Goal: Task Accomplishment & Management: Manage account settings

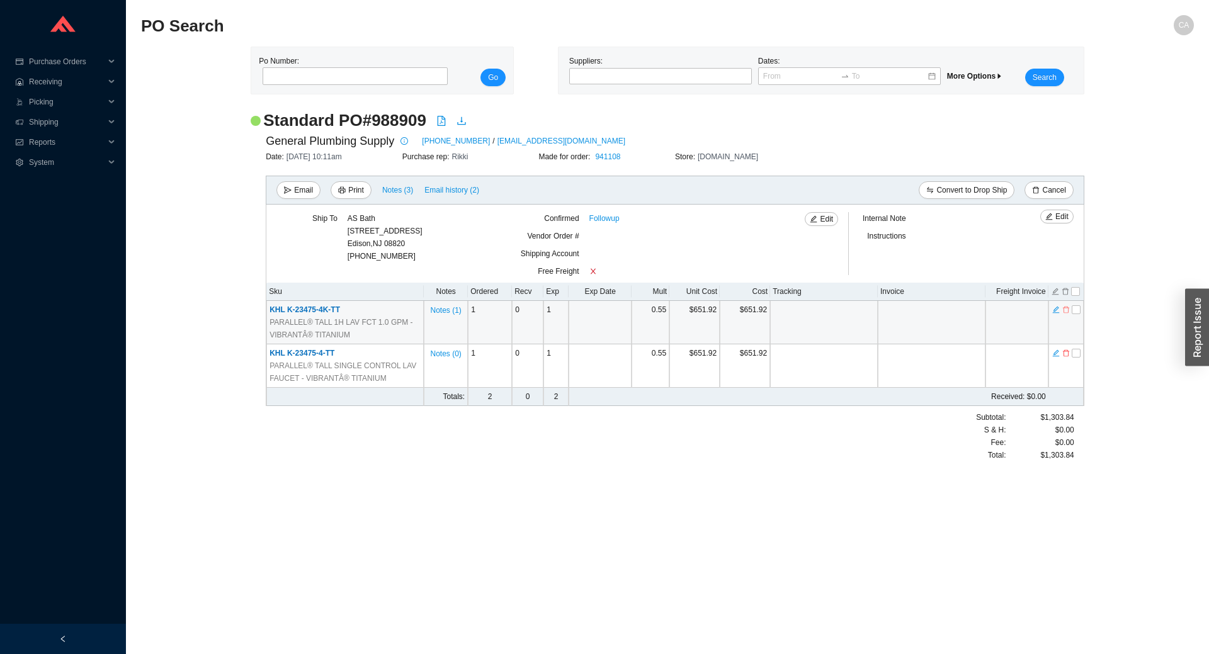
click at [1065, 309] on icon "delete" at bounding box center [1067, 310] width 8 height 9
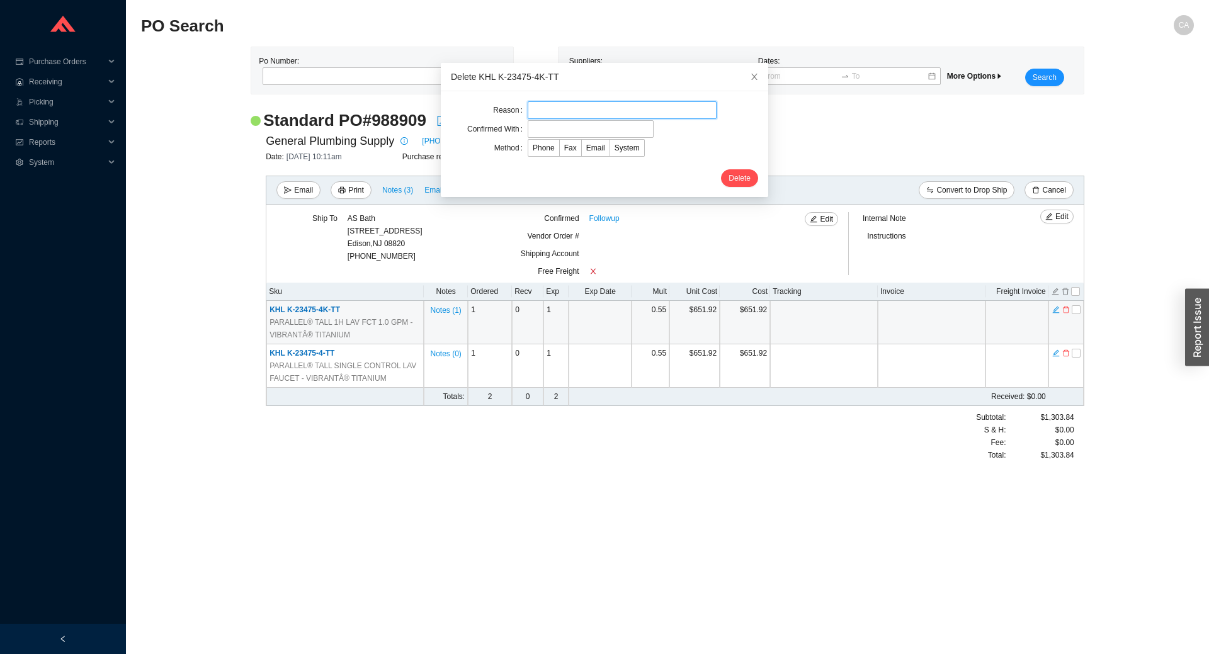
click at [538, 105] on input "text" at bounding box center [622, 110] width 189 height 18
type input "changed to 4 version from 4k"
click at [547, 122] on input "text" at bounding box center [591, 129] width 126 height 18
type input "Laurie"
click at [588, 148] on span "Email" at bounding box center [595, 148] width 19 height 9
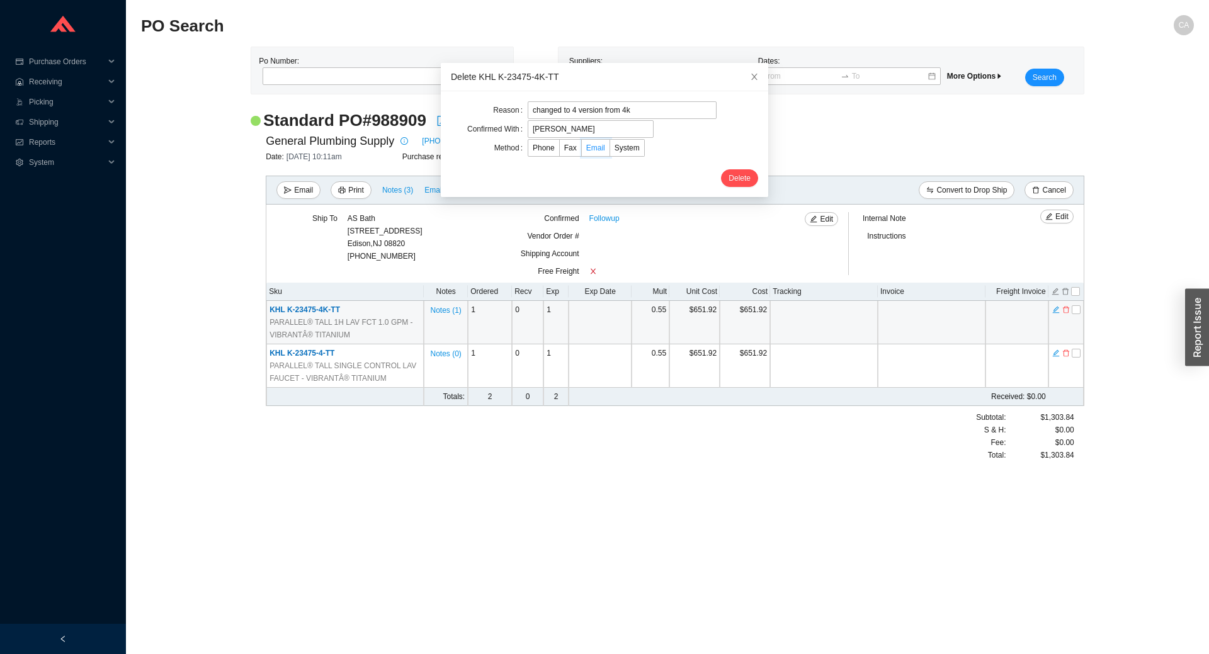
click at [582, 151] on input "Email" at bounding box center [582, 151] width 0 height 0
click at [729, 174] on span "Delete" at bounding box center [740, 178] width 22 height 13
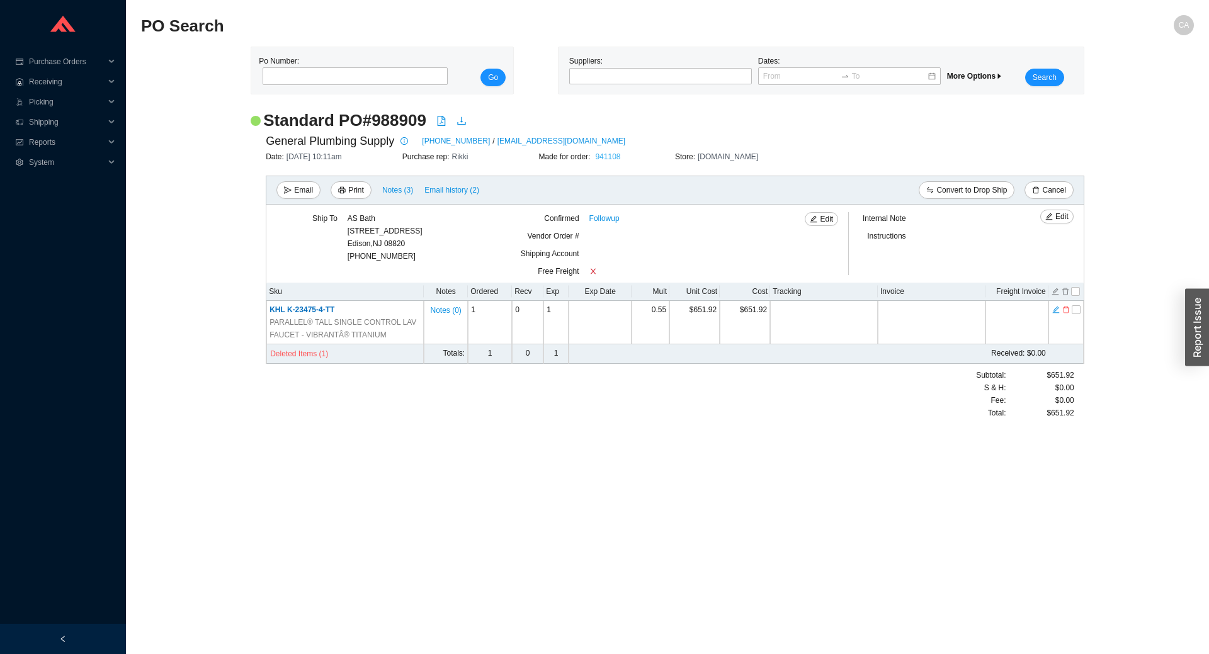
click at [614, 157] on link "941108" at bounding box center [607, 156] width 25 height 9
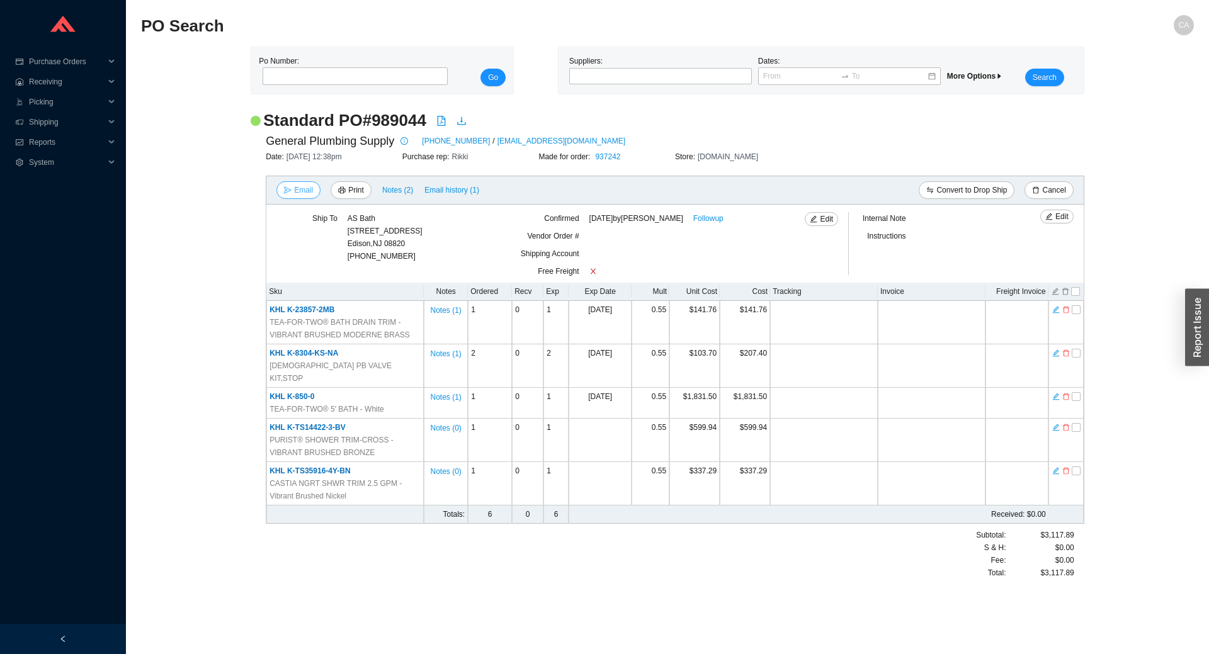
click at [298, 188] on span "Email" at bounding box center [303, 190] width 19 height 13
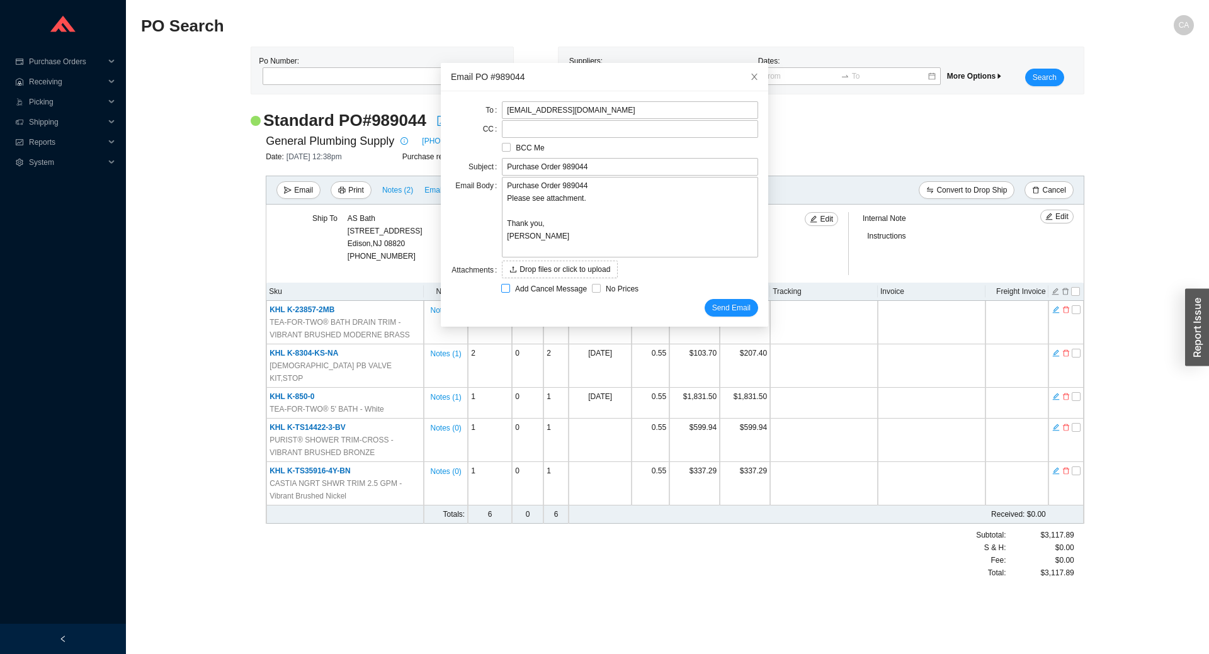
click at [517, 287] on span "Add Cancel Message" at bounding box center [551, 289] width 82 height 13
click at [510, 287] on input "Add Cancel Message" at bounding box center [505, 288] width 9 height 9
checkbox input "true"
type input "Purchase Order 989044 - PLEASE CANCEL"
type textarea "Please cancel and confirm via email. Thank you, Chaya"
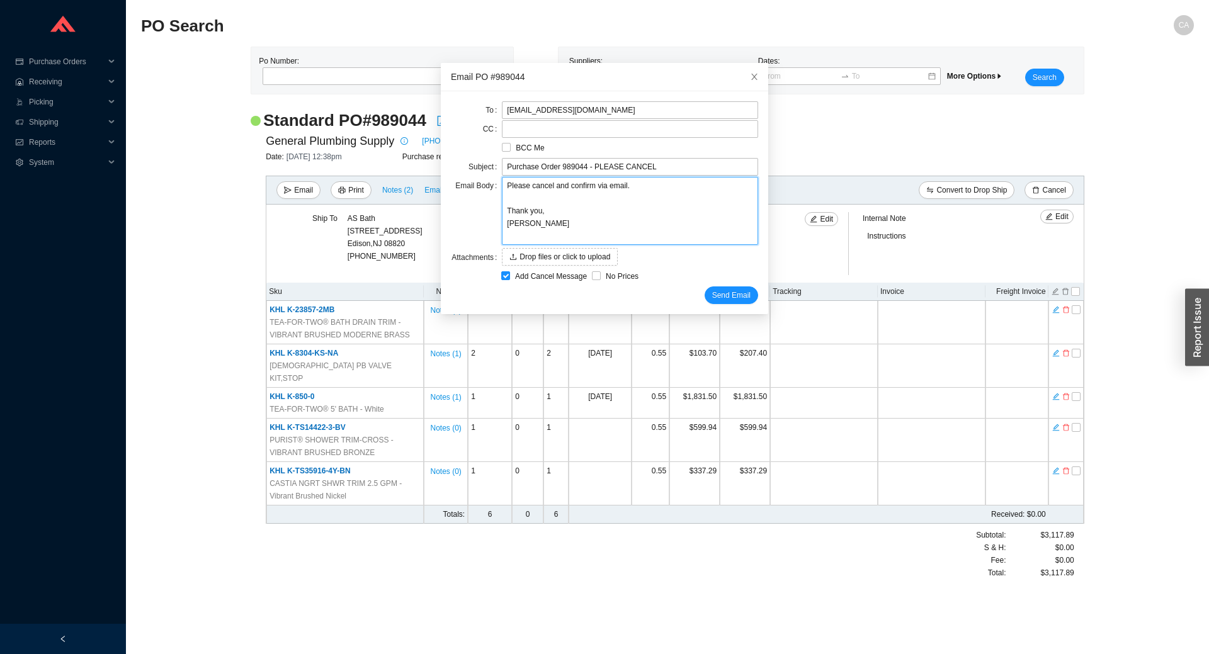
click at [547, 188] on textarea "Please cancel and confirm via email. Thank you, Chaya" at bounding box center [630, 211] width 256 height 68
type textarea "Please cancel tand confirm via email. Thank you, Chaya"
type textarea "Please cancel thand confirm via email. Thank you, Chaya"
type textarea "Please cancel theand confirm via email. Thank you, Chaya"
type textarea "Please cancel the and confirm via email. Thank you, Chaya"
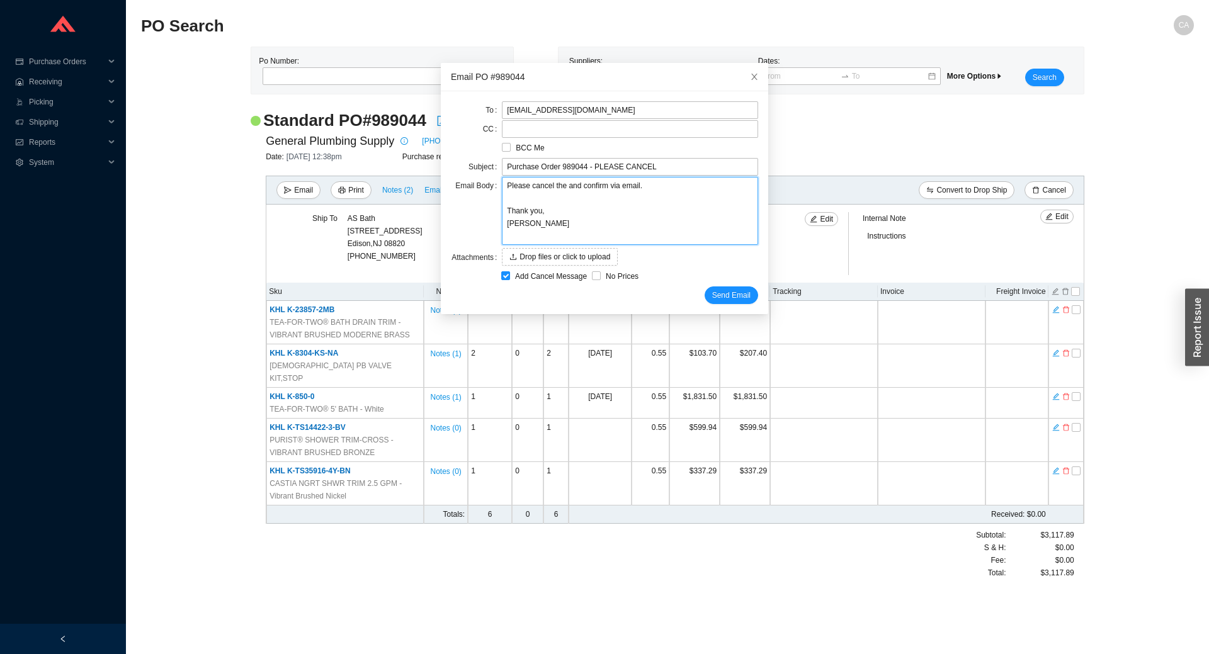
type textarea "Please cancel the land confirm via email. Thank you, Chaya"
type textarea "Please cancel the laand confirm via email. Thank you, Chaya"
type textarea "Please cancel the lasand confirm via email. Thank you, Chaya"
type textarea "Please cancel the lastand confirm via email. Thank you, Chaya"
type textarea "Please cancel the last and confirm via email. Thank you, Chaya"
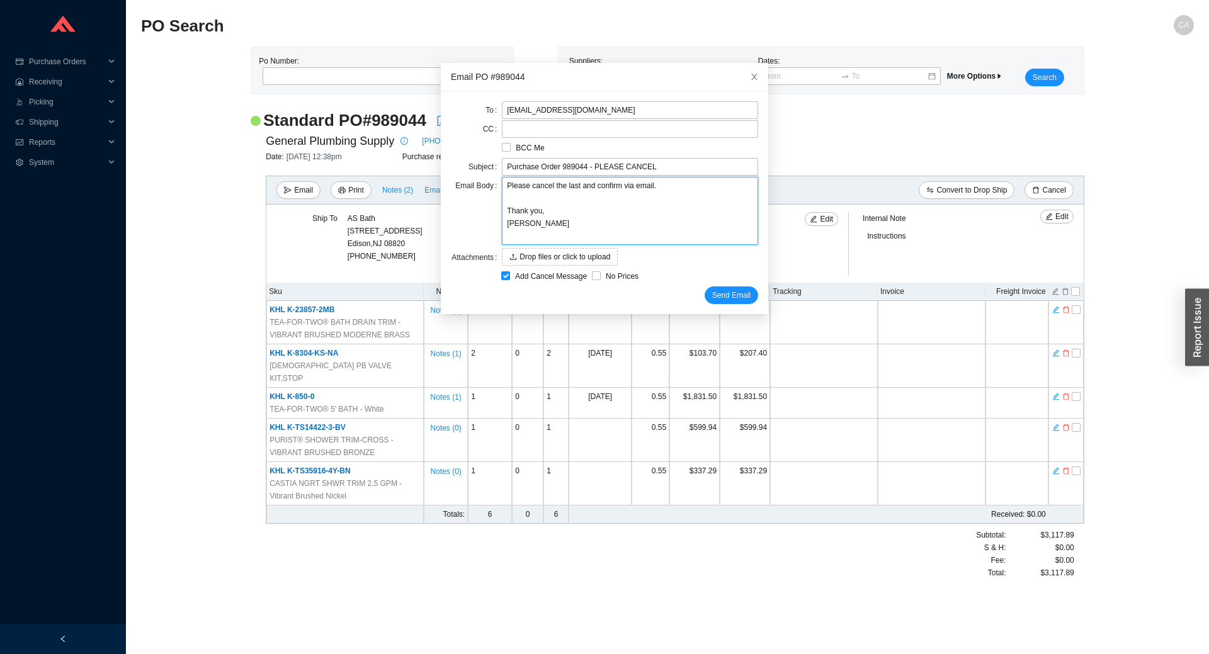
type textarea "Please cancel the last tand confirm via email. Thank you, Chaya"
type textarea "Please cancel the last toand confirm via email. Thank you, Chaya"
type textarea "Please cancel the last to and confirm via email. Thank you, Chaya"
type textarea "Please cancel the last to iand confirm via email. Thank you, Chaya"
type textarea "Please cancel the last to itand confirm via email. Thank you, Chaya"
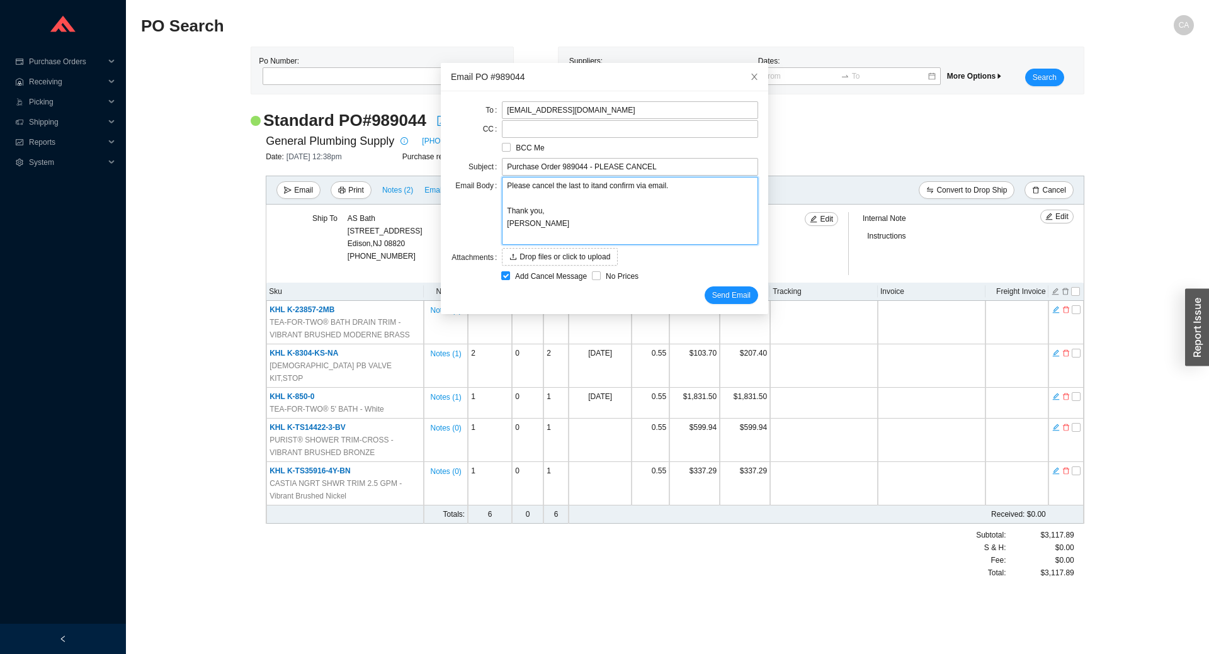
type textarea "Please cancel the last to iteand confirm via email. Thank you, Chaya"
type textarea "Please cancel the last to itemand confirm via email. Thank you, Chaya"
type textarea "Please cancel the last to itemsand confirm via email. Thank you, Chaya"
type textarea "Please cancel the last to items and confirm via email. Thank you, Chaya"
type textarea "Please cancel the last to items wand confirm via email. Thank you, Chaya"
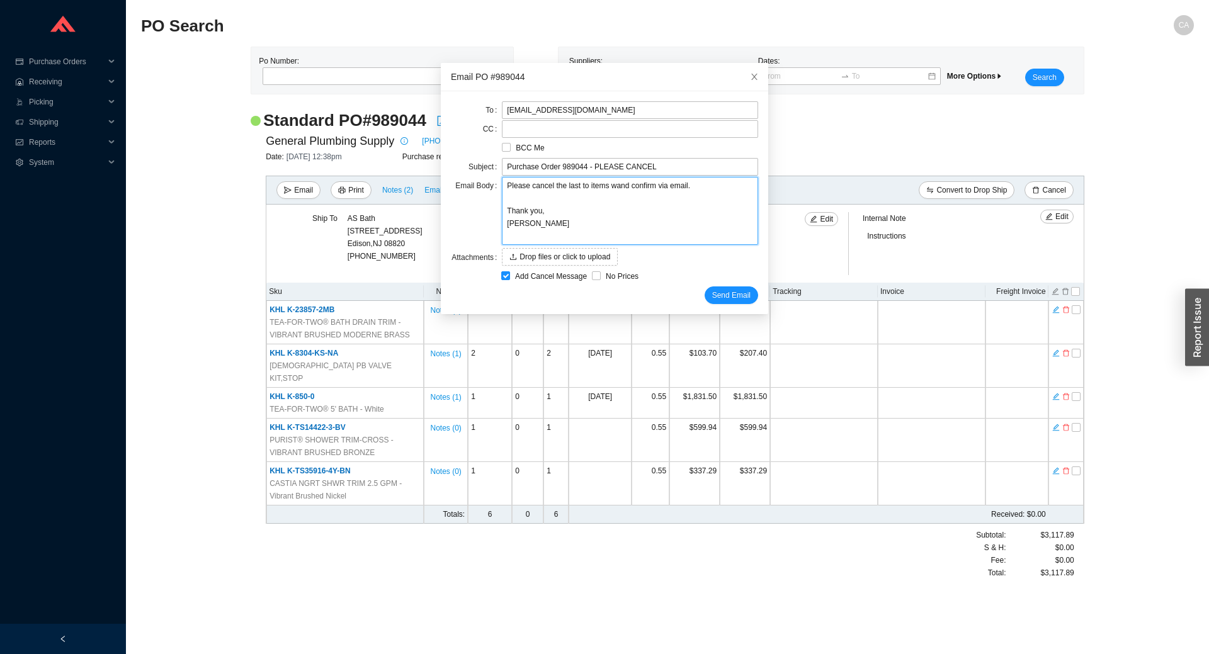
type textarea "Please cancel the last to items wiand confirm via email. Thank you, Chaya"
type textarea "Please cancel the last to items witand confirm via email. Thank you, Chaya"
type textarea "Please cancel the last to items withand confirm via email. Thank you, Chaya"
type textarea "Please cancel the last to items with and confirm via email. Thank you, Chaya"
type textarea "Please cancel the last to items with tand confirm via email. Thank you, Chaya"
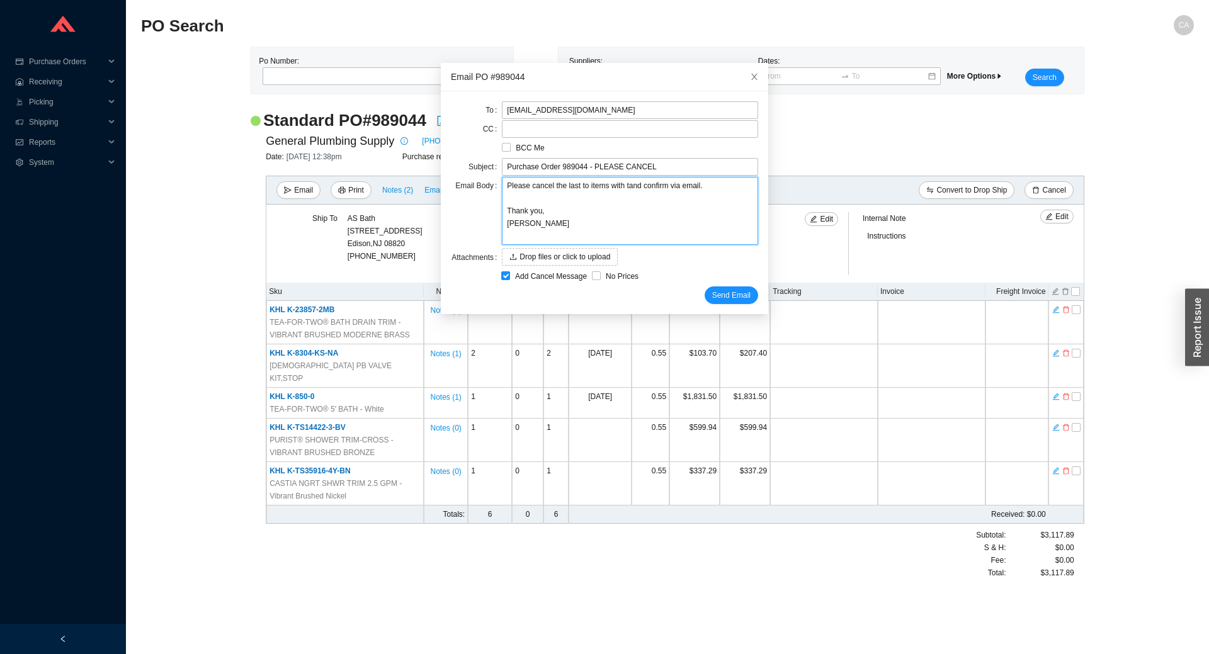
type textarea "Please cancel the last to items with thand confirm via email. Thank you, Chaya"
type textarea "Please cancel the last to items with theand confirm via email. Thank you, Chaya"
type textarea "Please cancel the last to items with the and confirm via email. Thank you, Chaya"
type textarea "Please cancel the last to items with the hand confirm via email. Thank you, Cha…"
type textarea "Please cancel the last to items with the hiand confirm via email. Thank you, Ch…"
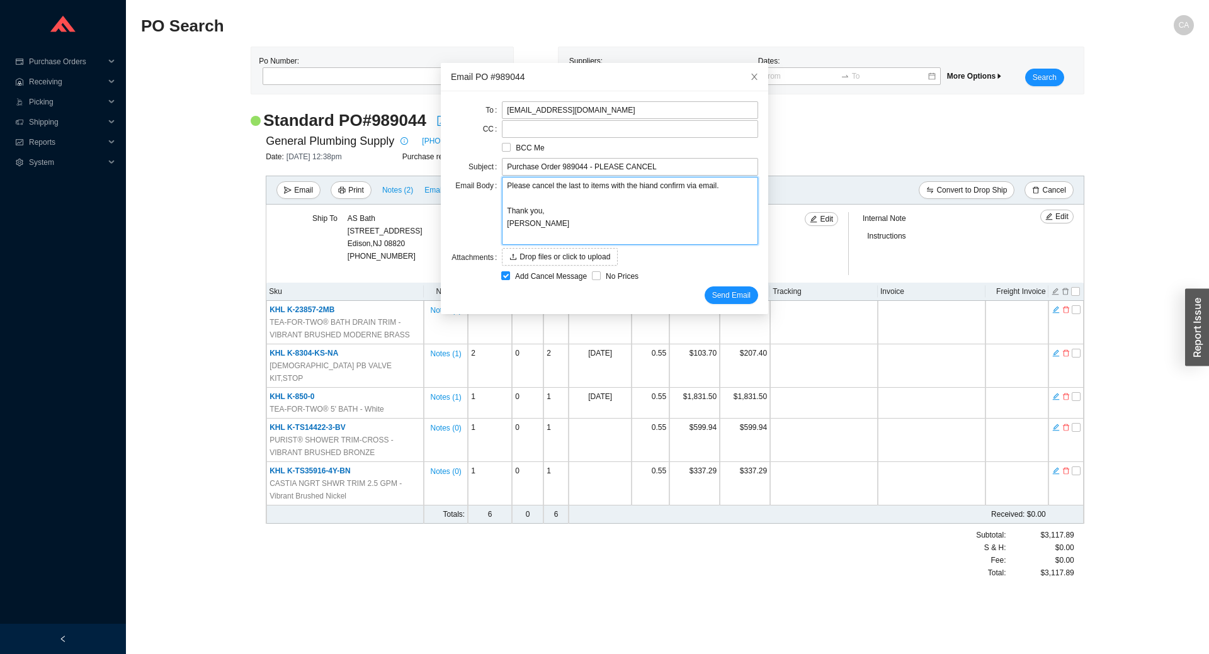
type textarea "Please cancel the last to items with the higand confirm via email. Thank you, C…"
type textarea "Please cancel the last to items with the highand confirm via email. Thank you, …"
type textarea "Please cancel the last to items with the higheand confirm via email. Thank you,…"
type textarea "Please cancel the last to items with the higherand confirm via email. Thank you…"
type textarea "Please cancel the last to items with the higher and confirm via email. Thank yo…"
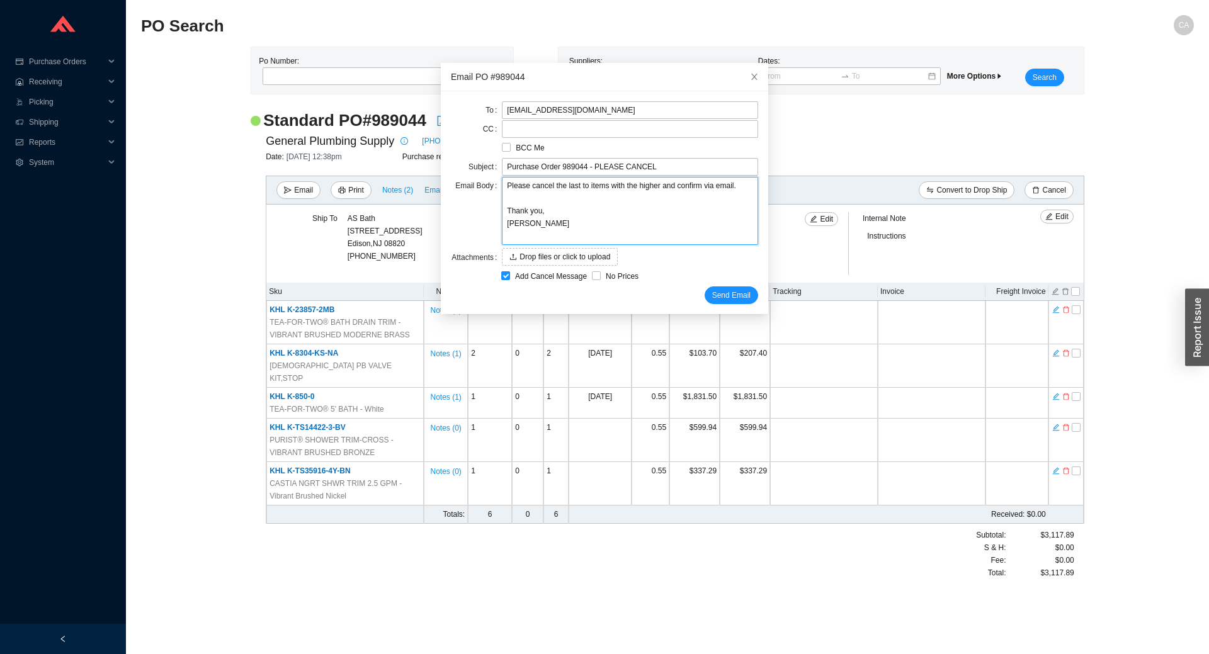
type textarea "Please cancel the last to items with the higher fand confirm via email. Thank y…"
type textarea "Please cancel the last to items with the higher fland confirm via email. Thank …"
type textarea "Please cancel the last to items with the higher floand confirm via email. Thank…"
type textarea "Please cancel the last to items with the higher flowand confirm via email. Than…"
type textarea "Please cancel the last to items with the higher flow and confirm via email. Tha…"
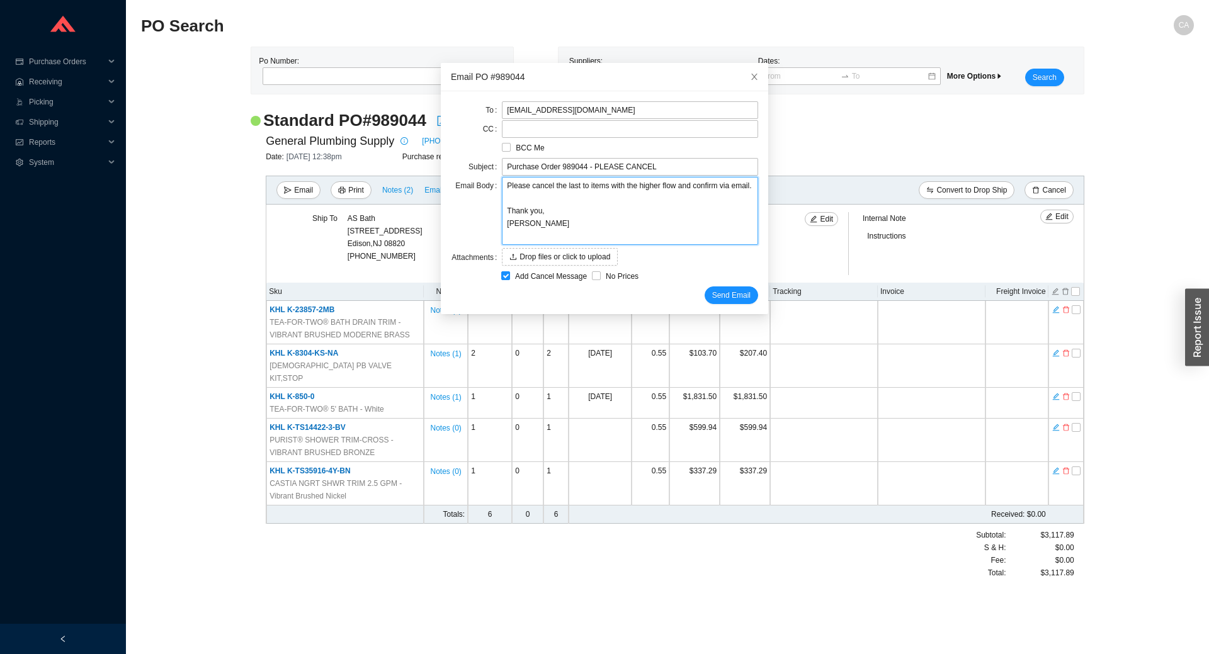
type textarea "Please cancel the last to items with the higher flow rand confirm via email. Th…"
type textarea "Please cancel the last to items with the higher flow raand confirm via email. T…"
type textarea "Please cancel the last to items with the higher flow ratand confirm via email. …"
type textarea "Please cancel the last to items with the higher flow rateand confirm via email.…"
type textarea "Please cancel the last to items with the higher flow rate and confirm via email…"
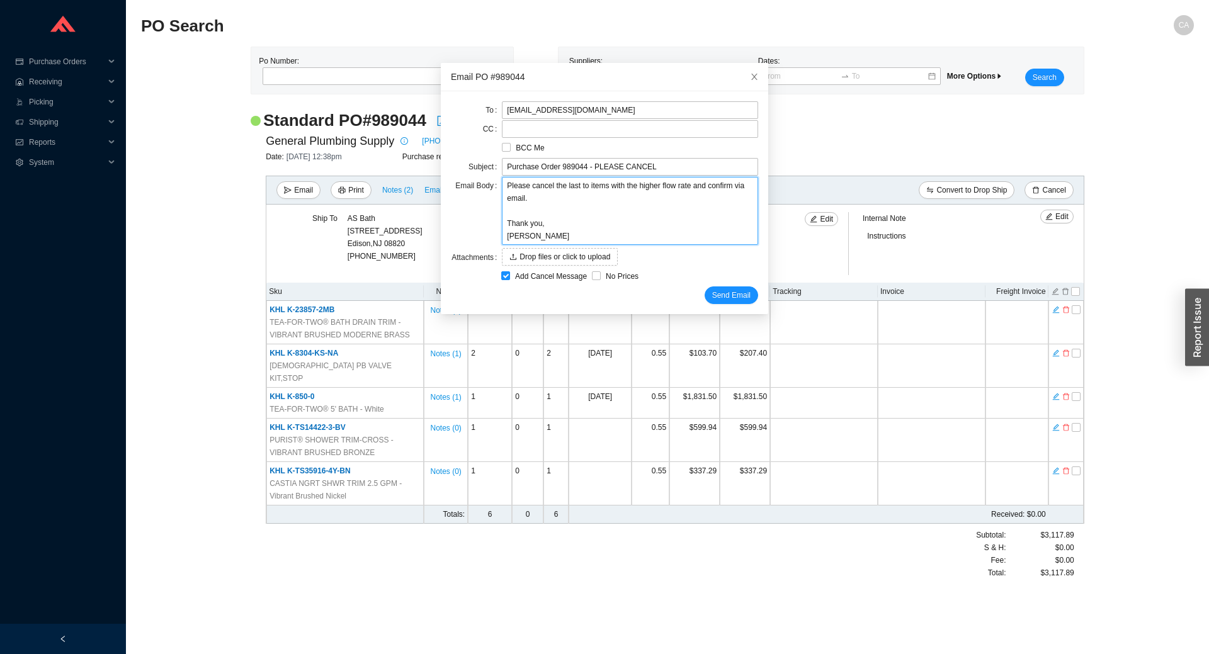
type textarea "Please cancel the last to items with the higher flow rate and confirm via email…"
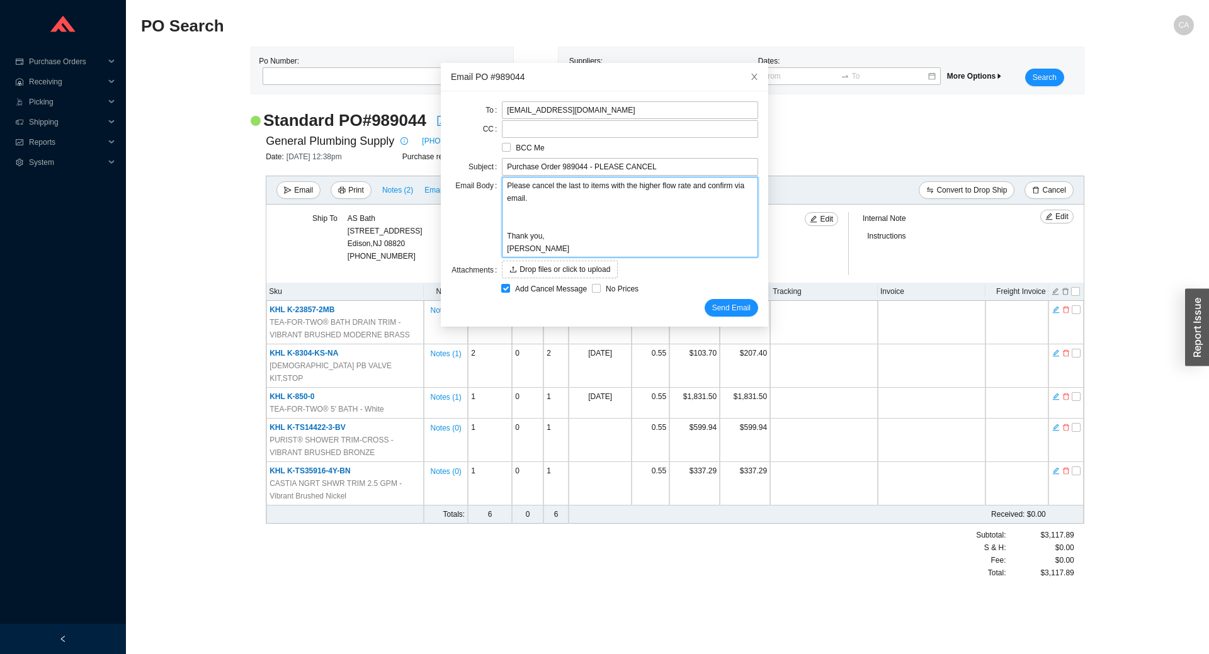
type textarea "Please cancel the last to items with the higher flow rate and confirm via email…"
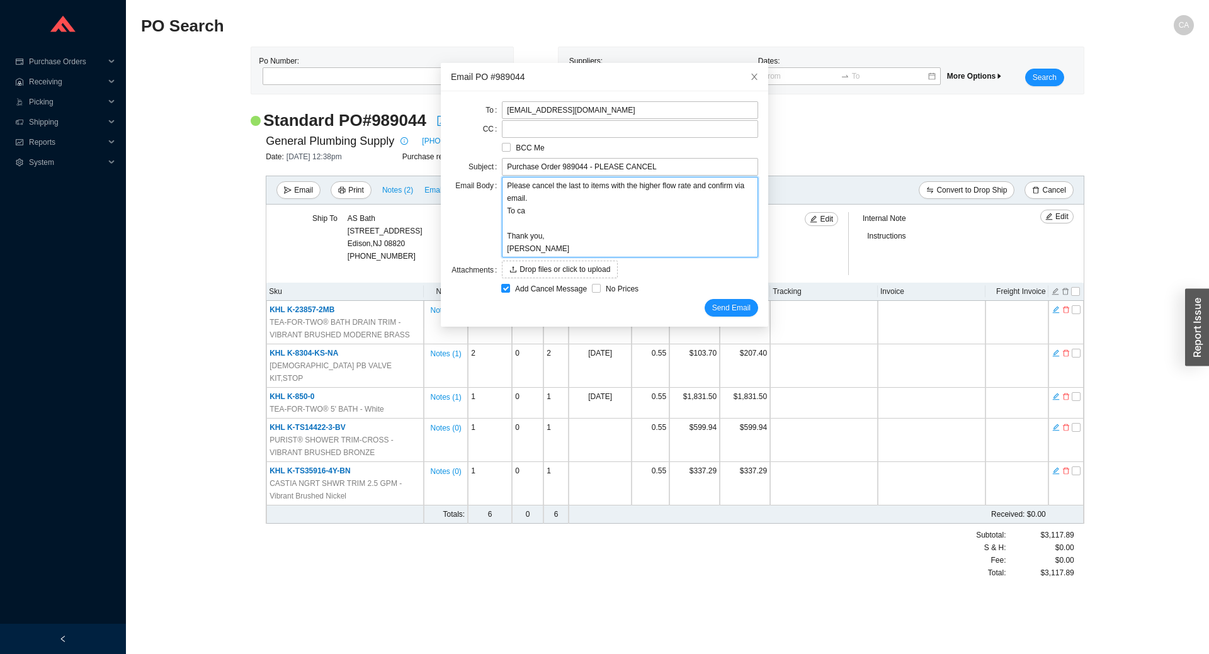
type textarea "Please cancel the last to items with the higher flow rate and confirm via email…"
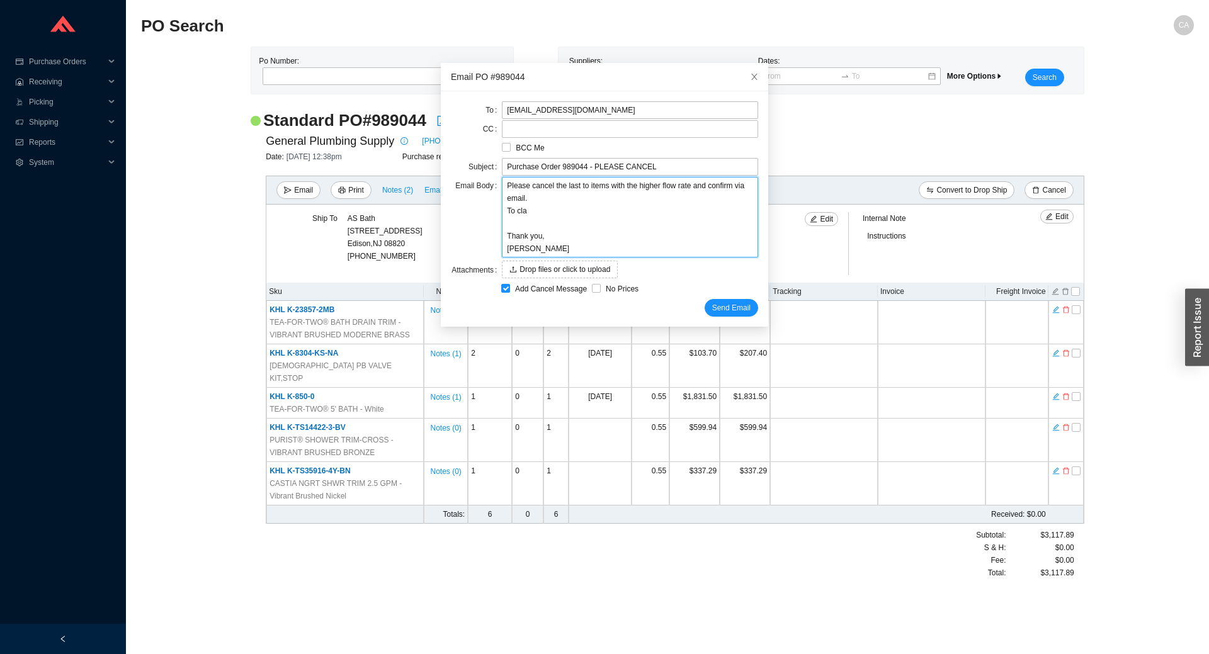
type textarea "Please cancel the last to items with the higher flow rate and confirm via email…"
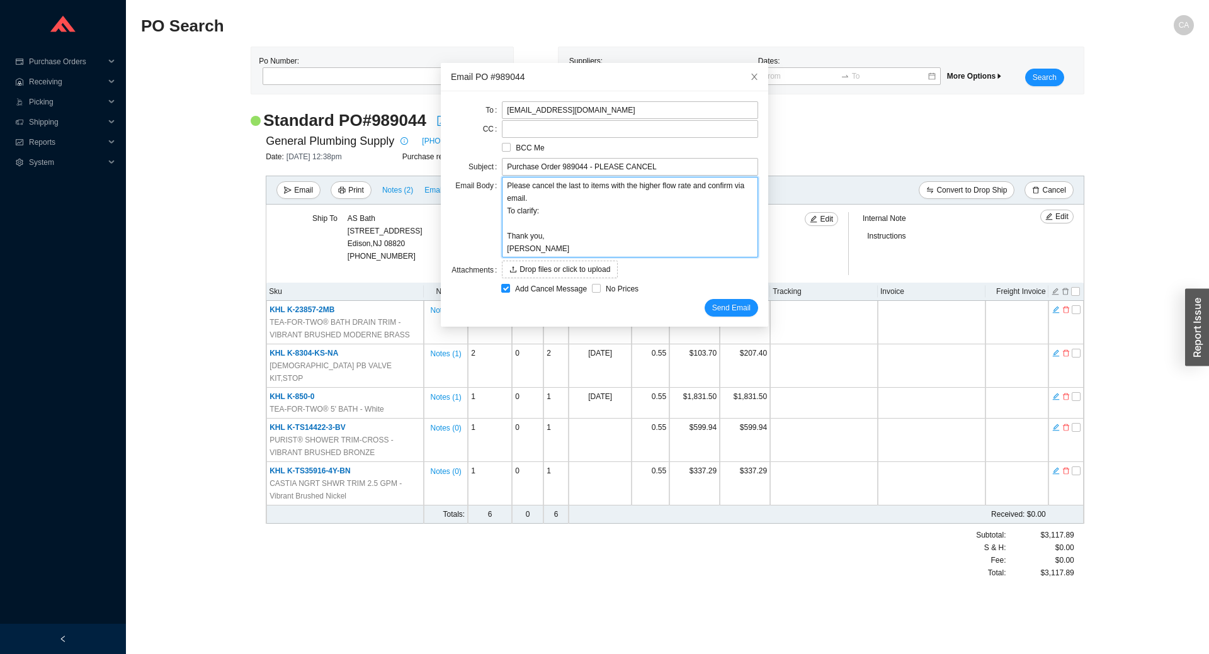
type textarea "Please cancel the last to items with the higher flow rate and confirm via email…"
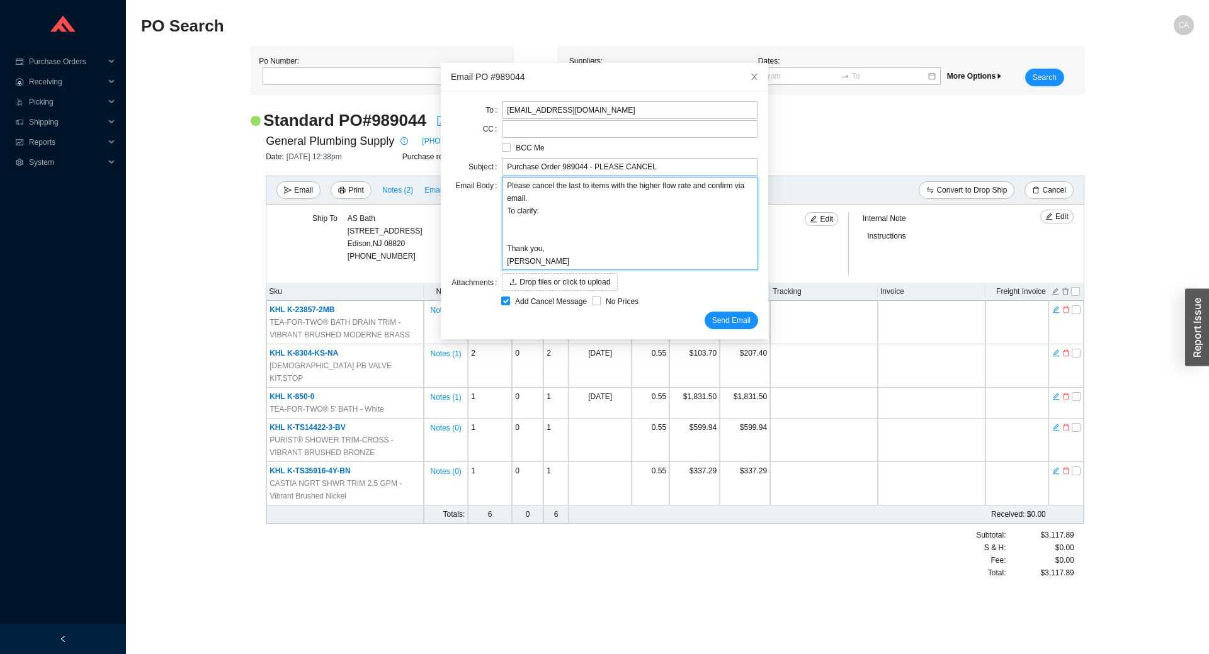
type textarea "Please cancel the last to items with the higher flow rate and confirm via email…"
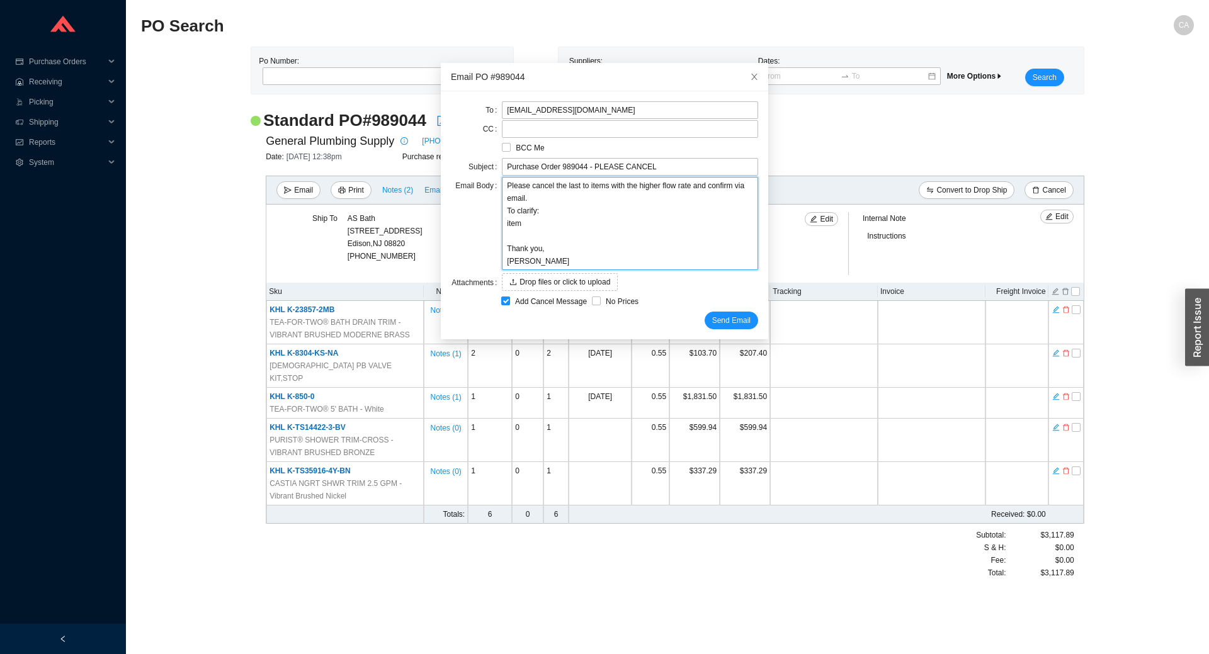
type textarea "Please cancel the last to items with the higher flow rate and confirm via email…"
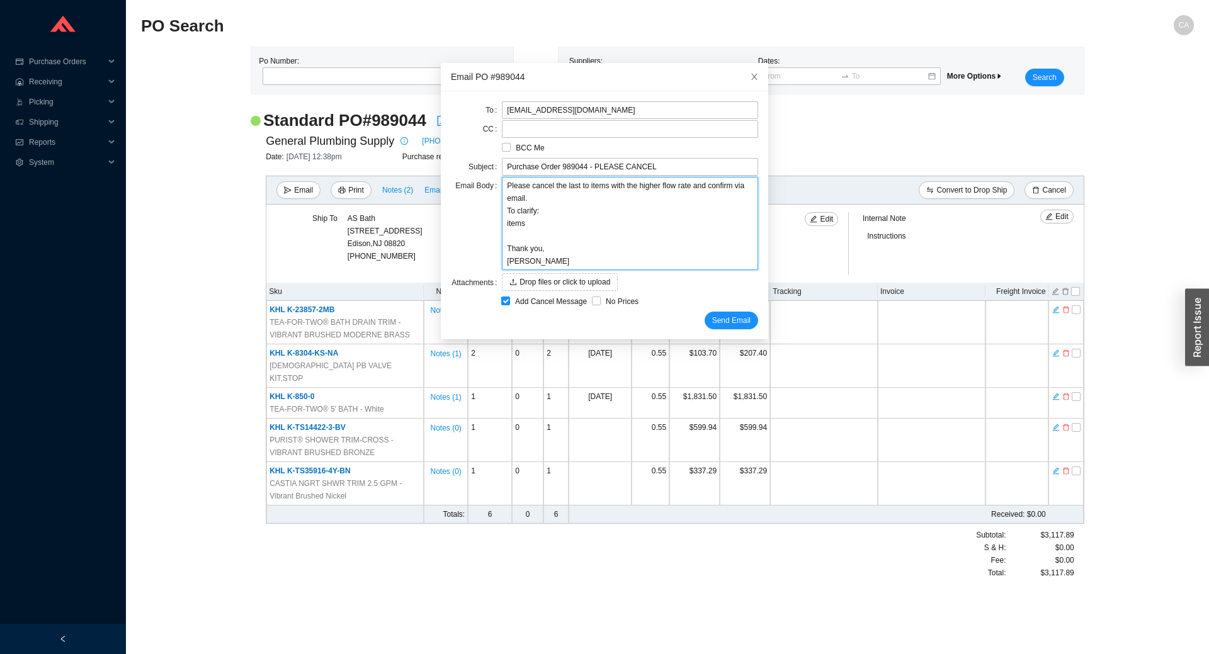
type textarea "Please cancel the last to items with the higher flow rate and confirm via email…"
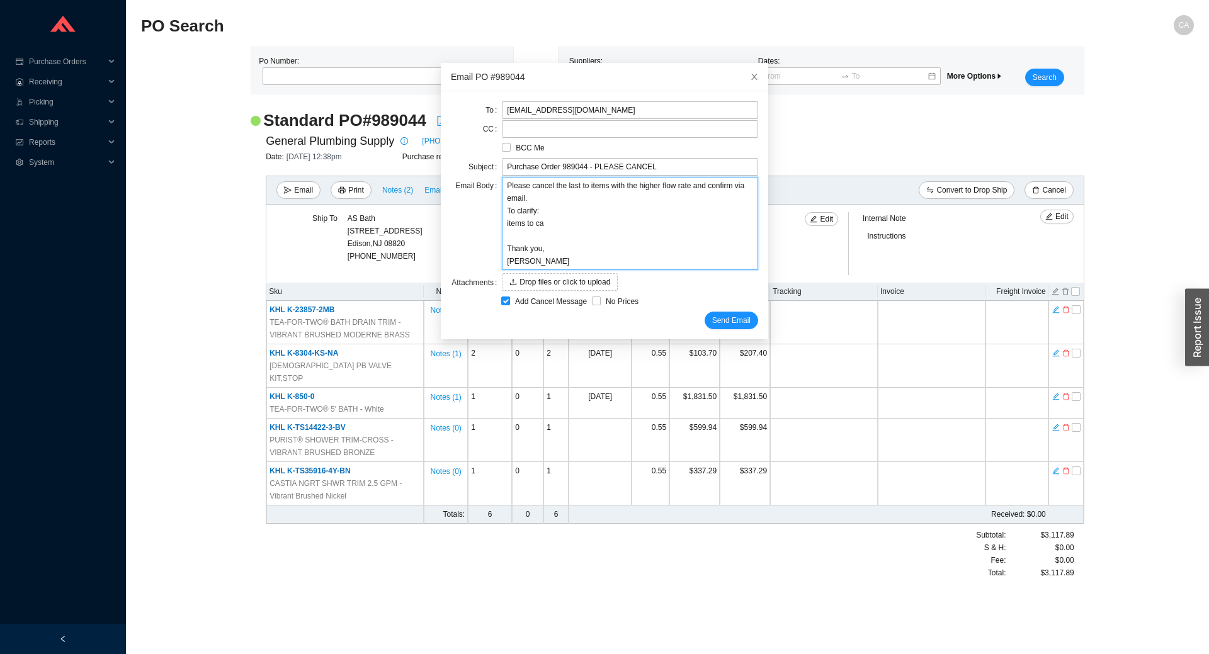
type textarea "Please cancel the last to items with the higher flow rate and confirm via email…"
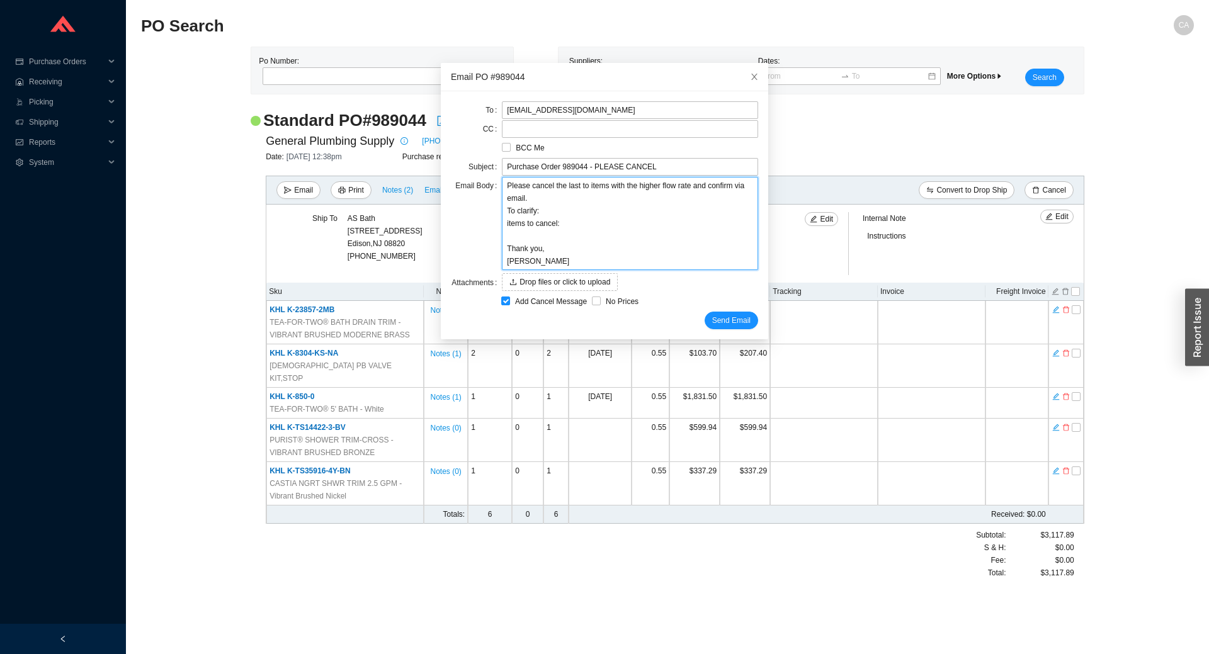
type textarea "Please cancel the last to items with the higher flow rate and confirm via email…"
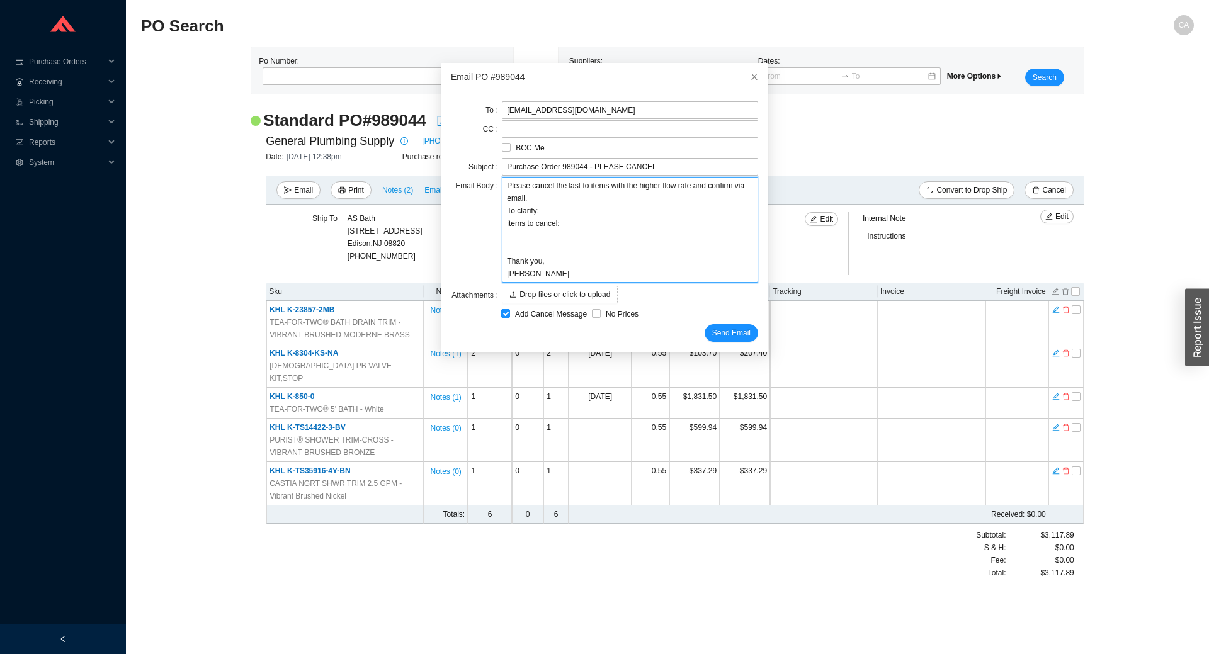
click at [504, 241] on textarea "Please cancel the last to items with the higher flow rate and confirm via email…" at bounding box center [630, 230] width 256 height 106
paste textarea "K-TS14422-3-BV"
type textarea "Please cancel the last to items with the higher flow rate and confirm via email…"
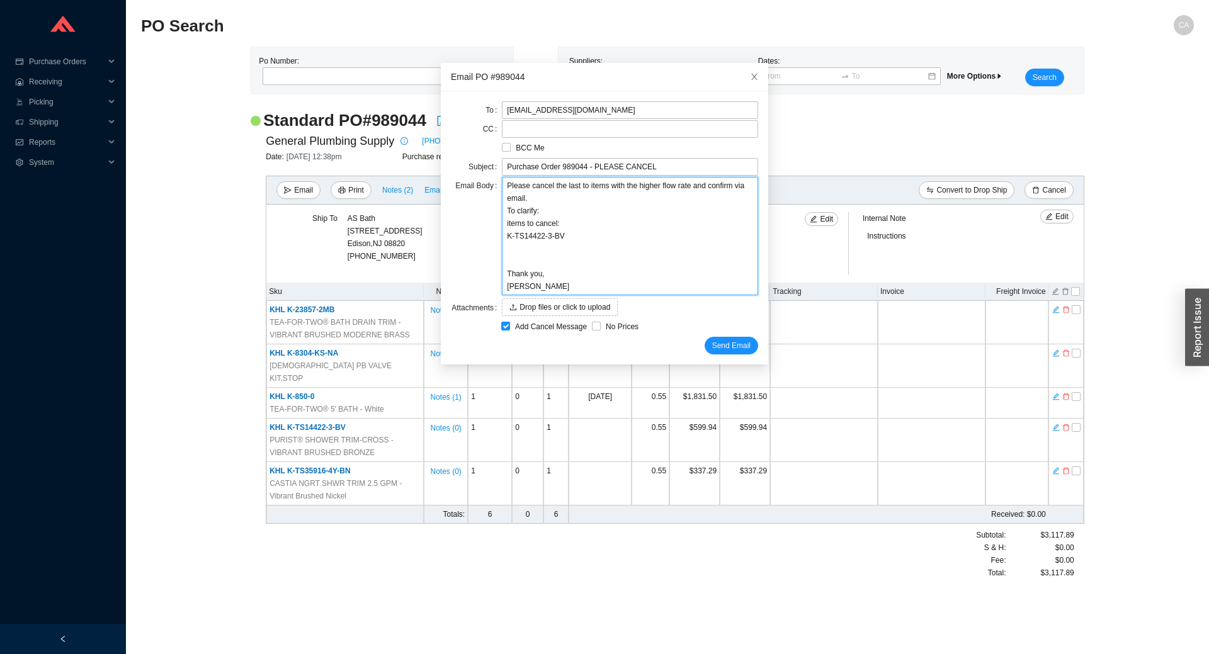
click at [520, 246] on textarea "Please cancel the last to items with the higher flow rate and confirm via email…" at bounding box center [630, 236] width 256 height 118
paste textarea "K-TS35916-4Y-BN"
type textarea "Please cancel the last to items with the higher flow rate and confirm via email…"
click at [574, 185] on textarea "Please cancel the last to items with the higher flow rate and confirm via email…" at bounding box center [630, 236] width 256 height 118
type textarea "Please cancel the last 2 items with the higher flow rate and confirm via email.…"
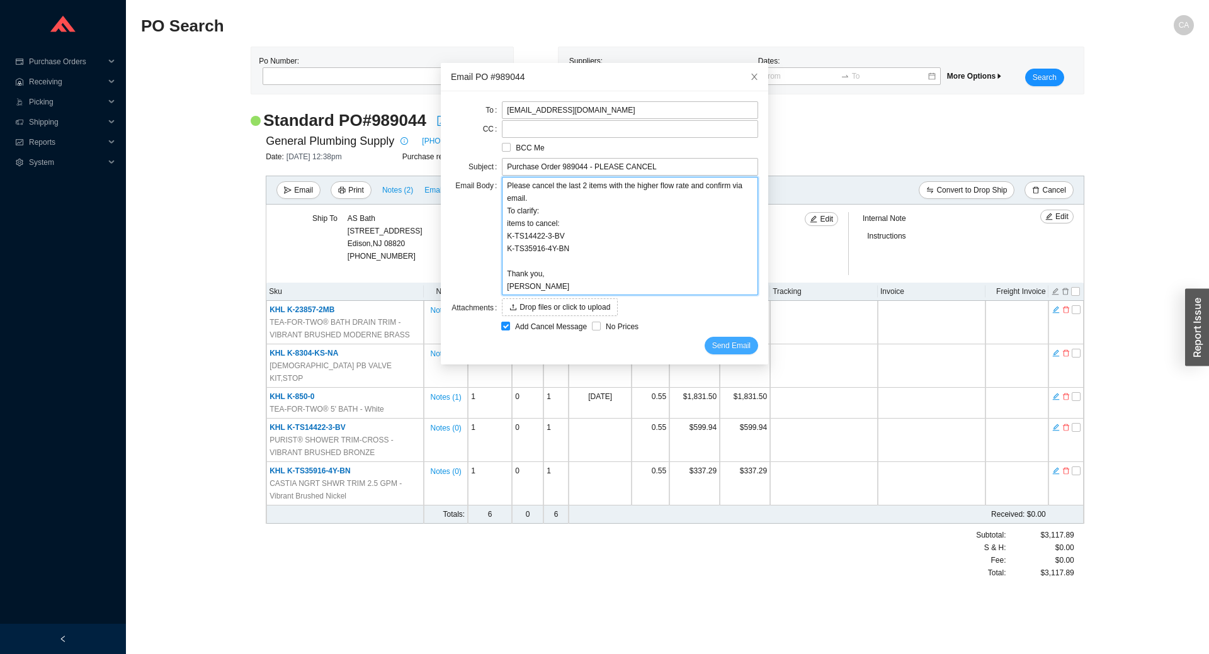
type textarea "Please cancel the last 2 items with the higher flow rate and confirm via email.…"
click at [715, 341] on span "Send Email" at bounding box center [731, 346] width 38 height 13
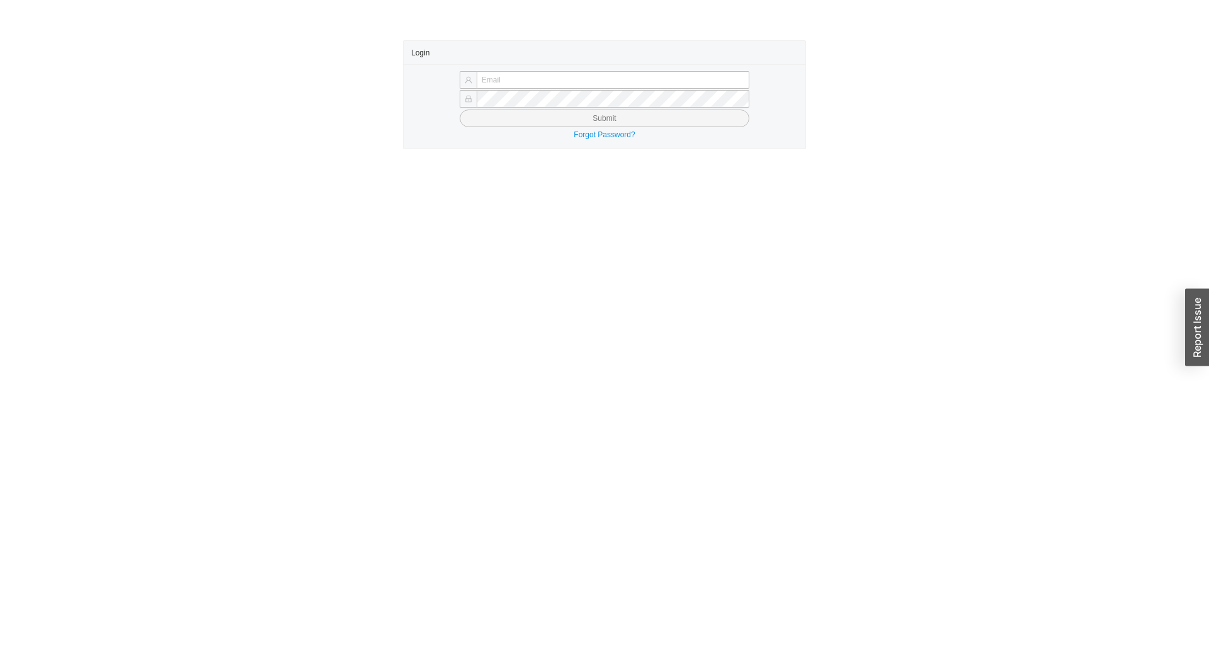
type input "[EMAIL_ADDRESS][DOMAIN_NAME]"
click at [571, 121] on button "Submit" at bounding box center [605, 119] width 290 height 18
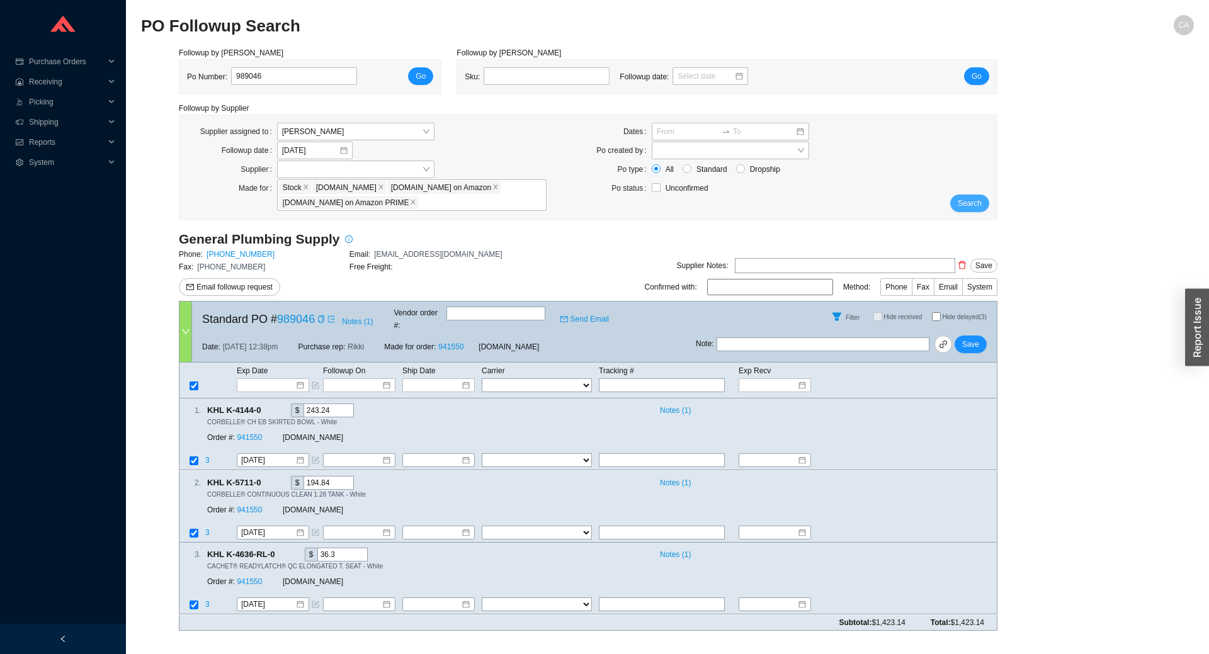
click at [966, 200] on span "Search" at bounding box center [970, 203] width 24 height 13
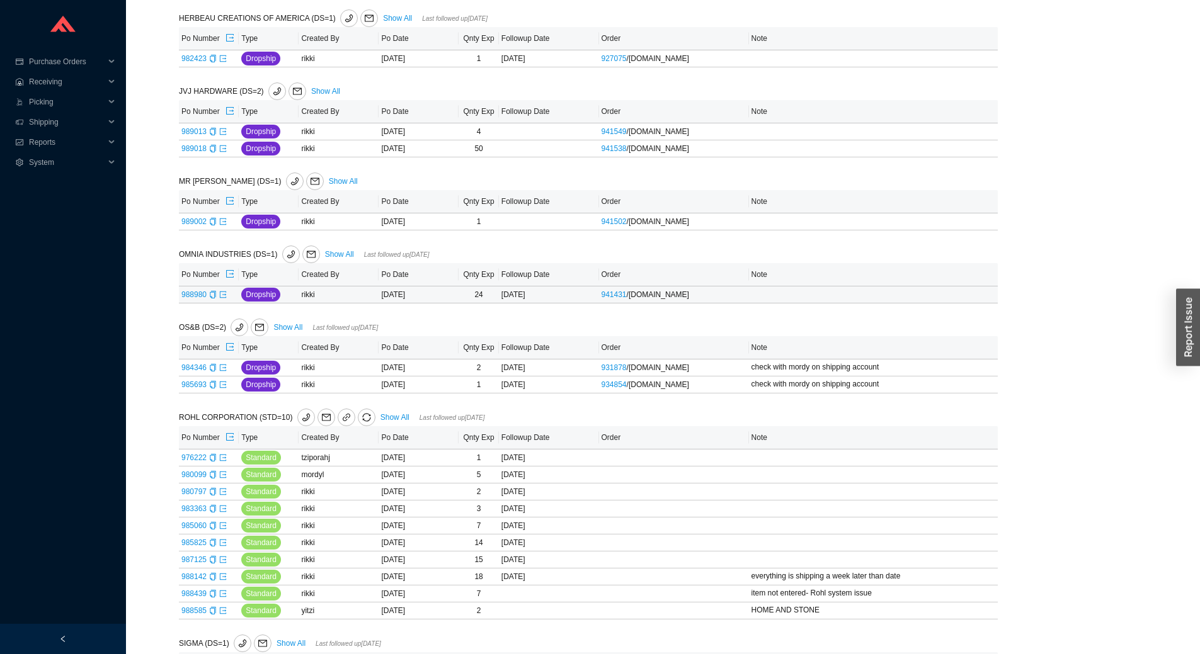
scroll to position [614, 0]
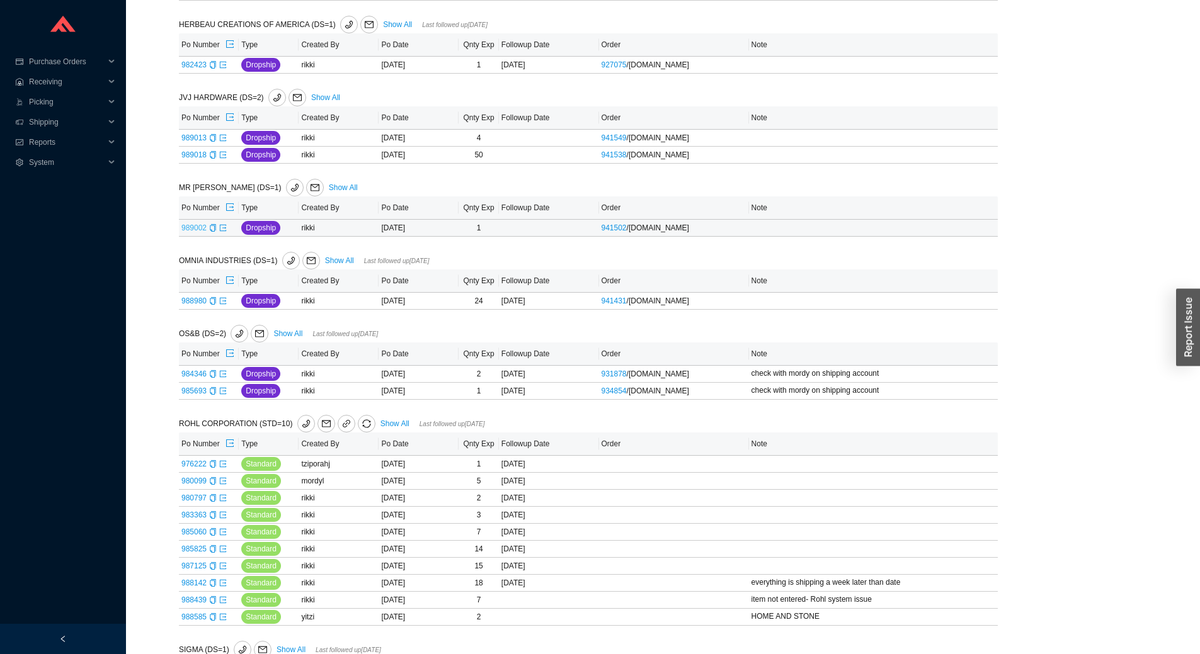
click at [188, 226] on link "989002" at bounding box center [193, 228] width 25 height 9
type input "989002"
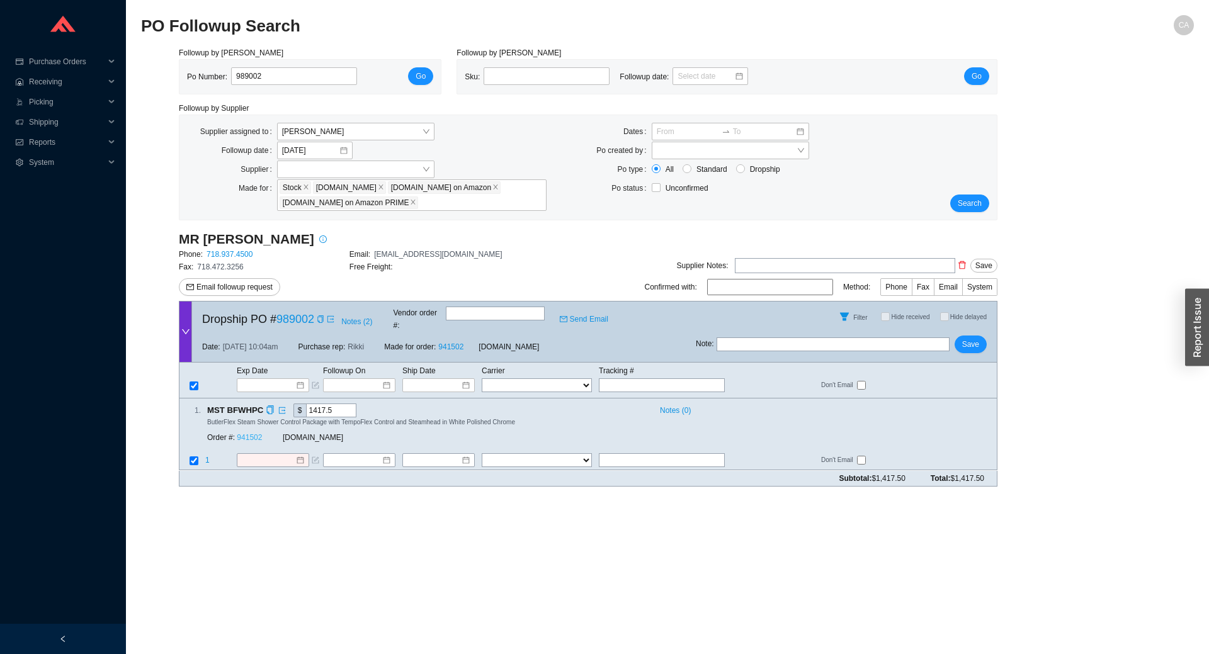
click at [256, 434] on link "941502" at bounding box center [249, 438] width 25 height 9
click at [321, 317] on icon "copy" at bounding box center [321, 320] width 8 height 8
click at [1103, 413] on div "Followup by PO Po Number: 989002 Go Followup by Sku Sku: Followup date: Go Foll…" at bounding box center [667, 272] width 1053 height 450
click at [978, 200] on span "Search" at bounding box center [970, 203] width 24 height 13
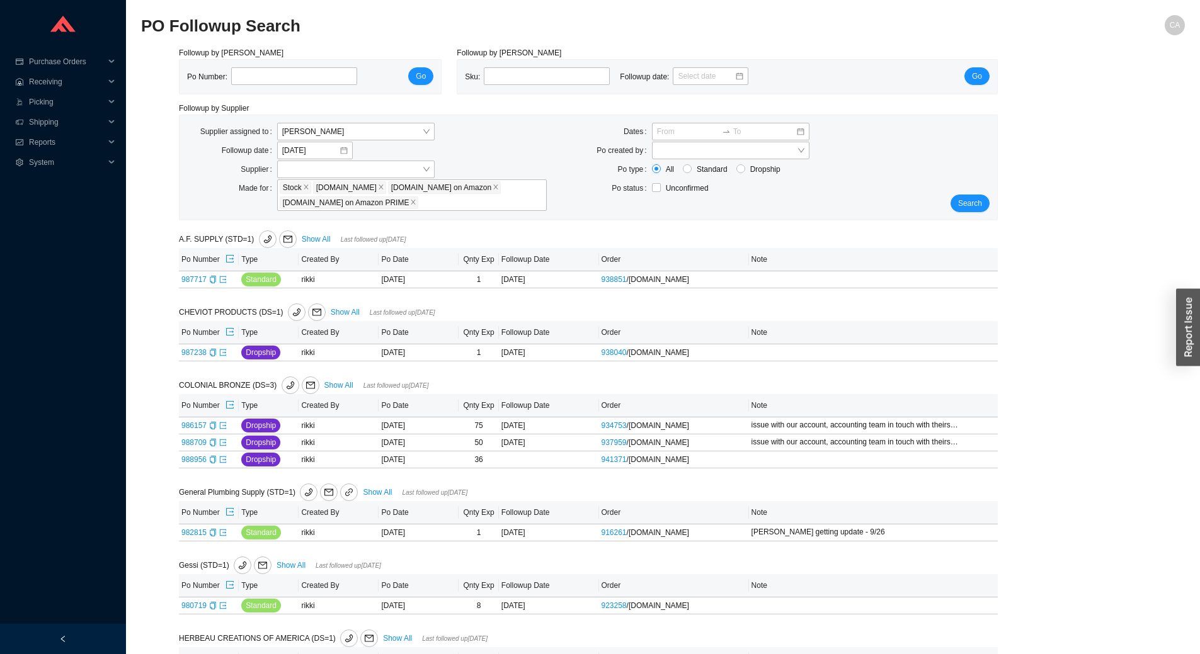
scroll to position [803, 0]
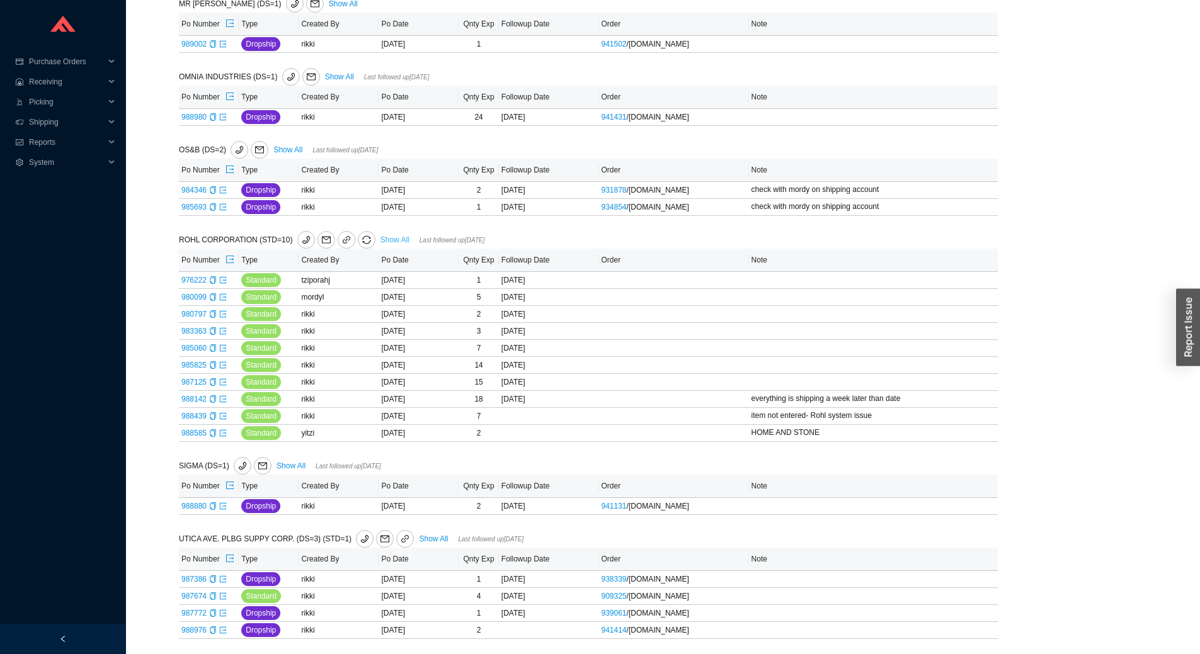
click at [387, 237] on link "Show All" at bounding box center [394, 240] width 29 height 9
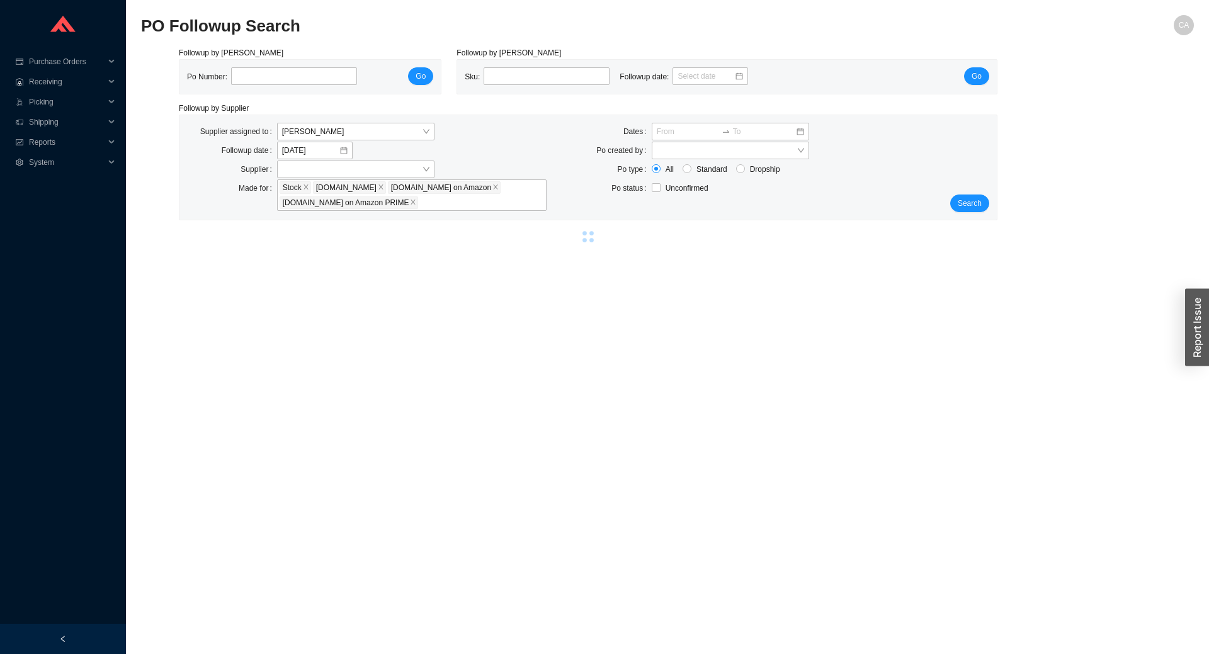
select select "2"
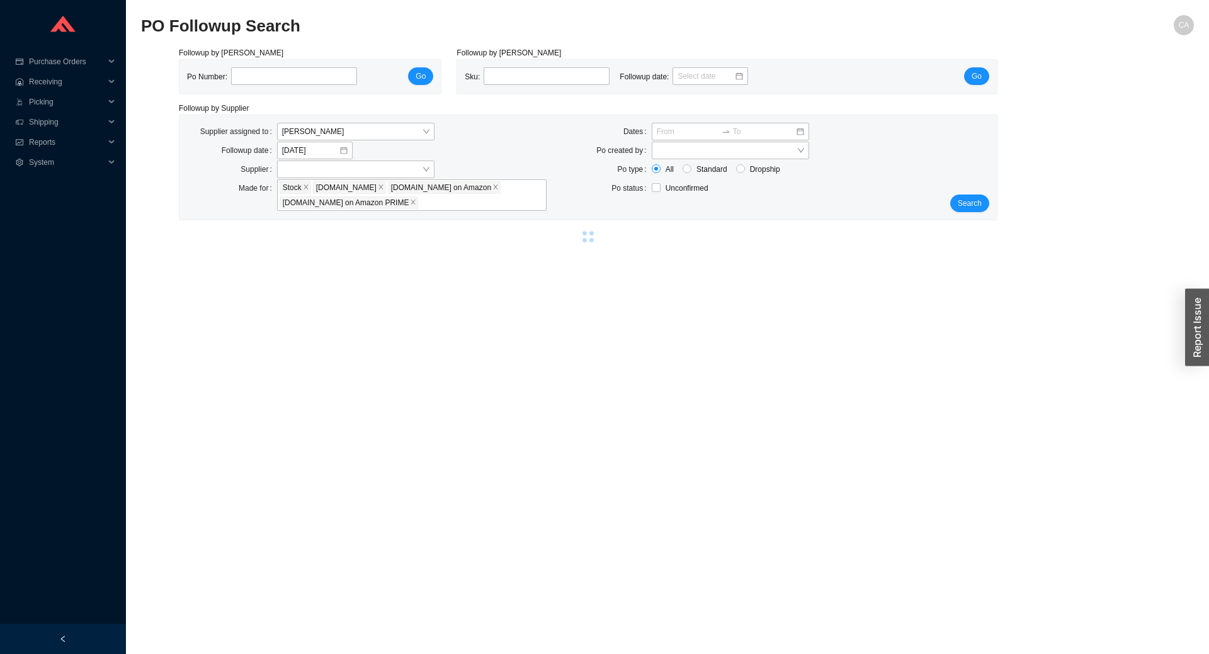
select select "2"
select select "10"
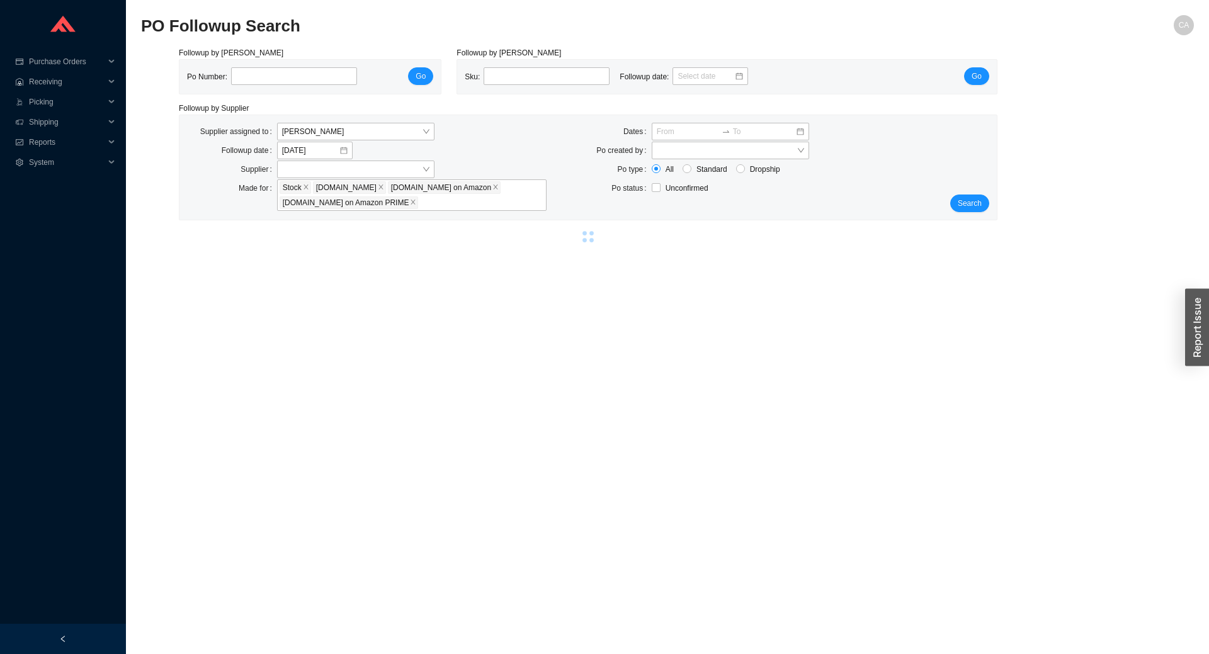
select select "2"
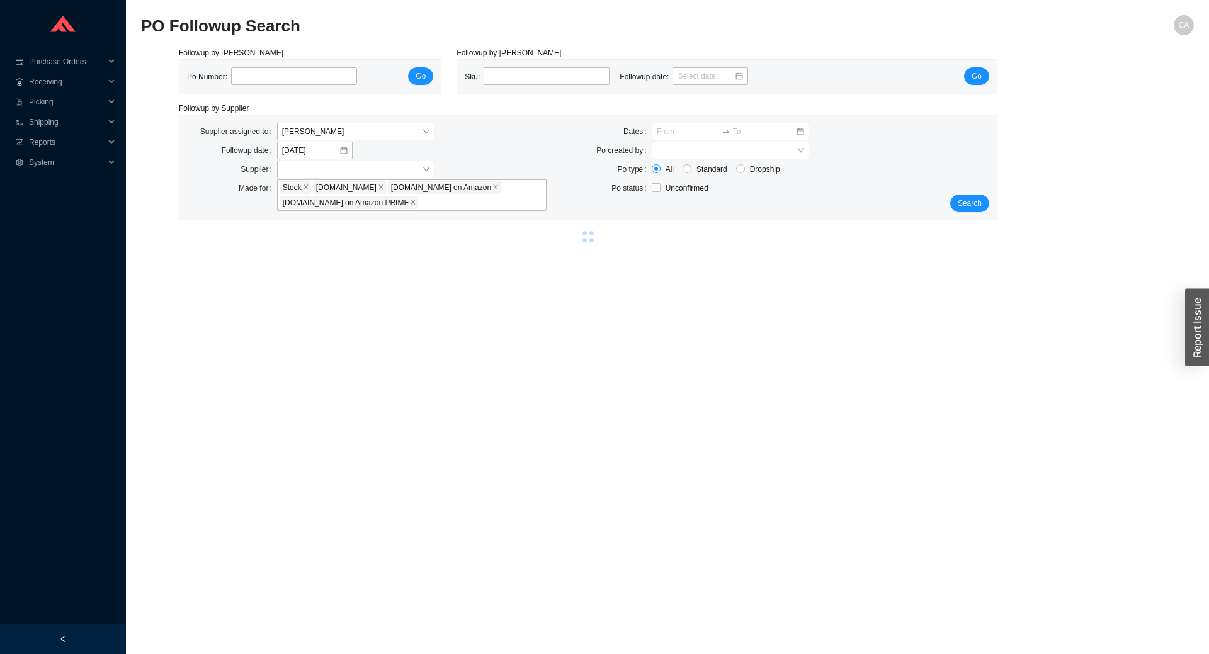
select select "2"
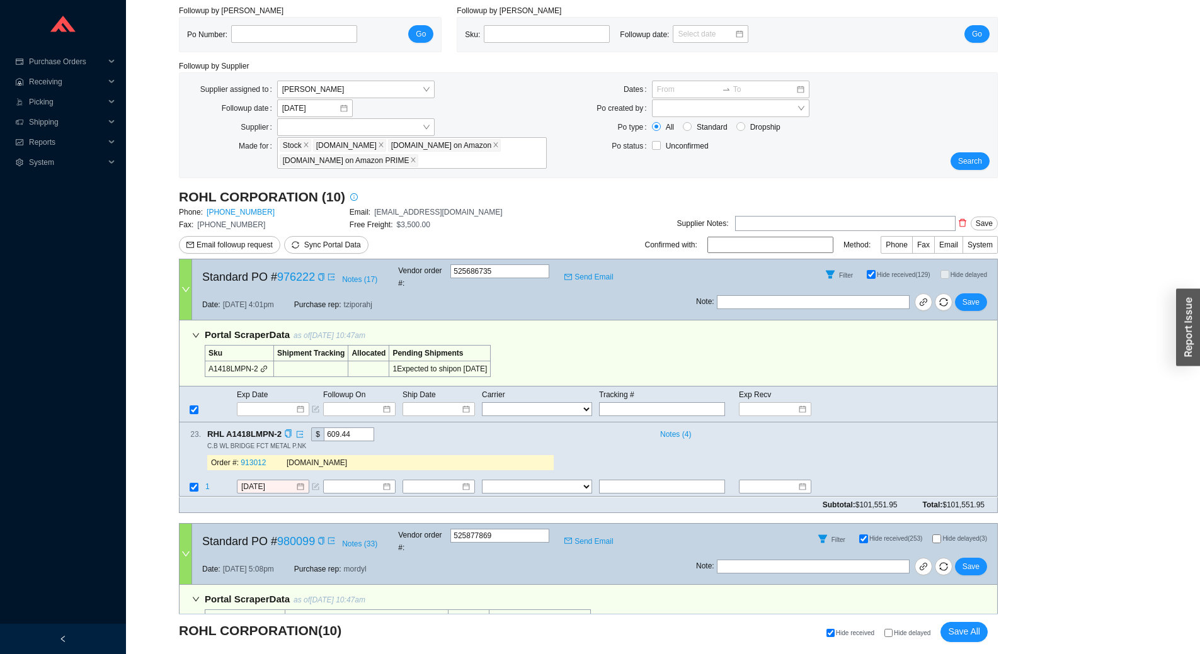
scroll to position [63, 0]
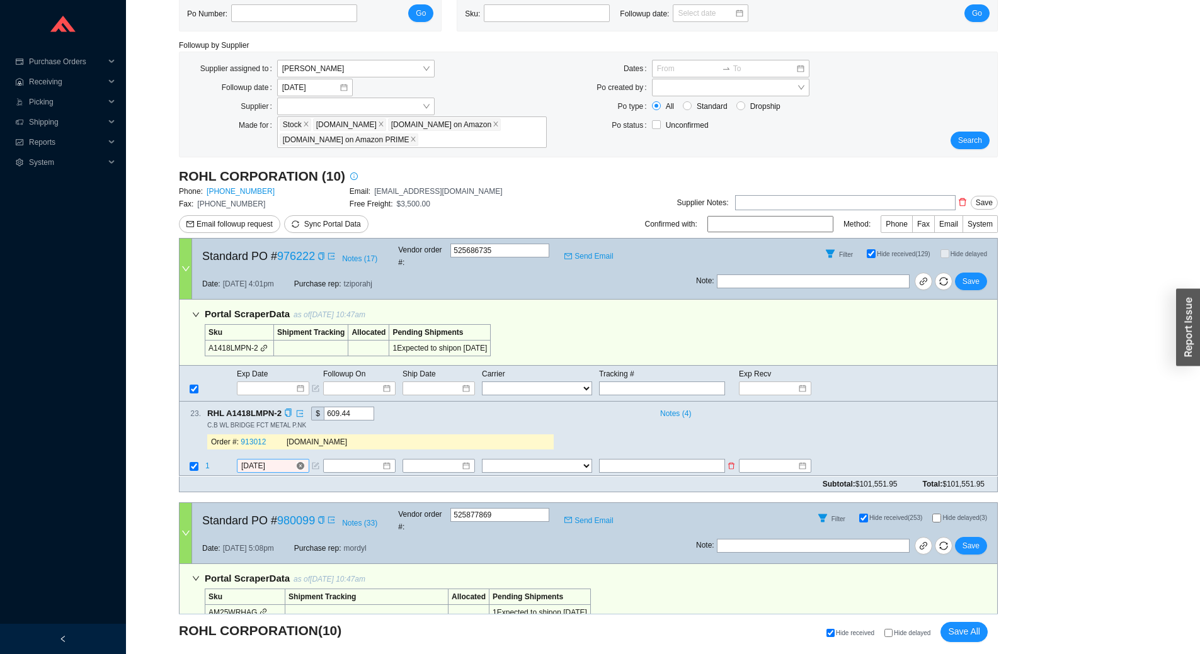
click at [277, 460] on input "[DATE]" at bounding box center [268, 466] width 54 height 13
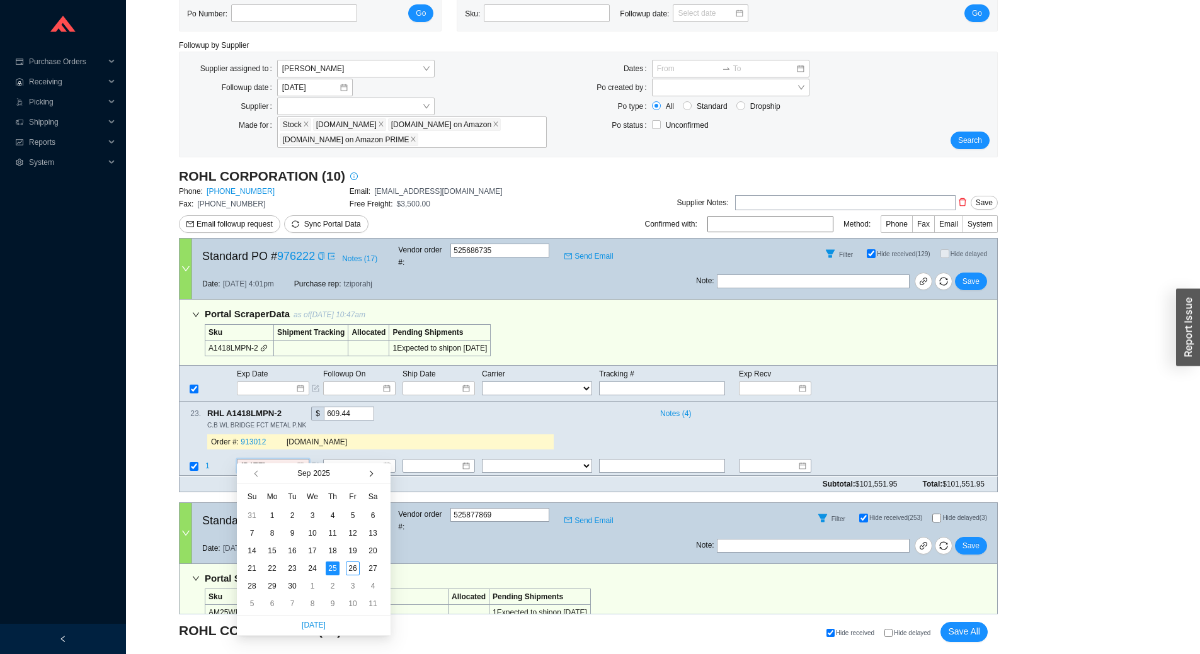
click at [371, 472] on span "button" at bounding box center [370, 474] width 6 height 6
type input "[DATE]"
click at [352, 563] on div "24" at bounding box center [353, 569] width 14 height 14
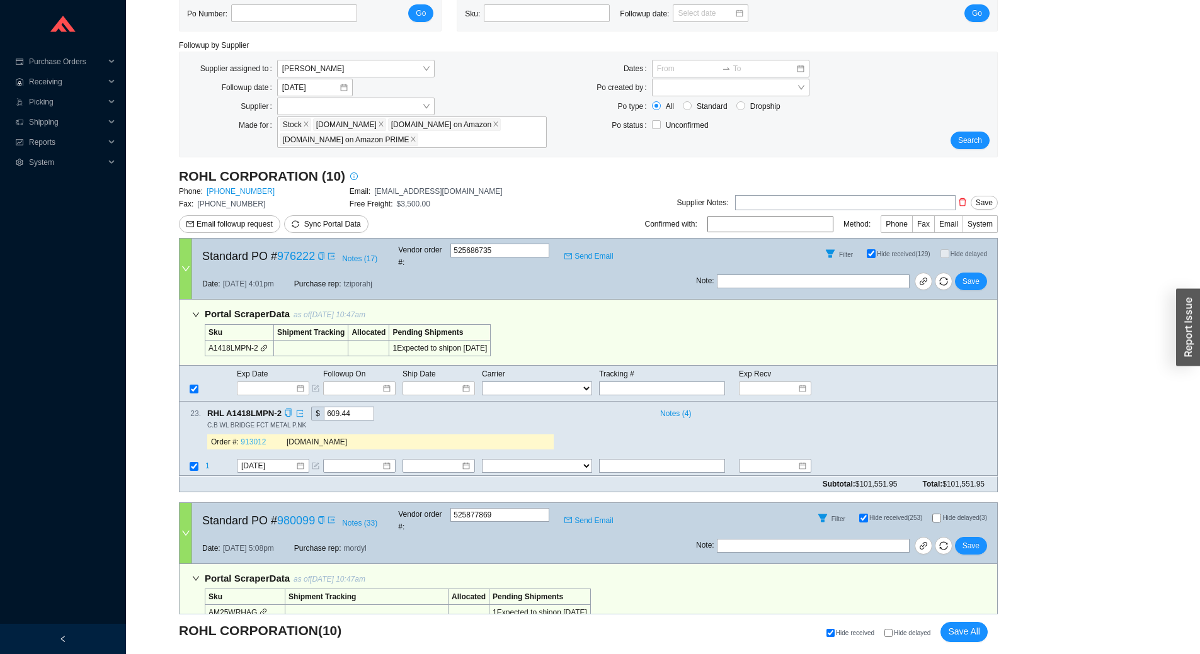
click at [252, 438] on link "913012" at bounding box center [253, 442] width 25 height 9
click at [979, 275] on span "Save" at bounding box center [971, 281] width 17 height 13
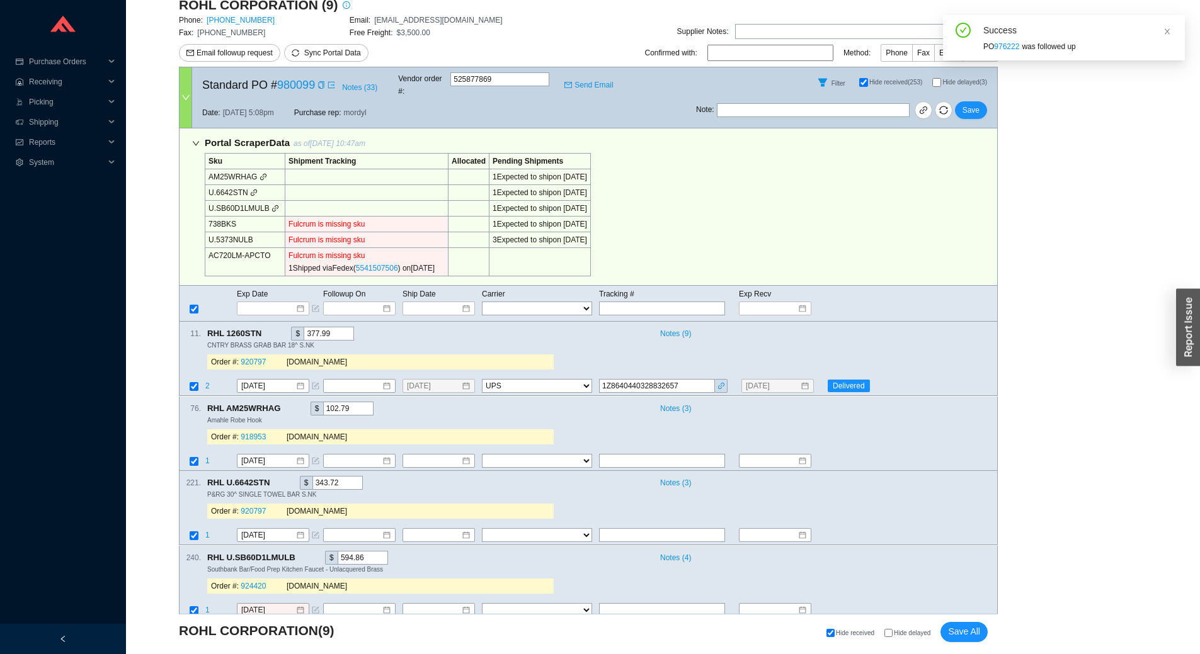
scroll to position [252, 0]
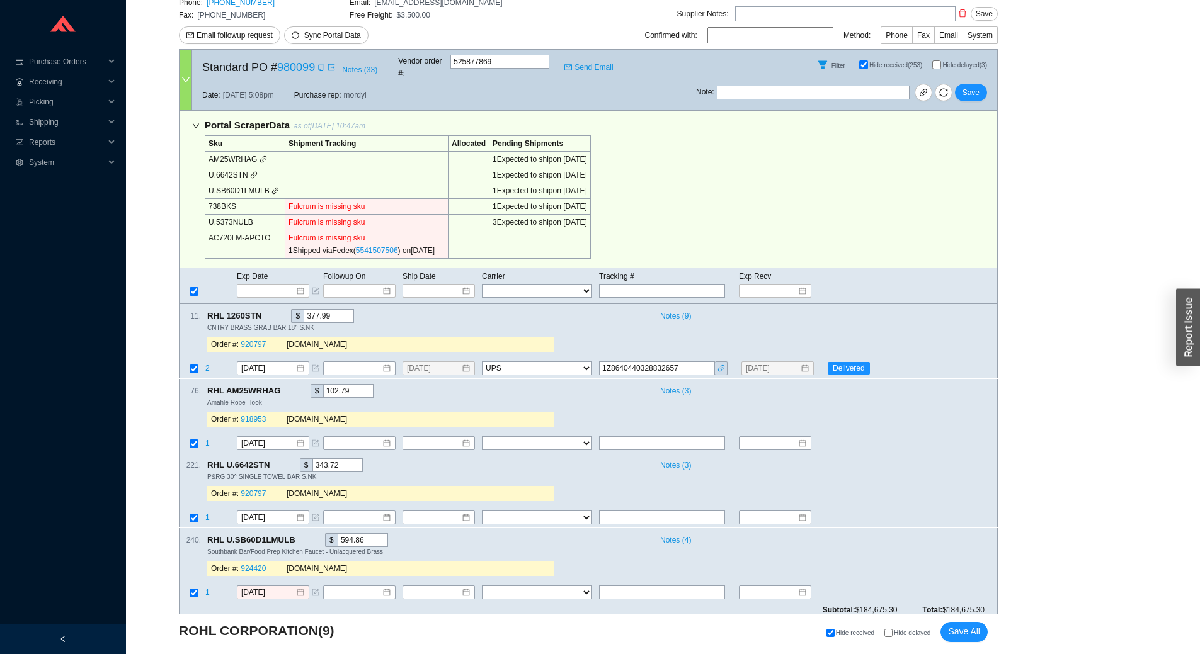
click at [893, 633] on input "Hide delayed" at bounding box center [888, 633] width 8 height 8
checkbox input "true"
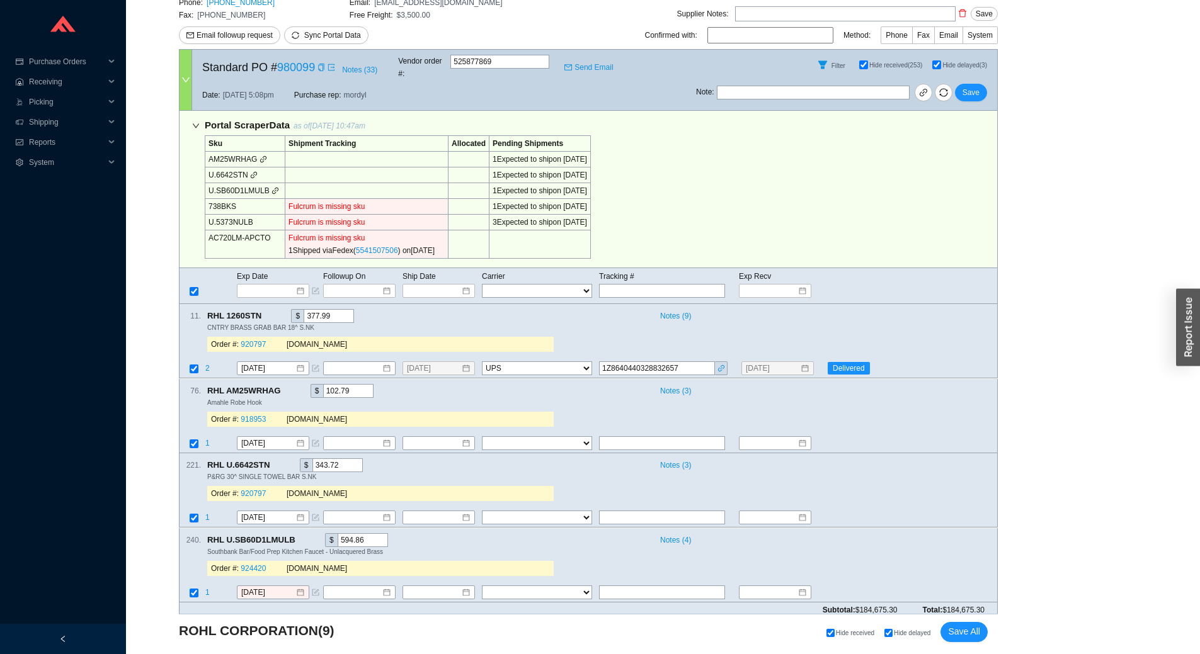
checkbox input "true"
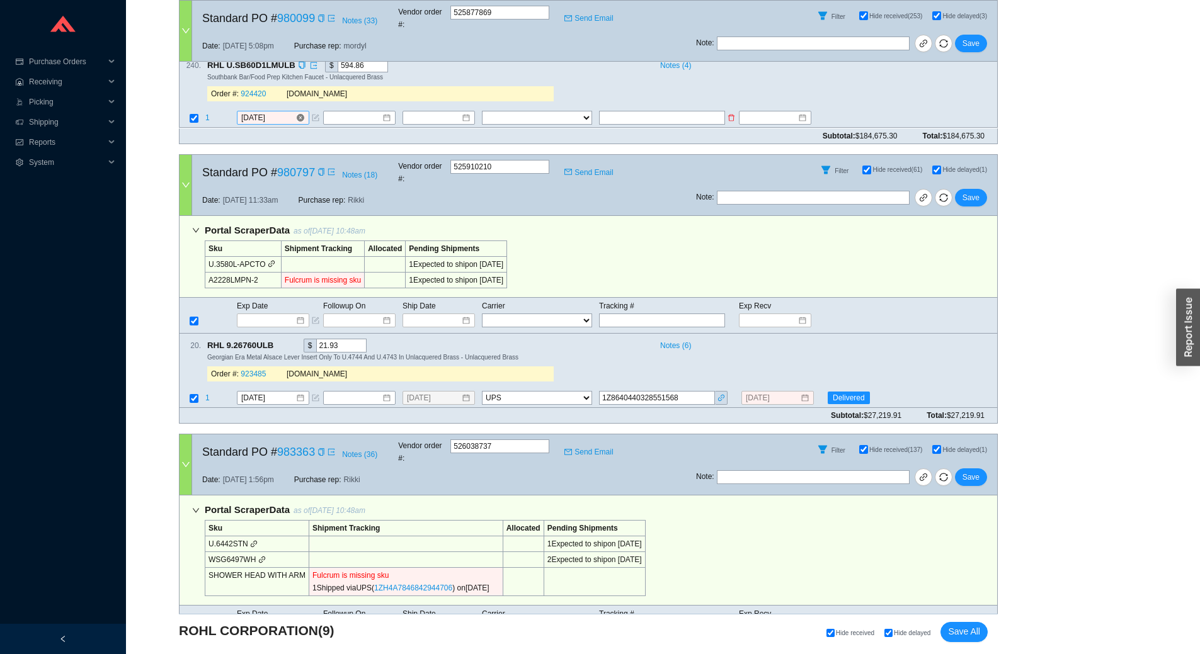
scroll to position [504, 0]
click at [723, 393] on icon "link" at bounding box center [721, 397] width 8 height 8
click at [312, 393] on icon "form" at bounding box center [316, 397] width 8 height 8
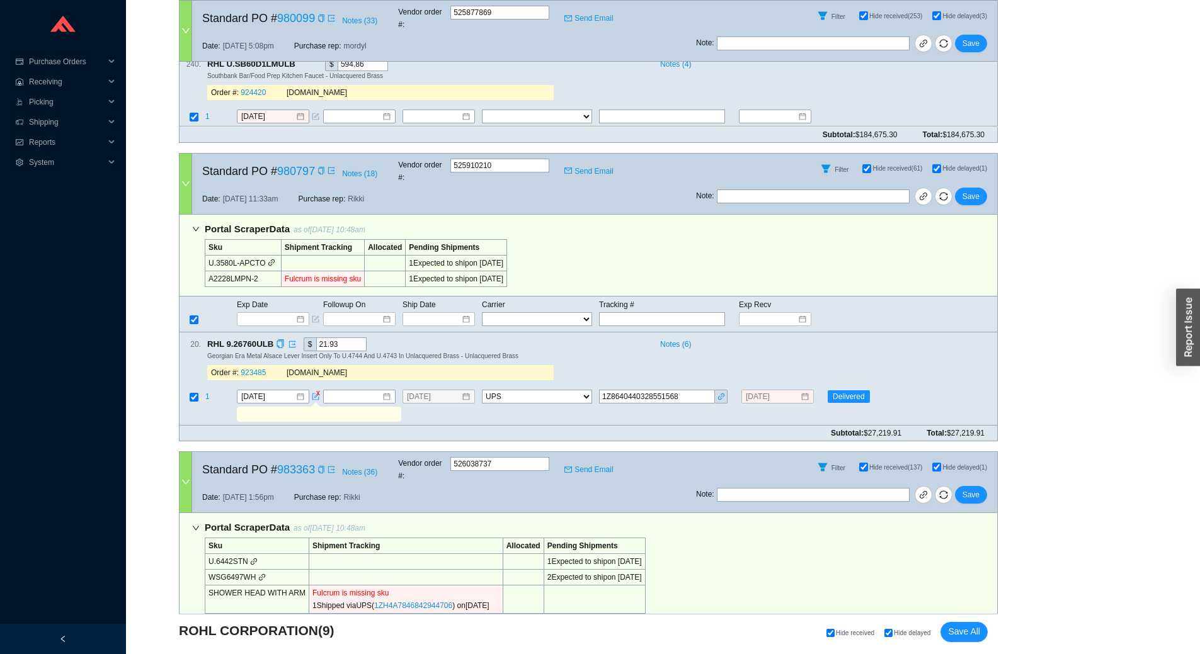
click at [302, 408] on input "text" at bounding box center [318, 415] width 159 height 14
type input "second box dlvd tdy"
click at [974, 190] on span "Save" at bounding box center [971, 196] width 17 height 13
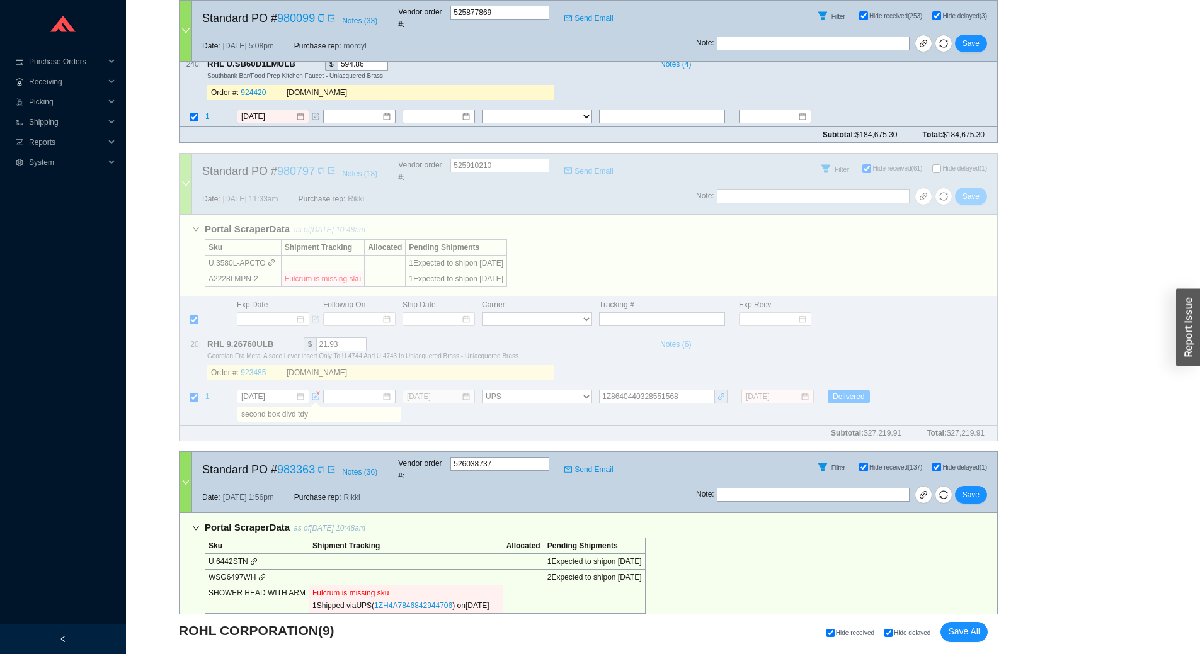
checkbox input "false"
select select "2"
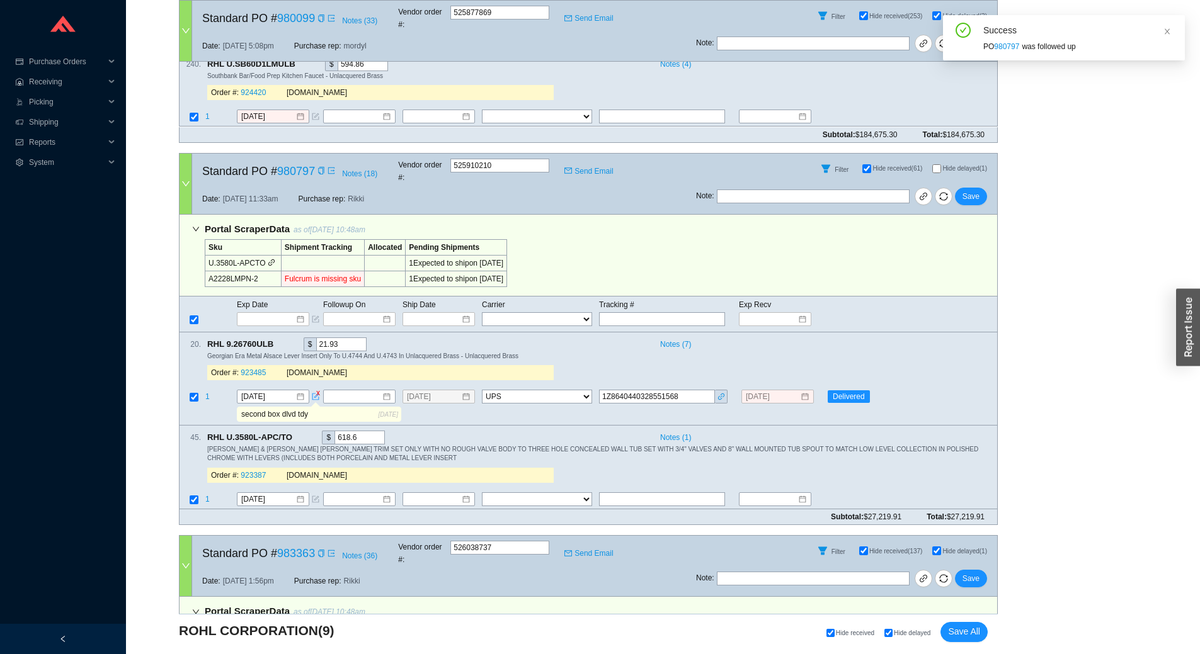
click at [937, 164] on input "Hide delayed (1)" at bounding box center [936, 168] width 9 height 9
checkbox input "true"
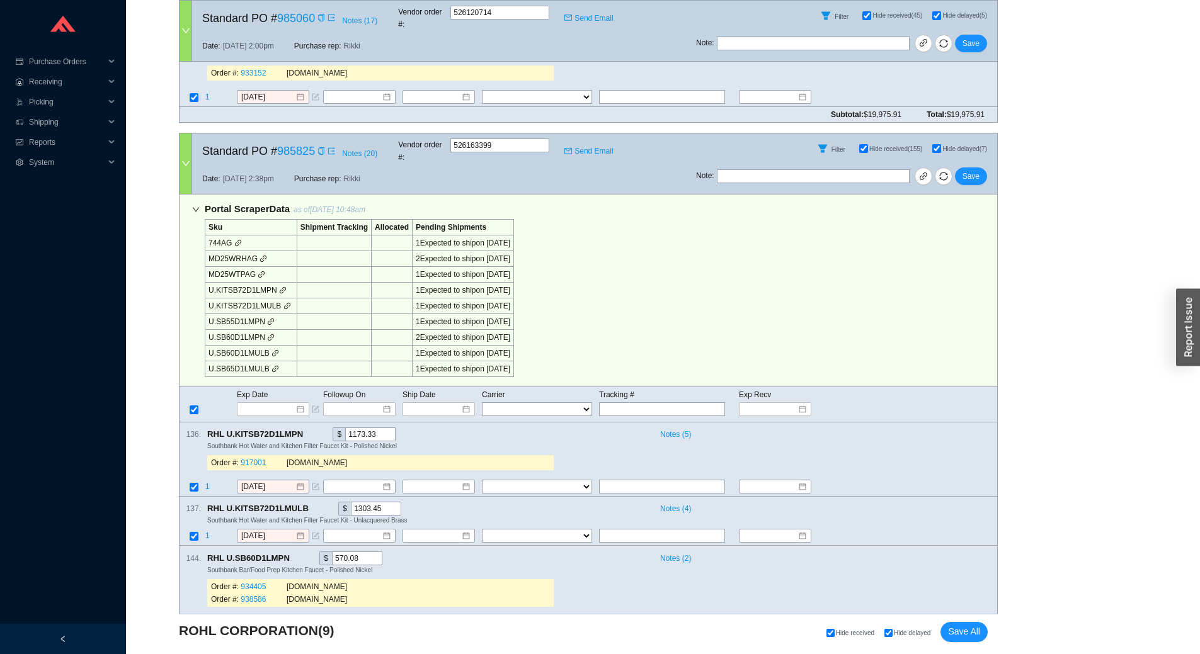
scroll to position [1512, 0]
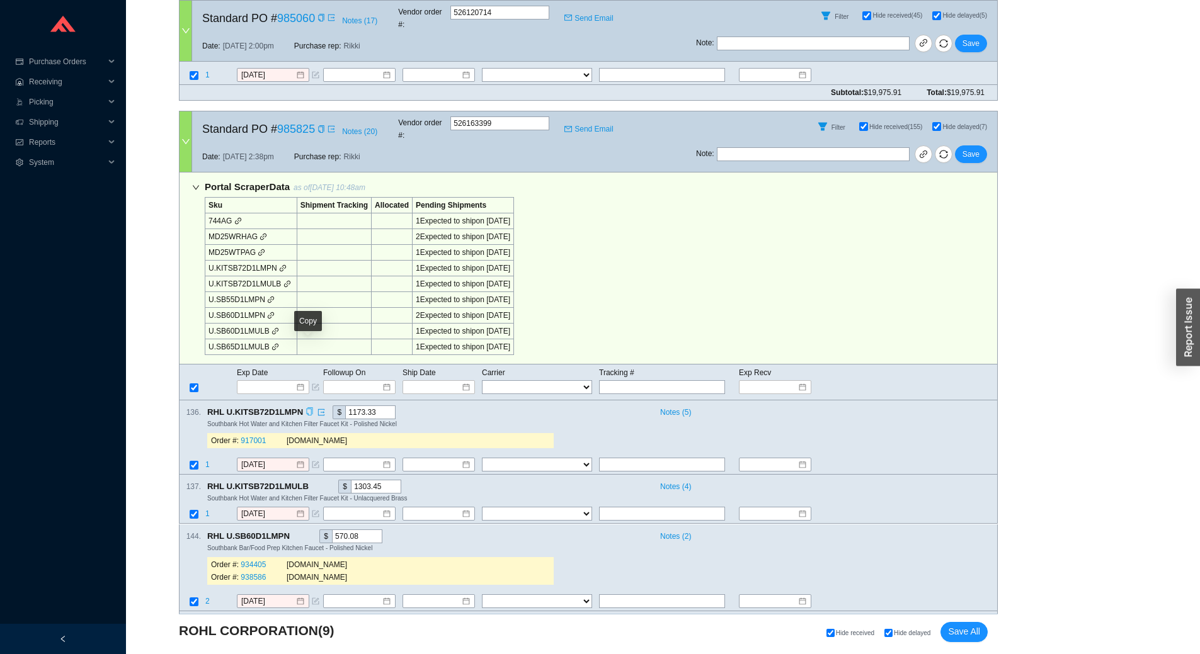
click at [310, 408] on icon "copy" at bounding box center [310, 412] width 8 height 8
click at [312, 483] on icon "copy" at bounding box center [315, 487] width 6 height 8
click at [297, 532] on icon "copy" at bounding box center [296, 536] width 6 height 8
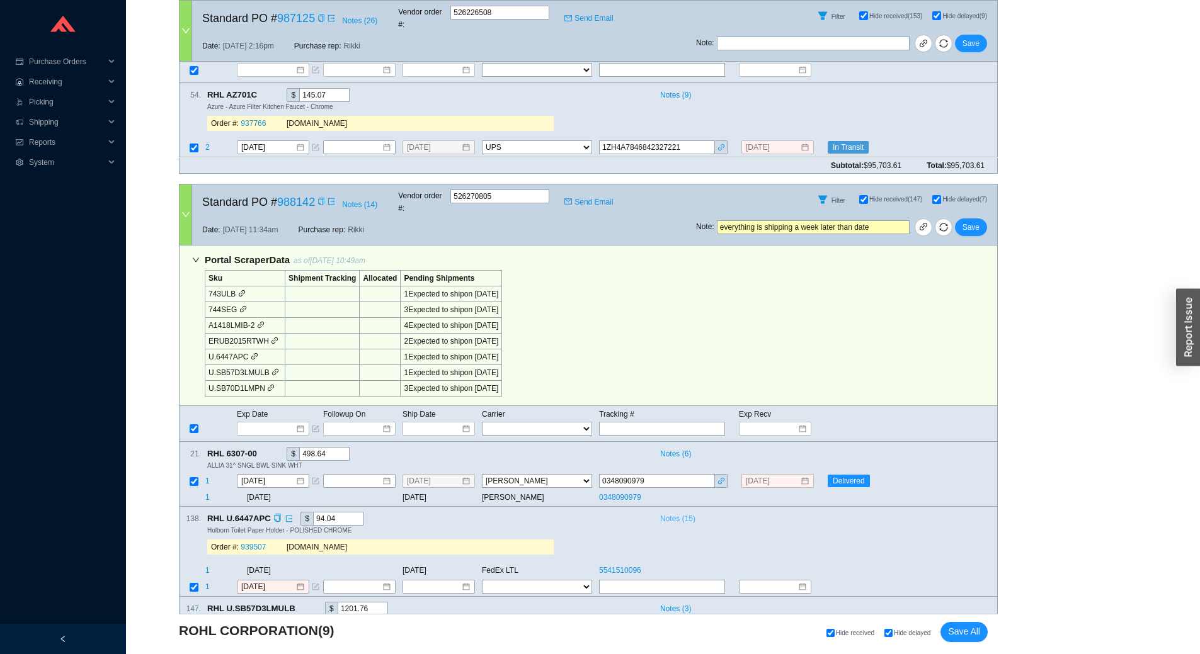
scroll to position [2331, 0]
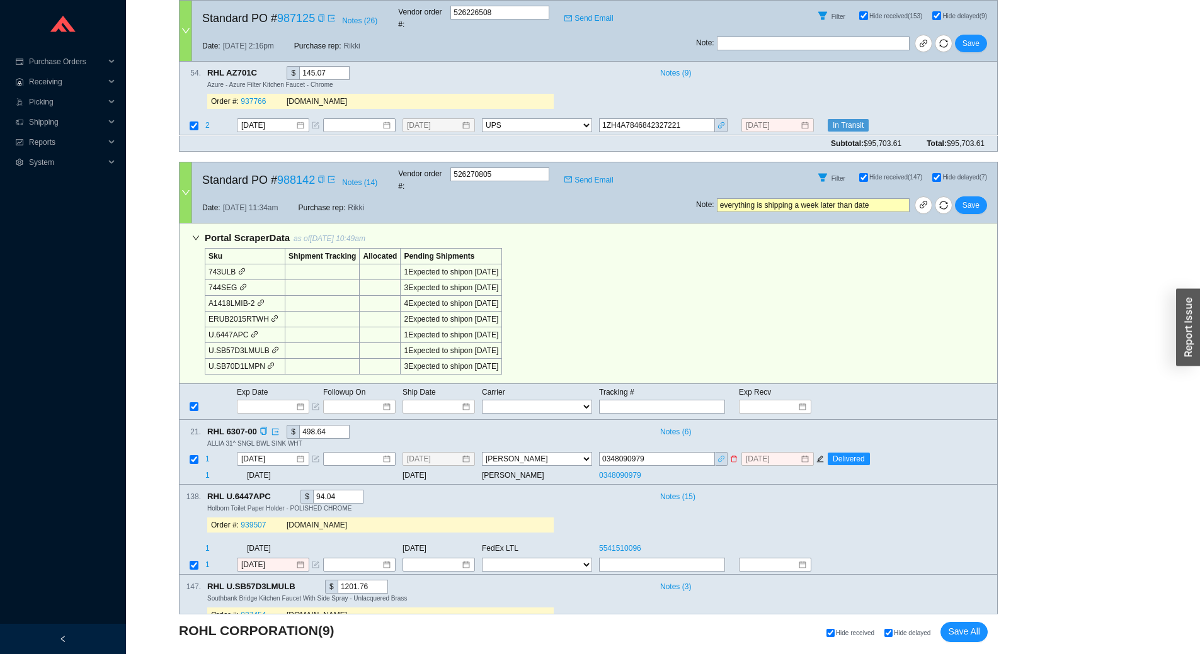
click at [723, 455] on icon "link" at bounding box center [721, 459] width 8 height 8
click at [632, 452] on input "0348090979" at bounding box center [657, 459] width 116 height 14
drag, startPoint x: 632, startPoint y: 367, endPoint x: 758, endPoint y: 411, distance: 132.9
click at [758, 490] on div "Notes ( 15 )" at bounding box center [820, 496] width 333 height 13
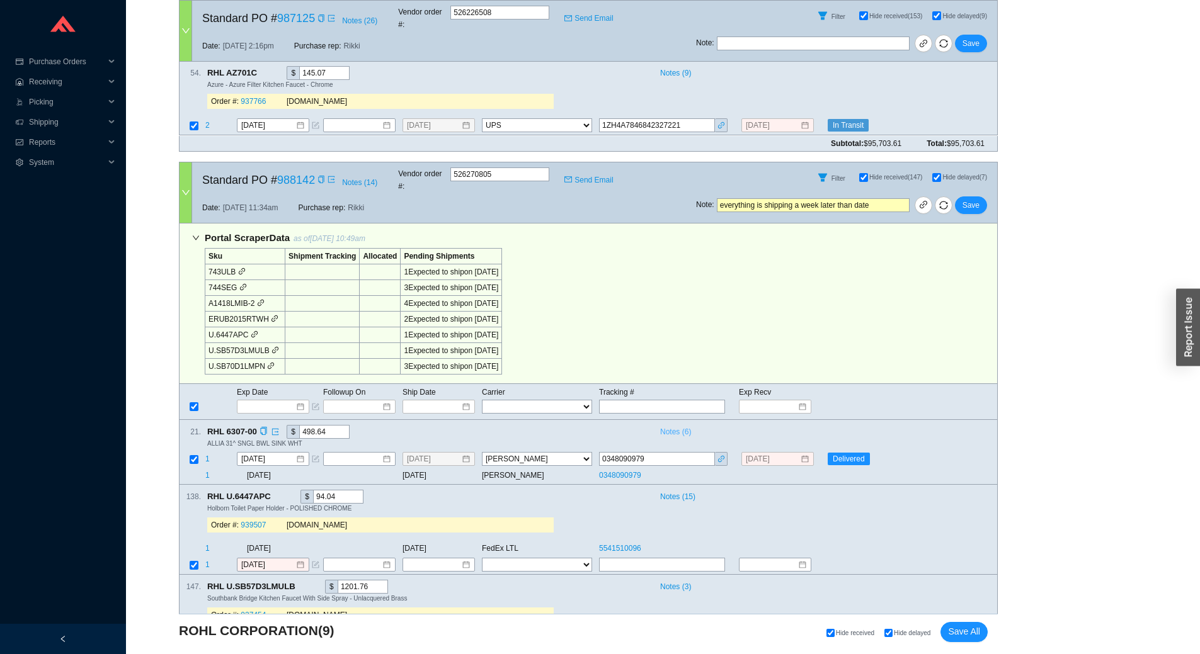
click at [685, 426] on span "Notes ( 6 )" at bounding box center [675, 432] width 31 height 13
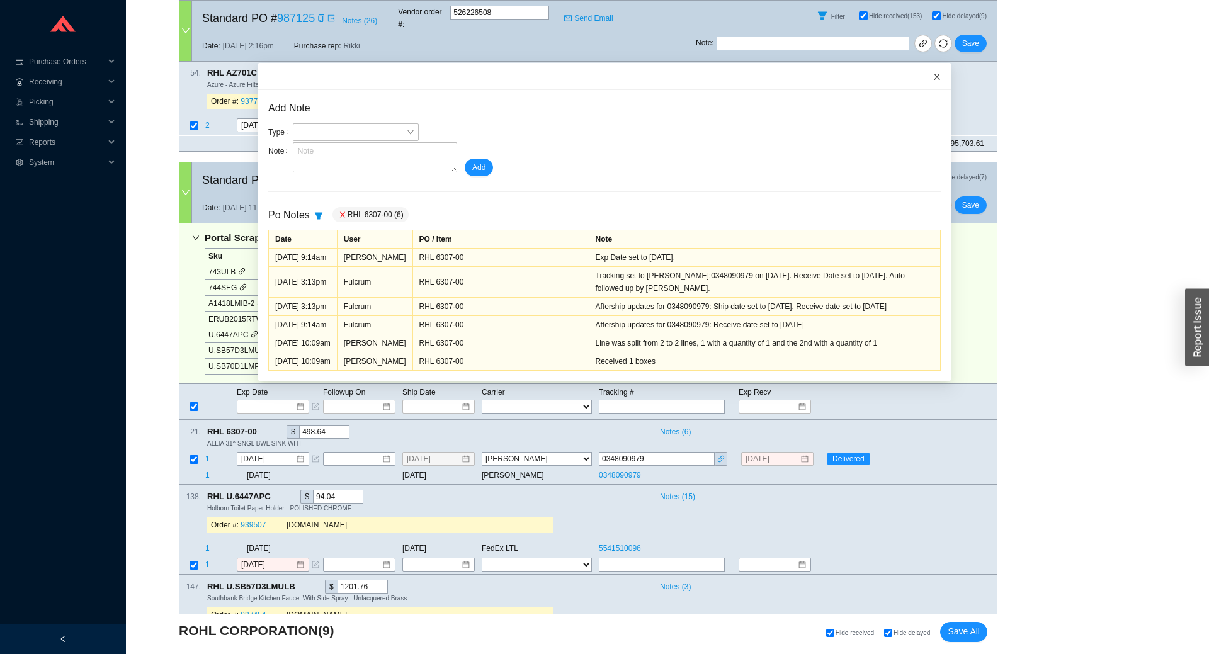
click at [933, 75] on icon "close" at bounding box center [937, 76] width 9 height 9
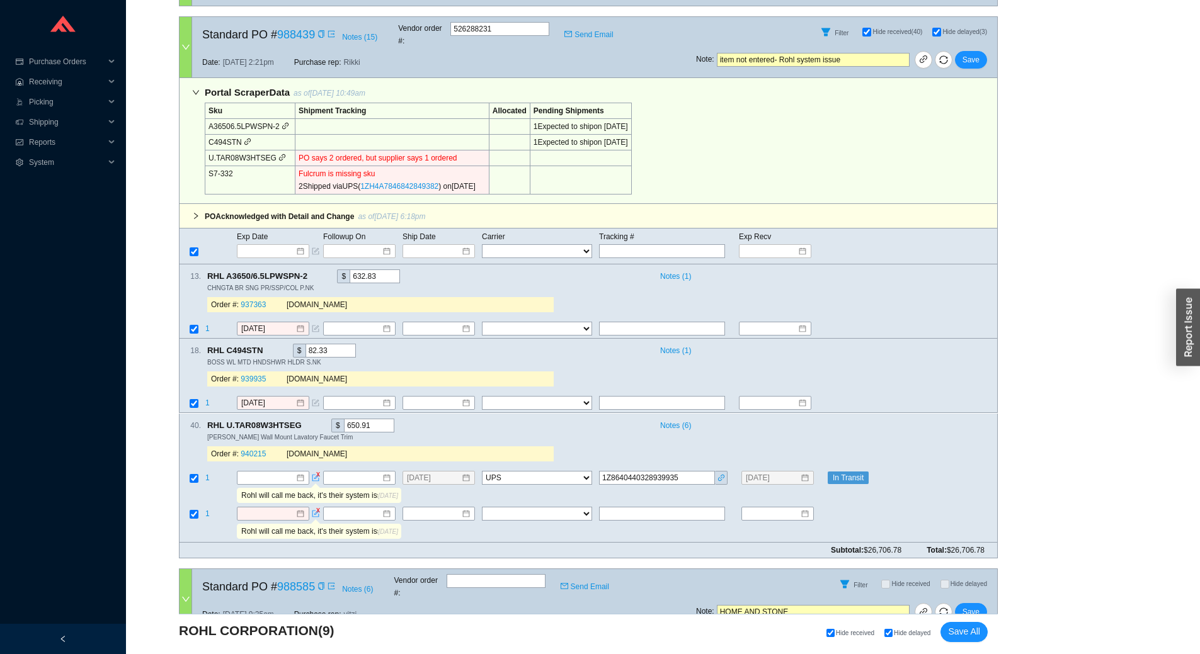
scroll to position [2971, 0]
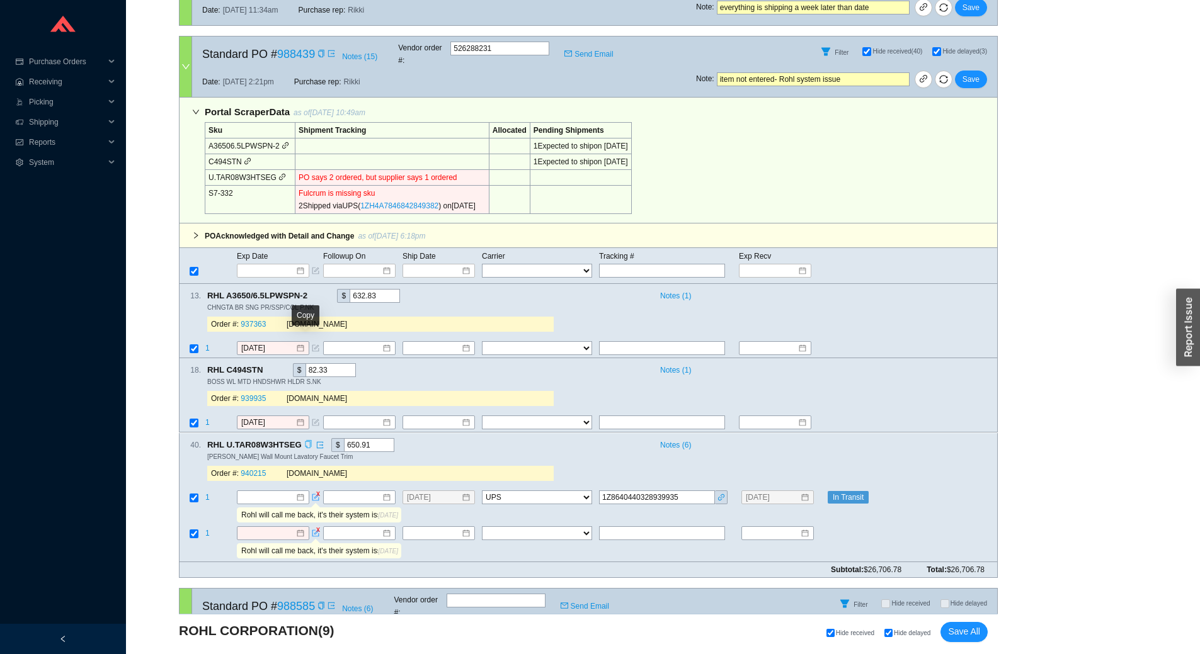
click at [307, 440] on icon "copy" at bounding box center [308, 444] width 6 height 8
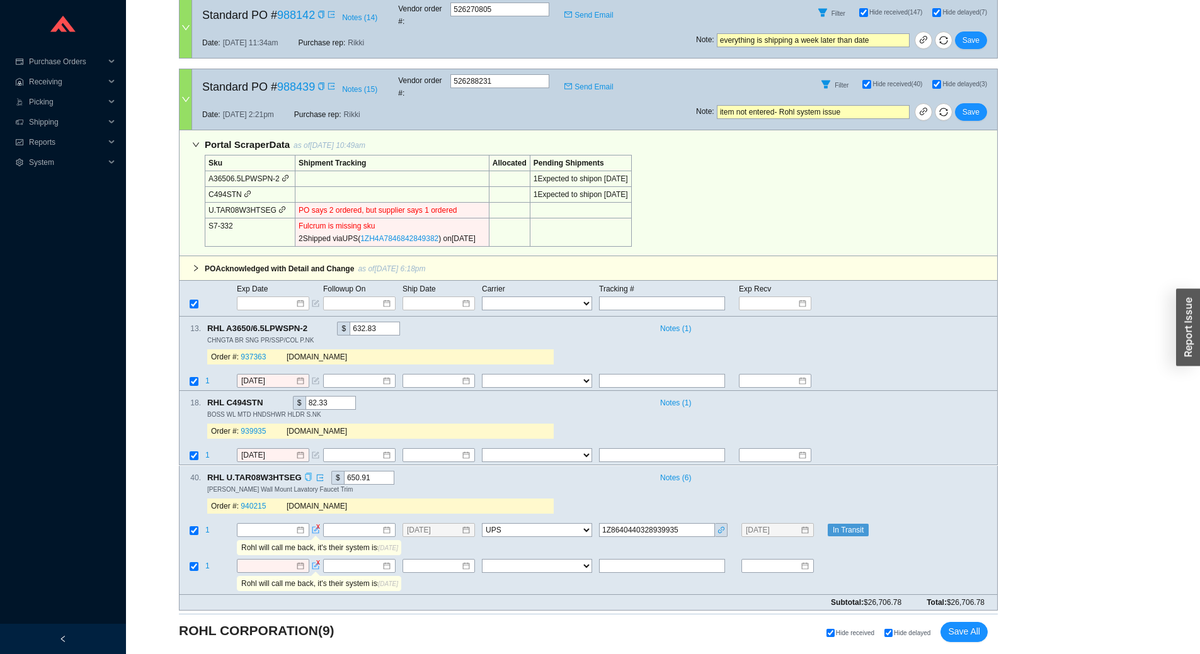
scroll to position [2908, 0]
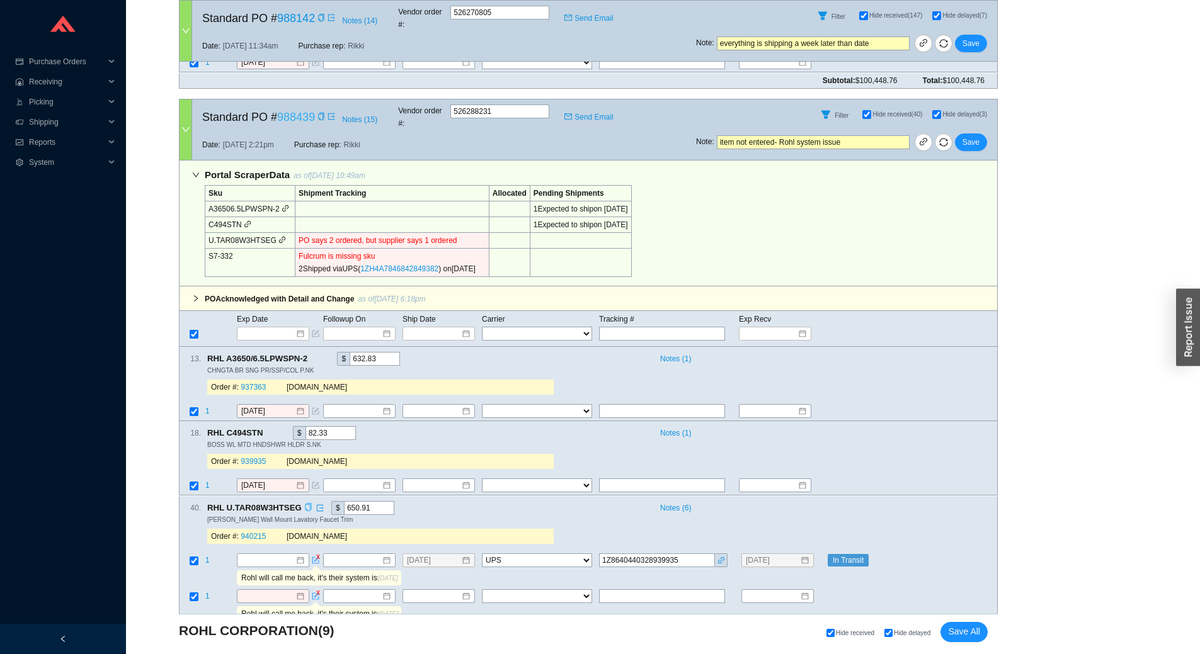
click at [296, 111] on link "988439" at bounding box center [296, 117] width 38 height 13
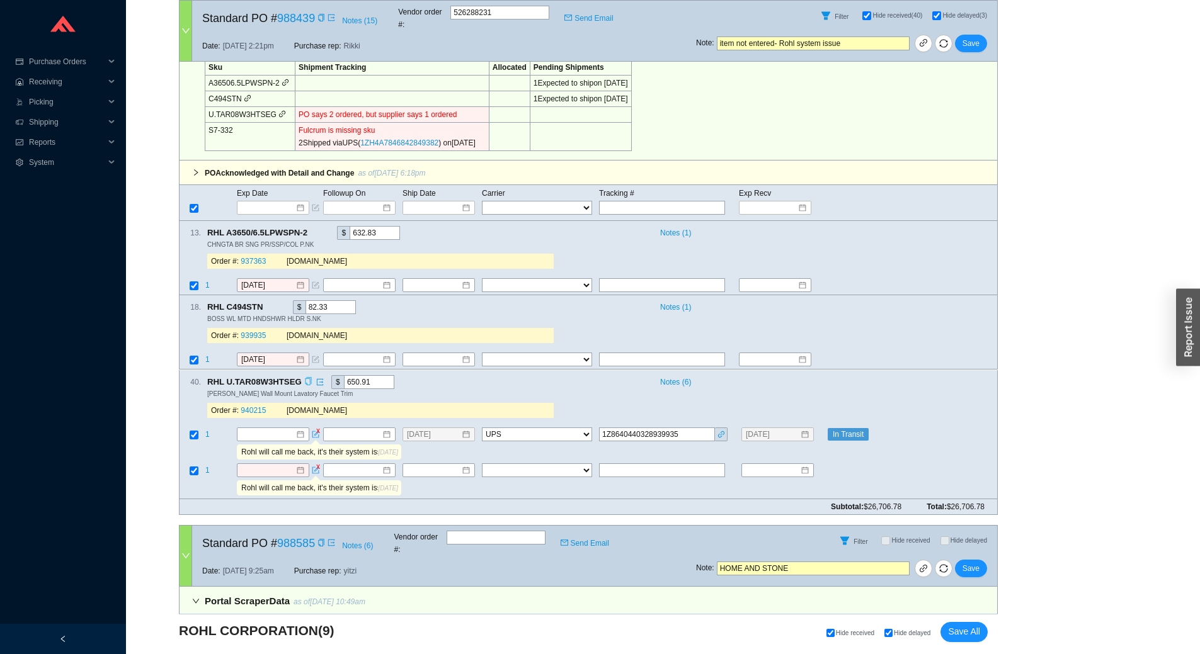
scroll to position [3097, 0]
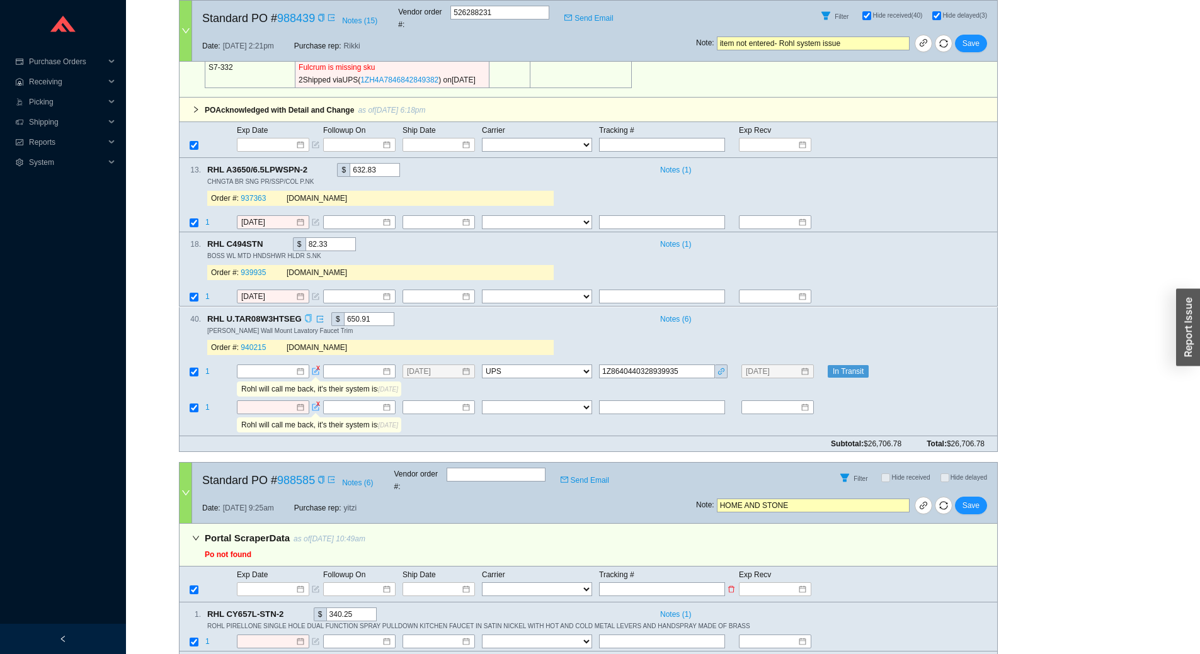
drag, startPoint x: 975, startPoint y: 634, endPoint x: 617, endPoint y: 476, distance: 391.2
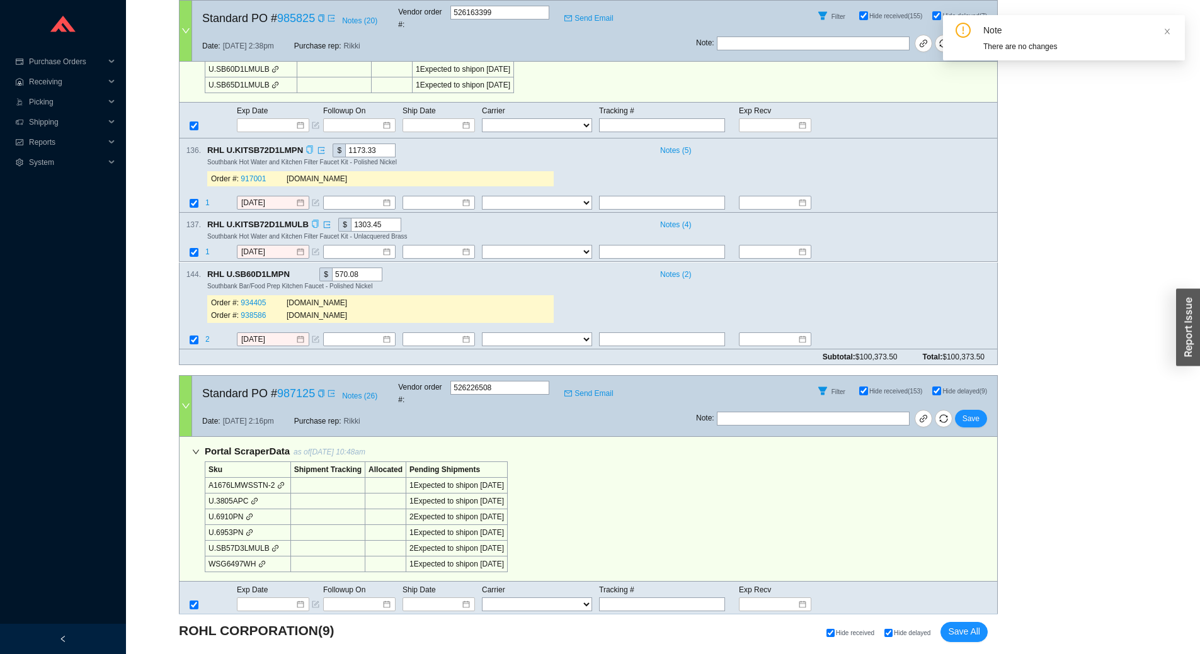
scroll to position [955, 0]
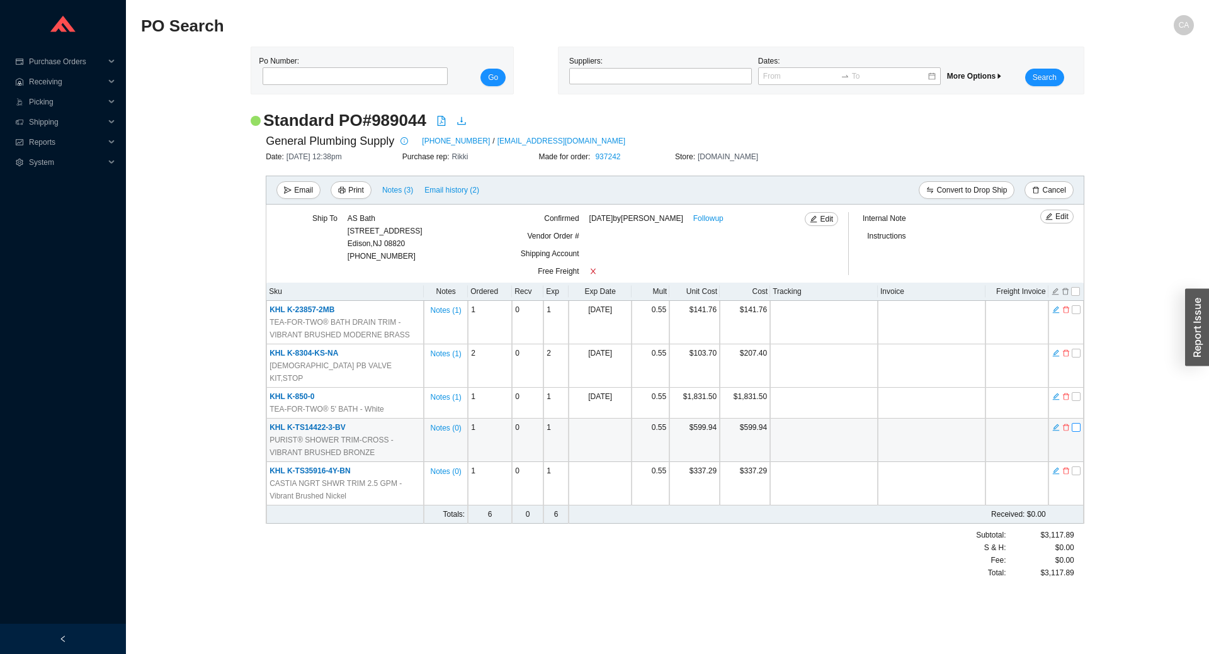
click at [1073, 423] on input "checkbox" at bounding box center [1076, 427] width 9 height 9
checkbox input "true"
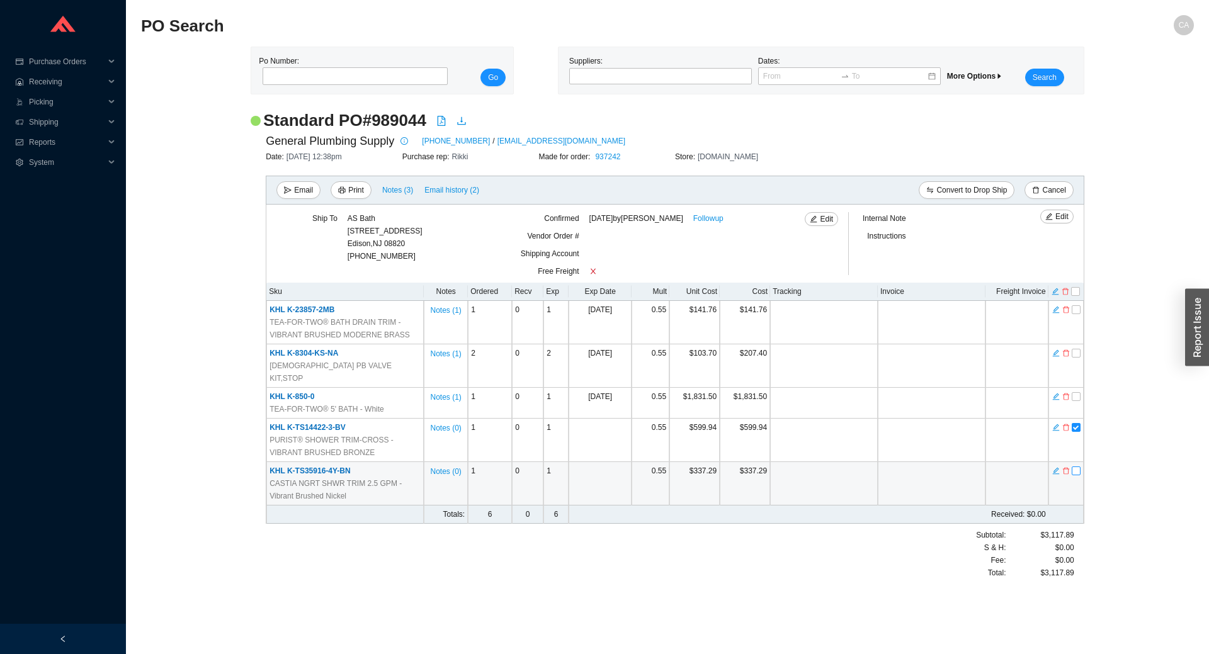
click at [1075, 467] on input "checkbox" at bounding box center [1076, 471] width 9 height 9
checkbox input "true"
click at [1063, 295] on icon "delete" at bounding box center [1066, 291] width 8 height 9
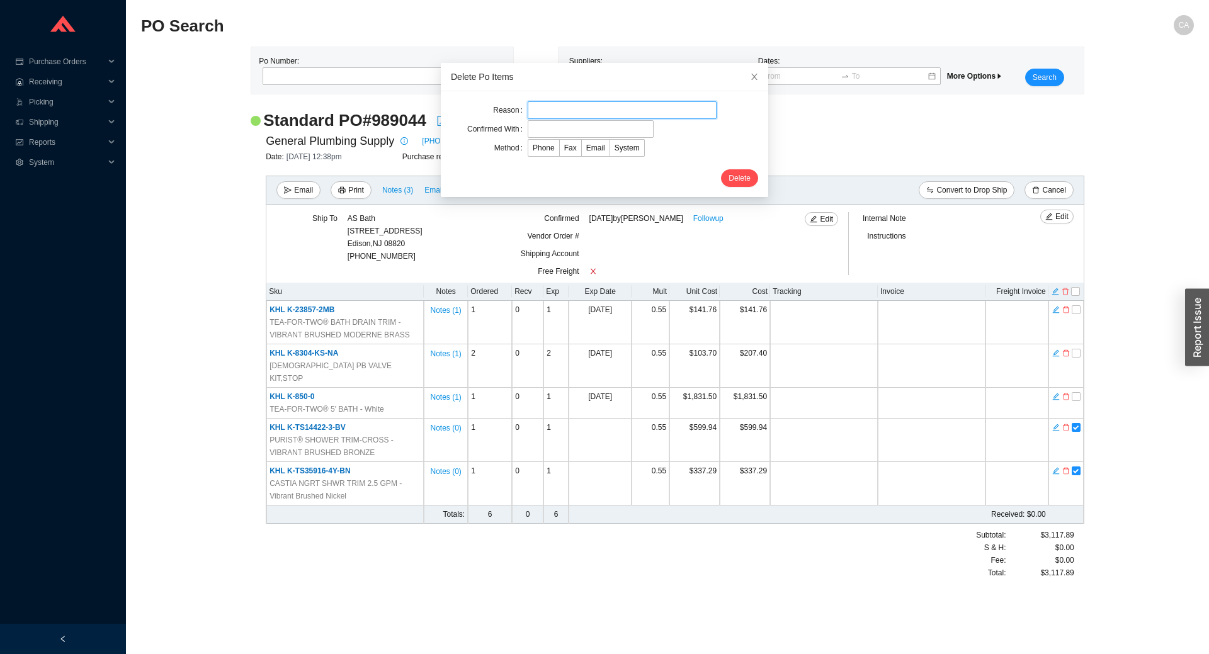
click at [581, 110] on input "text" at bounding box center [622, 110] width 189 height 18
click at [534, 108] on input "low flow" at bounding box center [622, 110] width 189 height 18
type input "high flow"
click at [540, 130] on input "text" at bounding box center [591, 129] width 126 height 18
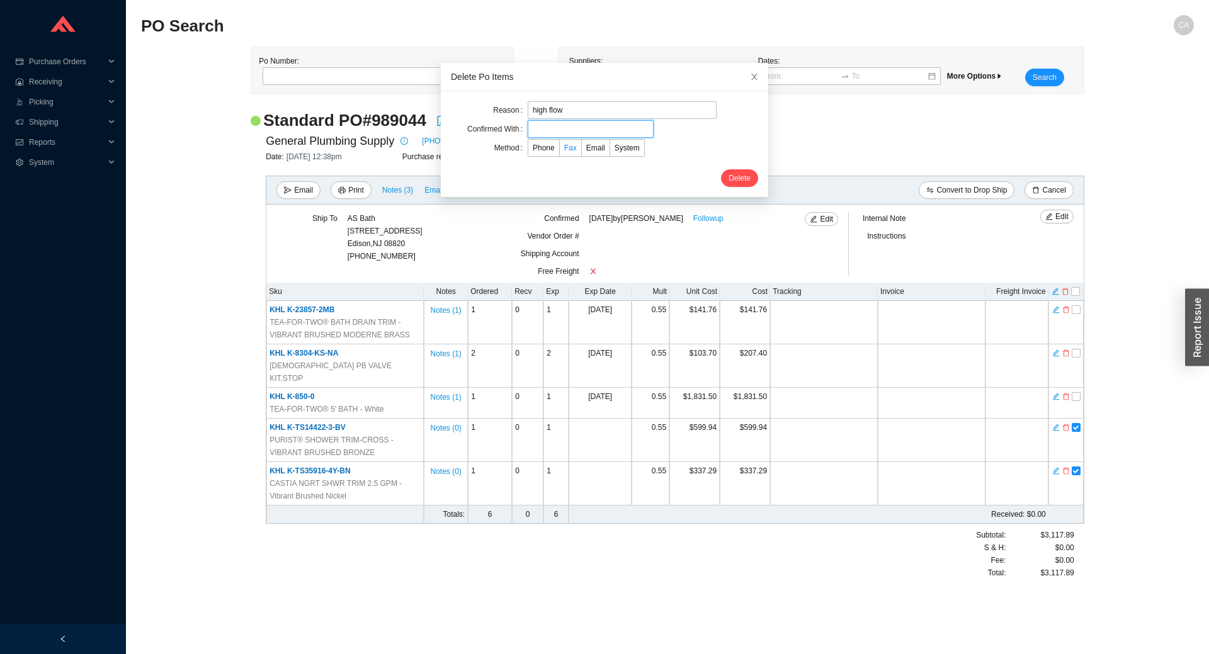
type input "Laurie"
click at [586, 149] on span "Email" at bounding box center [595, 148] width 19 height 9
click at [582, 151] on input "Email" at bounding box center [582, 151] width 0 height 0
click at [733, 174] on span "Delete" at bounding box center [740, 178] width 22 height 13
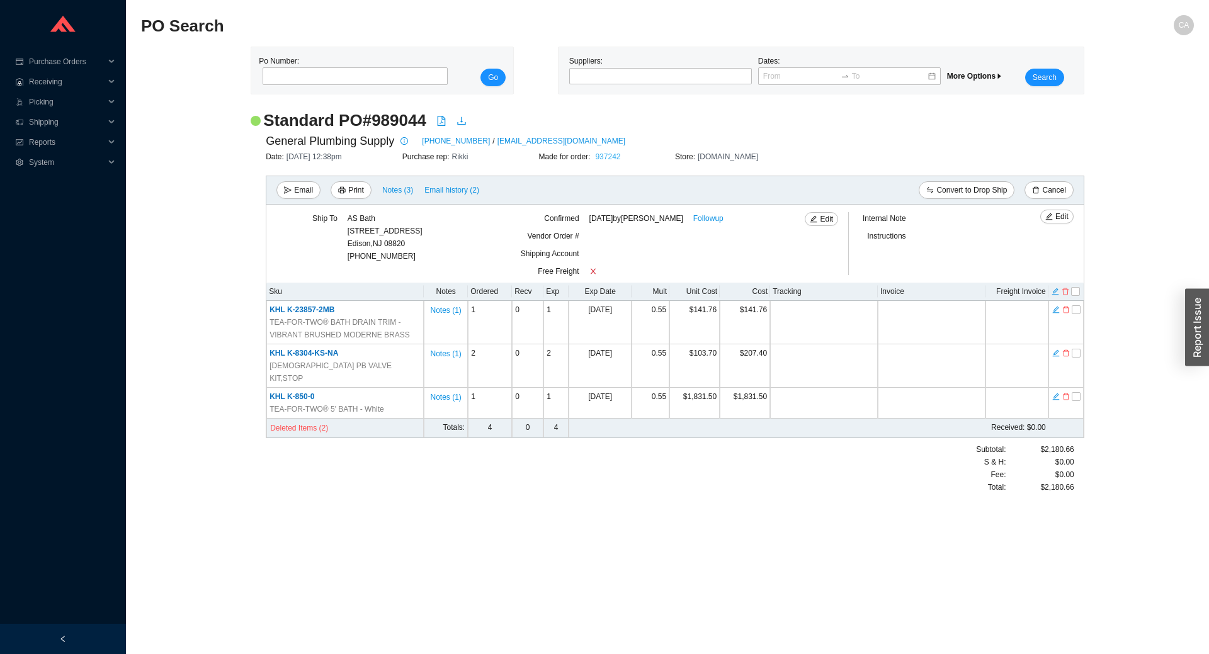
click at [608, 153] on link "937242" at bounding box center [607, 156] width 25 height 9
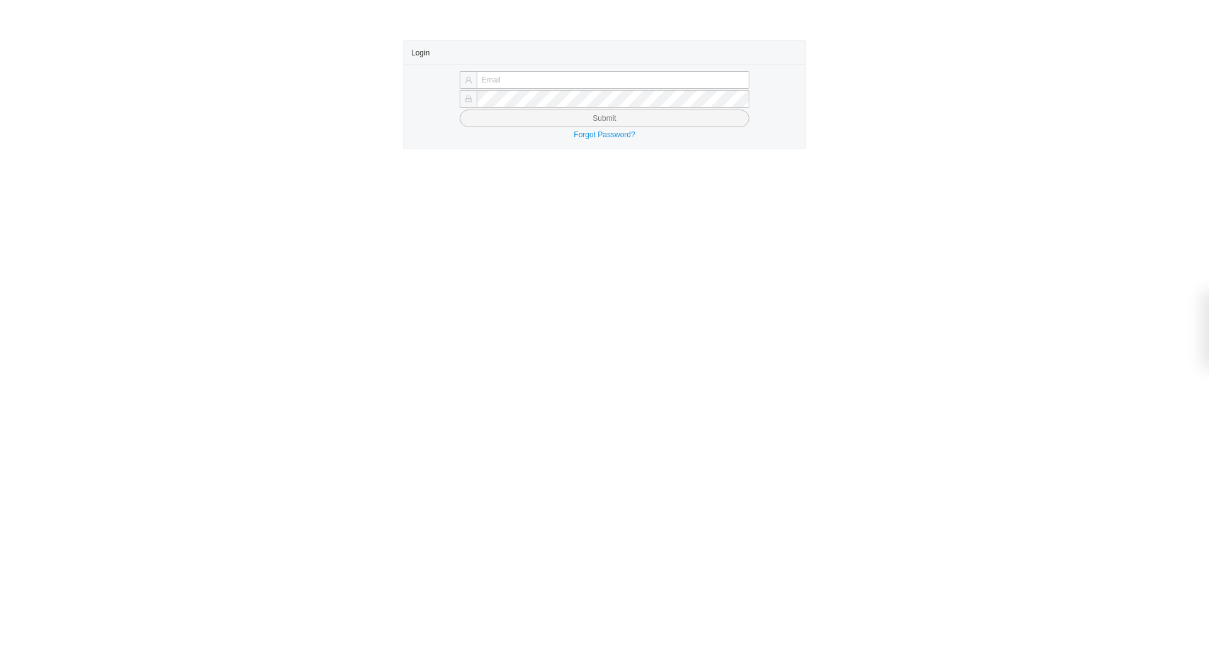
type input "[EMAIL_ADDRESS][DOMAIN_NAME]"
click at [568, 123] on button "Submit" at bounding box center [605, 119] width 290 height 18
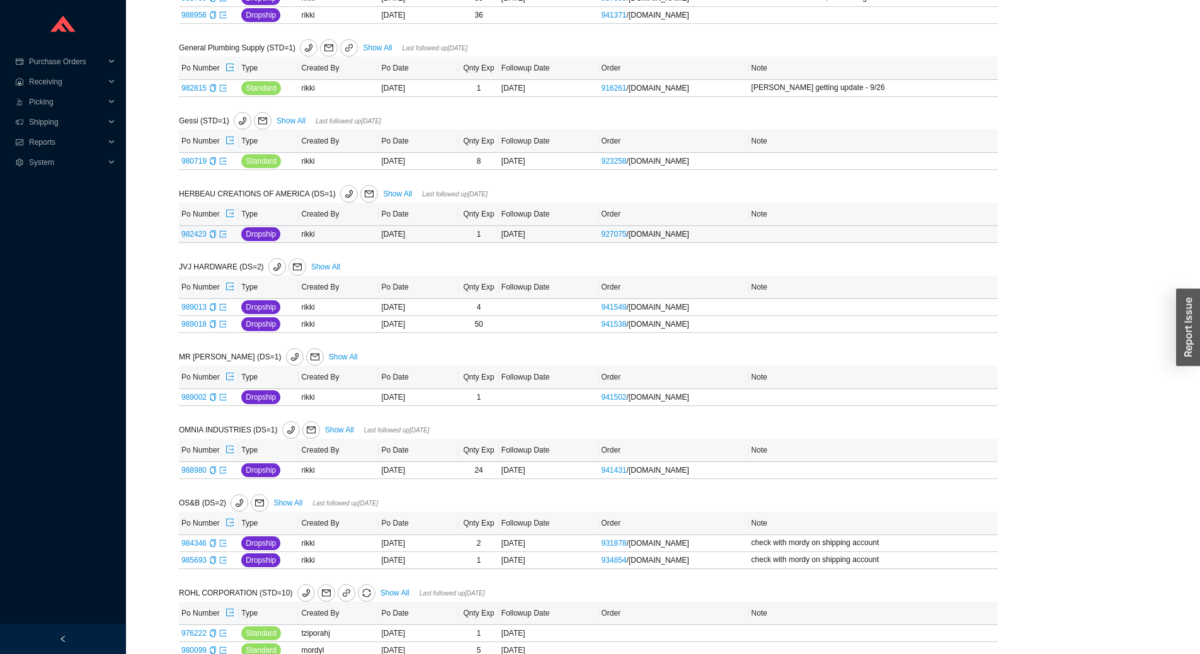
scroll to position [756, 0]
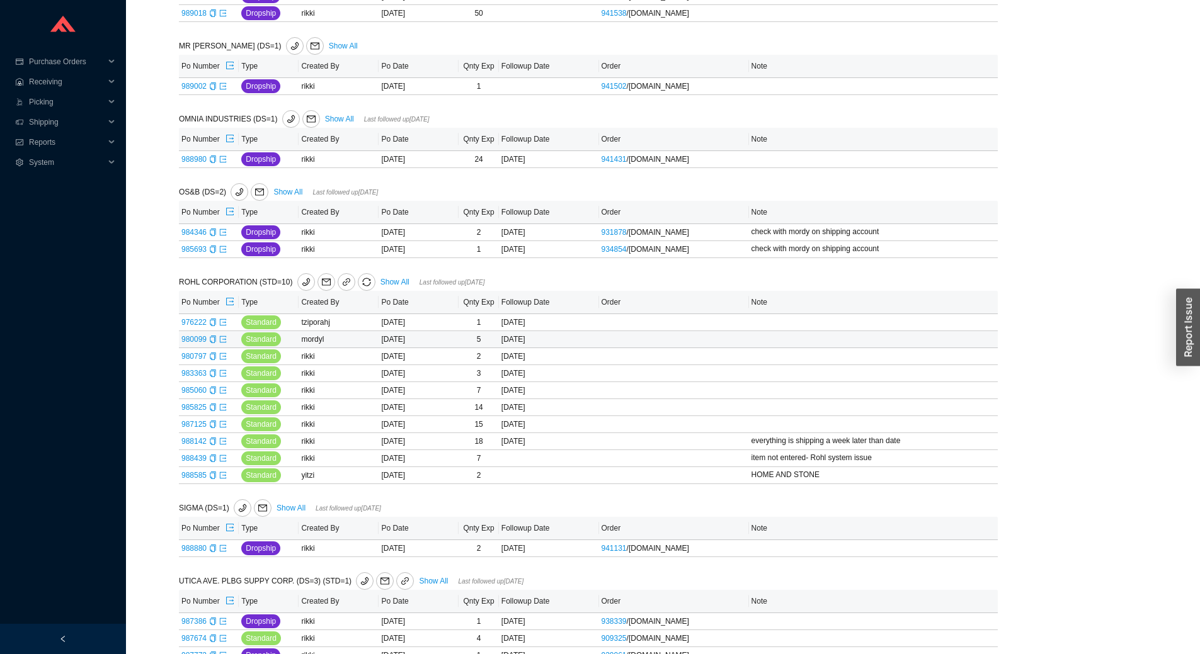
drag, startPoint x: 460, startPoint y: 340, endPoint x: 119, endPoint y: 253, distance: 351.7
click at [119, 253] on div "Purchase Orders .warehouse_svg__a{fill:none;stroke:currentColor;stroke-linecap:…" at bounding box center [63, 312] width 126 height 624
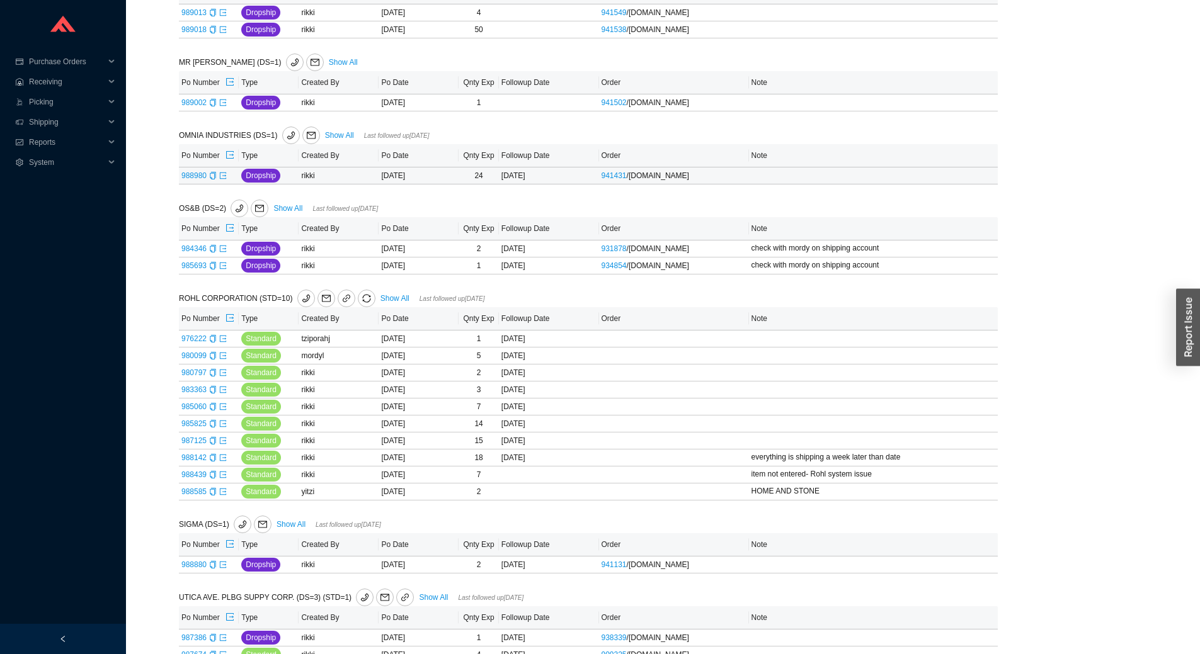
scroll to position [740, 0]
click at [197, 176] on link "988980" at bounding box center [193, 175] width 25 height 9
type input "988980"
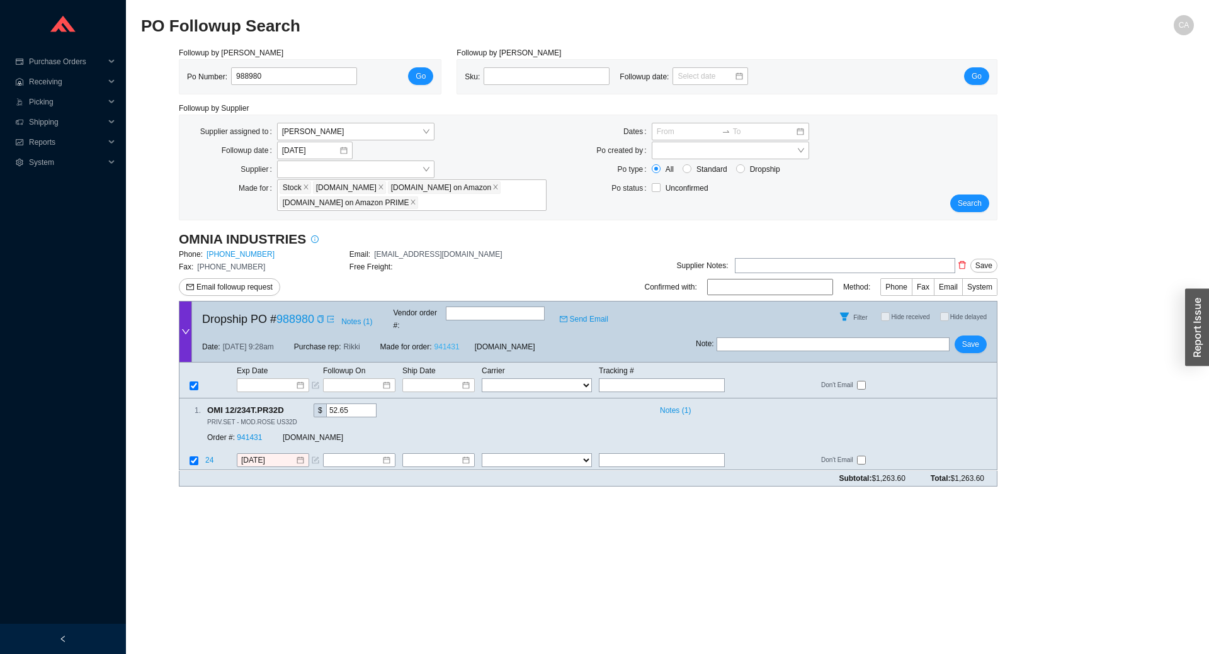
click at [449, 343] on link "941431" at bounding box center [447, 347] width 25 height 9
click at [445, 455] on input at bounding box center [434, 461] width 54 height 13
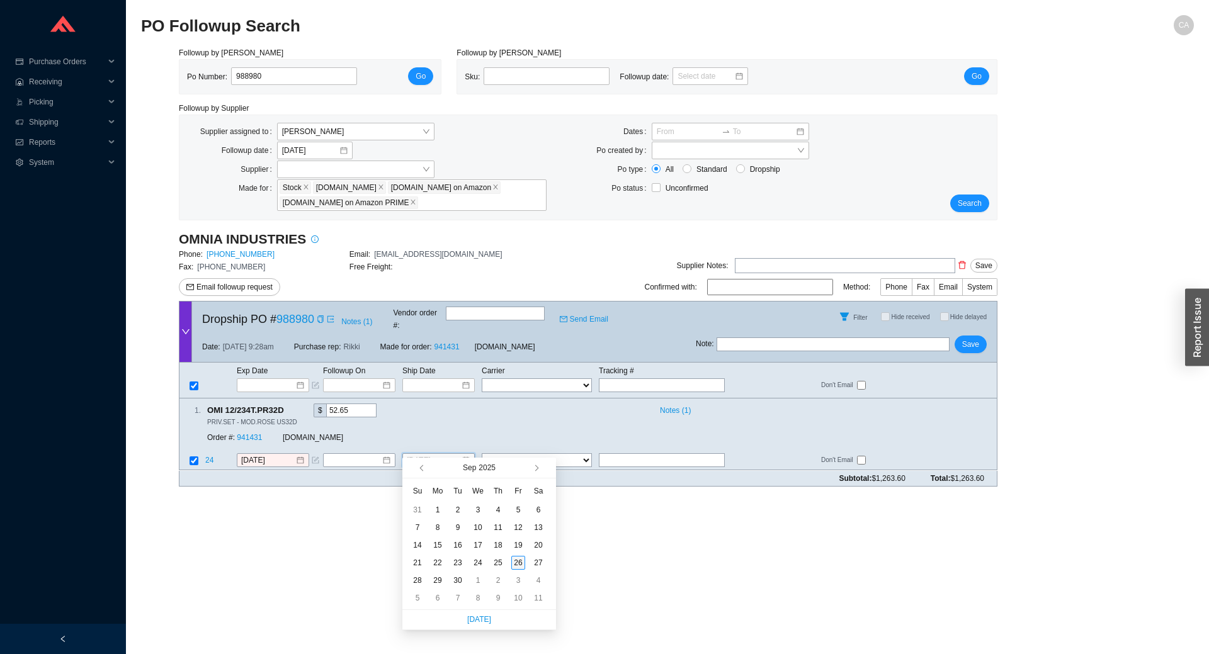
type input "9/26/2025"
click at [523, 563] on div "26" at bounding box center [519, 563] width 14 height 14
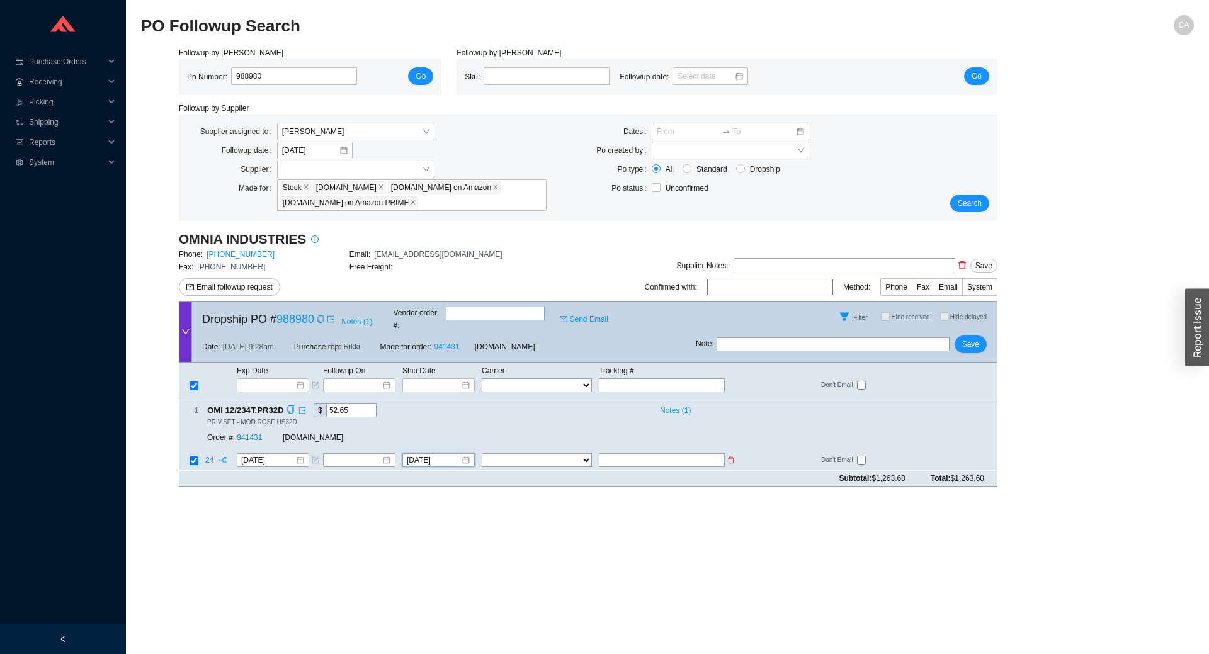
click at [633, 454] on input "text" at bounding box center [662, 461] width 126 height 14
type input "1Z0575470365919156"
click at [561, 454] on select "FedEx UPS ---------------- 2 Day Transportation INC A&B Freight A. Duie Pyle AA…" at bounding box center [537, 461] width 110 height 14
select select "2"
click at [482, 454] on select "FedEx UPS ---------------- 2 Day Transportation INC A&B Freight A. Duie Pyle AA…" at bounding box center [537, 461] width 110 height 14
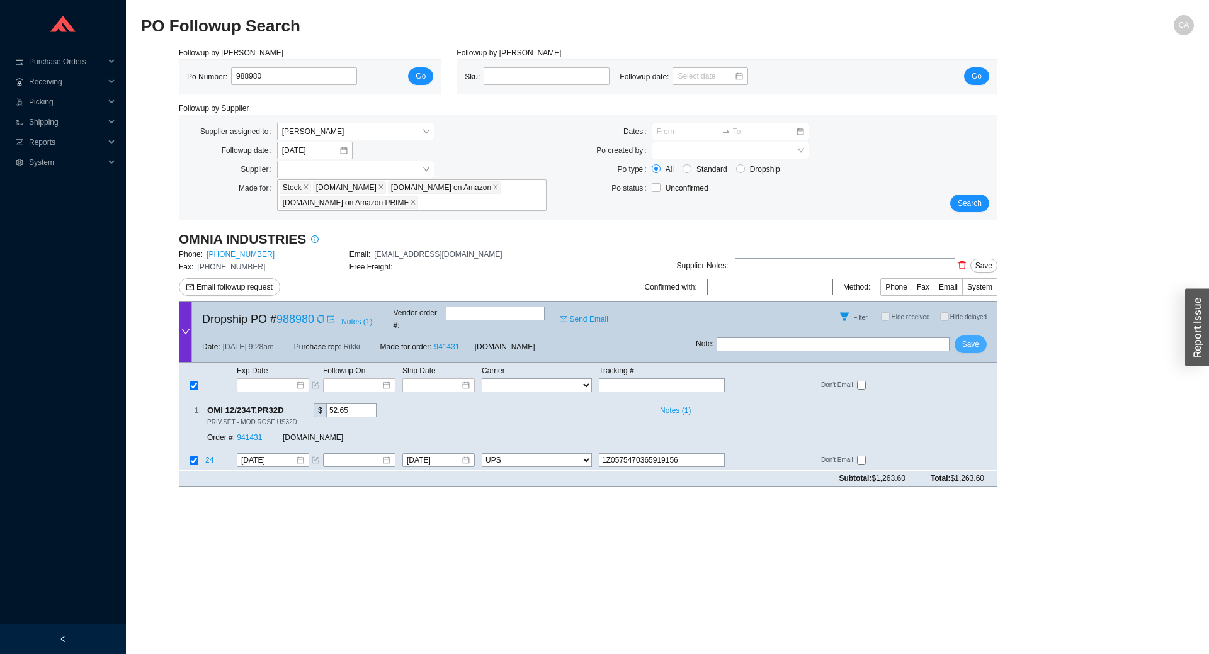
click at [973, 338] on span "Save" at bounding box center [971, 344] width 17 height 13
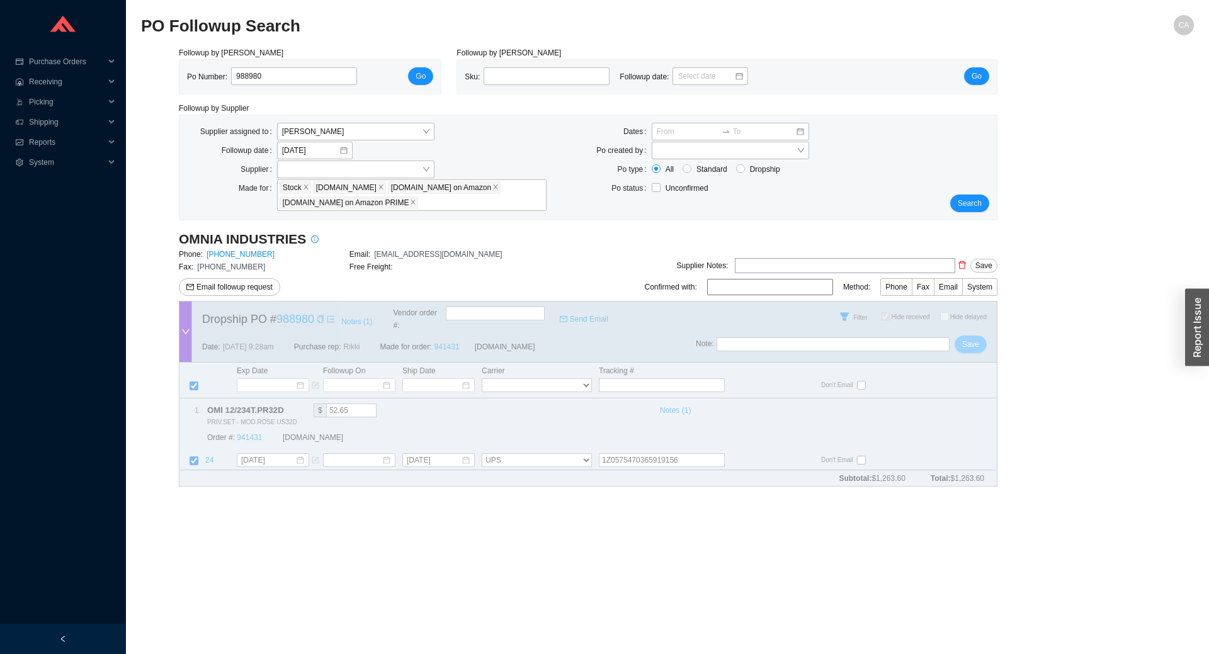
checkbox input "true"
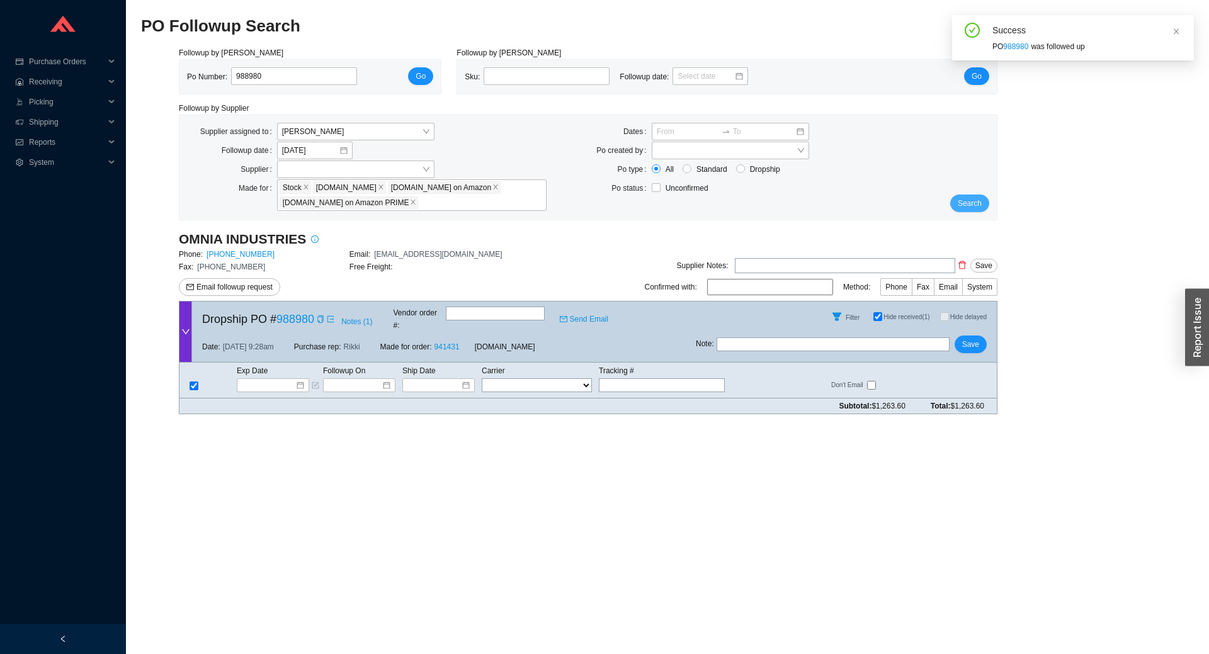
click at [968, 196] on button "Search" at bounding box center [970, 204] width 39 height 18
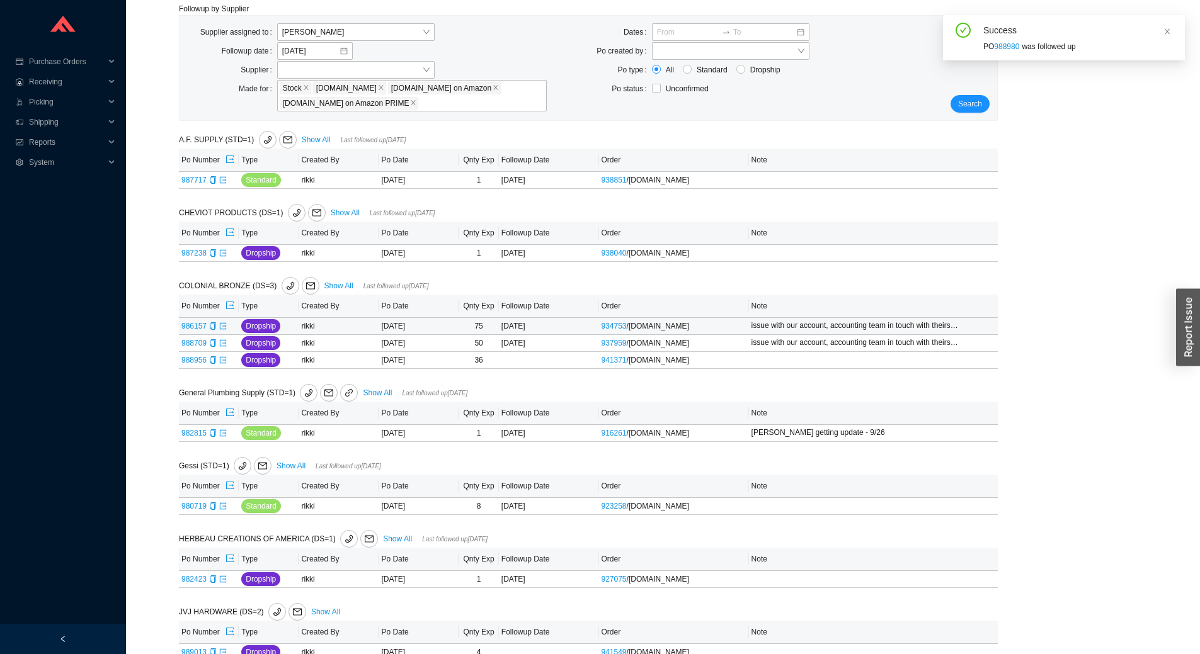
scroll to position [126, 0]
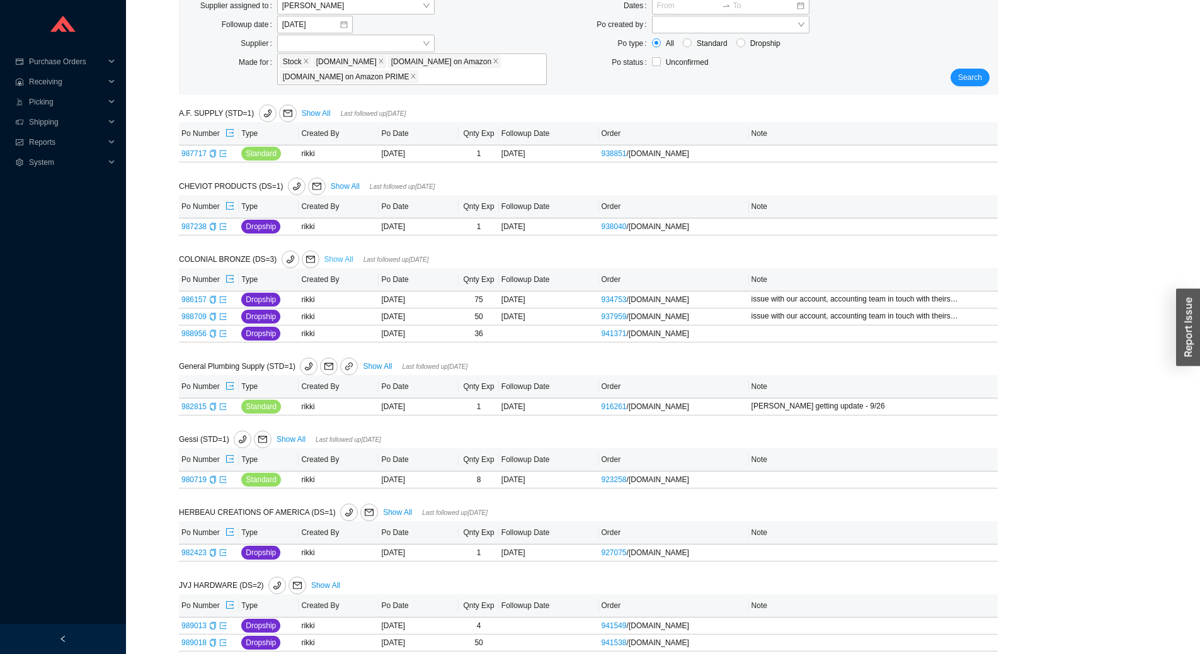
click at [331, 263] on link "Show All" at bounding box center [338, 259] width 29 height 9
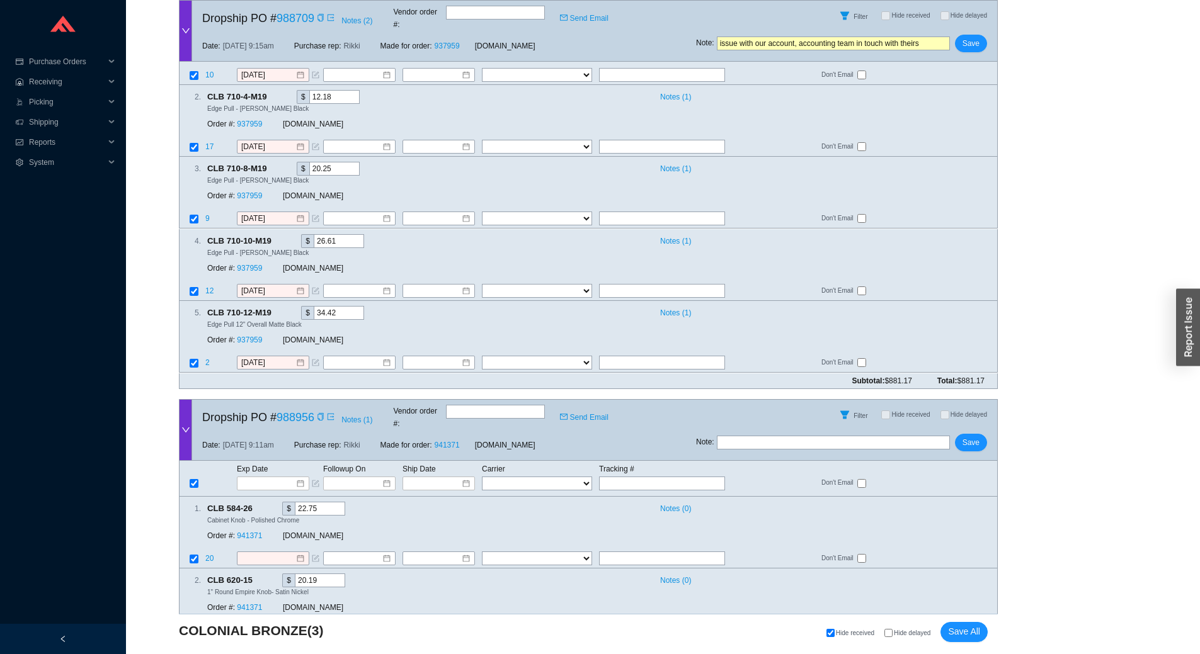
scroll to position [740, 0]
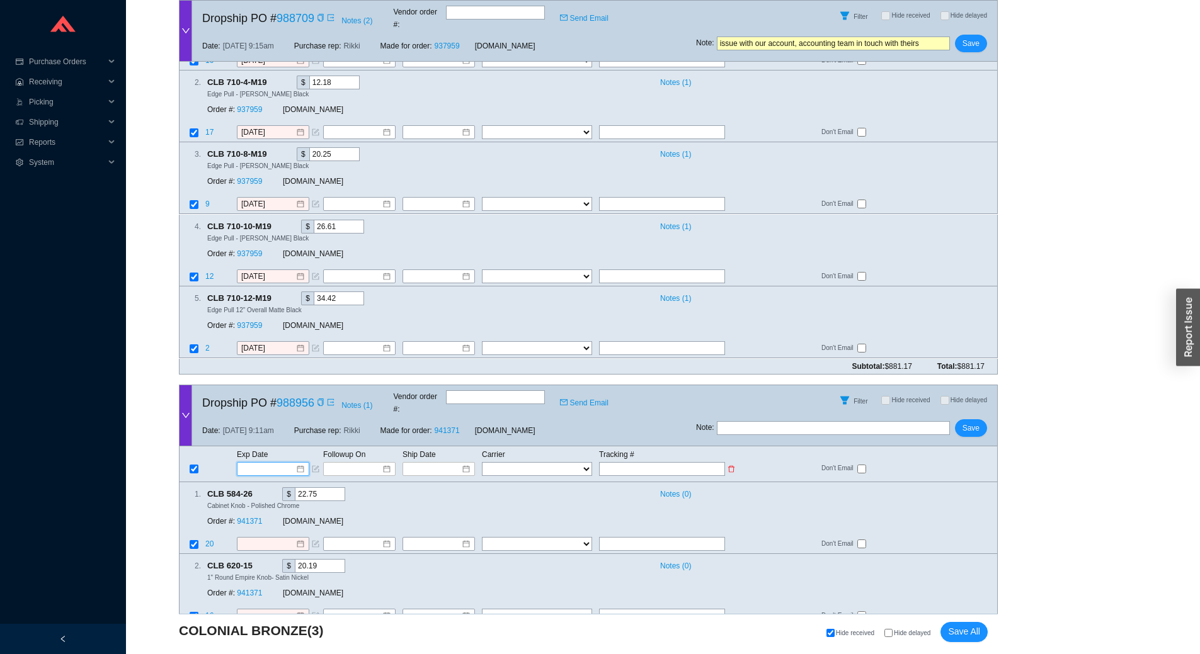
click at [266, 463] on input at bounding box center [269, 469] width 54 height 13
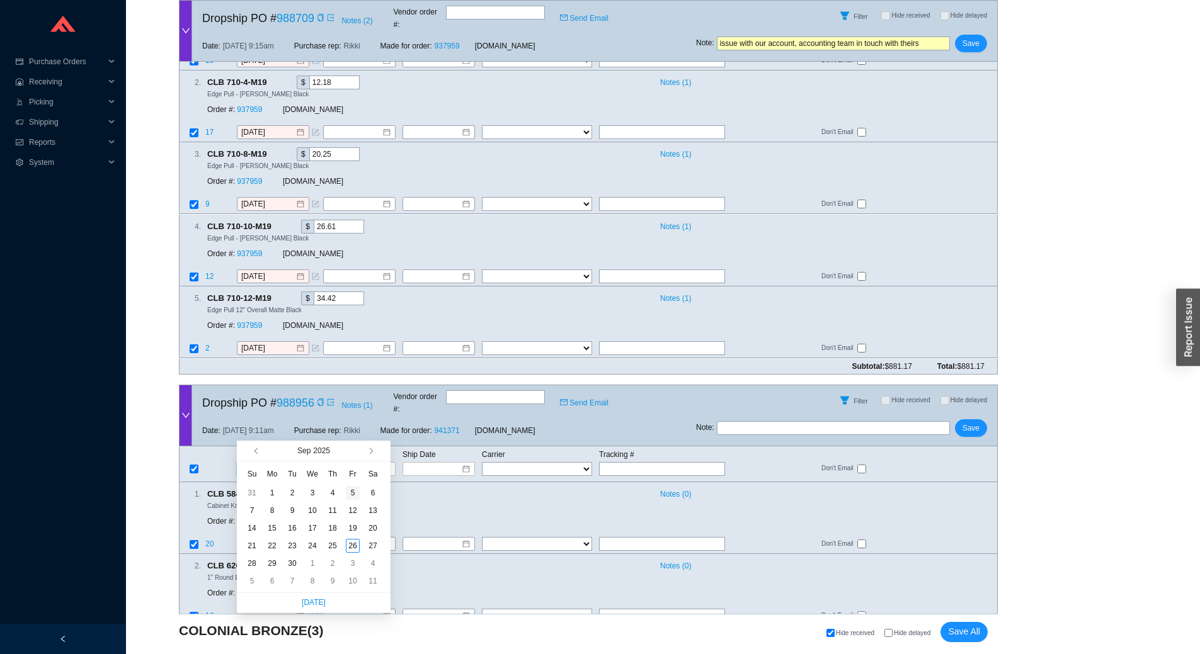
type input "[DATE]"
click at [372, 449] on button "button" at bounding box center [370, 451] width 12 height 20
type input "[DATE]"
click at [353, 544] on div "24" at bounding box center [353, 546] width 14 height 14
type input "[DATE]"
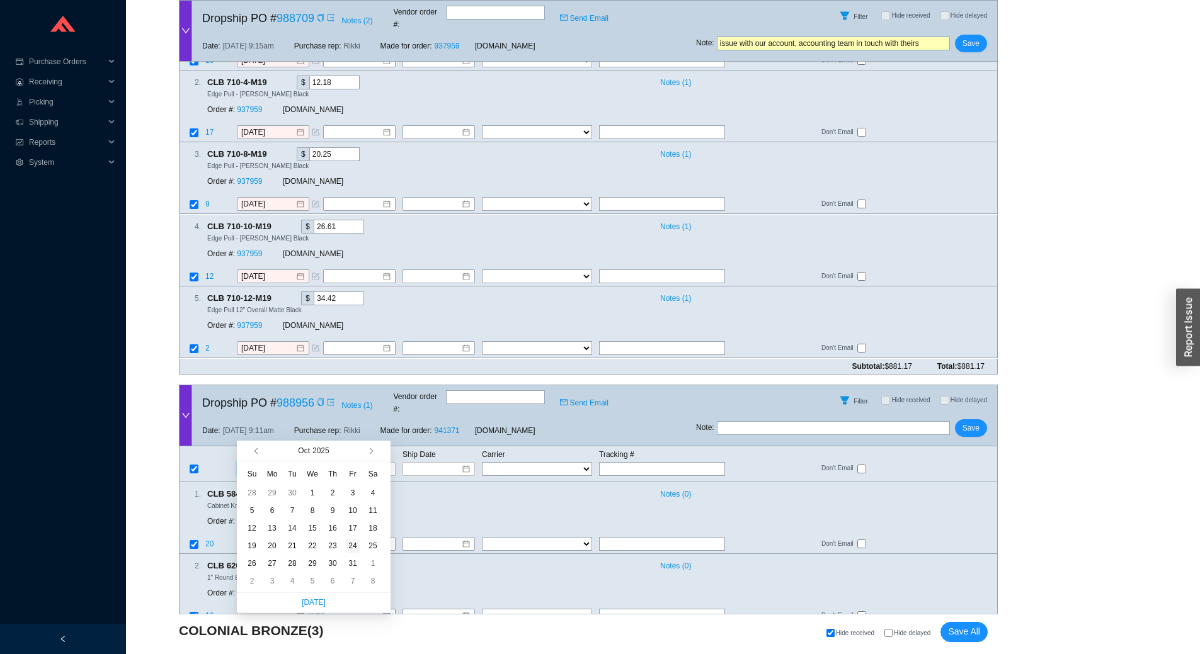
type input "[DATE]"
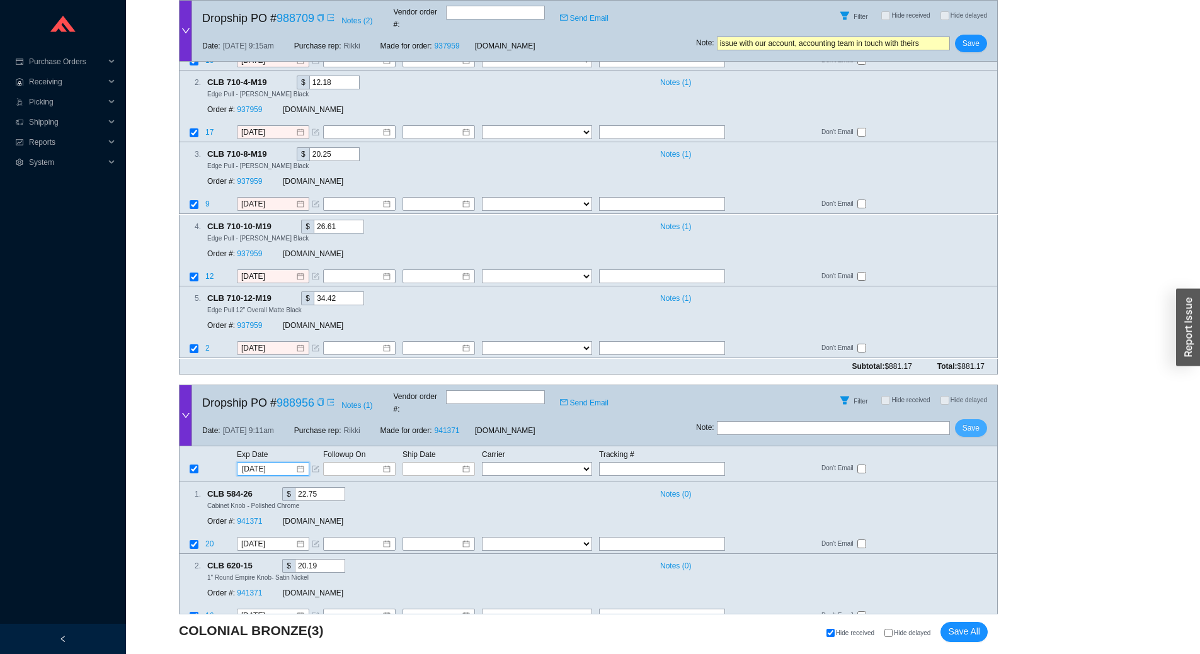
click at [971, 422] on span "Save" at bounding box center [971, 428] width 17 height 13
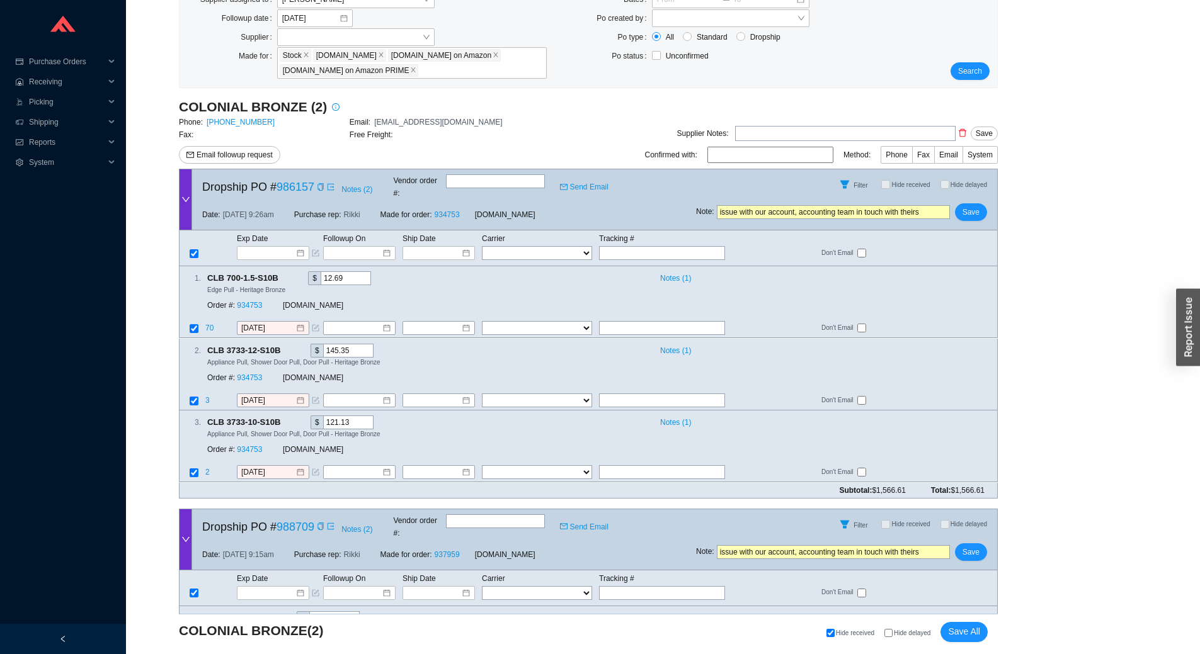
scroll to position [107, 0]
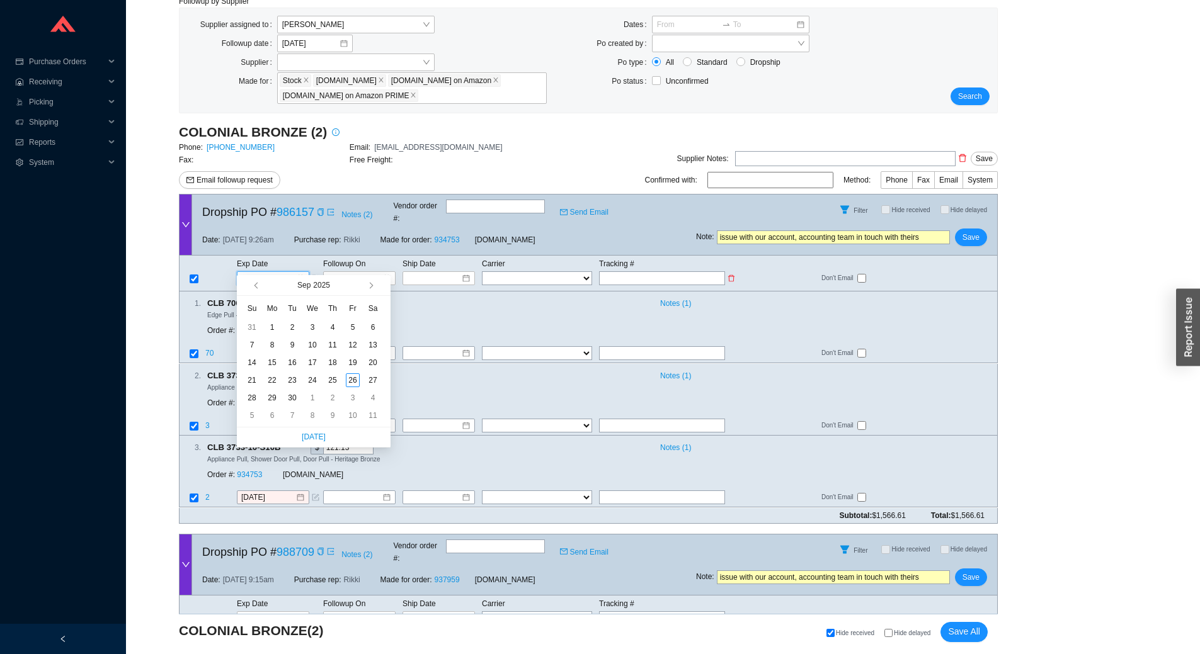
click at [277, 272] on input at bounding box center [269, 278] width 54 height 13
type input "[DATE]"
click at [355, 383] on div "26" at bounding box center [353, 381] width 14 height 14
type input "[DATE]"
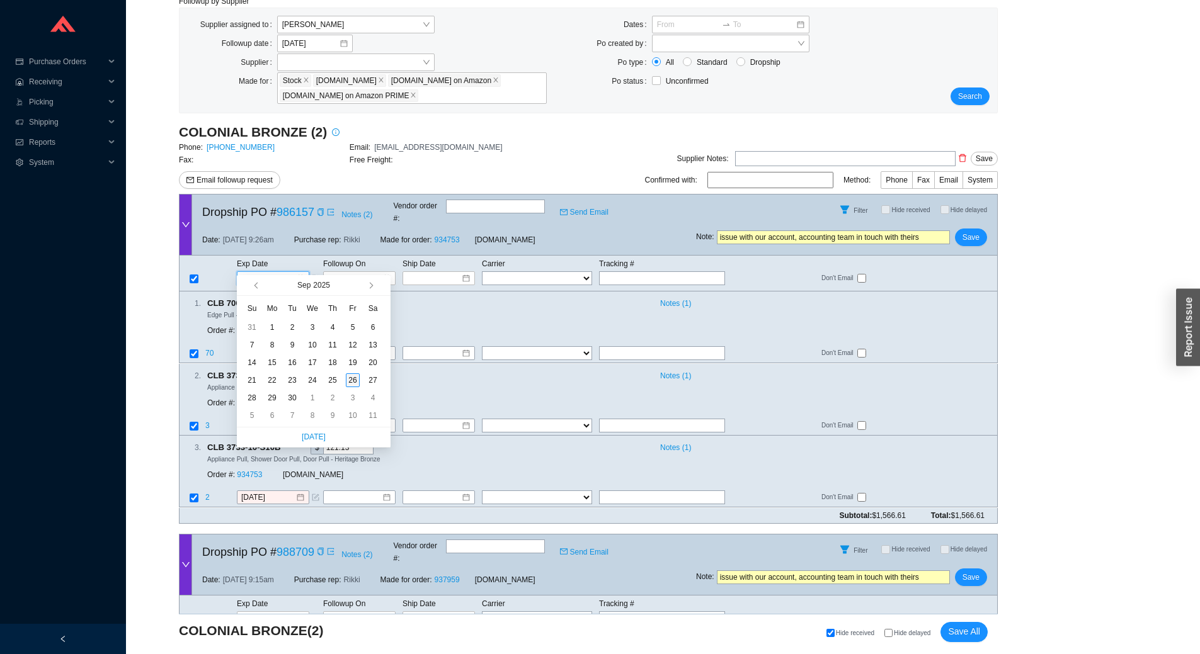
type input "[DATE]"
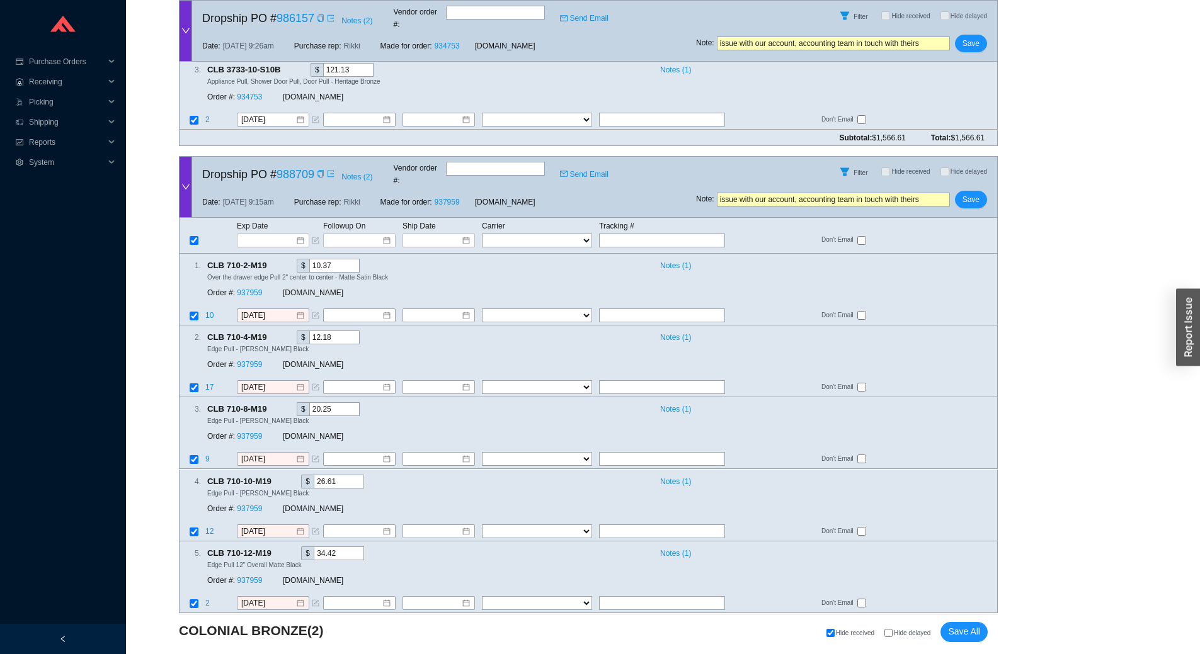
scroll to position [422, 0]
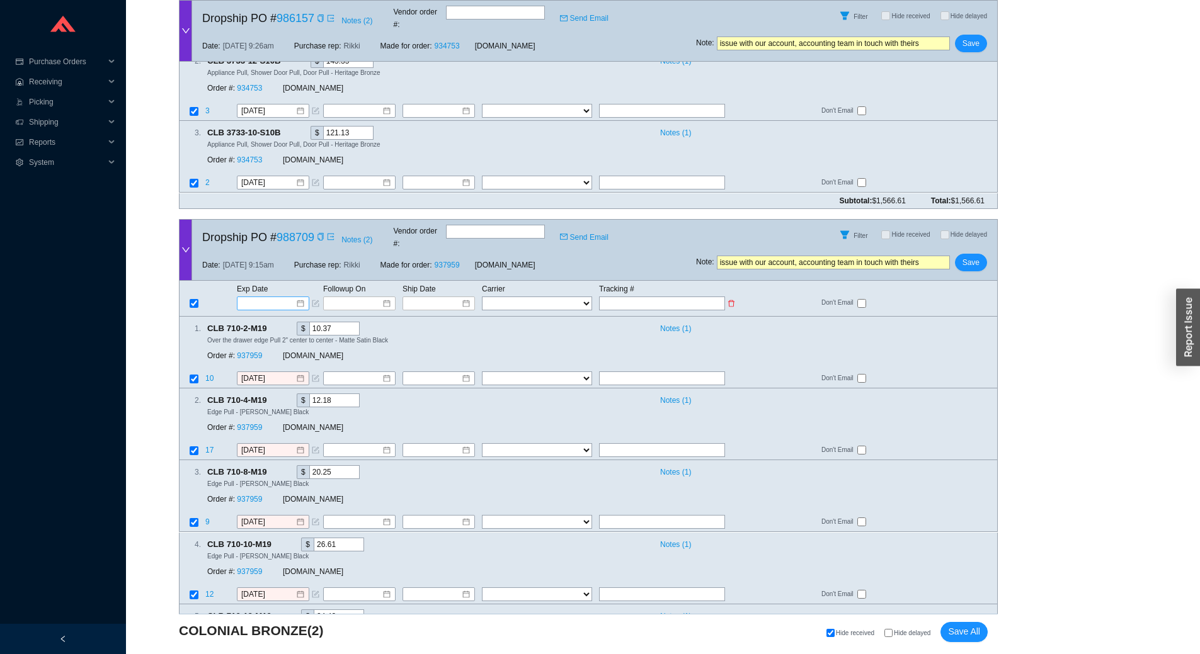
click at [276, 297] on input at bounding box center [269, 303] width 54 height 13
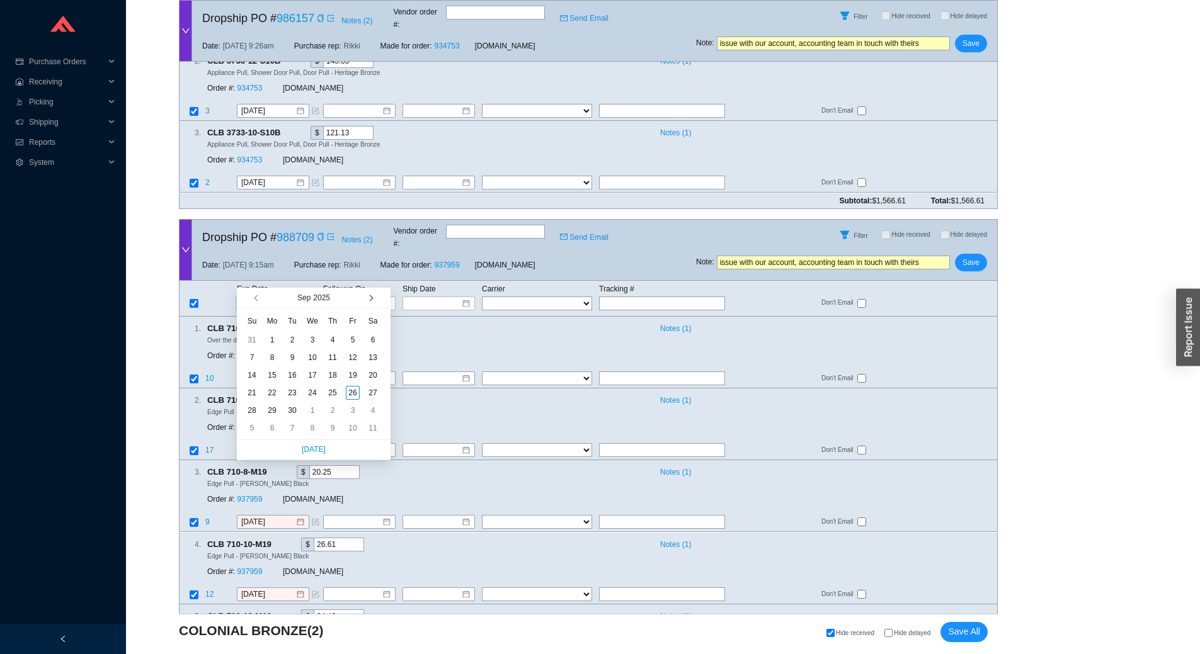
type input "9/6/2025"
click at [372, 301] on button "button" at bounding box center [370, 298] width 12 height 20
type input "[DATE]"
click at [349, 374] on div "17" at bounding box center [353, 376] width 14 height 14
type input "[DATE]"
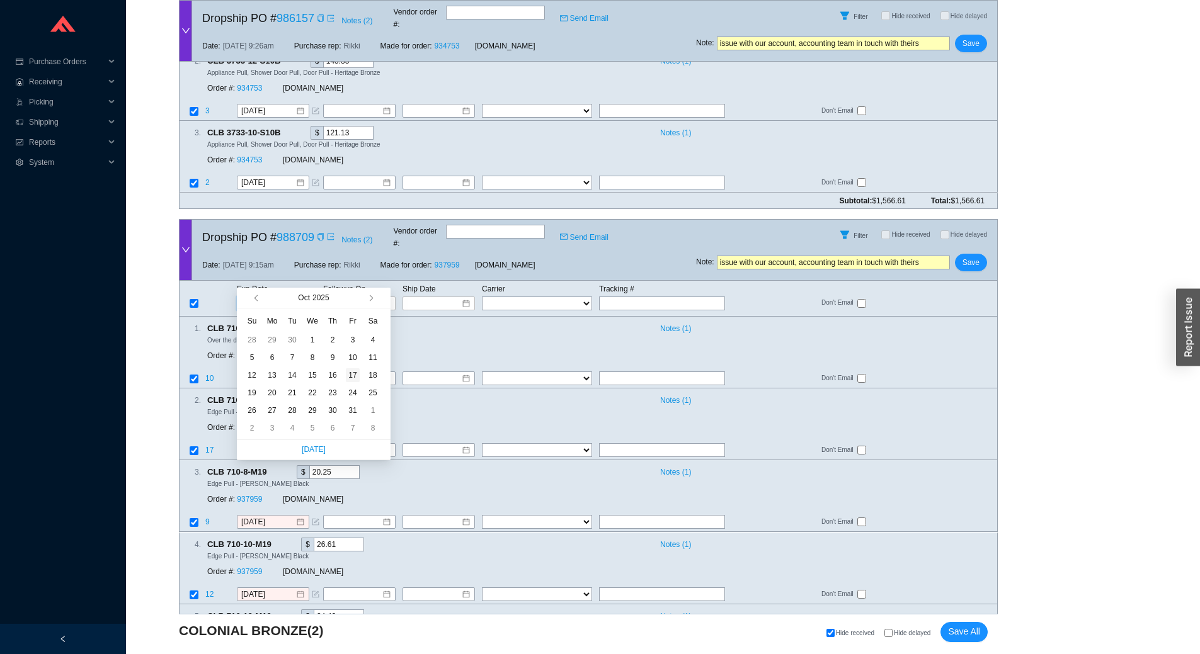
type input "[DATE]"
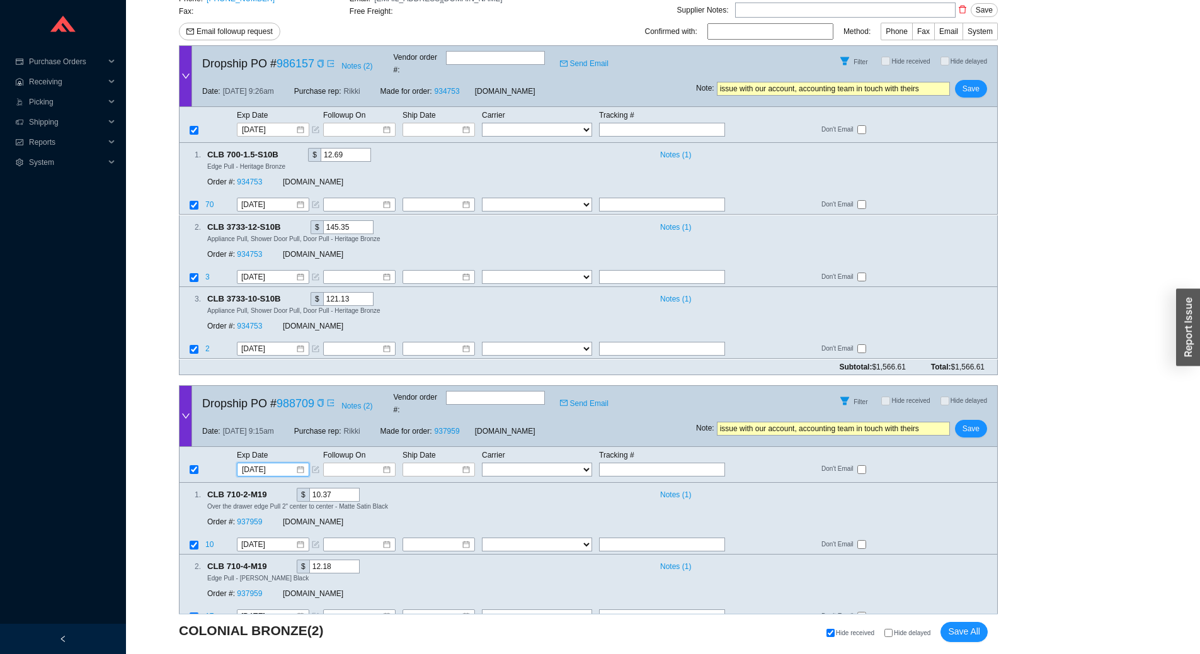
scroll to position [233, 0]
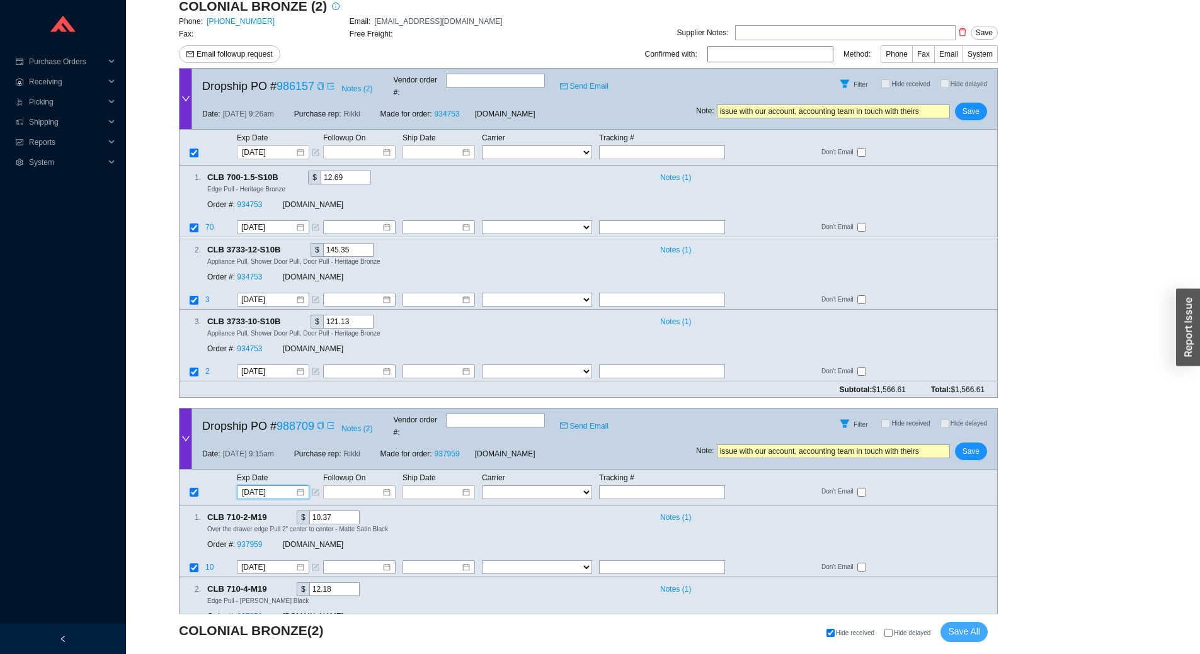
click at [974, 636] on span "Save All" at bounding box center [964, 632] width 32 height 14
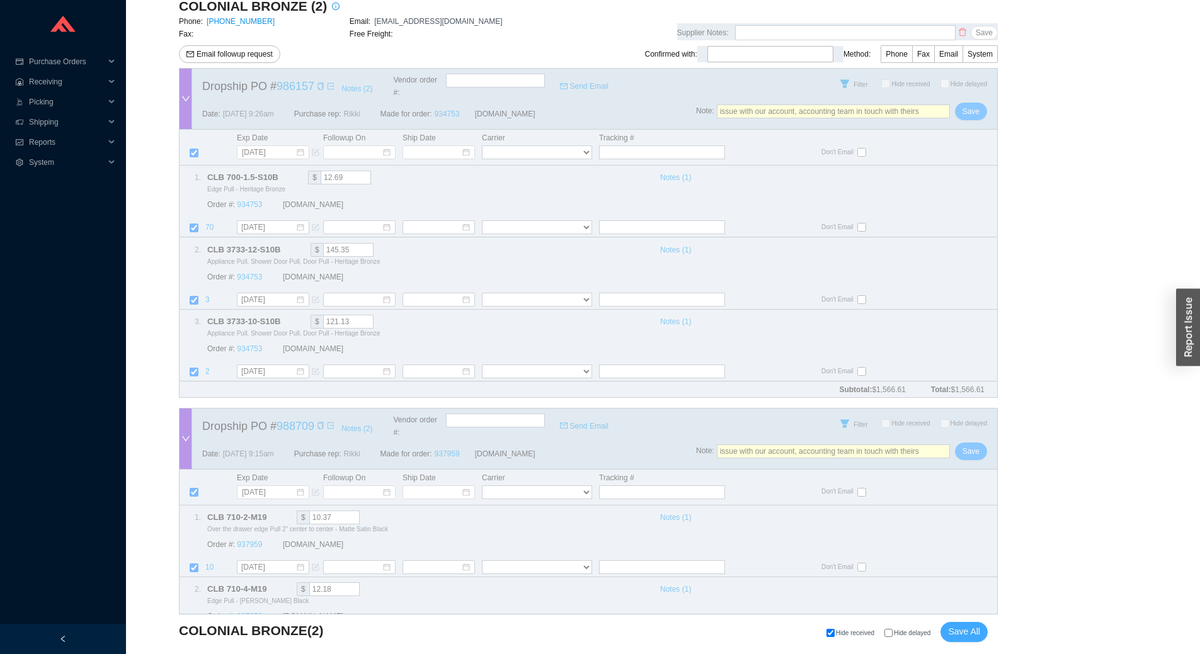
scroll to position [0, 0]
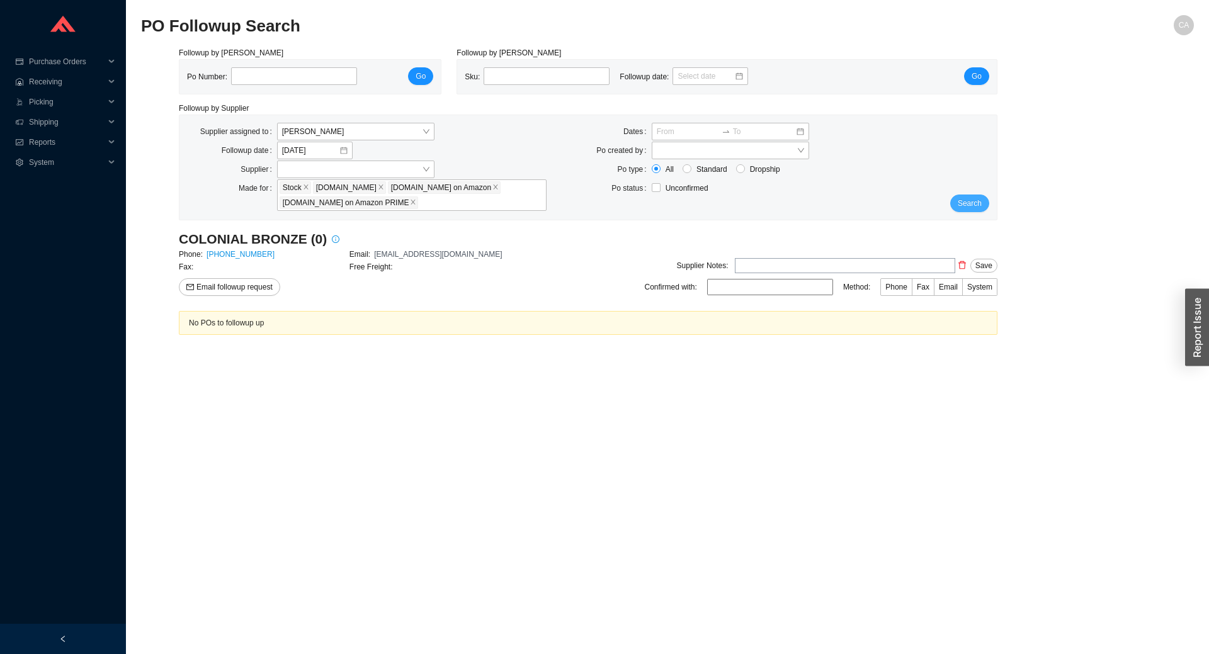
click at [977, 198] on span "Search" at bounding box center [970, 203] width 24 height 13
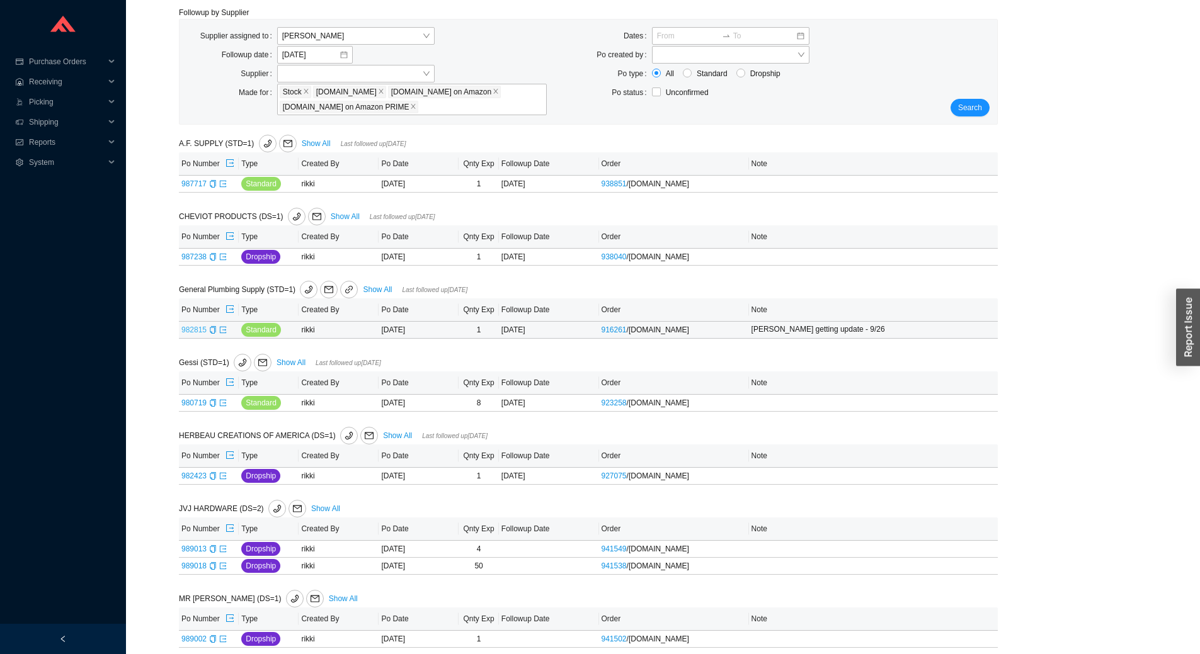
scroll to position [126, 0]
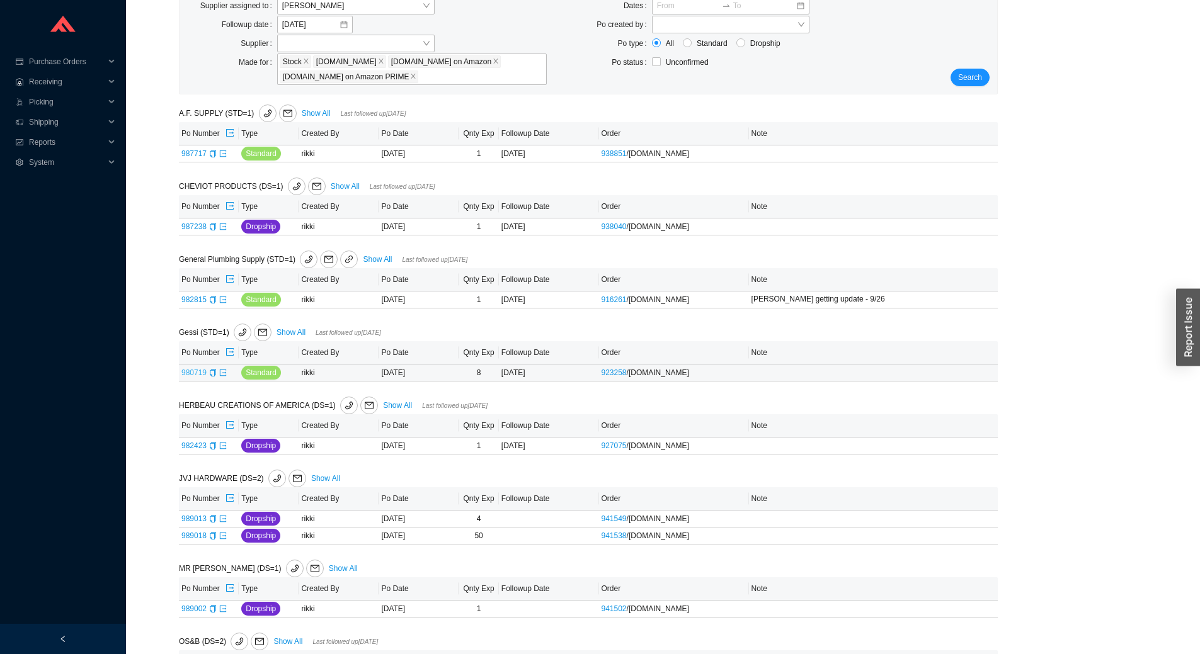
click at [195, 370] on link "980719" at bounding box center [193, 373] width 25 height 9
type input "980719"
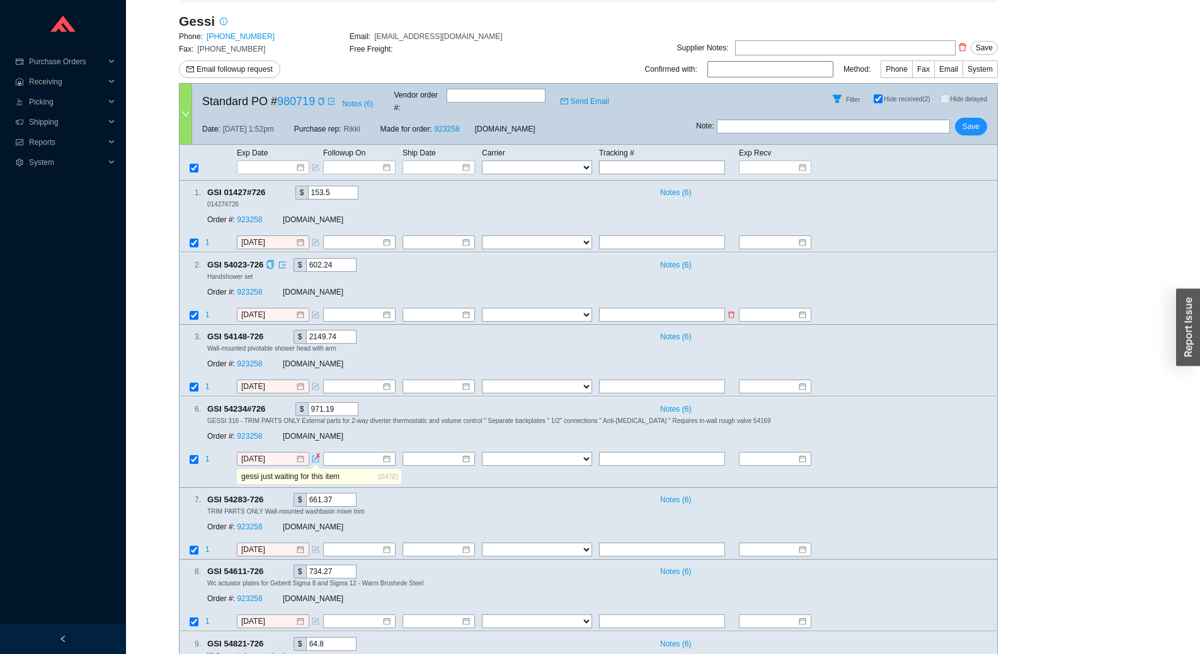
scroll to position [281, 0]
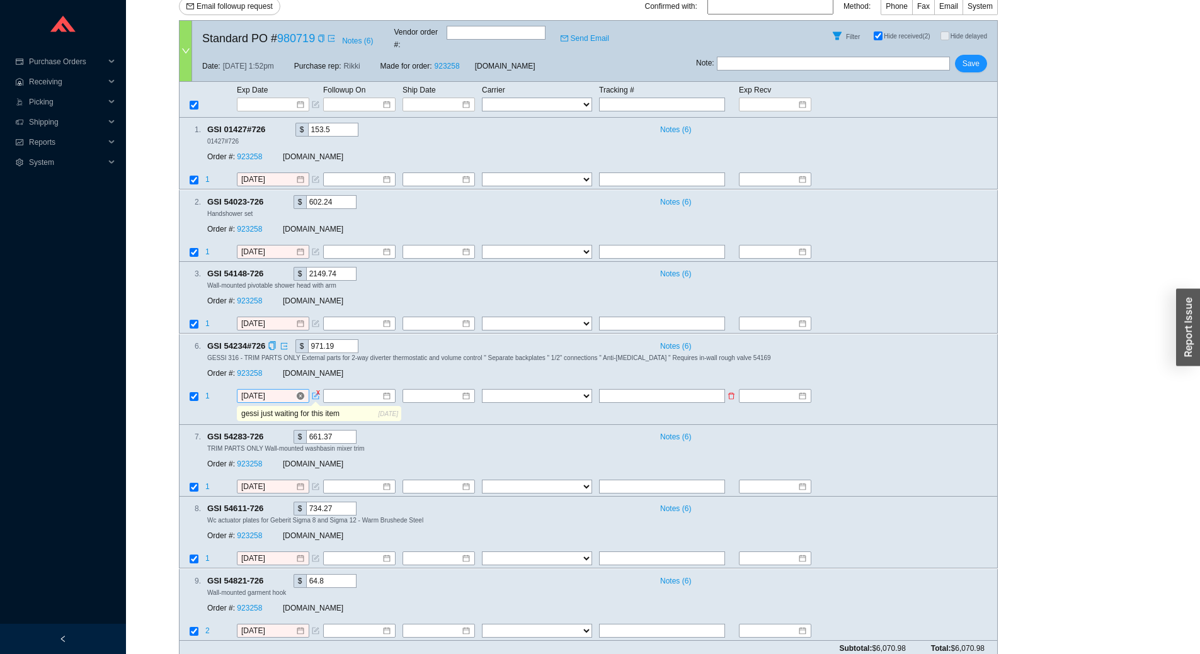
click at [279, 390] on input "[DATE]" at bounding box center [268, 396] width 54 height 13
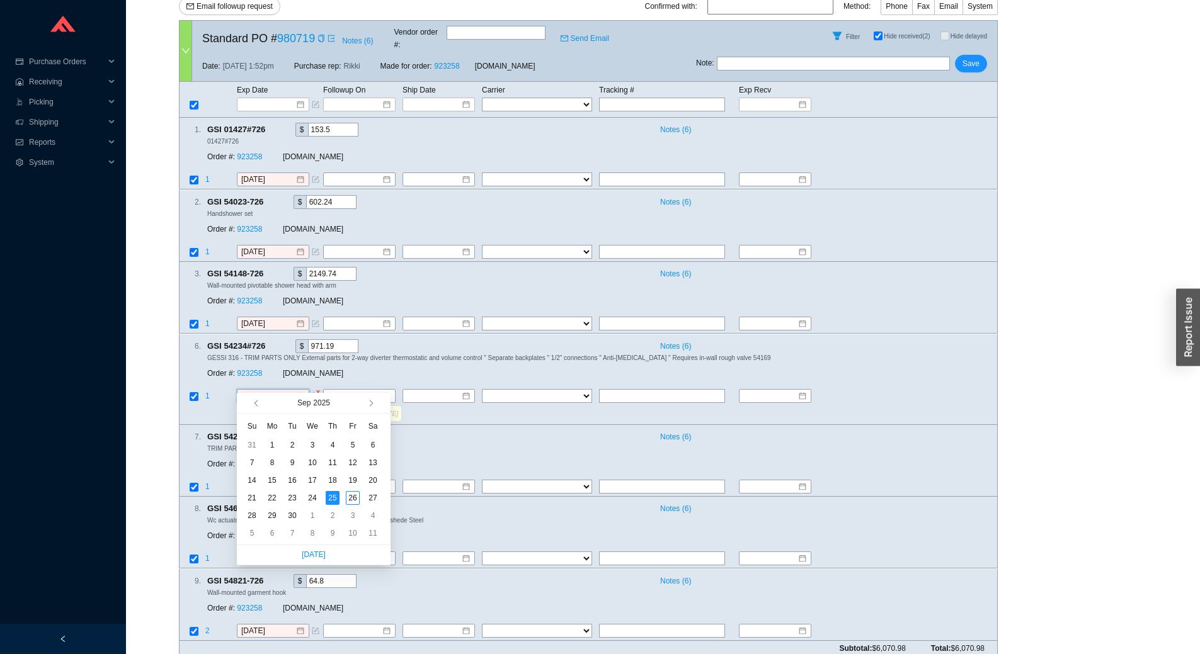
type input "[DATE]"
click at [472, 444] on div "TRIM PARTS ONLY Wall-mounted washbasin mixer trim" at bounding box center [597, 448] width 780 height 9
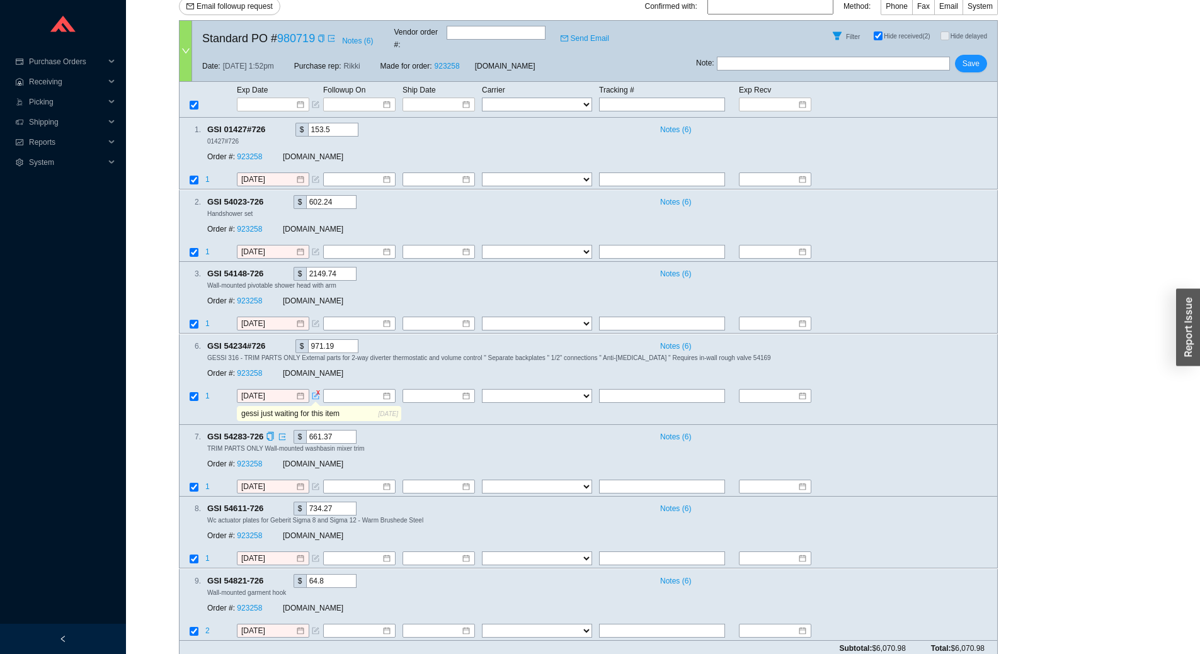
drag, startPoint x: 365, startPoint y: 402, endPoint x: 181, endPoint y: 428, distance: 185.8
click at [181, 428] on div "Exp Date Followup On Ship Date Carrier Tracking # Exp Recv FedEx UPS ----------…" at bounding box center [588, 361] width 819 height 559
click at [805, 57] on input "text" at bounding box center [833, 64] width 233 height 14
type input "gessi getting update"
click at [972, 57] on span "Save" at bounding box center [971, 63] width 17 height 13
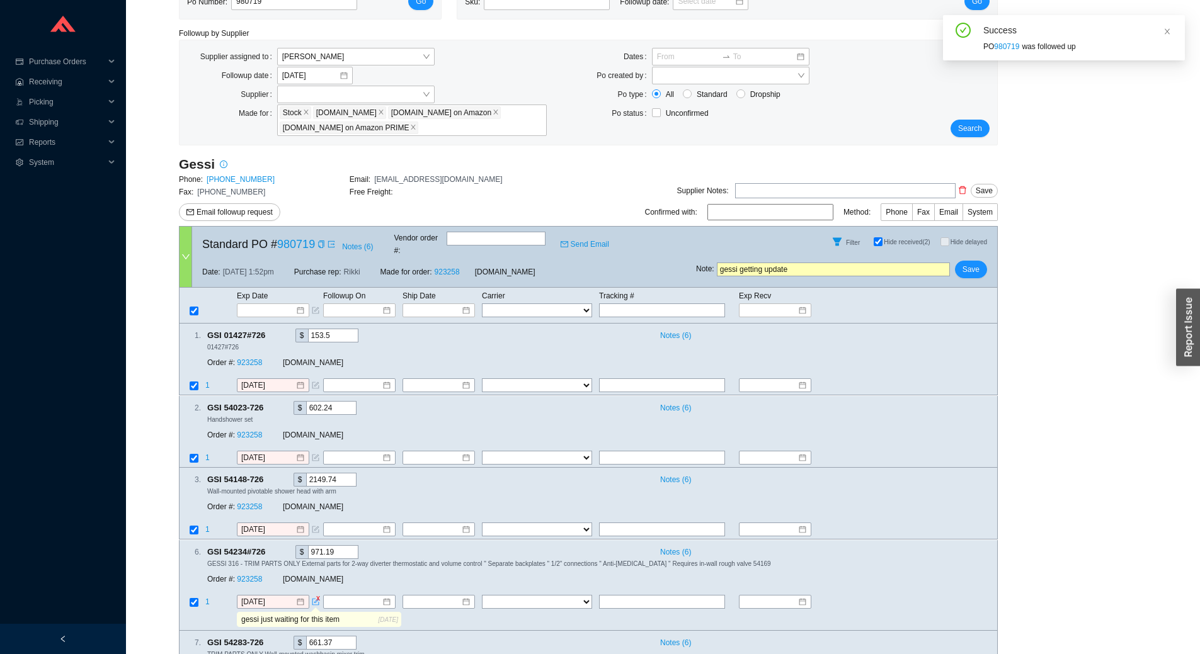
scroll to position [0, 0]
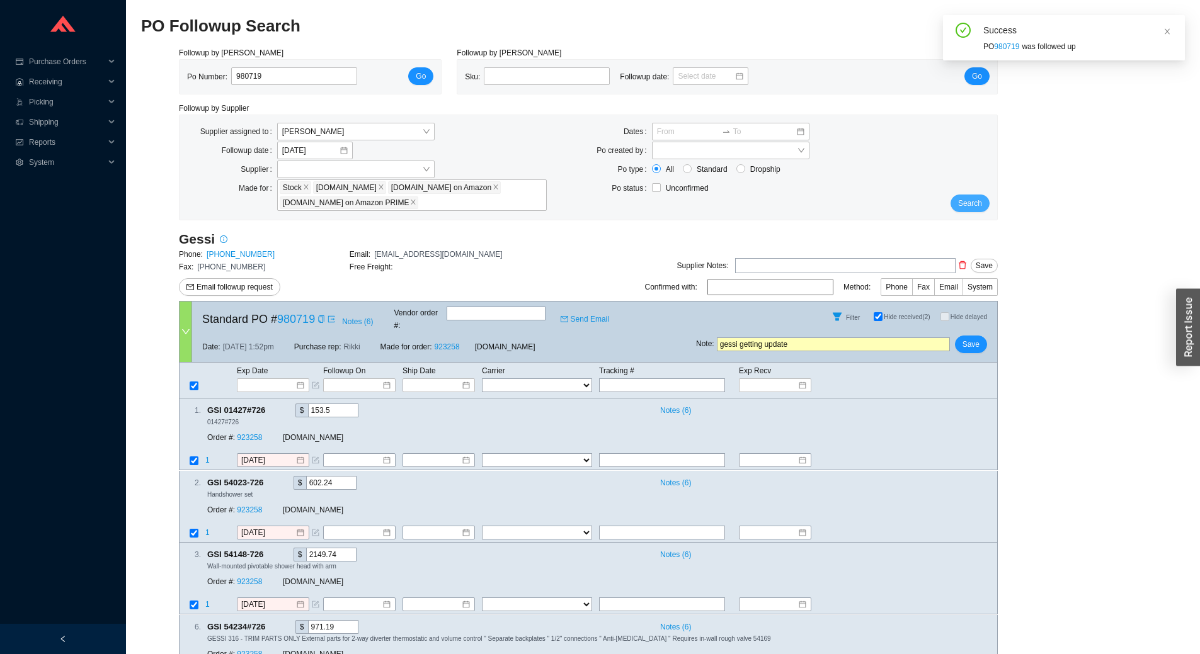
click at [980, 200] on span "Search" at bounding box center [970, 203] width 24 height 13
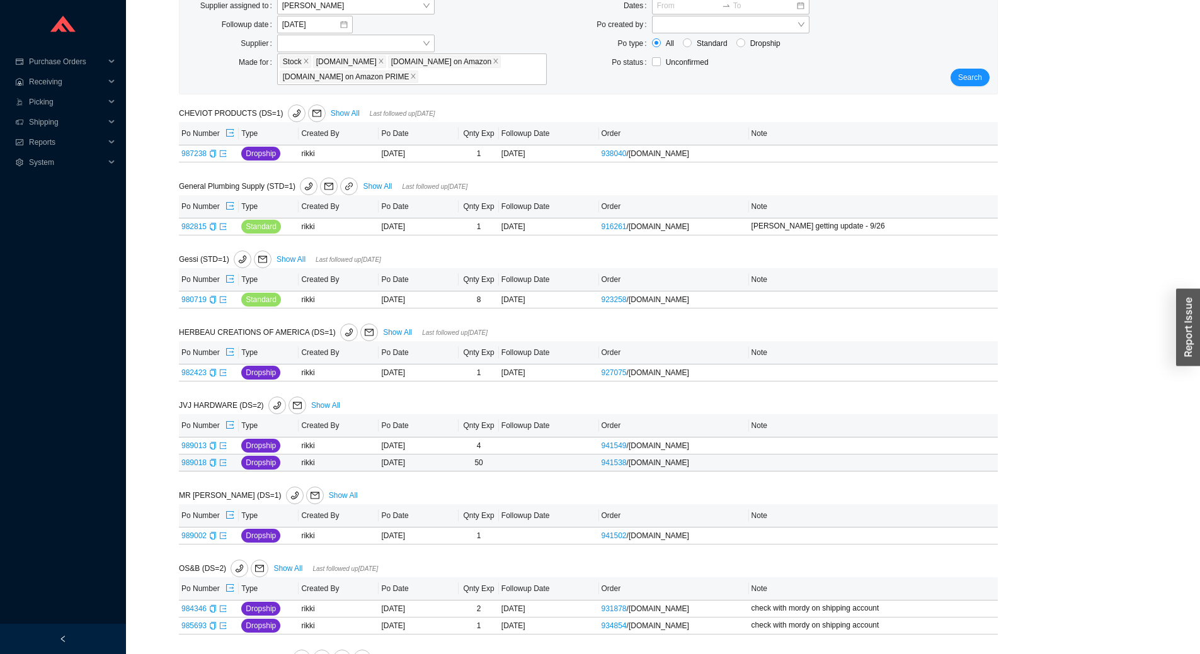
scroll to position [252, 0]
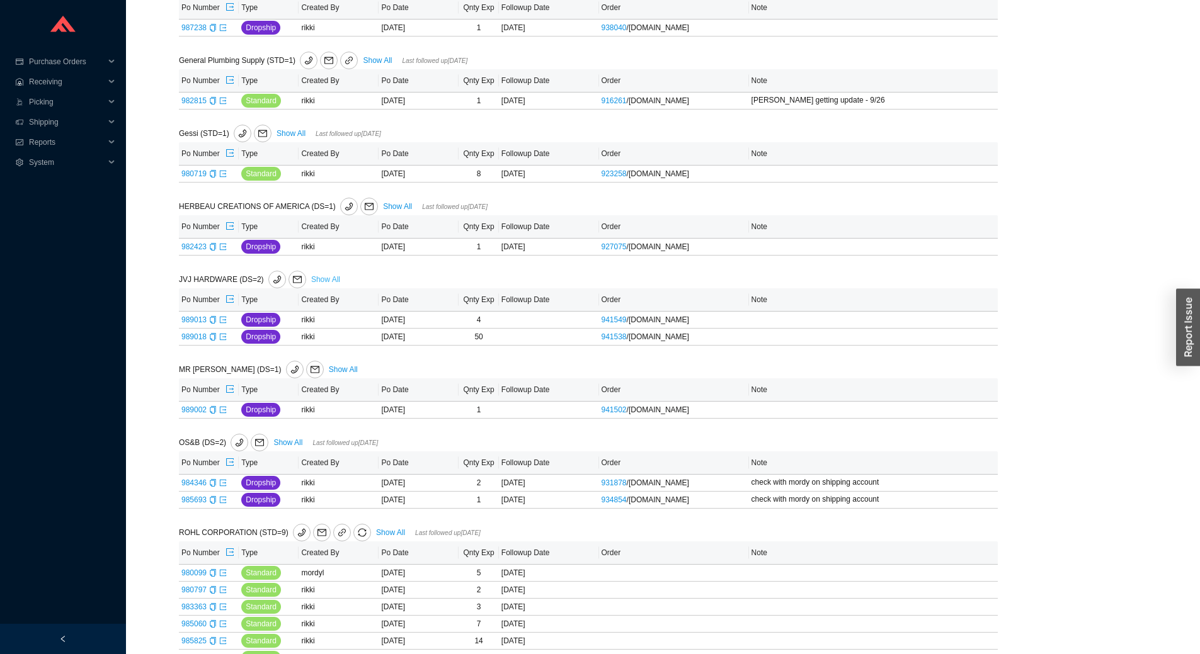
click at [330, 280] on link "Show All" at bounding box center [325, 279] width 29 height 9
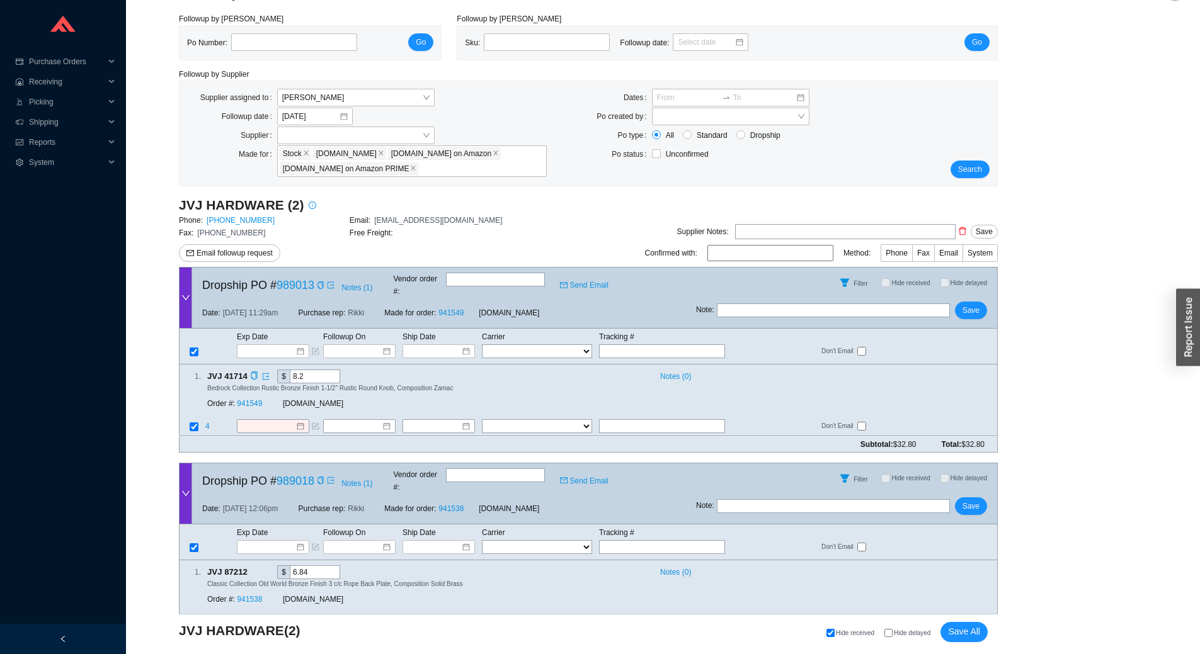
scroll to position [53, 0]
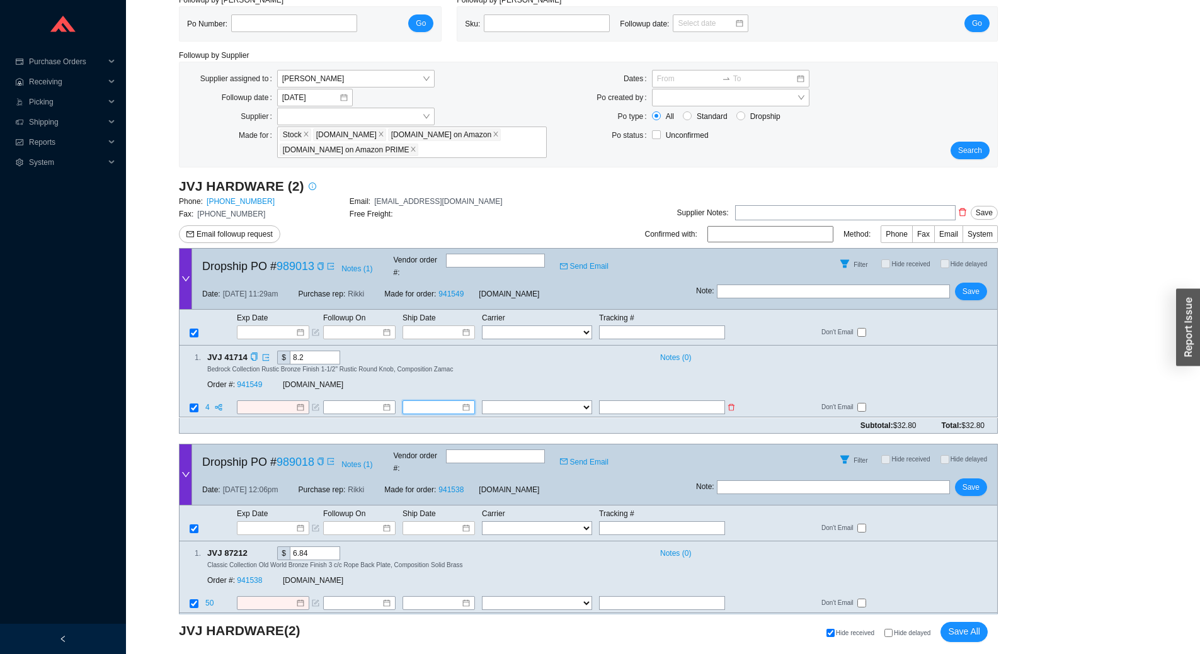
click at [428, 402] on input at bounding box center [434, 408] width 54 height 13
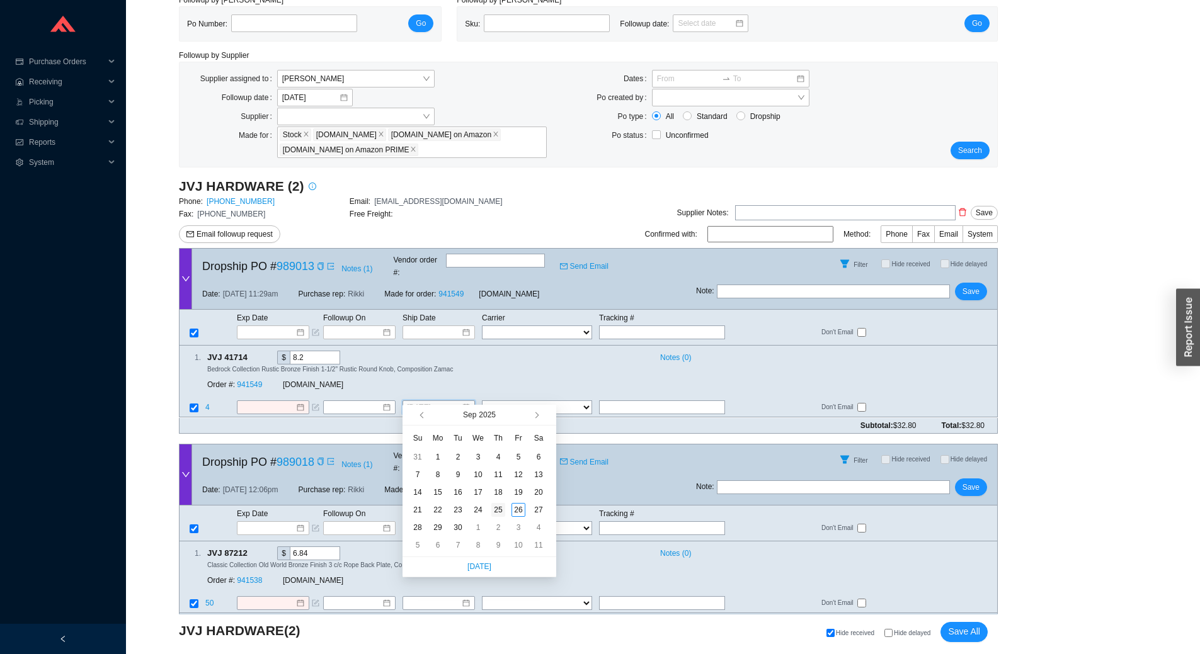
type input "[DATE]"
drag, startPoint x: 498, startPoint y: 509, endPoint x: 522, endPoint y: 481, distance: 37.1
click at [498, 509] on div "25" at bounding box center [498, 510] width 14 height 14
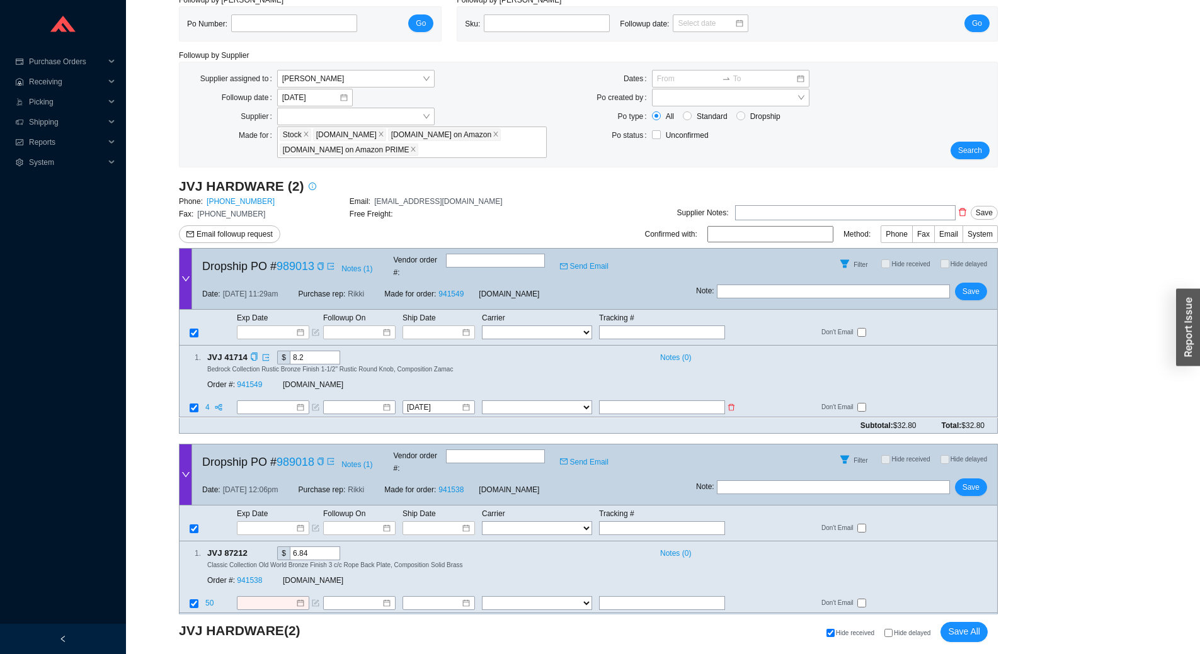
click at [652, 401] on input "text" at bounding box center [662, 408] width 126 height 14
type input "1Z1X3R450390049762"
click at [553, 401] on select "FedEx UPS ---------------- 2 Day Transportation INC A&B Freight A. [PERSON_NAME…" at bounding box center [537, 408] width 110 height 14
select select "2"
click at [482, 401] on select "FedEx UPS ---------------- 2 Day Transportation INC A&B Freight A. [PERSON_NAME…" at bounding box center [537, 408] width 110 height 14
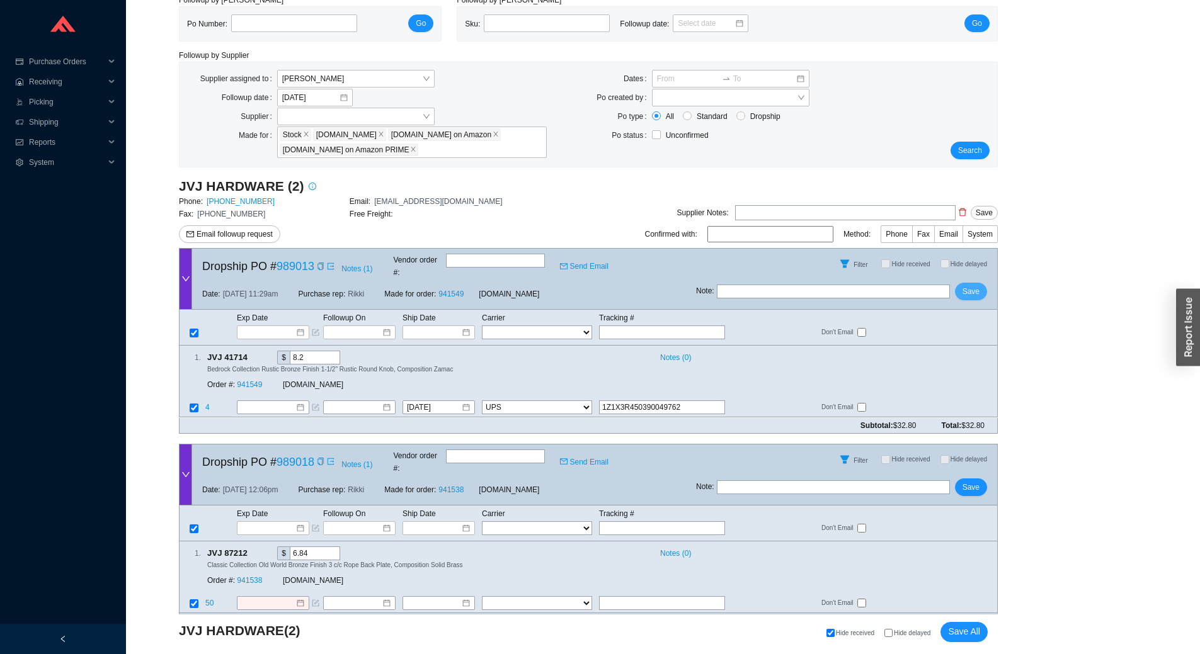
click at [976, 285] on span "Save" at bounding box center [971, 291] width 17 height 13
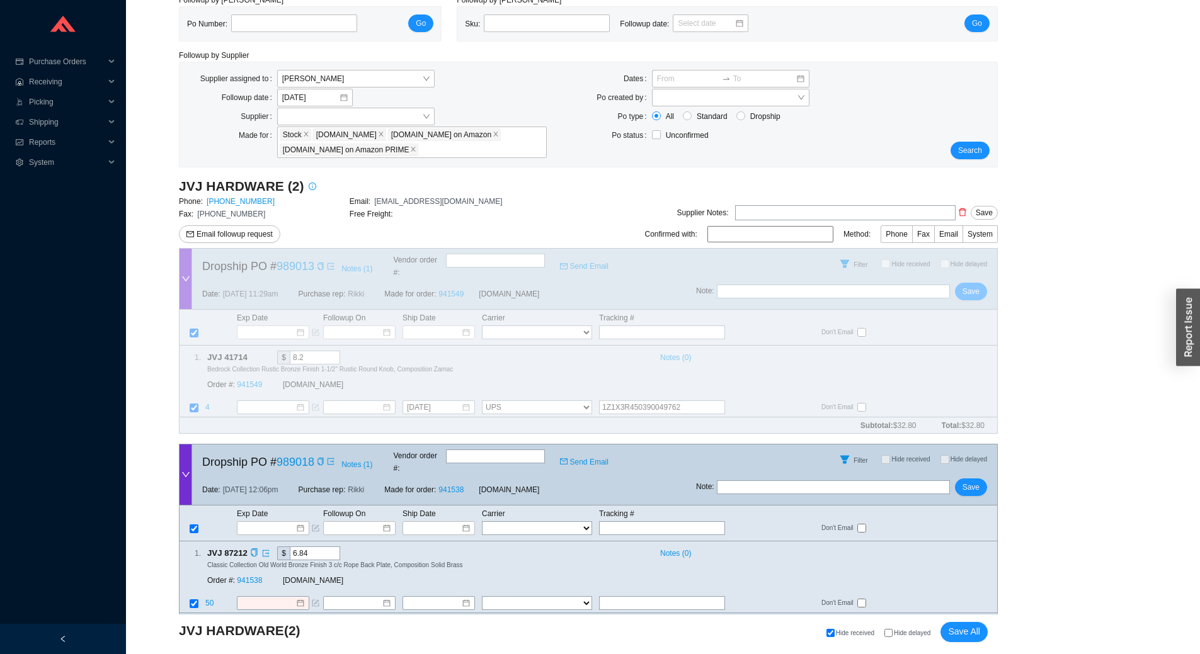
scroll to position [0, 0]
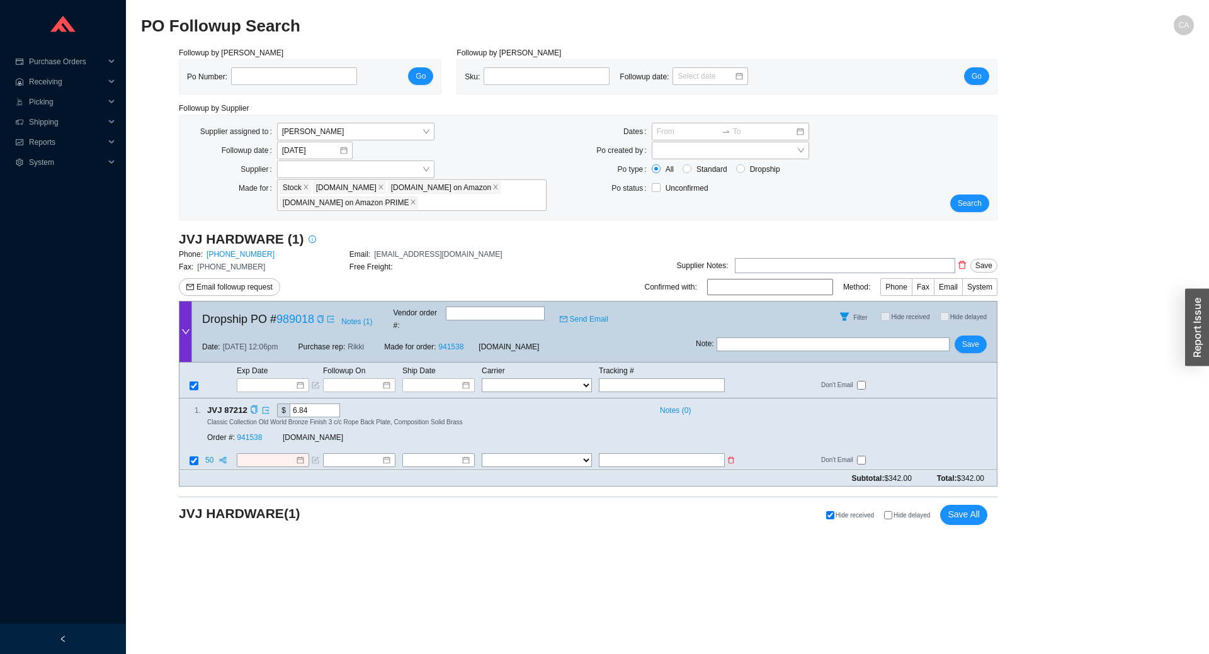
click at [683, 454] on input "text" at bounding box center [662, 461] width 126 height 14
type input "1Z1X3R450399212274"
click at [444, 455] on input at bounding box center [434, 461] width 54 height 13
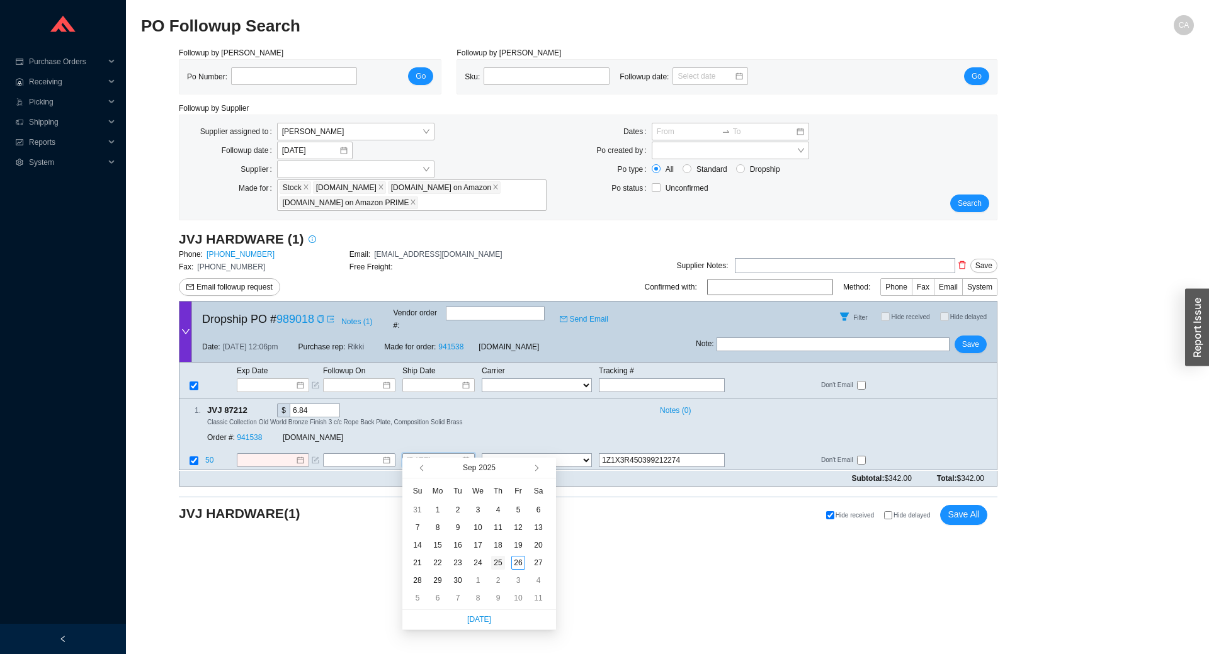
type input "[DATE]"
click at [493, 566] on div "25" at bounding box center [498, 563] width 14 height 14
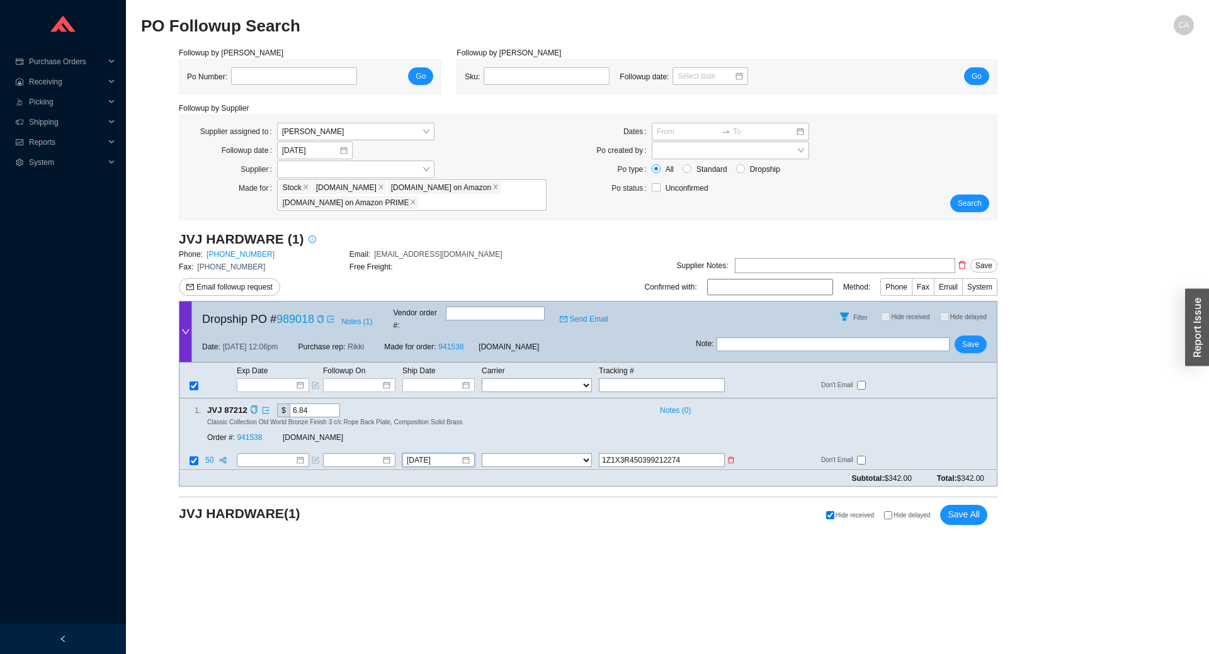
click at [520, 454] on select "FedEx UPS ---------------- 2 Day Transportation INC A&B Freight A. [PERSON_NAME…" at bounding box center [537, 461] width 110 height 14
select select "2"
click at [482, 454] on select "FedEx UPS ---------------- 2 Day Transportation INC A&B Freight A. [PERSON_NAME…" at bounding box center [537, 461] width 110 height 14
click at [971, 338] on span "Save" at bounding box center [971, 344] width 17 height 13
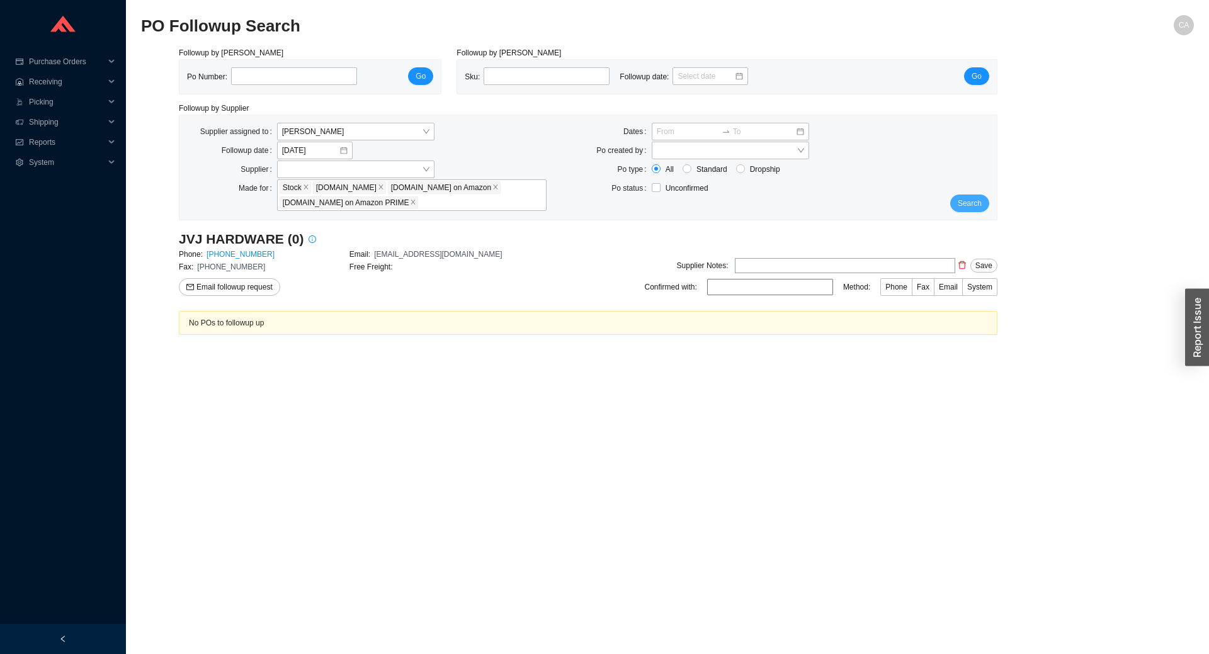
click at [964, 205] on span "Search" at bounding box center [970, 203] width 24 height 13
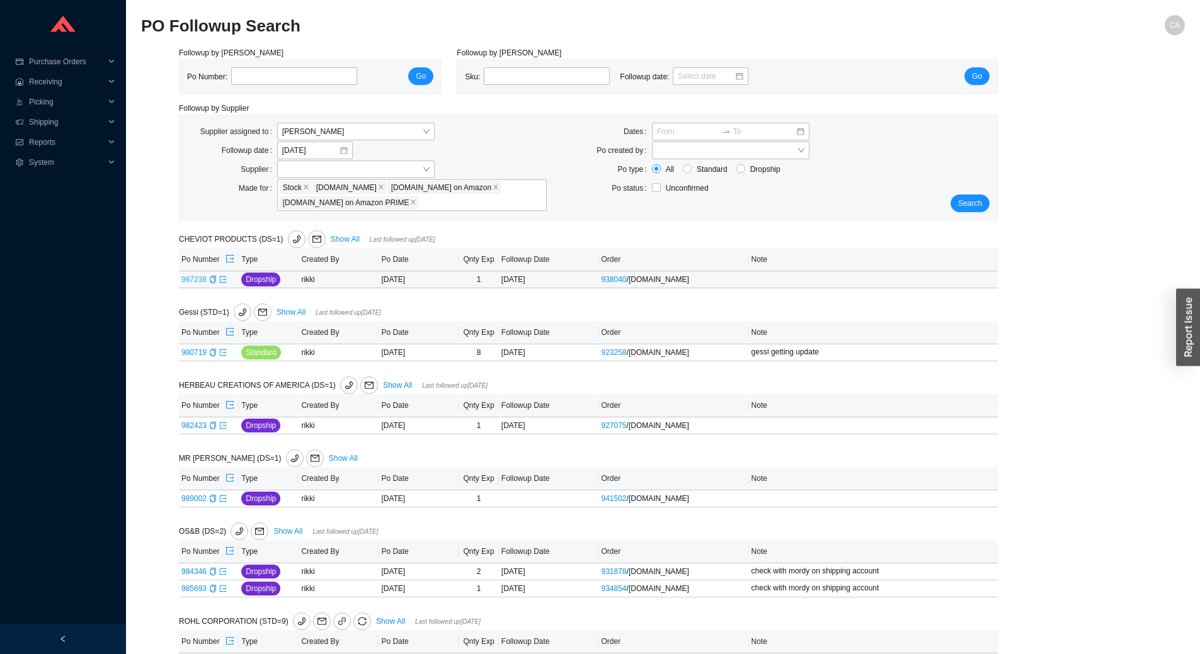
click at [186, 281] on link "987238" at bounding box center [193, 279] width 25 height 9
type input "987238"
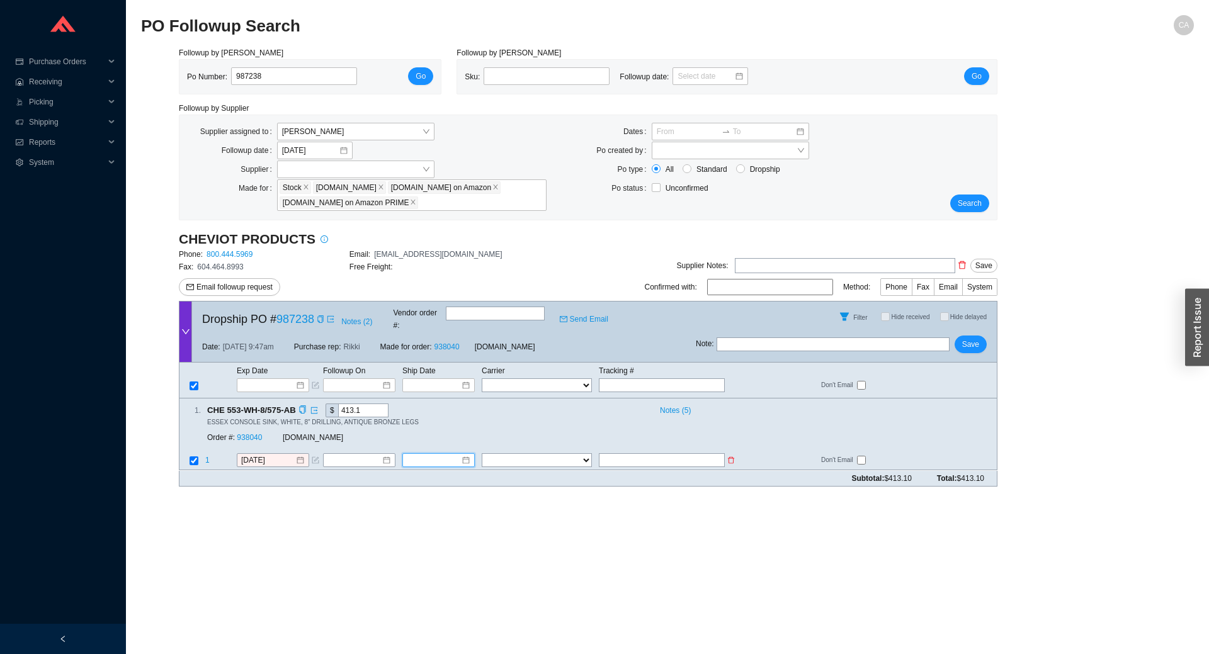
click at [433, 455] on input at bounding box center [434, 461] width 54 height 13
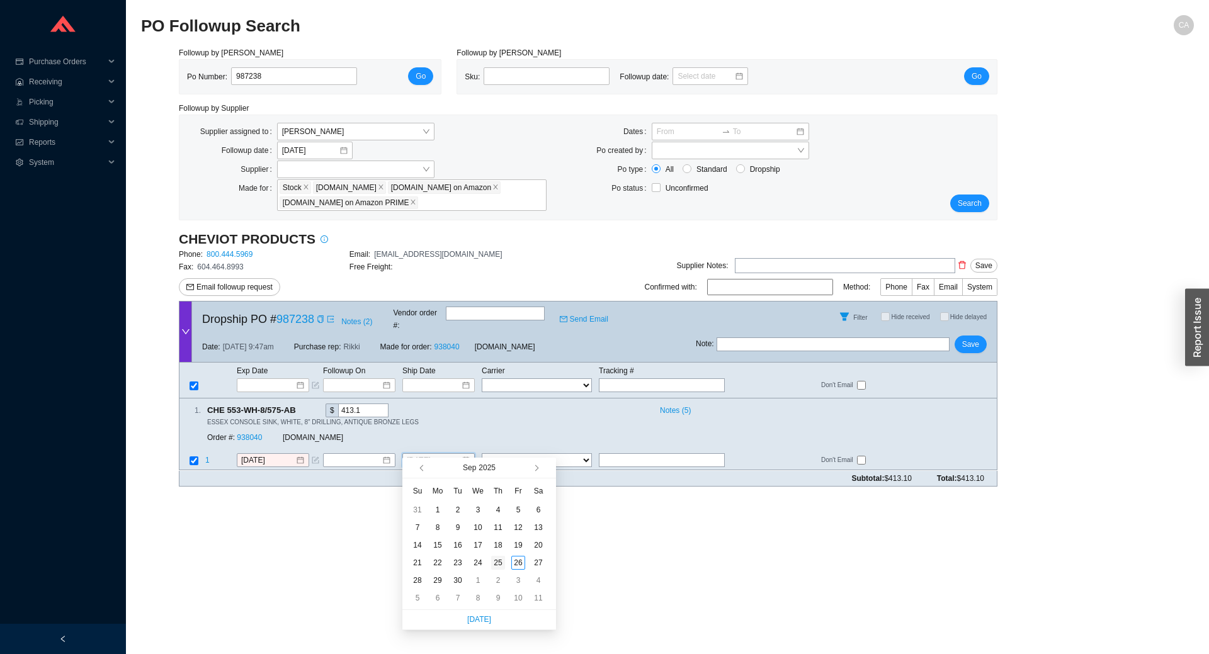
type input "[DATE]"
click at [500, 566] on div "25" at bounding box center [498, 563] width 14 height 14
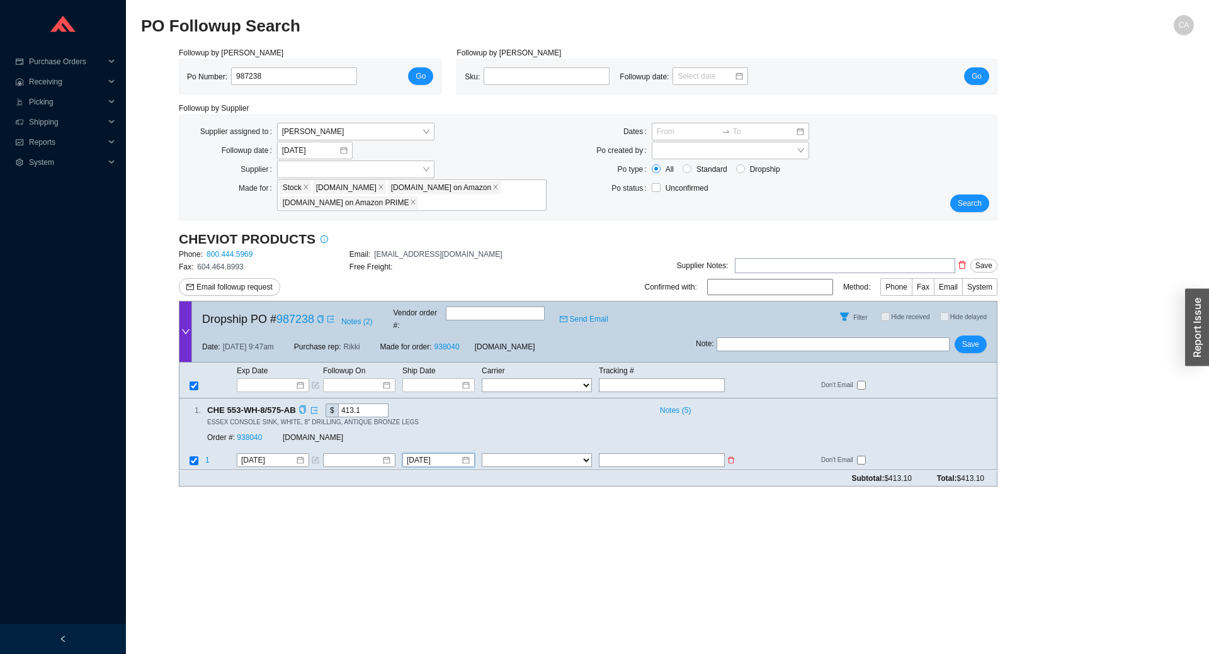
drag, startPoint x: 528, startPoint y: 445, endPoint x: 532, endPoint y: 455, distance: 11.0
click at [528, 454] on select "FedEx UPS ---------------- 2 Day Transportation INC A&B Freight A. [PERSON_NAME…" at bounding box center [537, 461] width 110 height 14
select select "1"
click at [482, 454] on select "FedEx UPS ---------------- 2 Day Transportation INC A&B Freight A. [PERSON_NAME…" at bounding box center [537, 461] width 110 height 14
click at [644, 454] on input "text" at bounding box center [662, 461] width 126 height 14
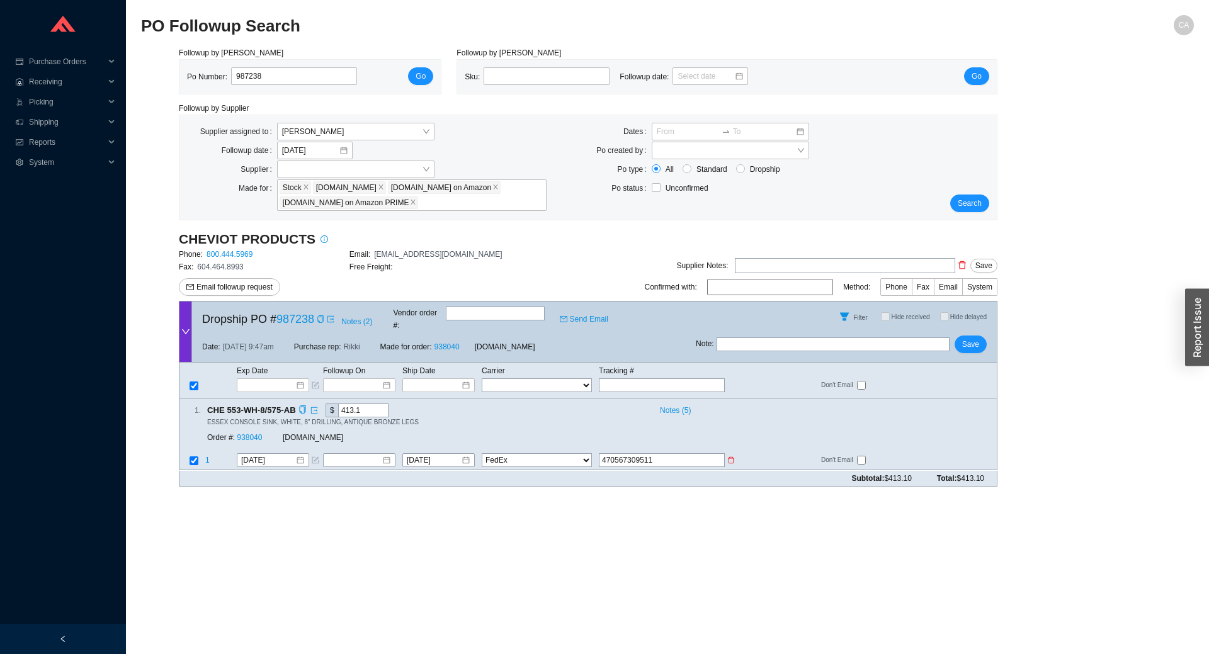
type input "470567309511"
click at [315, 457] on icon "form" at bounding box center [316, 461] width 8 height 8
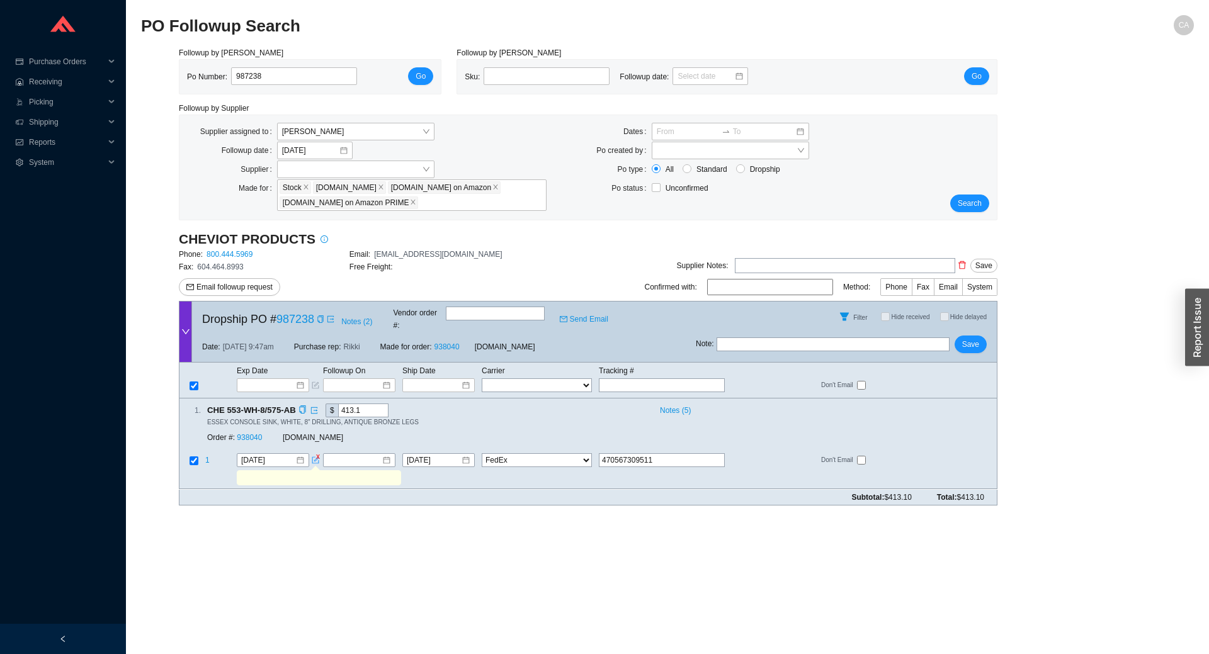
click at [304, 474] on td at bounding box center [319, 480] width 166 height 19
click at [303, 472] on input "text" at bounding box center [318, 479] width 159 height 14
click at [345, 472] on input "sink shipped w/ tracking 470567309500" at bounding box center [318, 479] width 159 height 14
type input "sink shipped w/ tracking 470567309500"
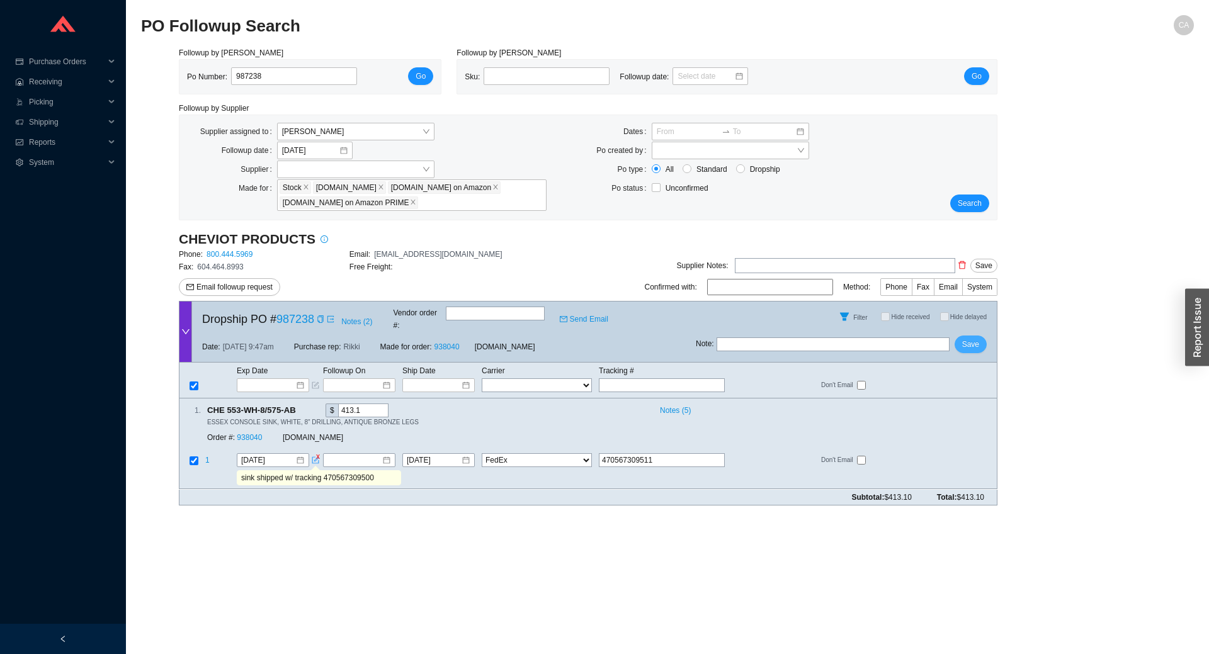
click at [981, 336] on button "Save" at bounding box center [971, 345] width 32 height 18
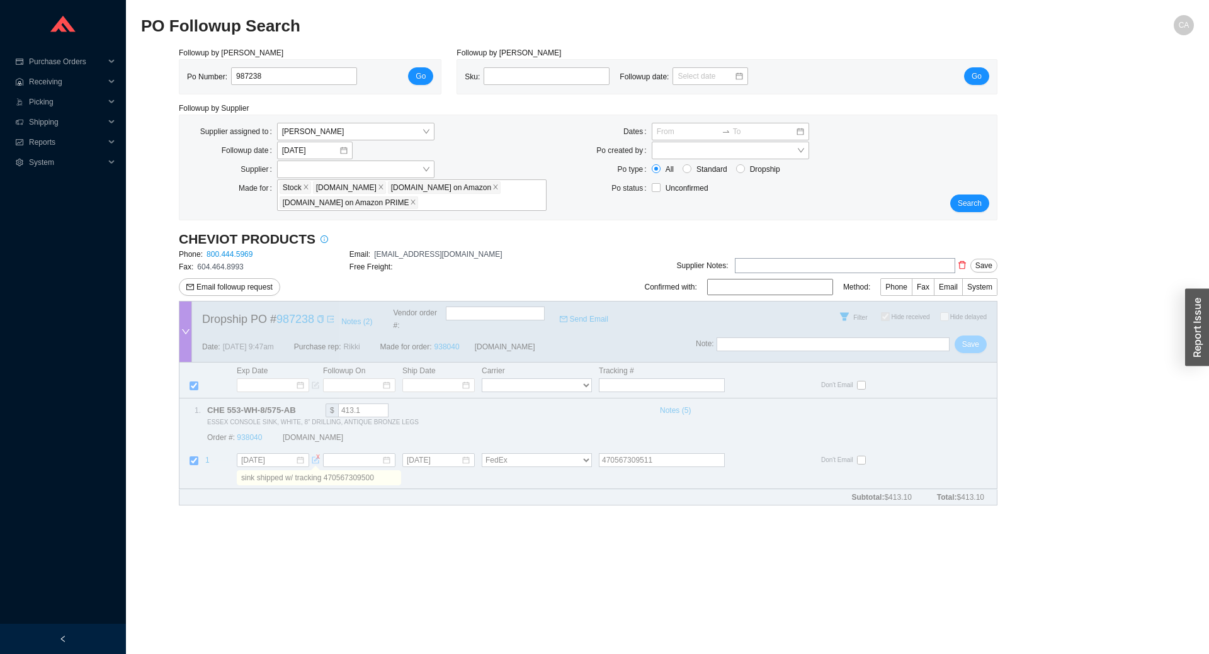
checkbox input "true"
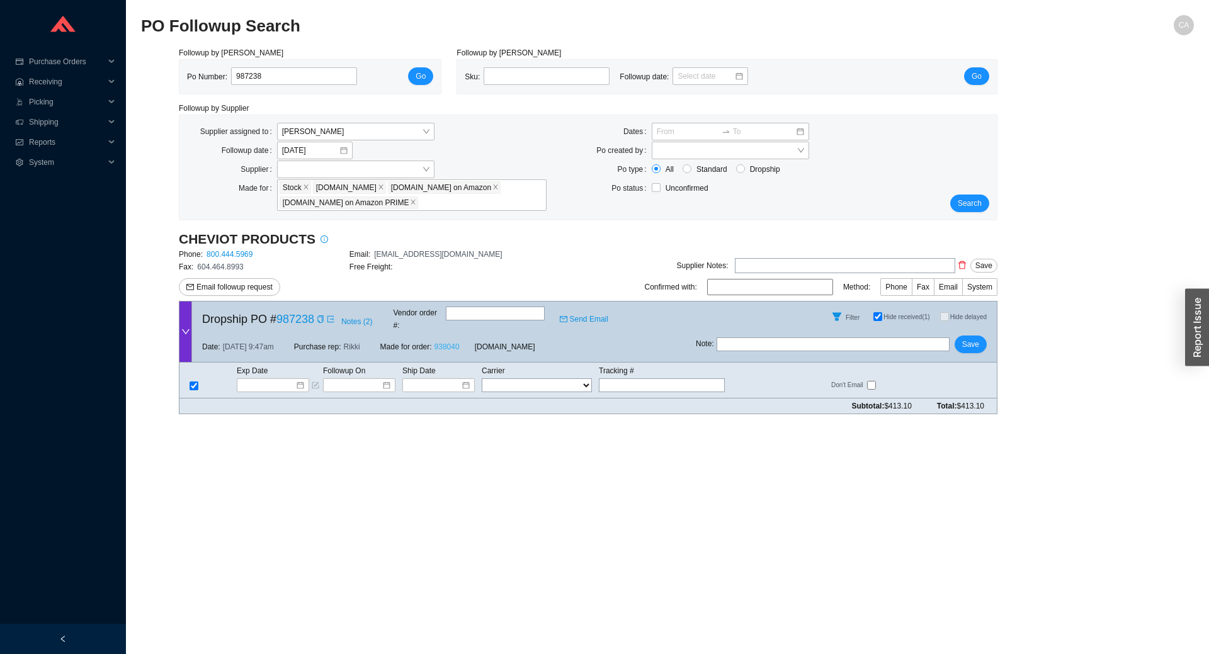
click at [440, 343] on link "938040" at bounding box center [447, 347] width 25 height 9
click at [967, 207] on span "Search" at bounding box center [970, 203] width 24 height 13
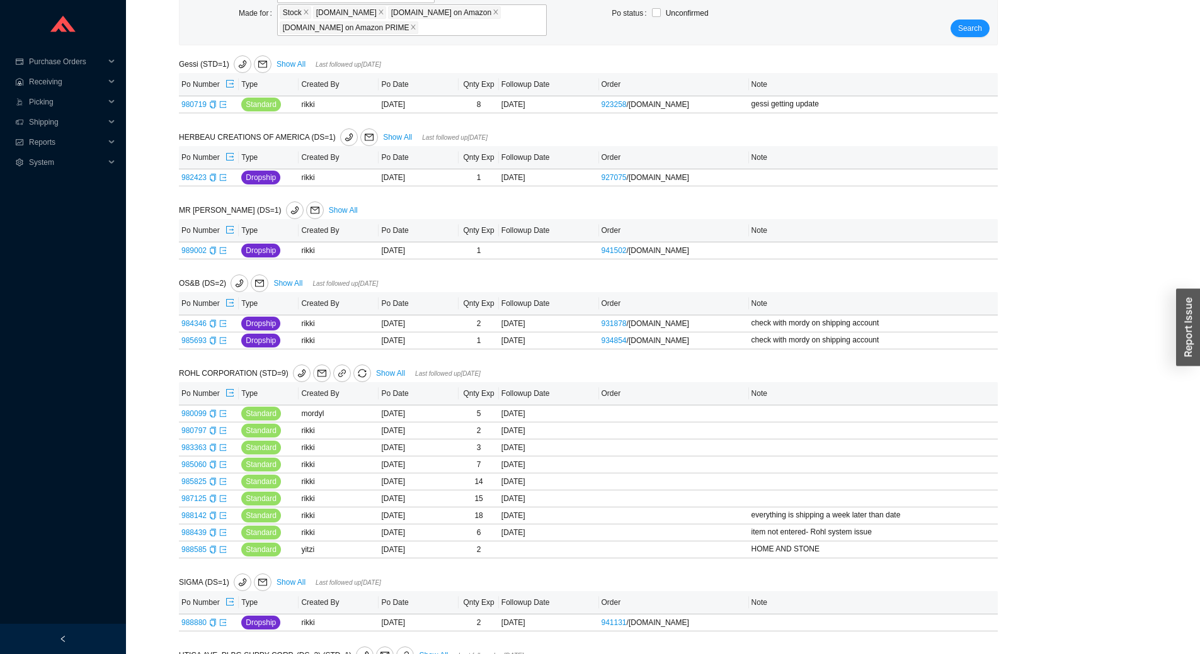
scroll to position [189, 0]
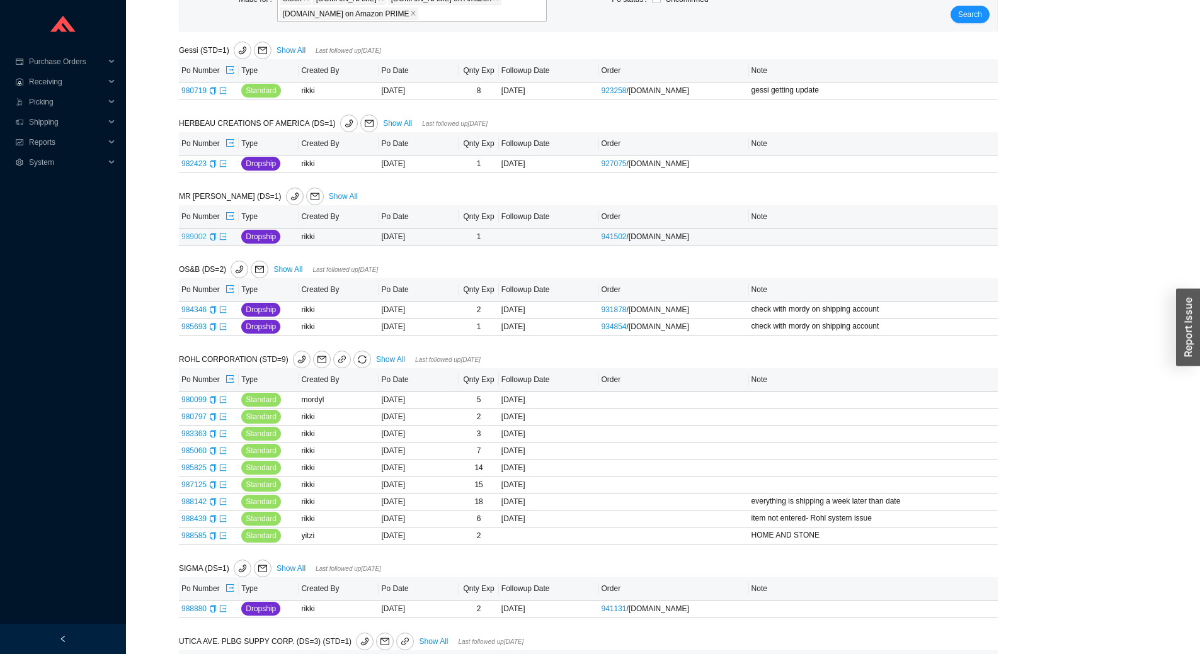
click at [196, 237] on link "989002" at bounding box center [193, 236] width 25 height 9
type input "989002"
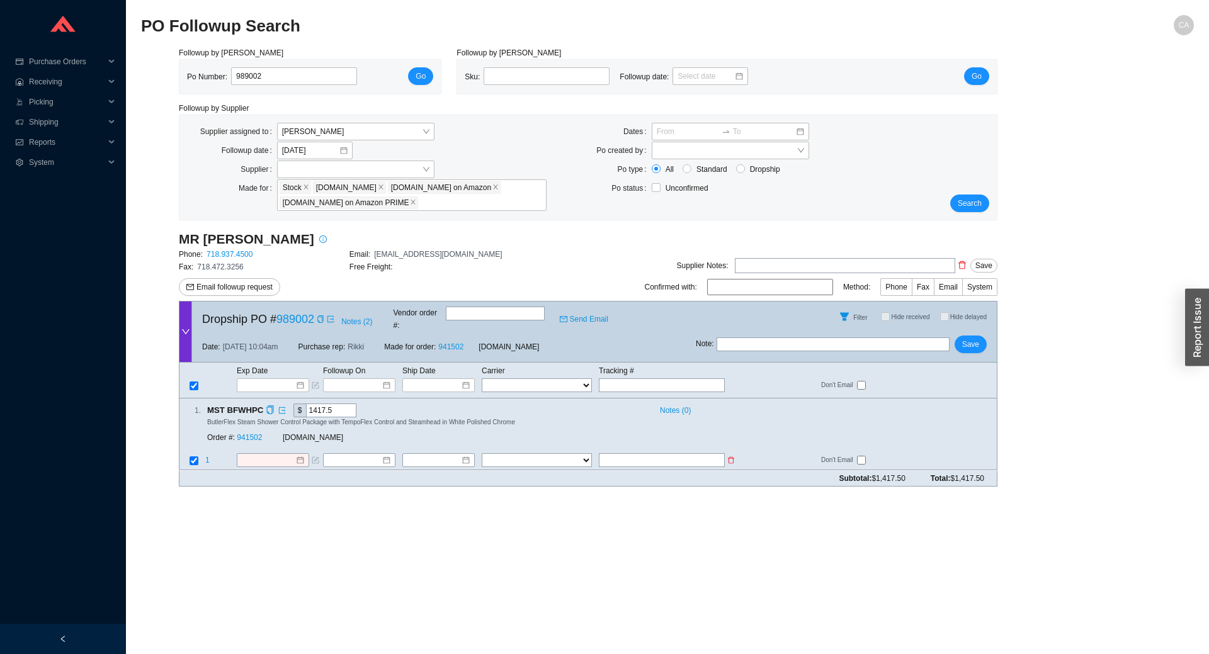
click at [663, 454] on input "text" at bounding box center [662, 461] width 126 height 14
type input "446656234212"
click at [506, 454] on select "FedEx UPS ---------------- 2 Day Transportation INC A&B Freight A. [PERSON_NAME…" at bounding box center [537, 461] width 110 height 14
select select "1"
click at [482, 454] on select "FedEx UPS ---------------- 2 Day Transportation INC A&B Freight A. [PERSON_NAME…" at bounding box center [537, 461] width 110 height 14
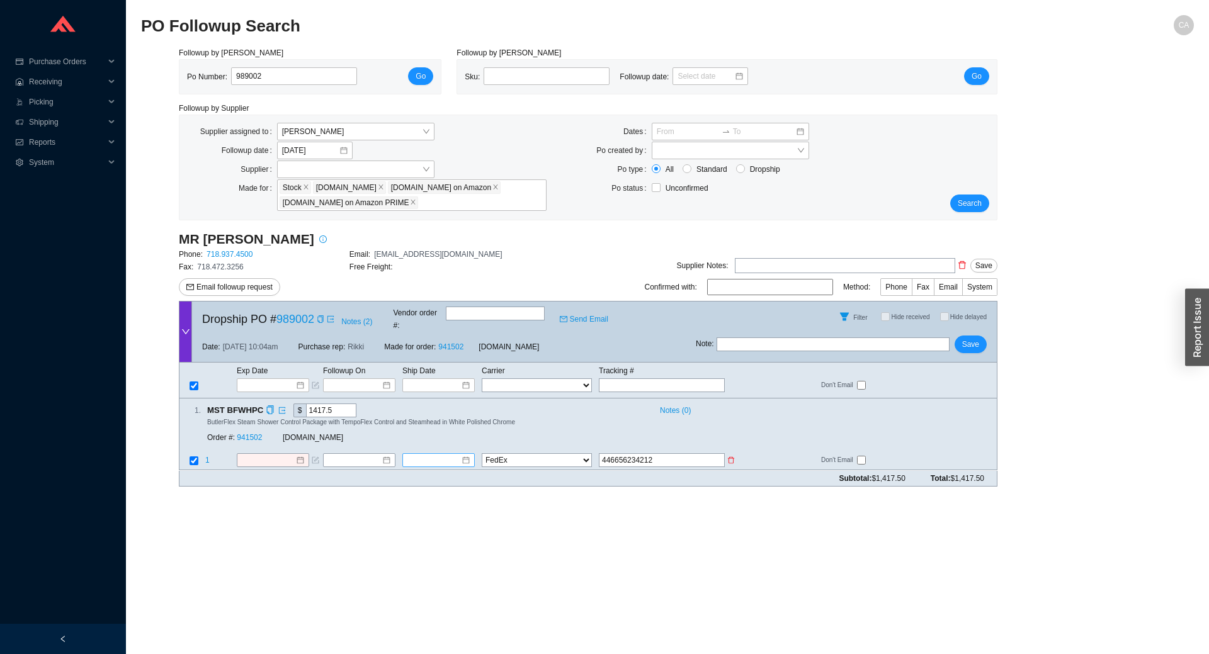
click at [430, 455] on input at bounding box center [434, 461] width 54 height 13
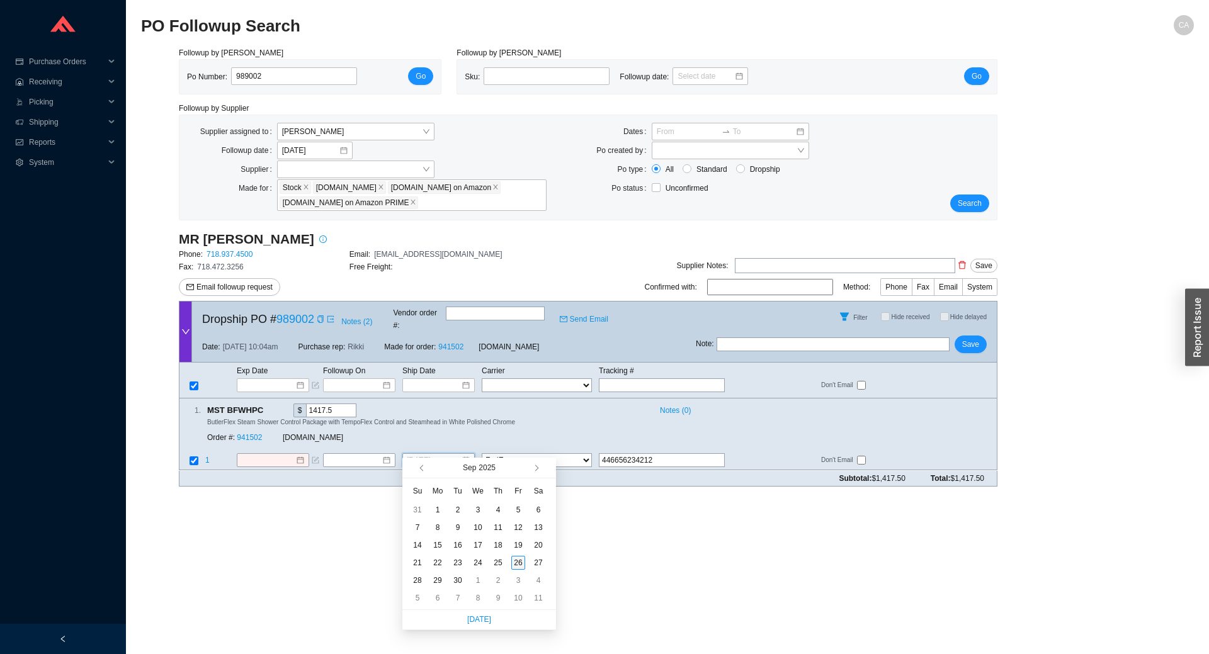
type input "[DATE]"
click at [517, 561] on div "26" at bounding box center [519, 563] width 14 height 14
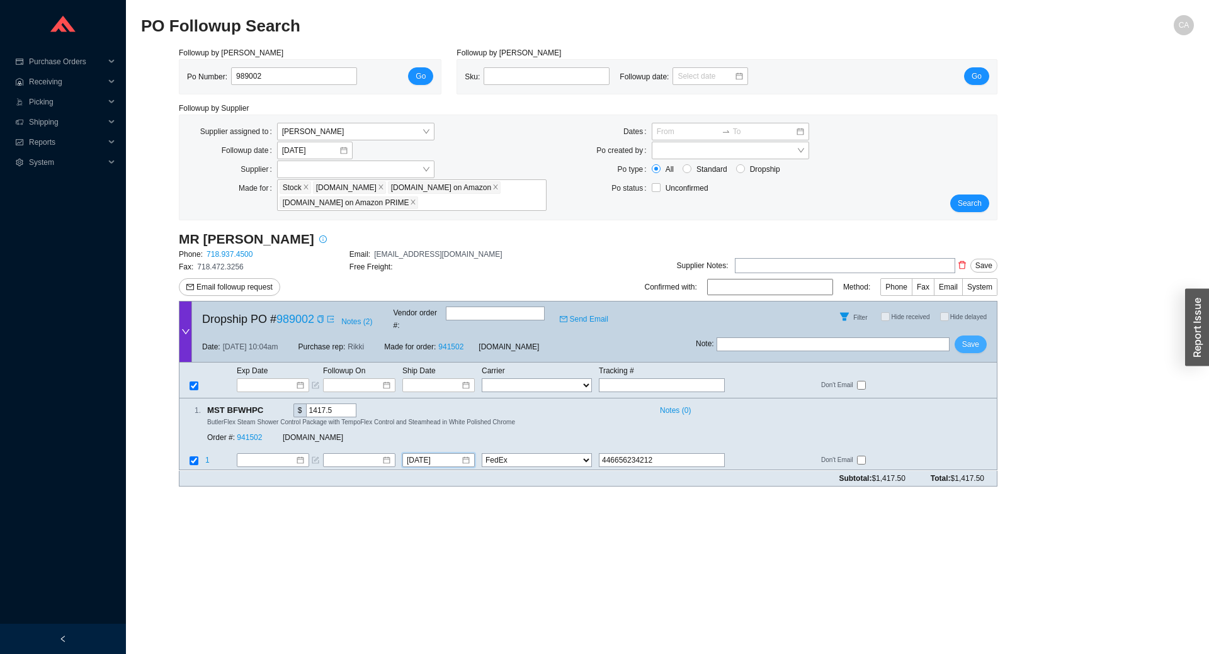
click at [976, 338] on span "Save" at bounding box center [971, 344] width 17 height 13
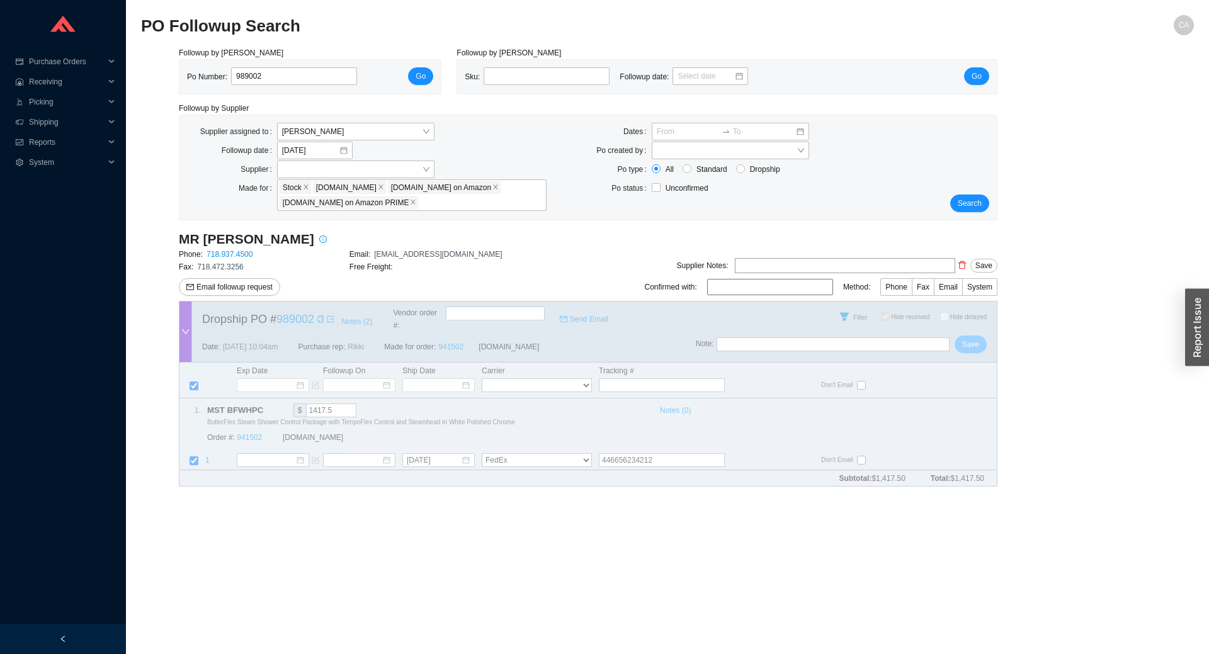
checkbox input "true"
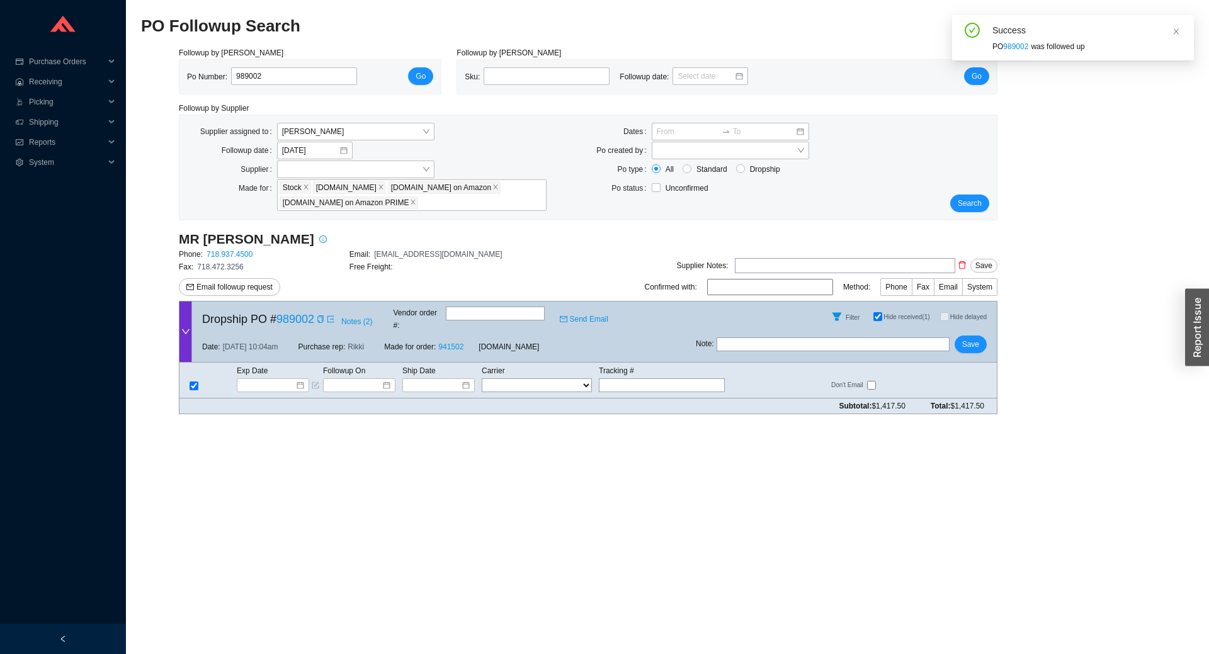
click at [544, 590] on main "PO Followup Search CA Followup by PO Po Number: 989002 Go Followup by Sku Sku: …" at bounding box center [667, 334] width 1053 height 639
click at [973, 196] on button "Search" at bounding box center [970, 204] width 39 height 18
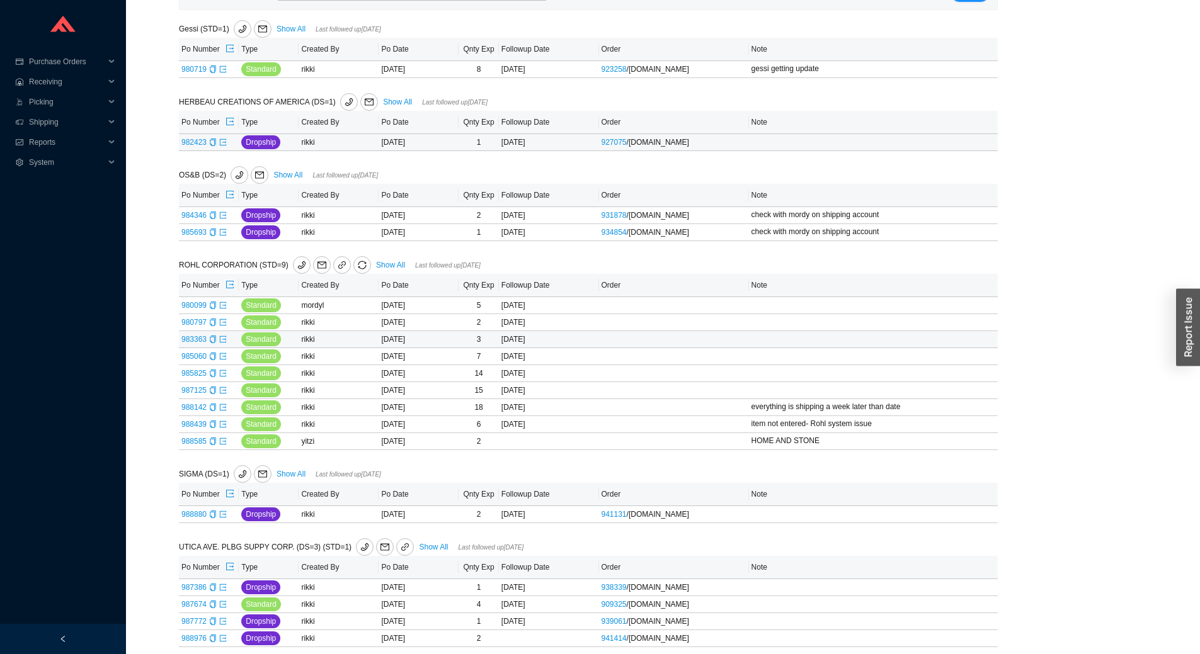
scroll to position [222, 0]
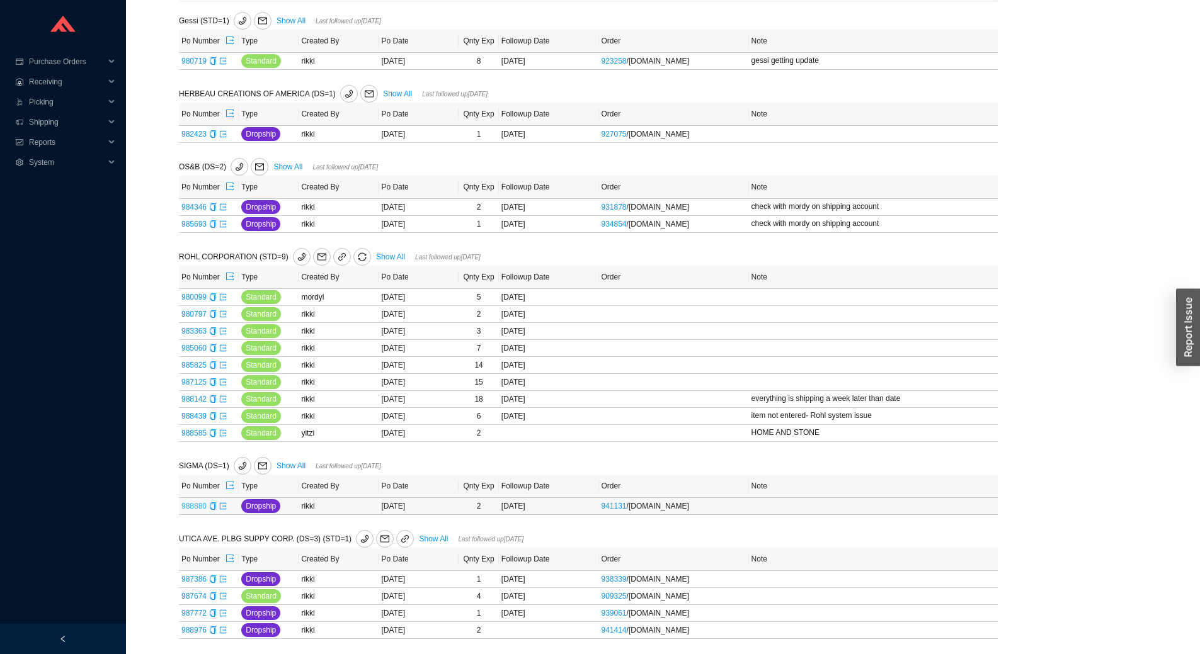
click at [189, 506] on link "988880" at bounding box center [193, 506] width 25 height 9
type input "988880"
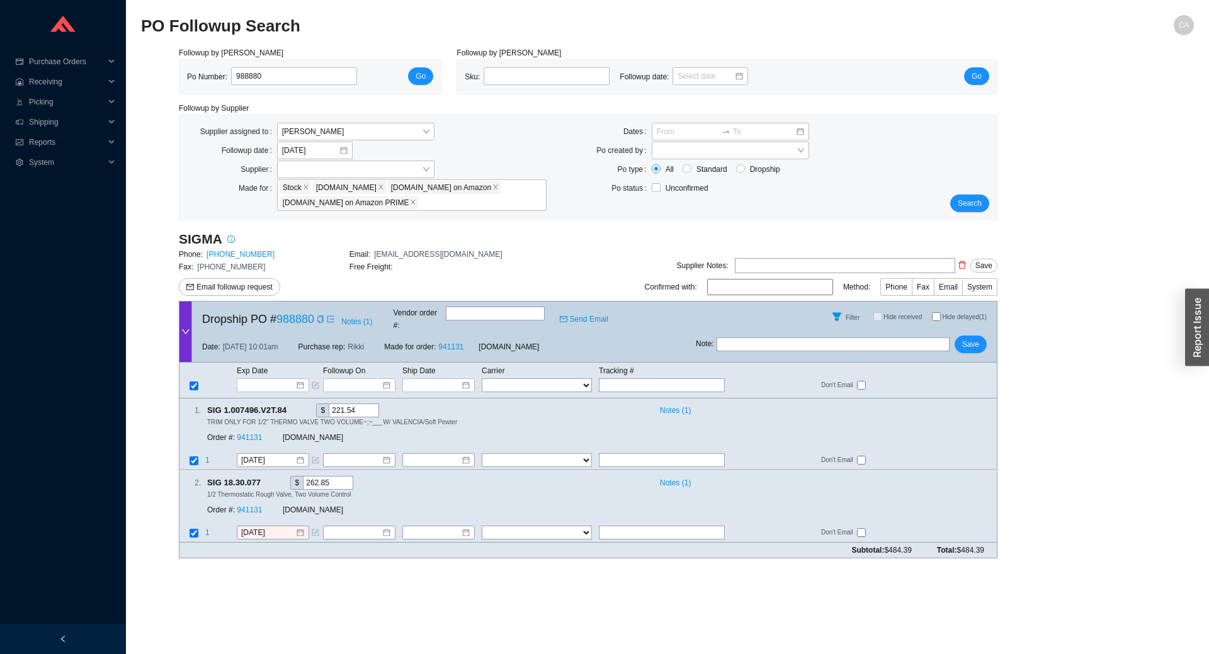
click at [896, 87] on div "Sku: Followup date: Go" at bounding box center [727, 77] width 540 height 34
click at [520, 526] on select "FedEx UPS ---------------- 2 Day Transportation INC A&B Freight A. [PERSON_NAME…" at bounding box center [537, 533] width 110 height 14
select select "1"
click at [482, 526] on select "FedEx UPS ---------------- 2 Day Transportation INC A&B Freight A. [PERSON_NAME…" at bounding box center [537, 533] width 110 height 14
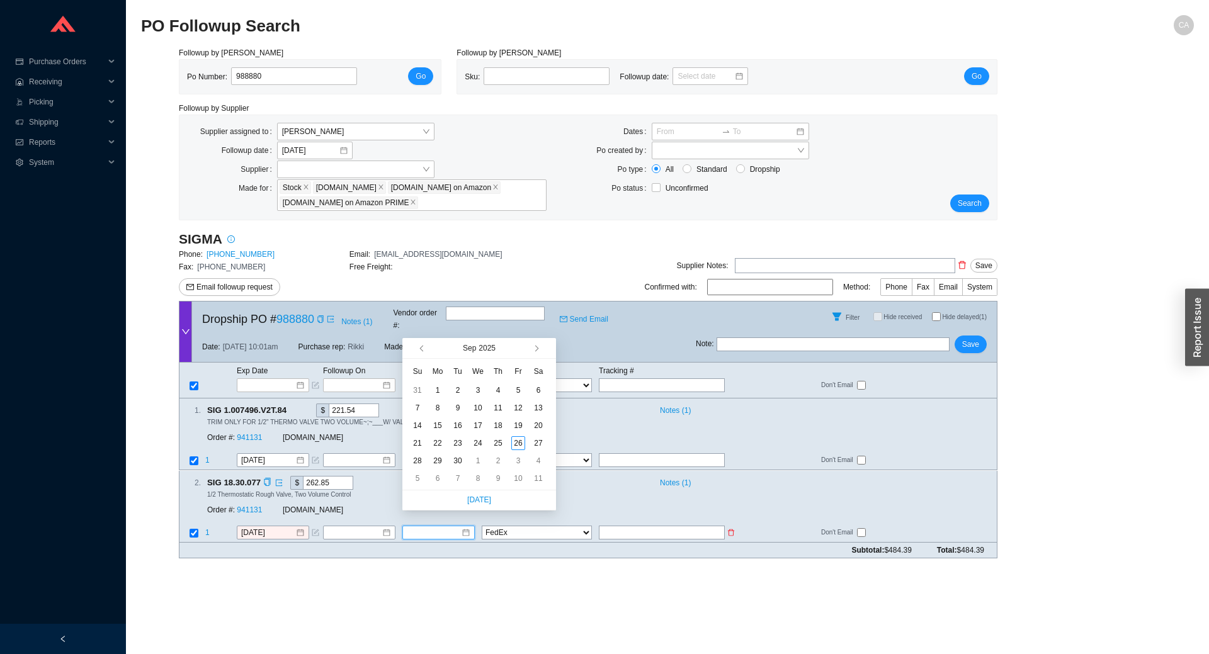
click at [426, 527] on input at bounding box center [434, 533] width 54 height 13
type input "[DATE]"
click at [505, 440] on td "25" at bounding box center [498, 444] width 20 height 18
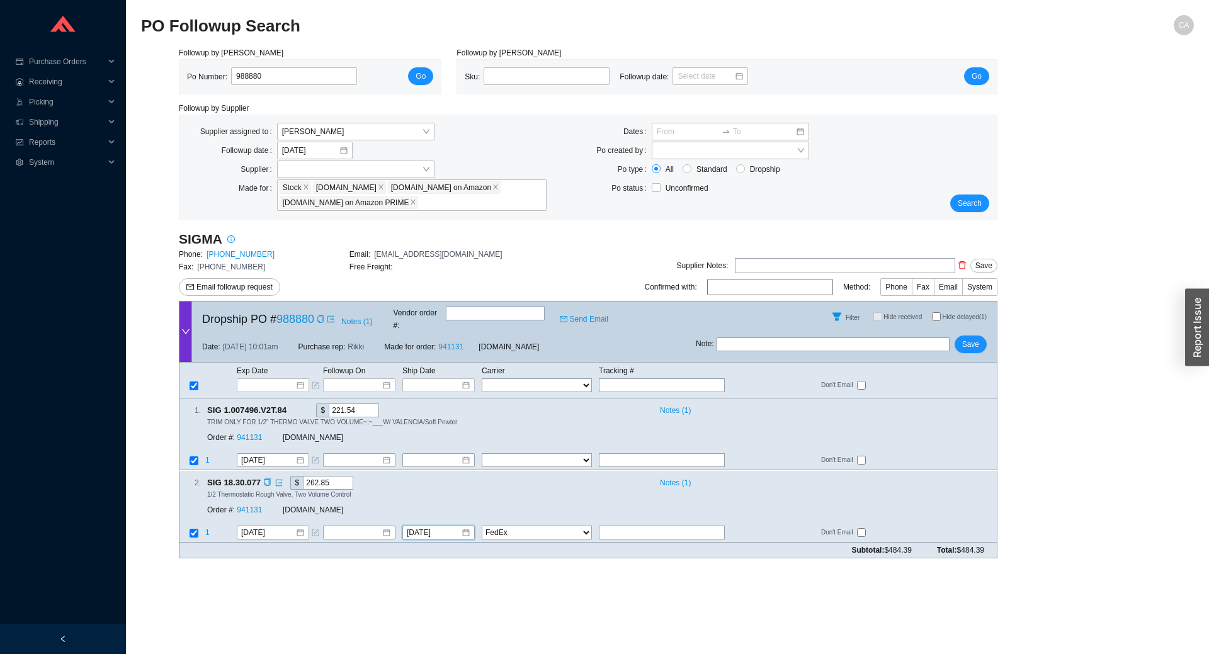
click at [618, 508] on div "2 . SIG 18.30.077 $ 262.85 Notes ( 1 ) 1/2 Thermostatic Rough Valve, Two Volume…" at bounding box center [584, 498] width 808 height 45
click at [622, 526] on input "text" at bounding box center [662, 533] width 126 height 14
click at [992, 612] on main "PO Followup Search CA Followup by PO Po Number: 988880 Go Followup by Sku Sku: …" at bounding box center [667, 334] width 1053 height 639
click at [626, 526] on input "text" at bounding box center [662, 533] width 126 height 14
type input "939526084344"
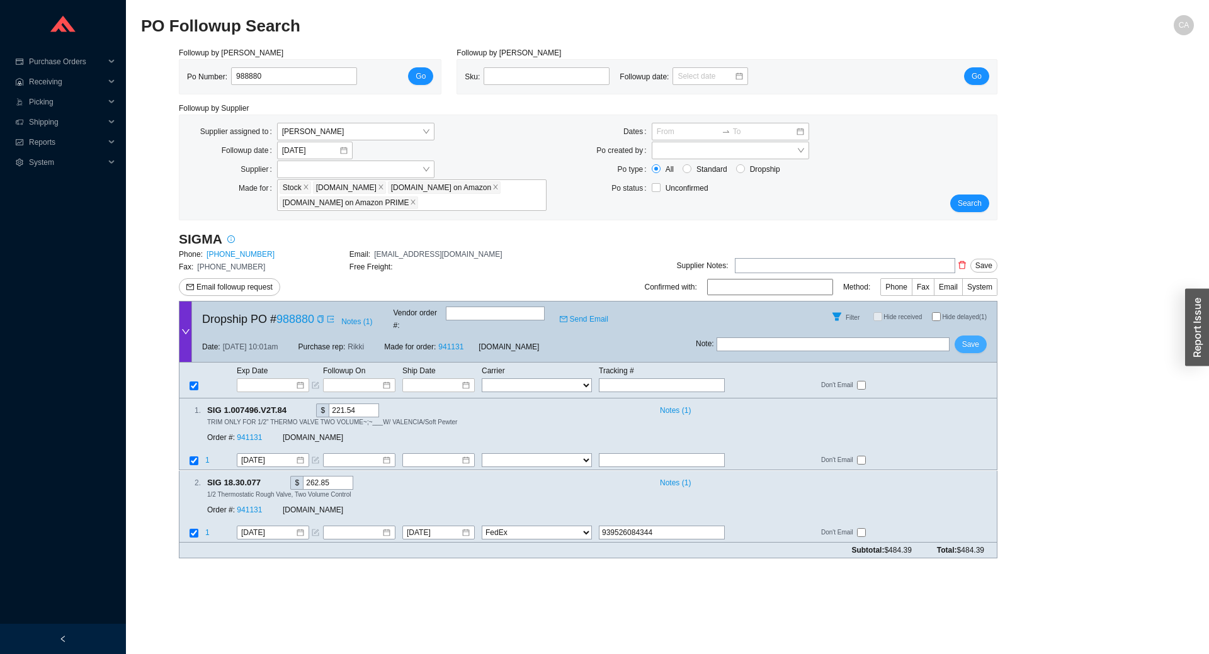
click at [970, 342] on button "Save" at bounding box center [971, 345] width 32 height 18
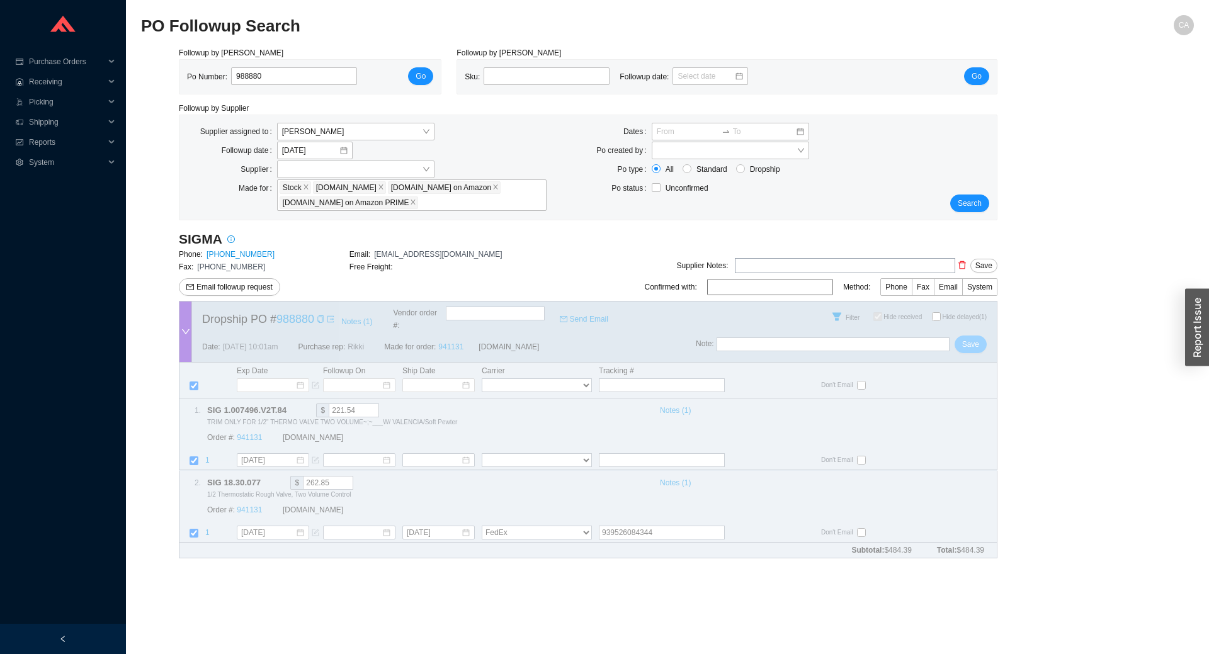
checkbox input "true"
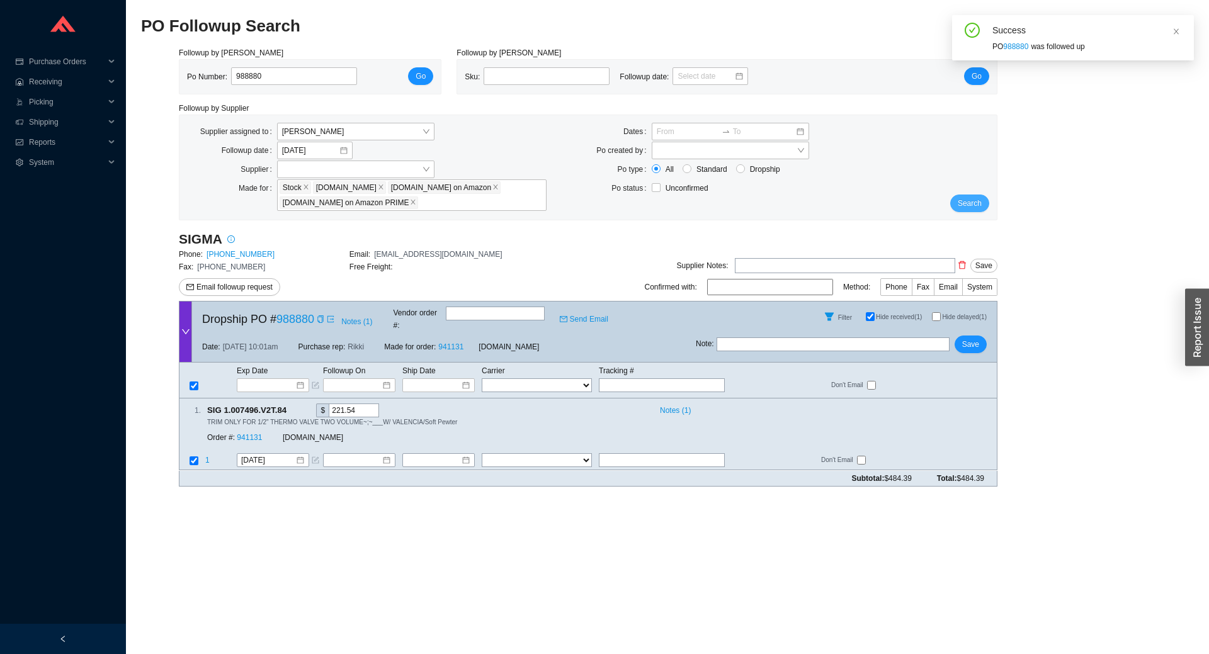
click at [983, 203] on button "Search" at bounding box center [970, 204] width 39 height 18
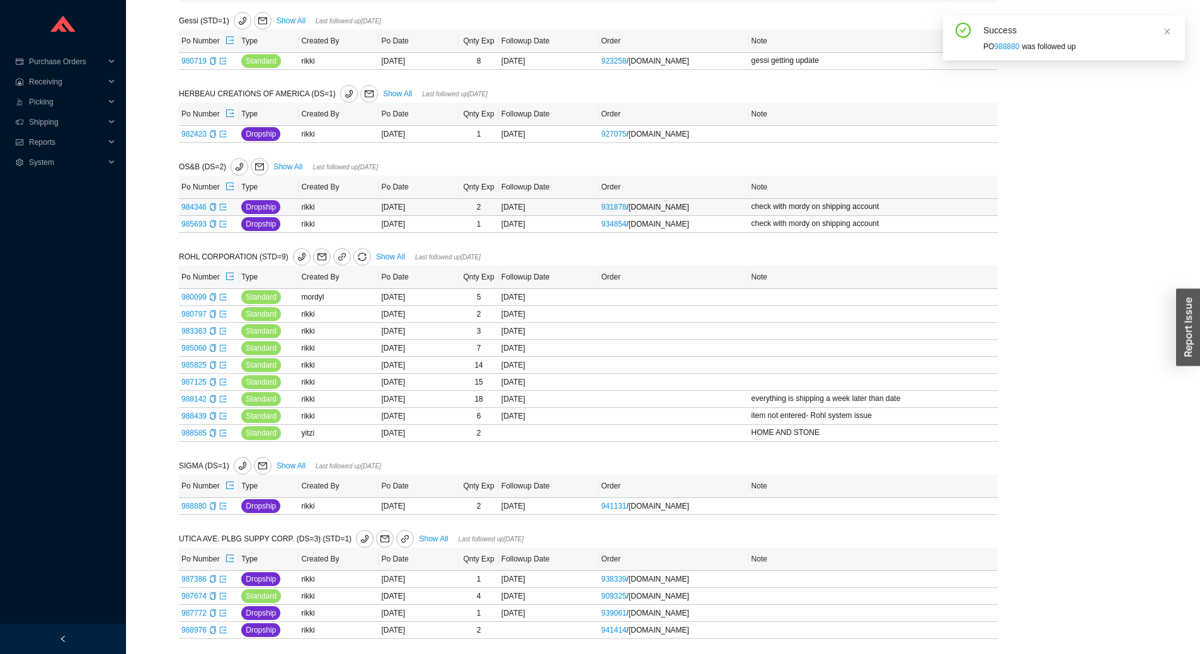
scroll to position [149, 0]
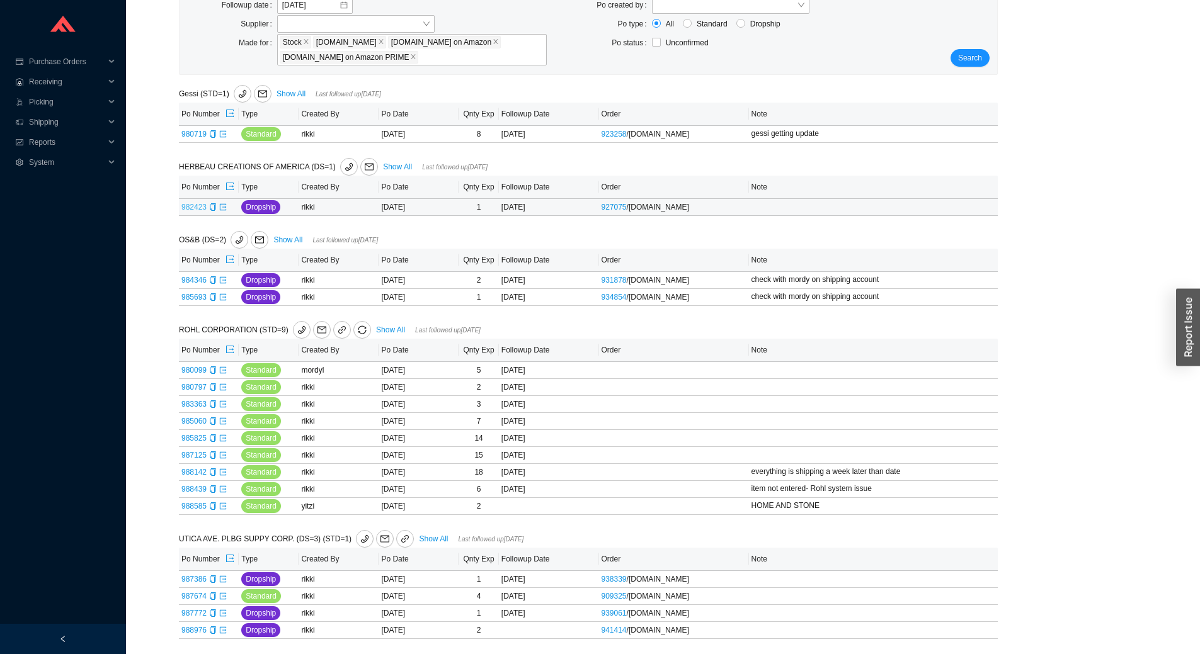
click at [196, 201] on td "982423" at bounding box center [209, 207] width 60 height 17
click at [203, 197] on table "Po Number Type Created By Po Date Qnty Exp Followup Date Order Note 982423 Drop…" at bounding box center [588, 196] width 819 height 40
click at [195, 203] on link "982423" at bounding box center [193, 207] width 25 height 9
type input "982423"
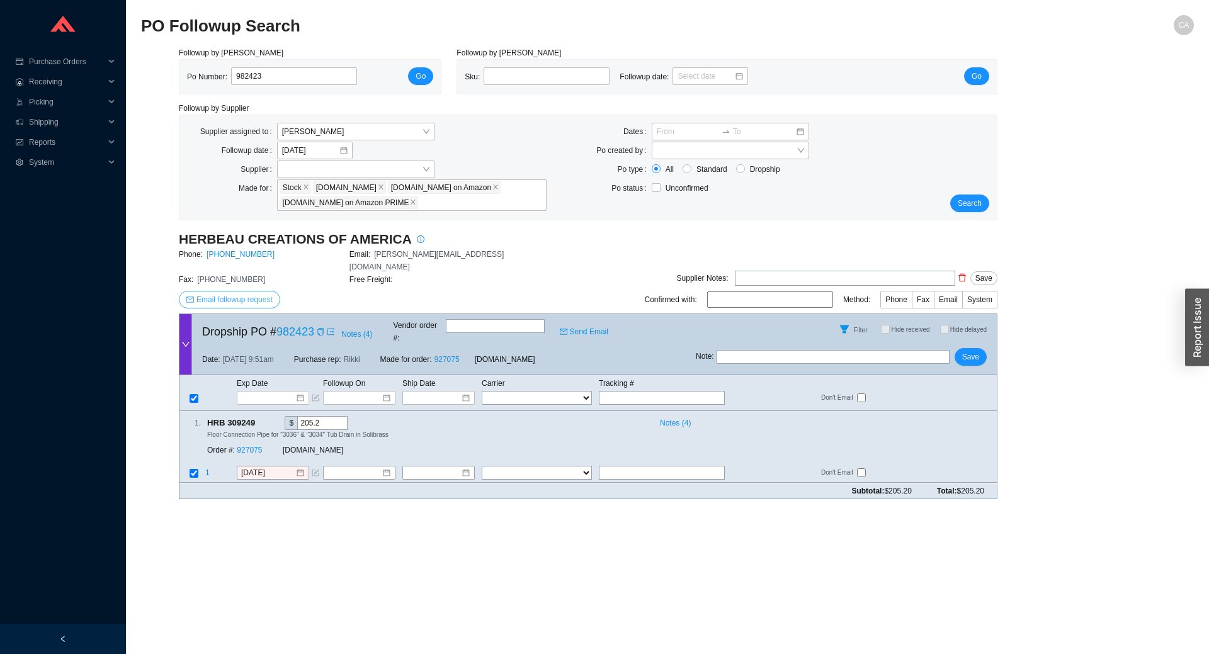
click at [244, 294] on span "Email followup request" at bounding box center [235, 300] width 76 height 13
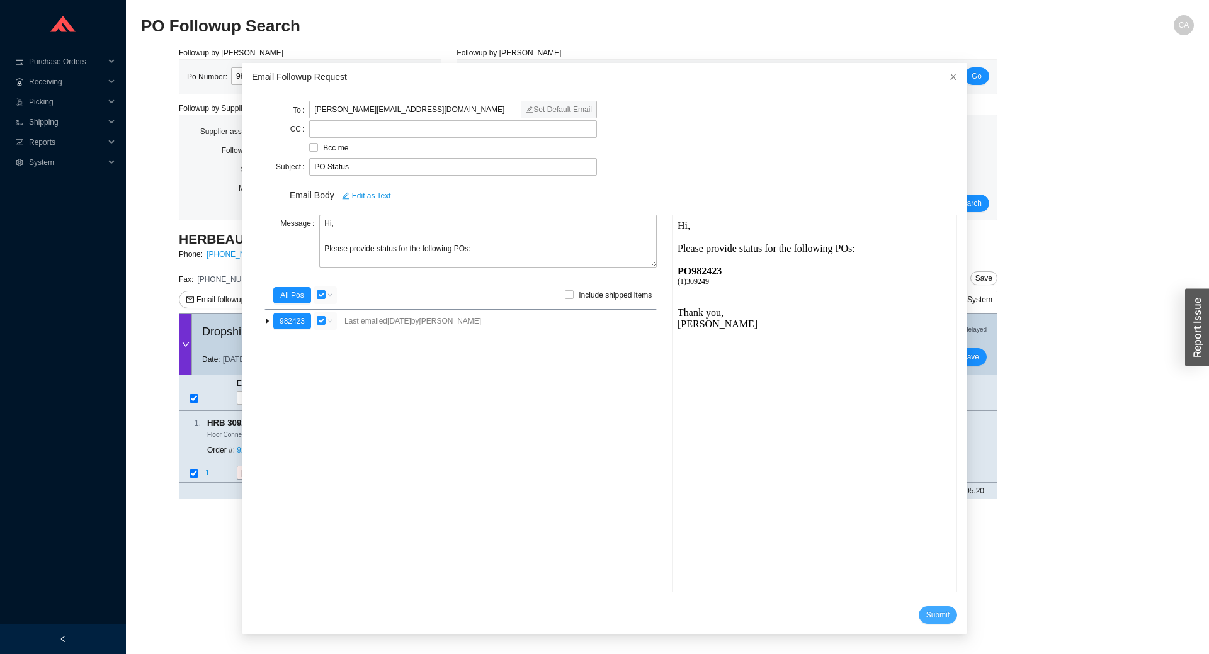
click at [927, 617] on span "Submit" at bounding box center [938, 615] width 23 height 13
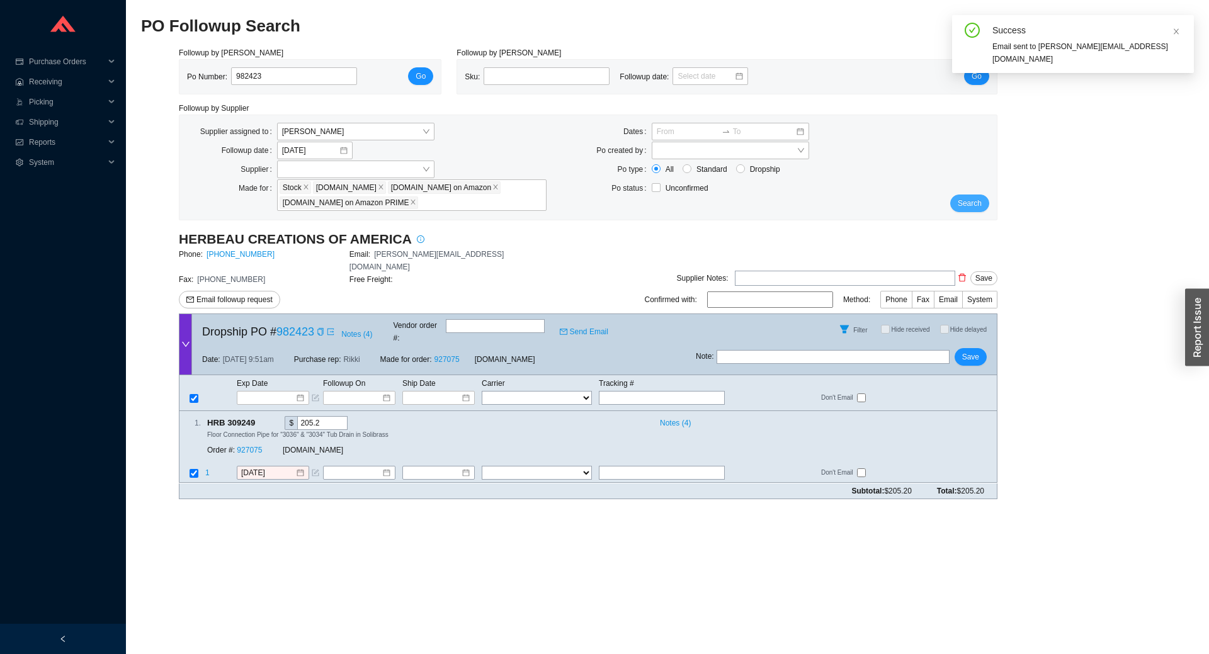
click at [969, 199] on span "Search" at bounding box center [970, 203] width 24 height 13
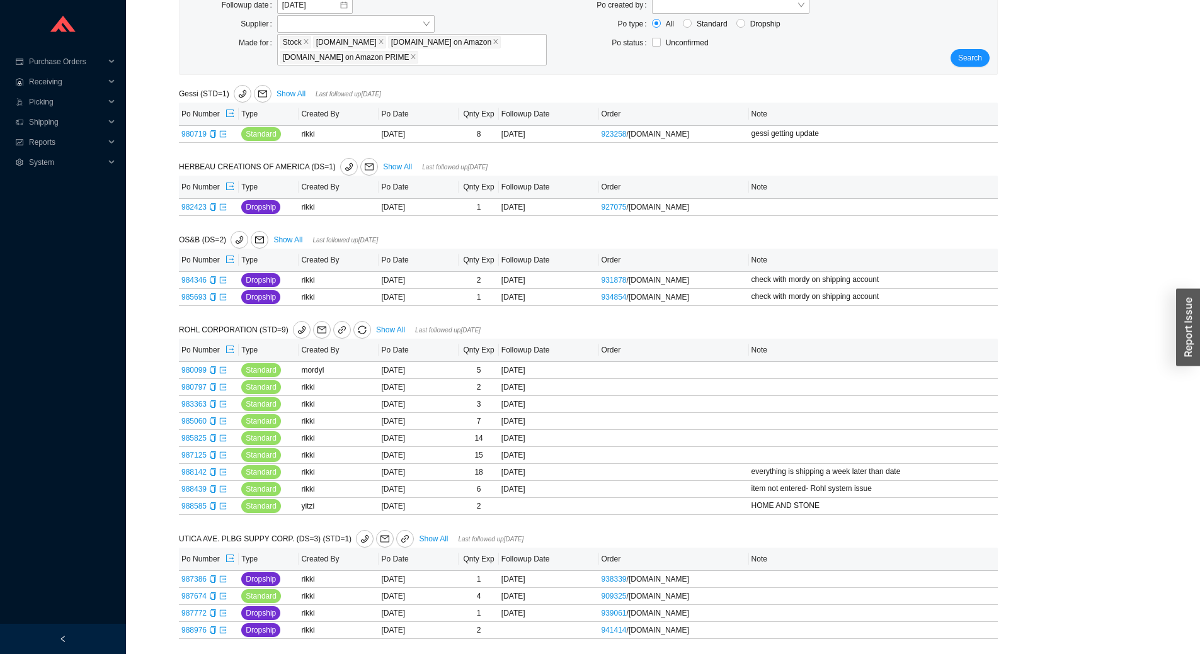
scroll to position [149, 0]
click at [424, 538] on link "Show All" at bounding box center [433, 539] width 29 height 9
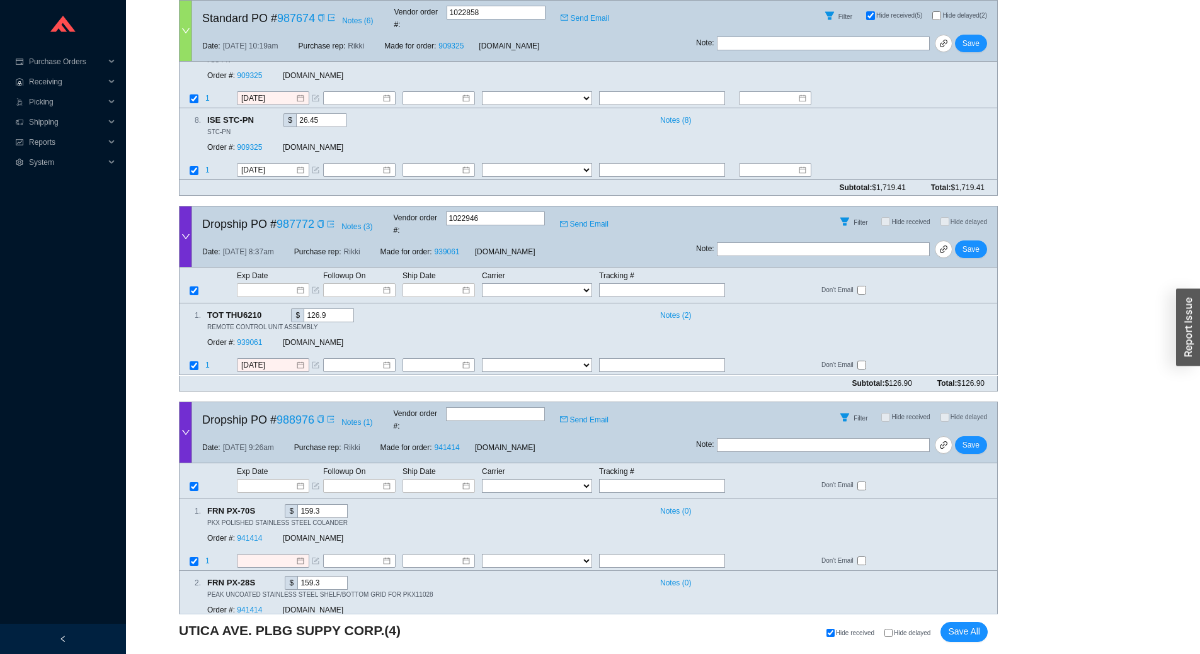
scroll to position [707, 0]
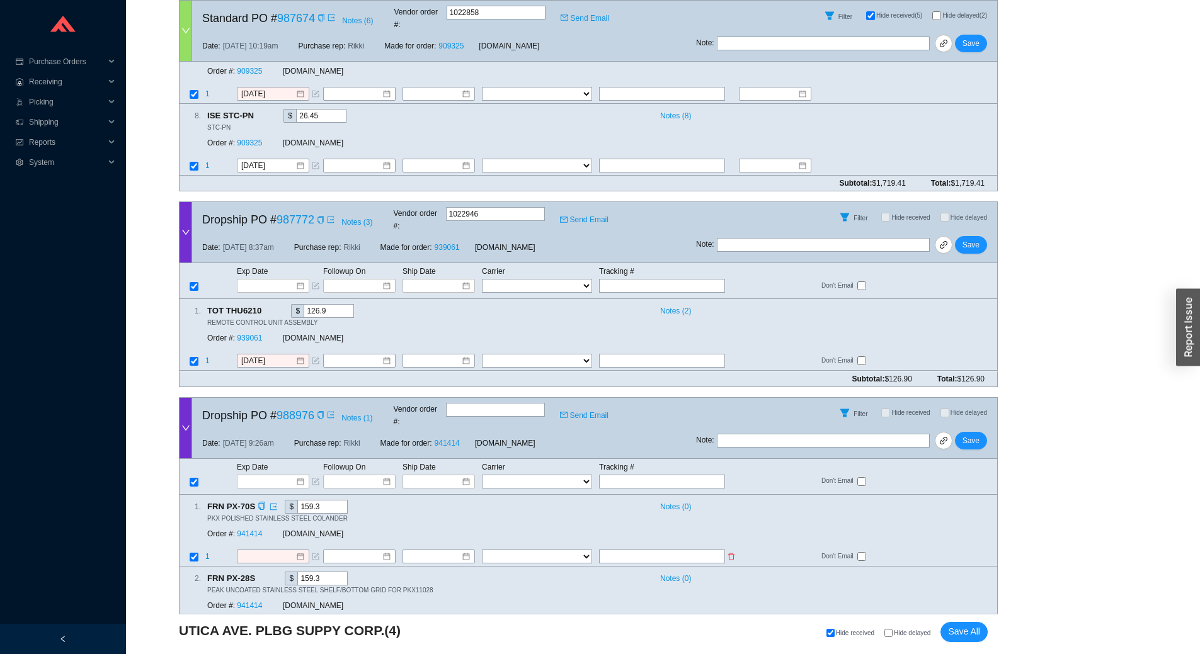
click at [624, 550] on input "text" at bounding box center [662, 557] width 126 height 14
paste input "393601814669"
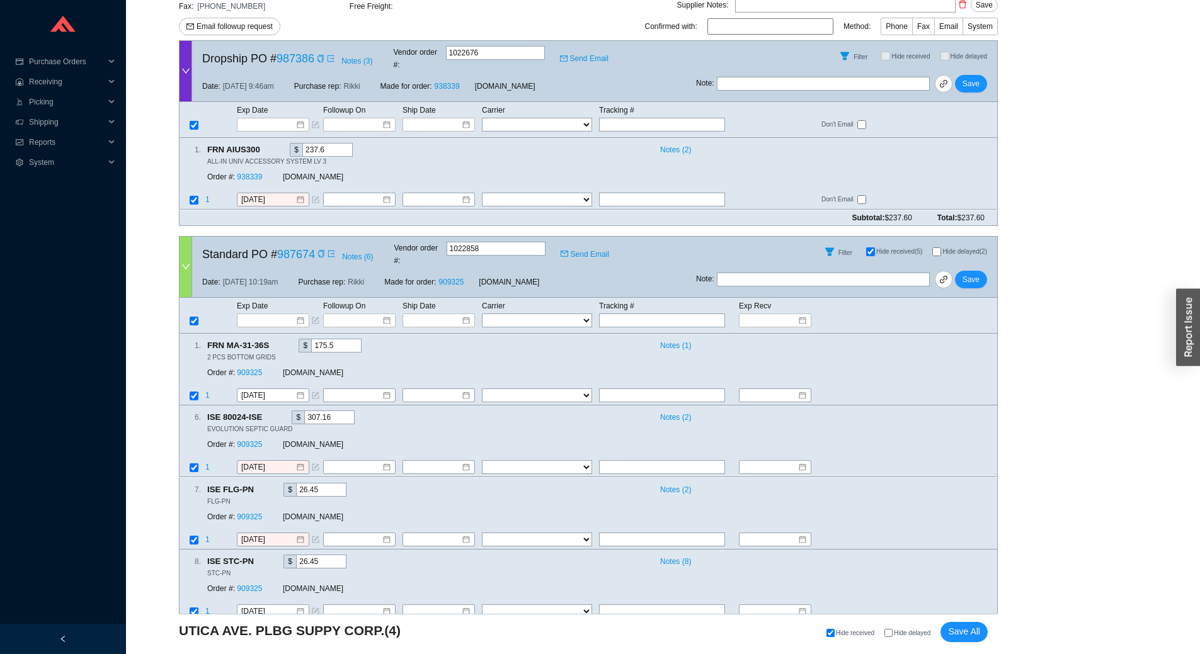
scroll to position [266, 0]
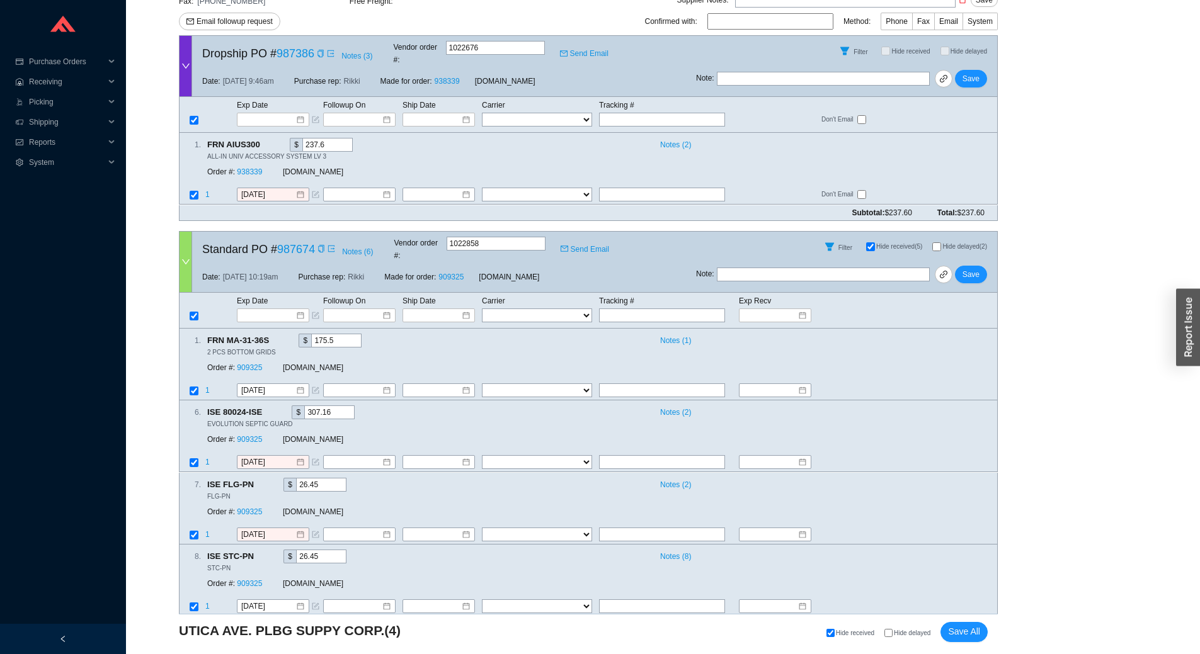
type input "393601814669"
click at [776, 72] on input "text" at bounding box center [823, 79] width 213 height 14
type input "[PERSON_NAME] will get back to me"
click at [362, 246] on span "Notes ( 6 )" at bounding box center [357, 252] width 31 height 13
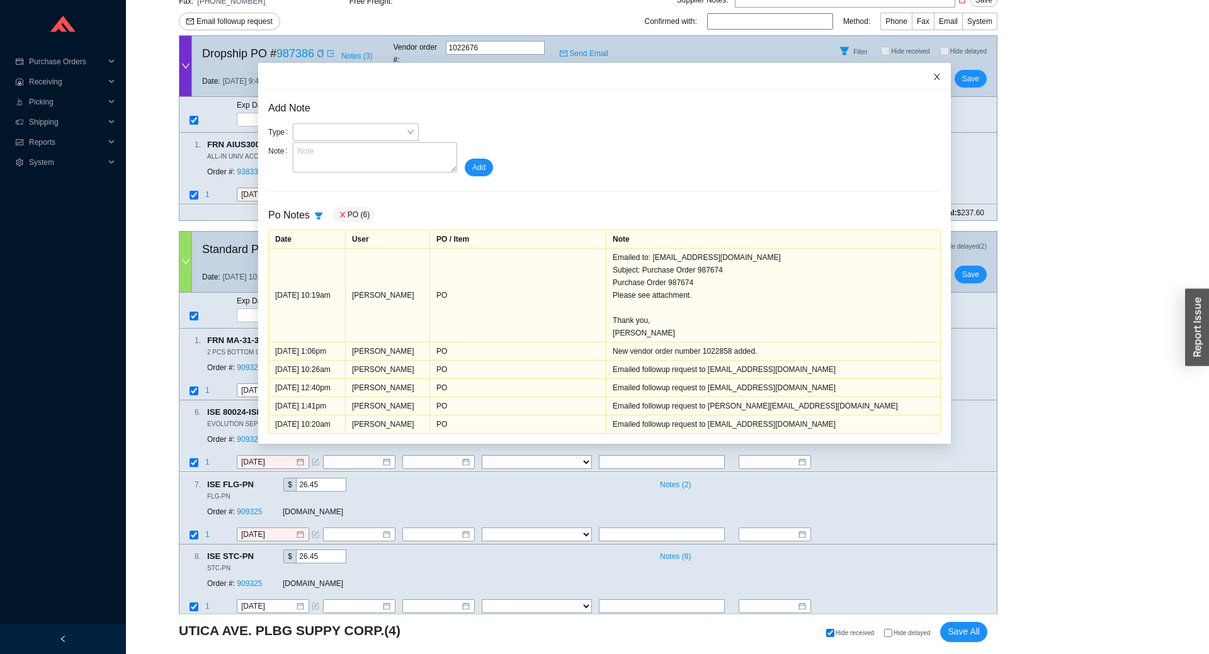
click at [928, 79] on span "Close" at bounding box center [937, 77] width 28 height 28
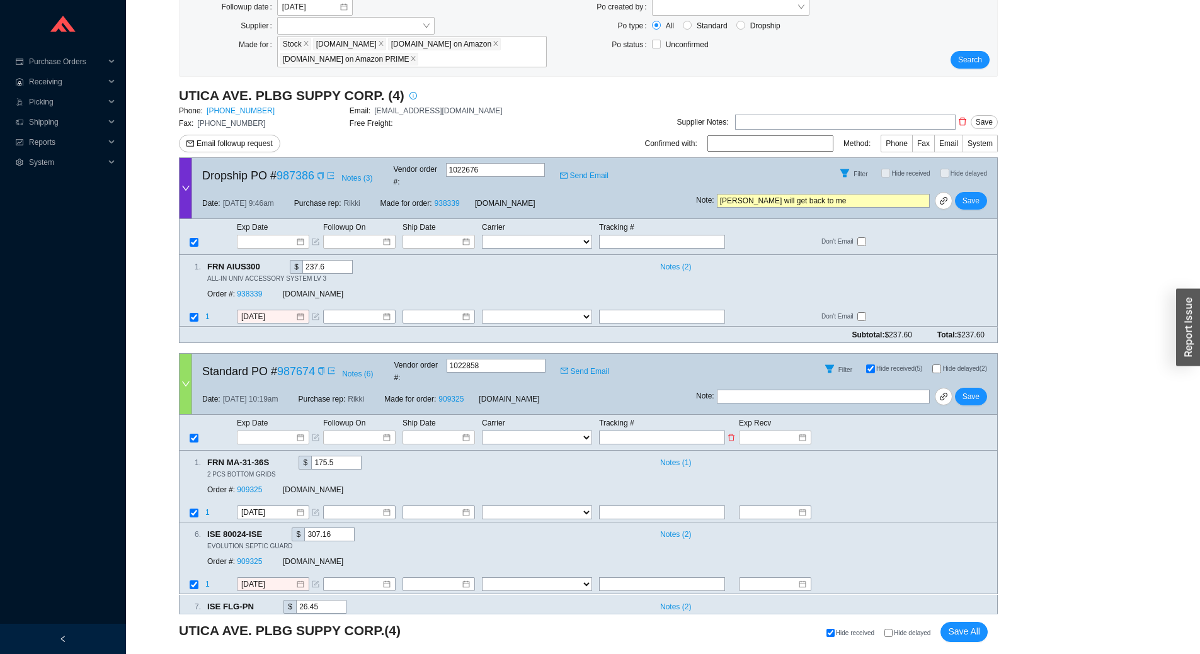
scroll to position [140, 0]
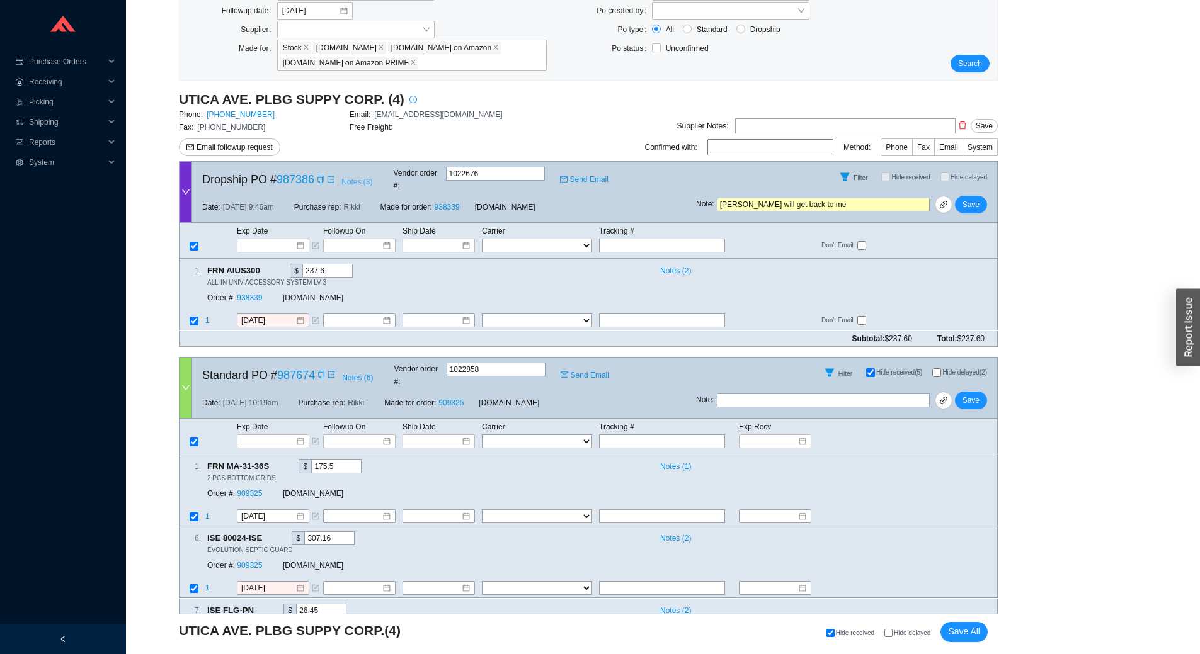
click at [349, 177] on span "Notes ( 3 )" at bounding box center [356, 182] width 31 height 13
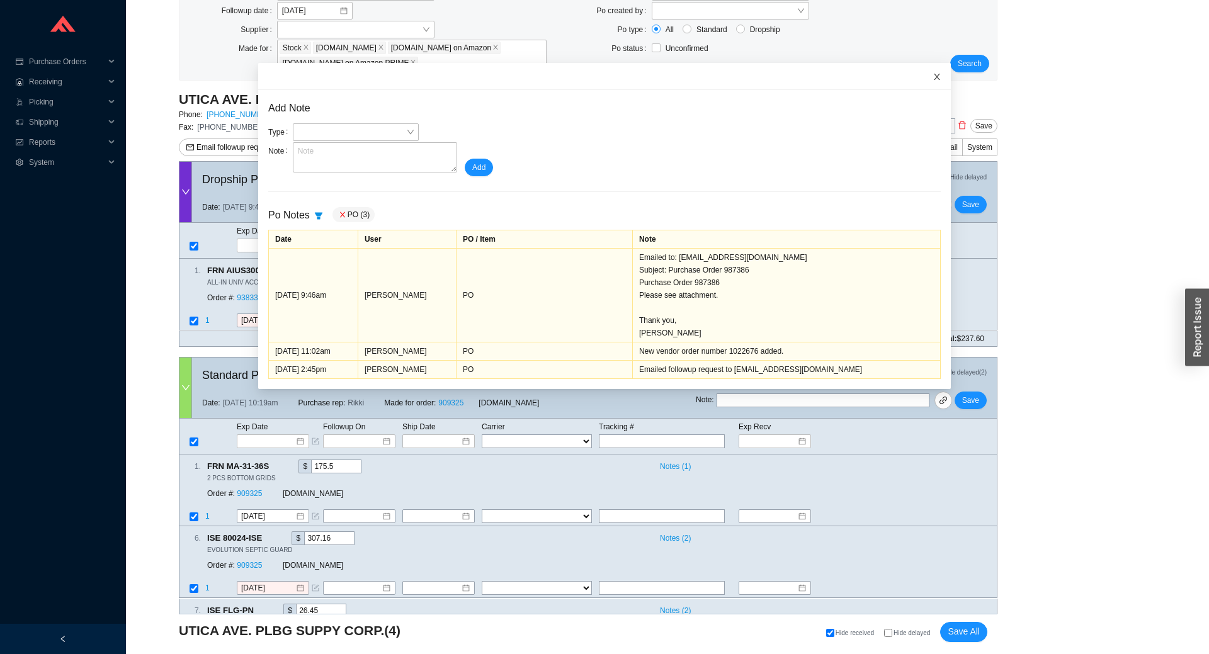
click at [929, 72] on span "Close" at bounding box center [937, 77] width 28 height 28
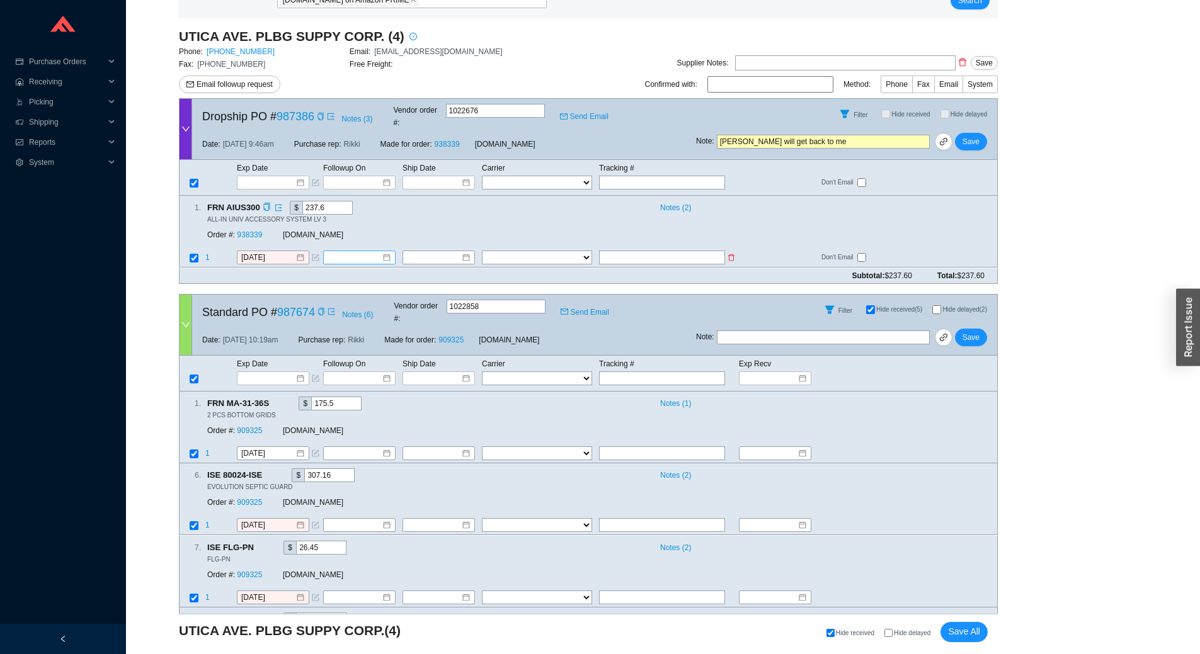
scroll to position [266, 0]
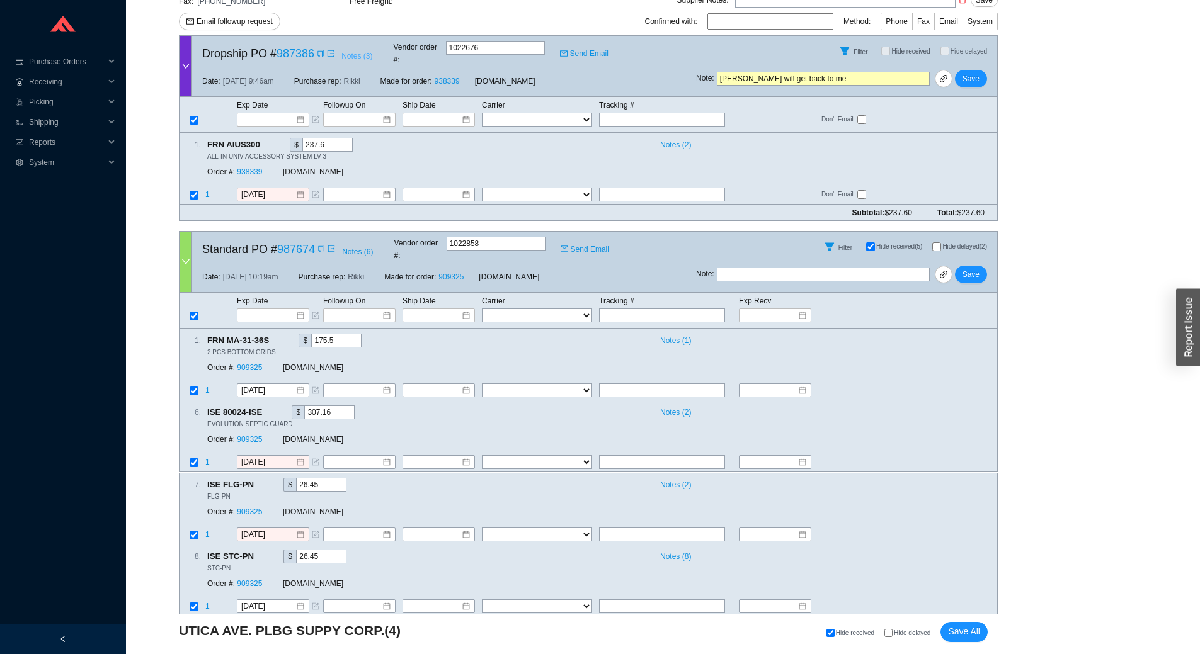
click at [366, 56] on span "Notes ( 3 )" at bounding box center [356, 56] width 31 height 13
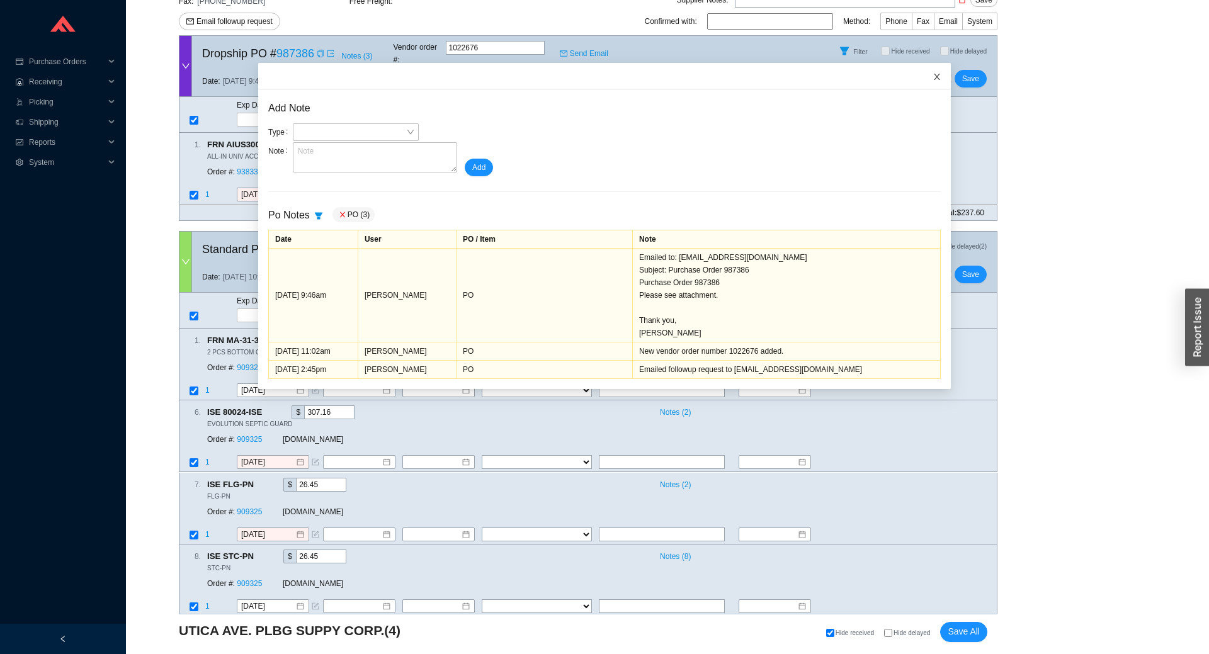
click at [933, 81] on icon "close" at bounding box center [937, 76] width 9 height 9
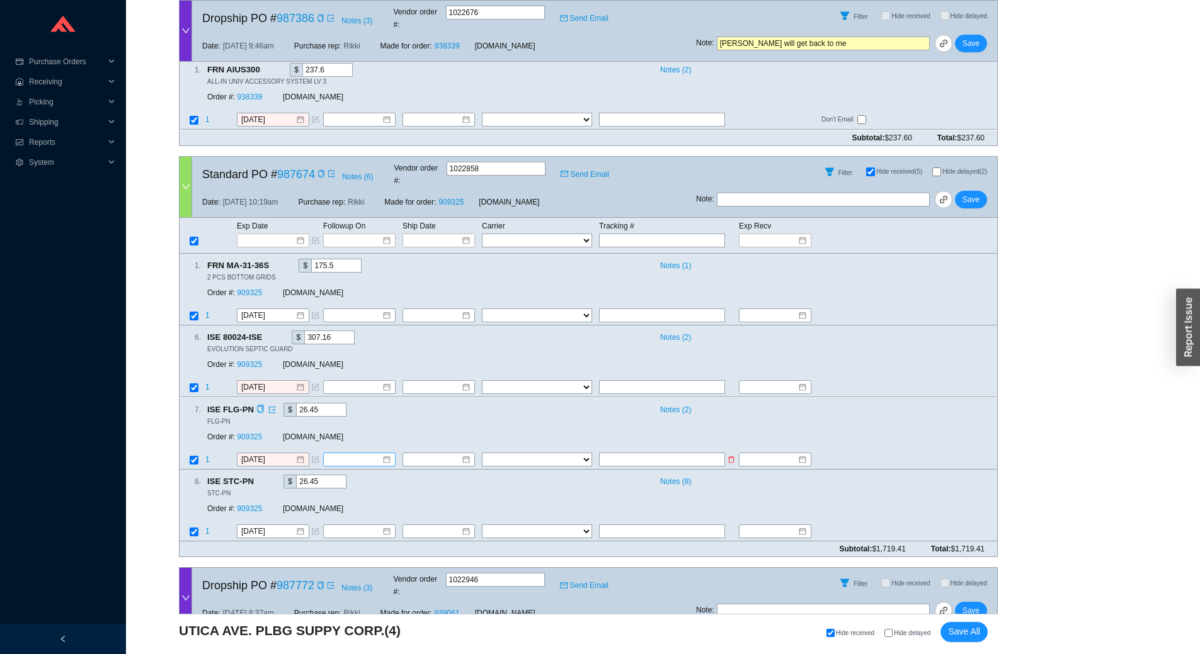
scroll to position [455, 0]
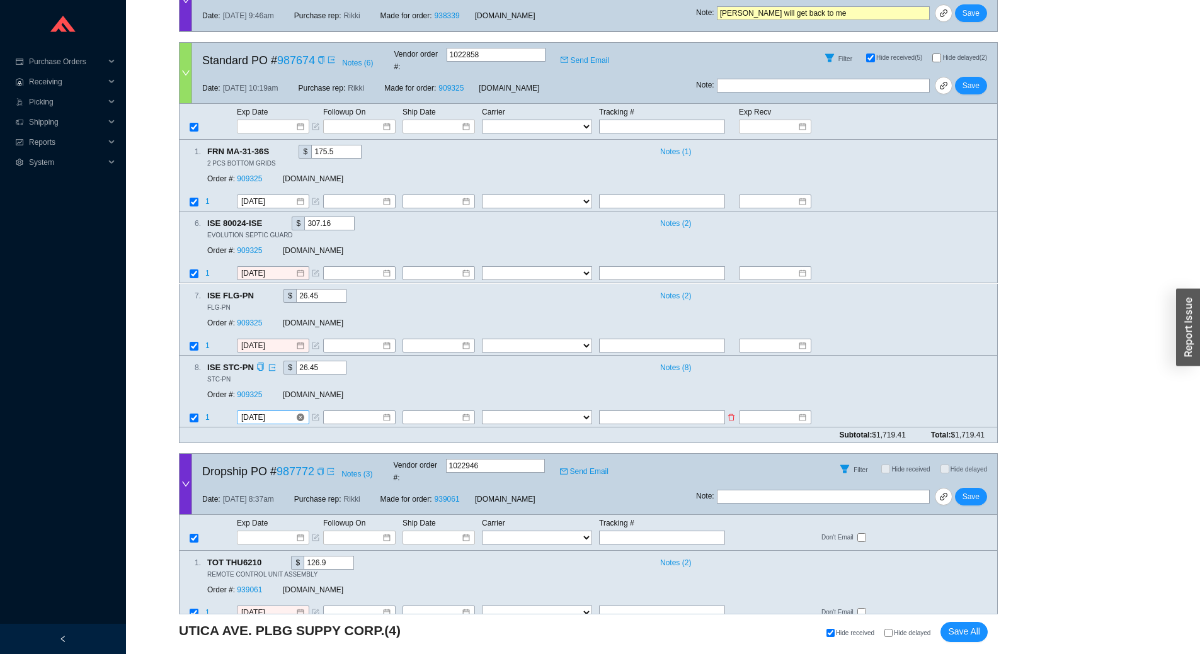
click at [287, 411] on input "[DATE]" at bounding box center [268, 417] width 54 height 13
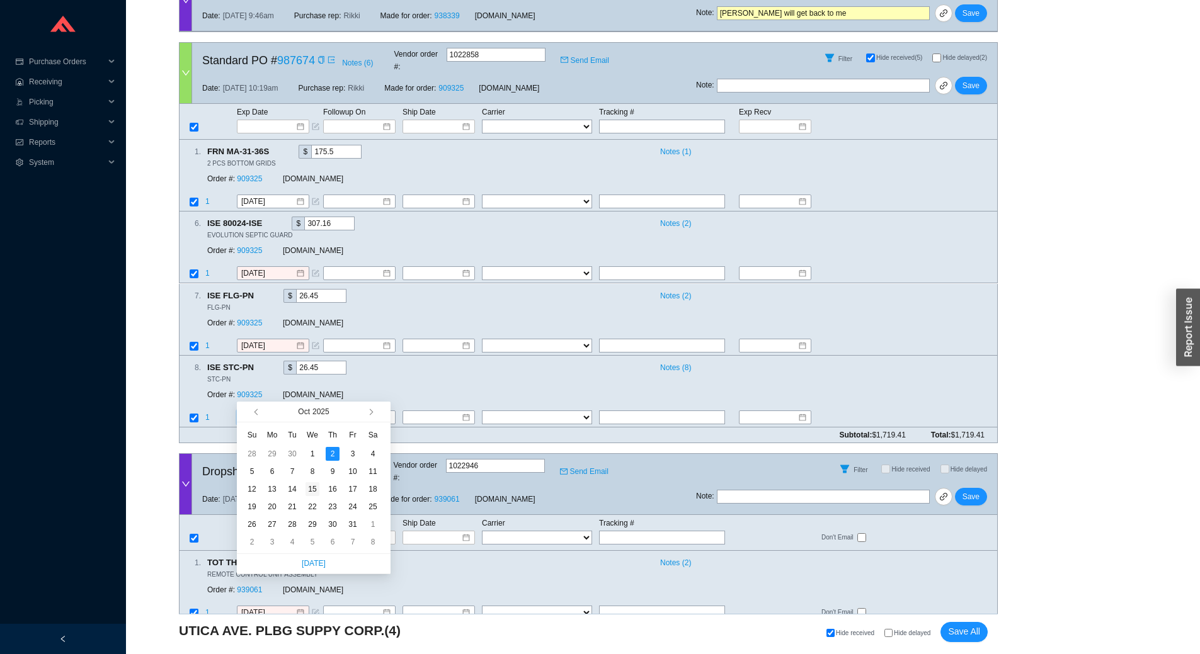
type input "[DATE]"
click at [315, 484] on div "15" at bounding box center [313, 490] width 14 height 14
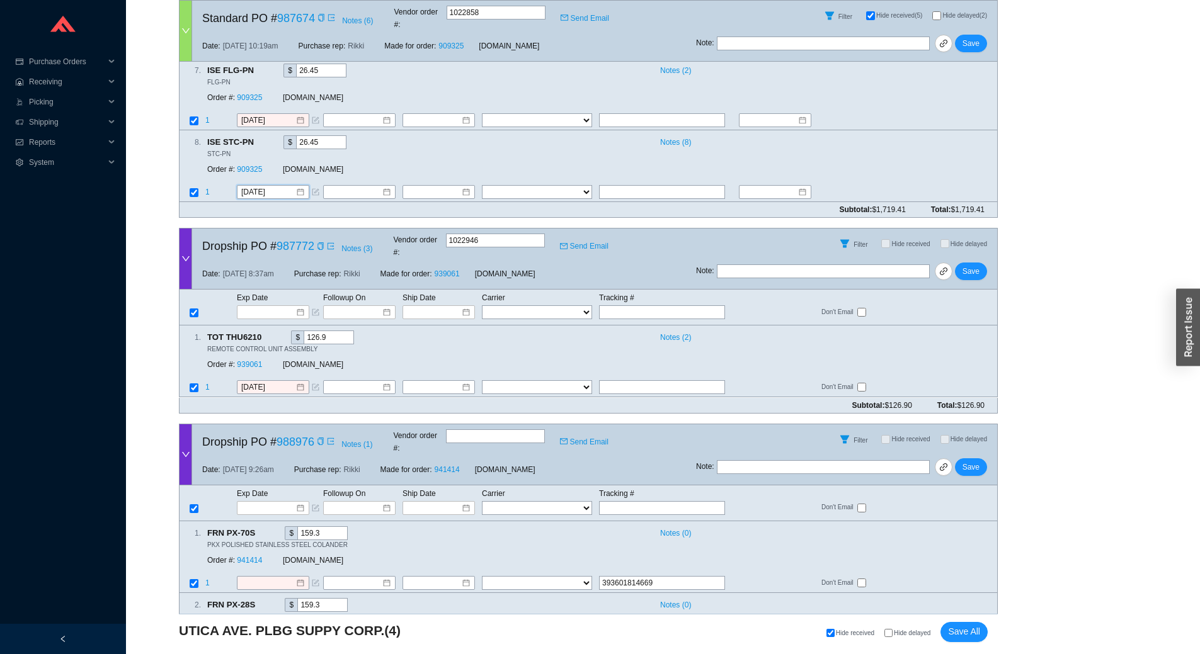
scroll to position [707, 0]
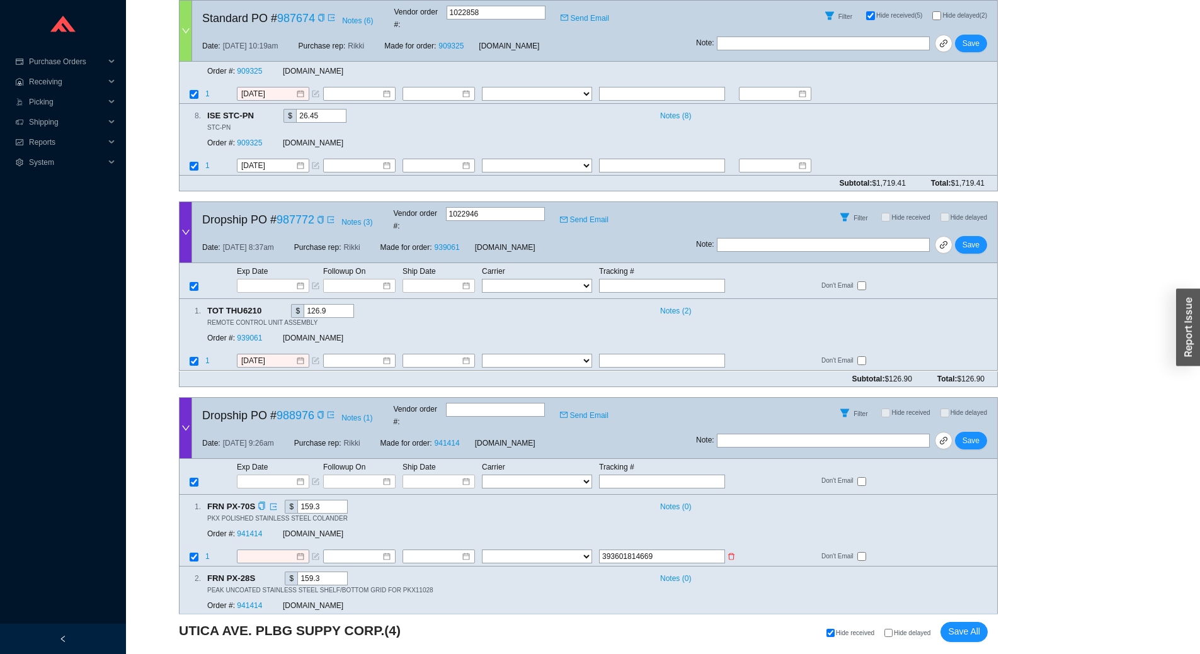
click at [525, 550] on select "FedEx UPS ---------------- 2 Day Transportation INC A&B Freight A. [PERSON_NAME…" at bounding box center [537, 557] width 110 height 14
select select "1"
click at [482, 550] on select "FedEx UPS ---------------- 2 Day Transportation INC A&B Freight A. [PERSON_NAME…" at bounding box center [537, 557] width 110 height 14
click at [441, 551] on input at bounding box center [434, 557] width 54 height 13
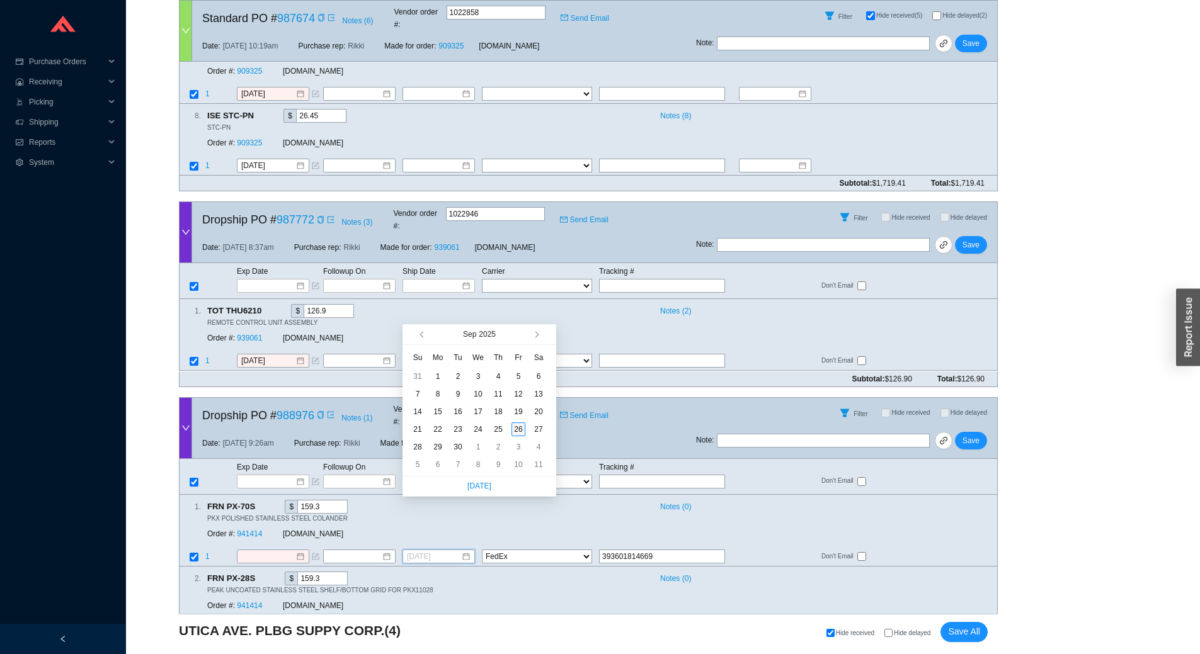
type input "[DATE]"
click at [513, 427] on div "26" at bounding box center [519, 430] width 14 height 14
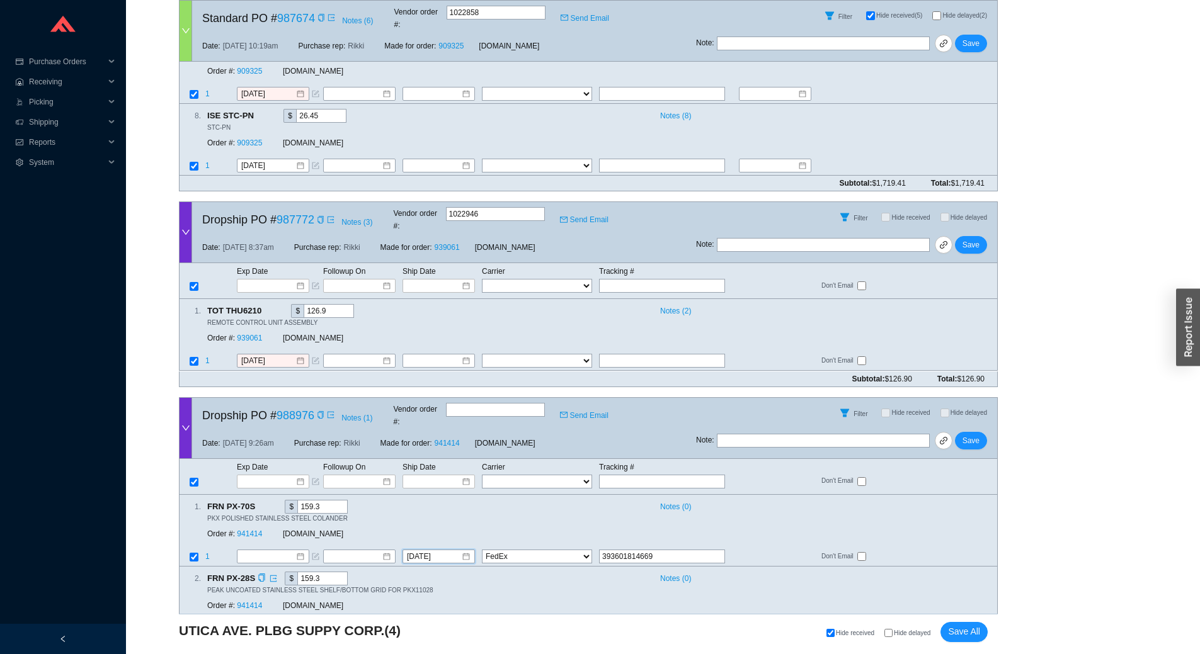
click at [264, 623] on input at bounding box center [268, 629] width 54 height 13
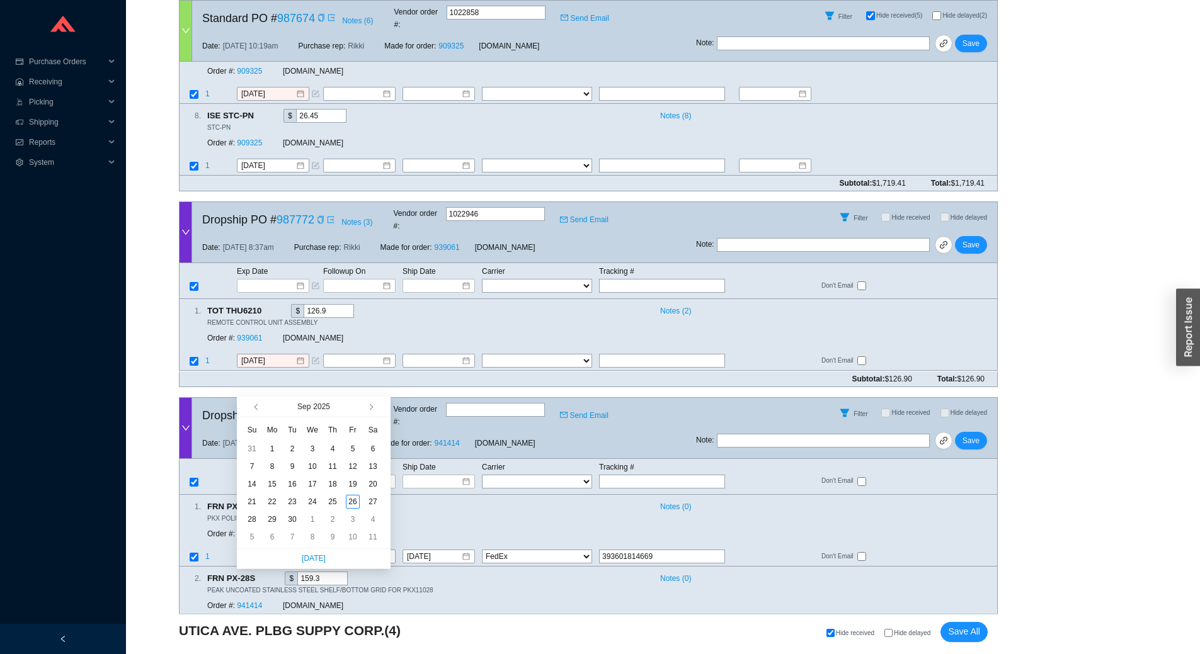
type input "9/6/2025"
click at [374, 409] on button "button" at bounding box center [370, 407] width 12 height 20
type input "[DATE]"
click at [349, 481] on div "17" at bounding box center [353, 484] width 14 height 14
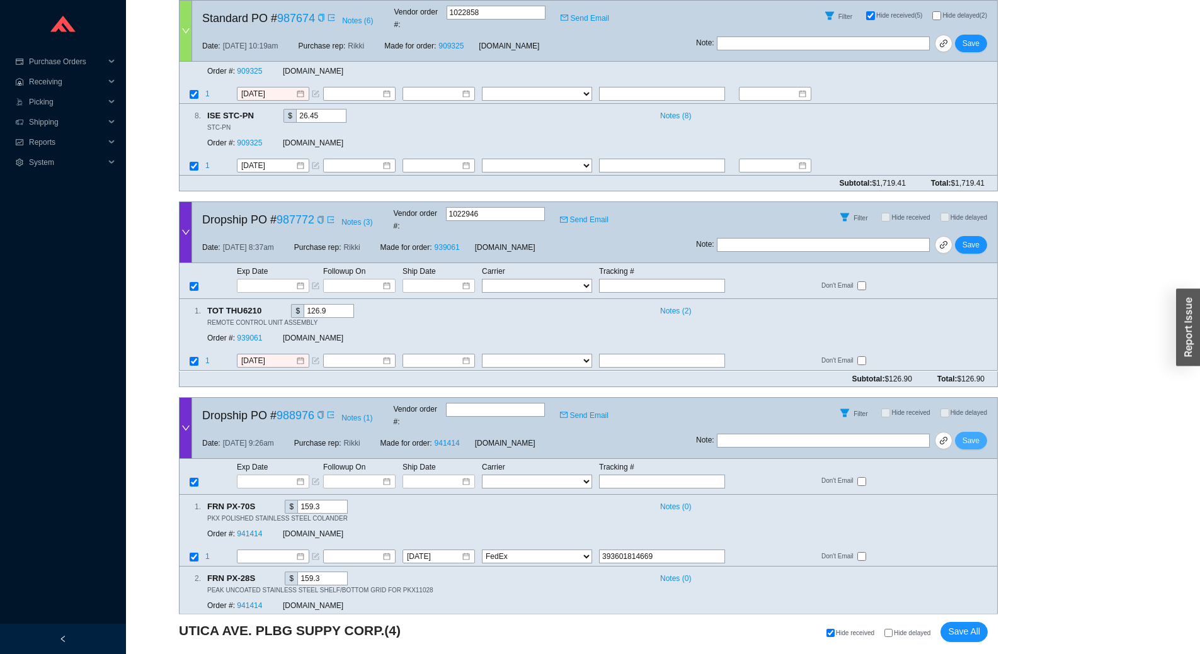
click at [973, 435] on span "Save" at bounding box center [971, 441] width 17 height 13
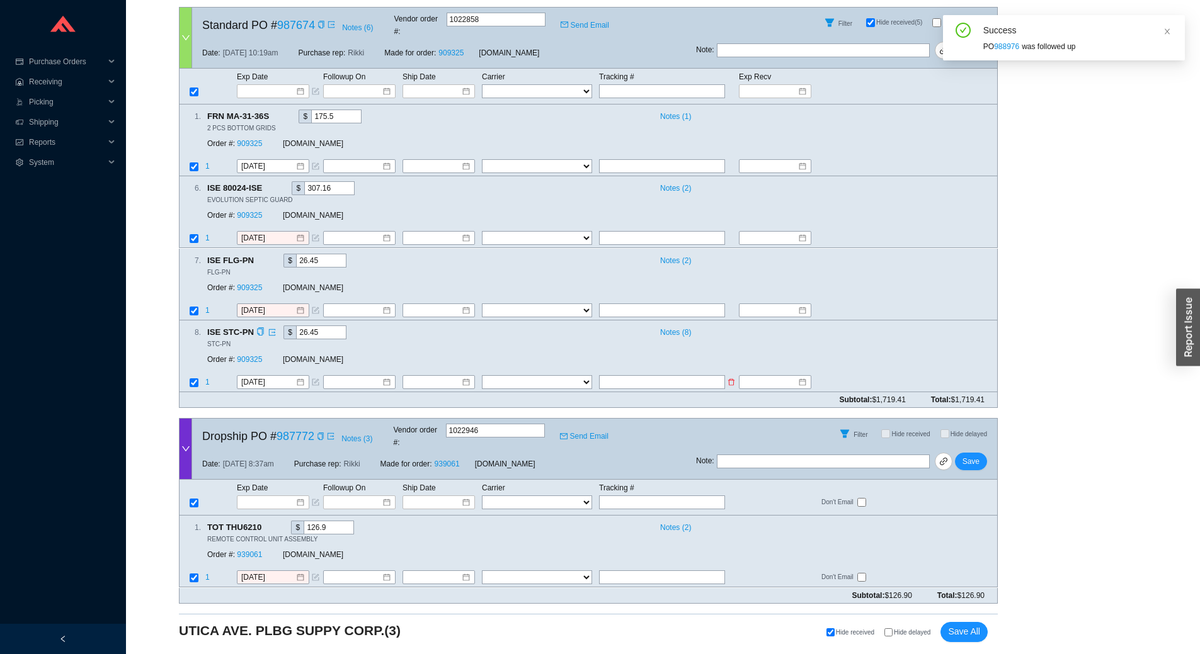
scroll to position [452, 0]
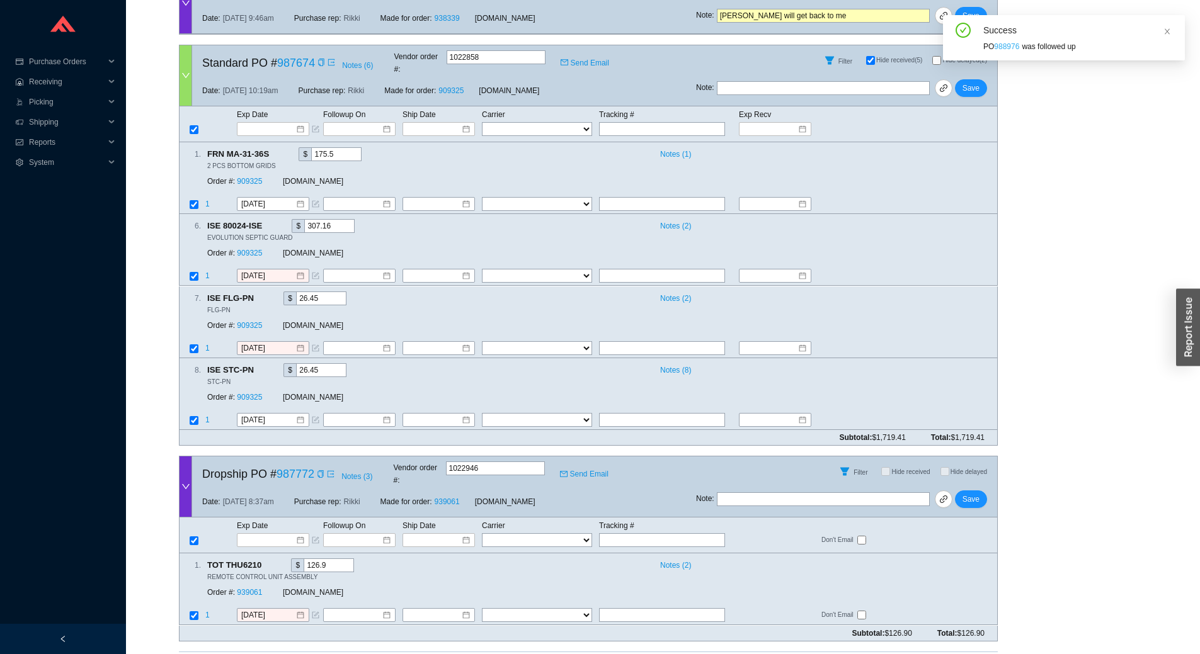
click at [1005, 49] on link "988976" at bounding box center [1006, 46] width 25 height 9
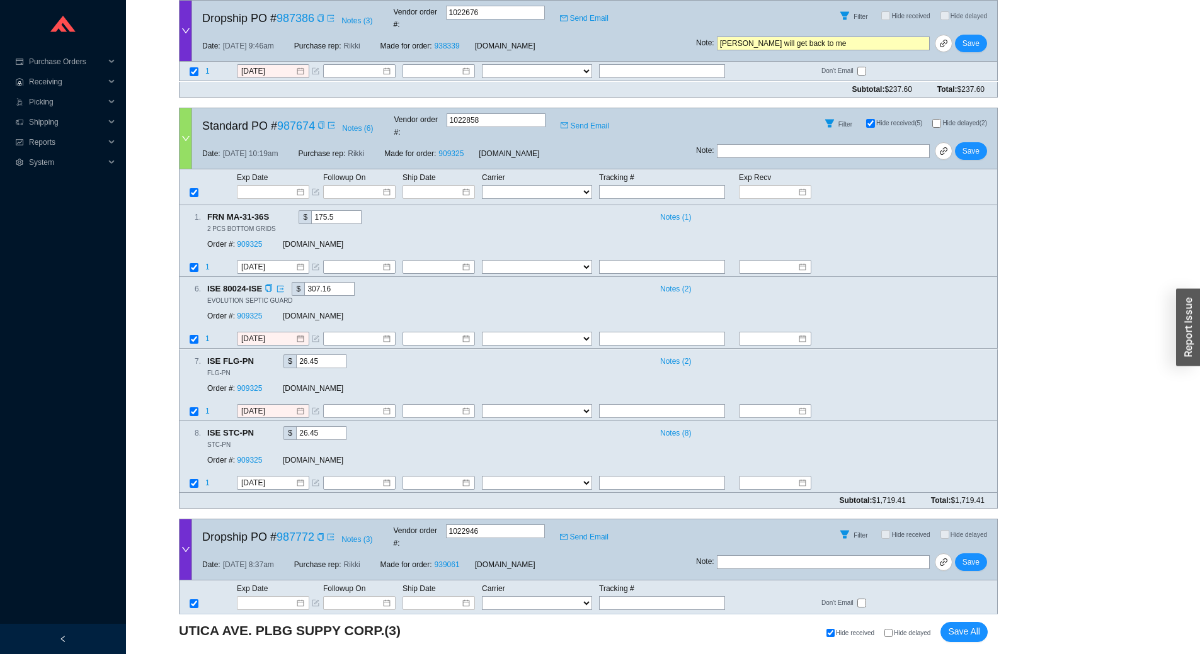
scroll to position [326, 0]
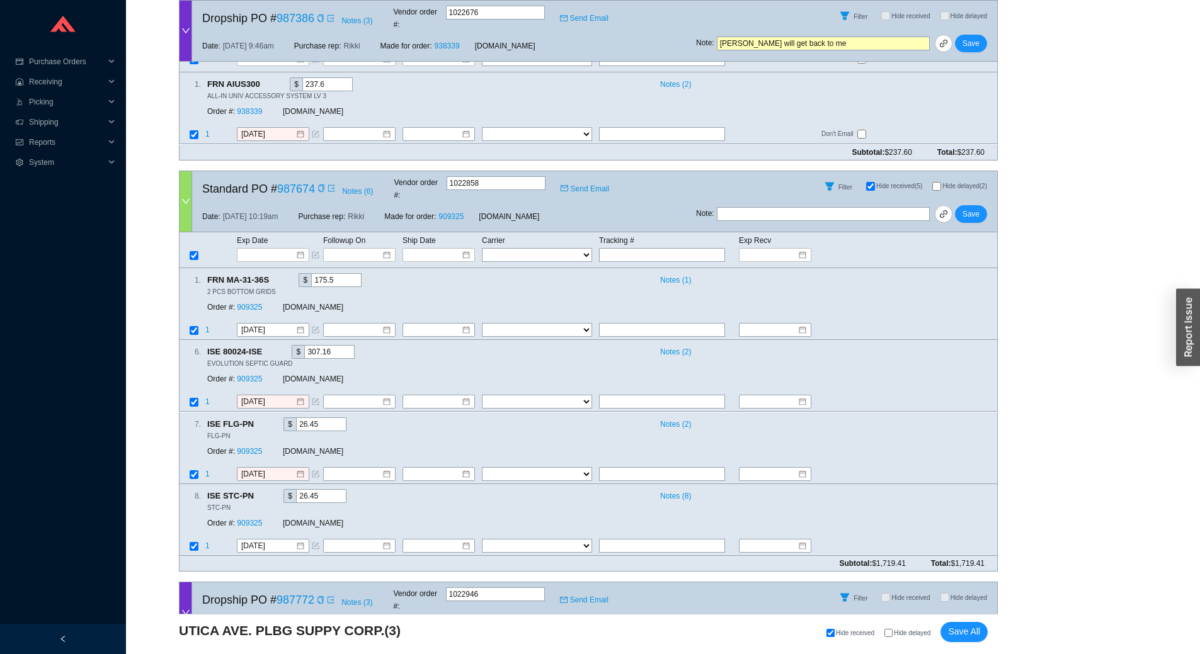
click at [784, 37] on input "[PERSON_NAME] will get back to me" at bounding box center [823, 44] width 213 height 14
click at [771, 207] on input "text" at bounding box center [823, 214] width 213 height 14
paste input "[PERSON_NAME] will get back to me"
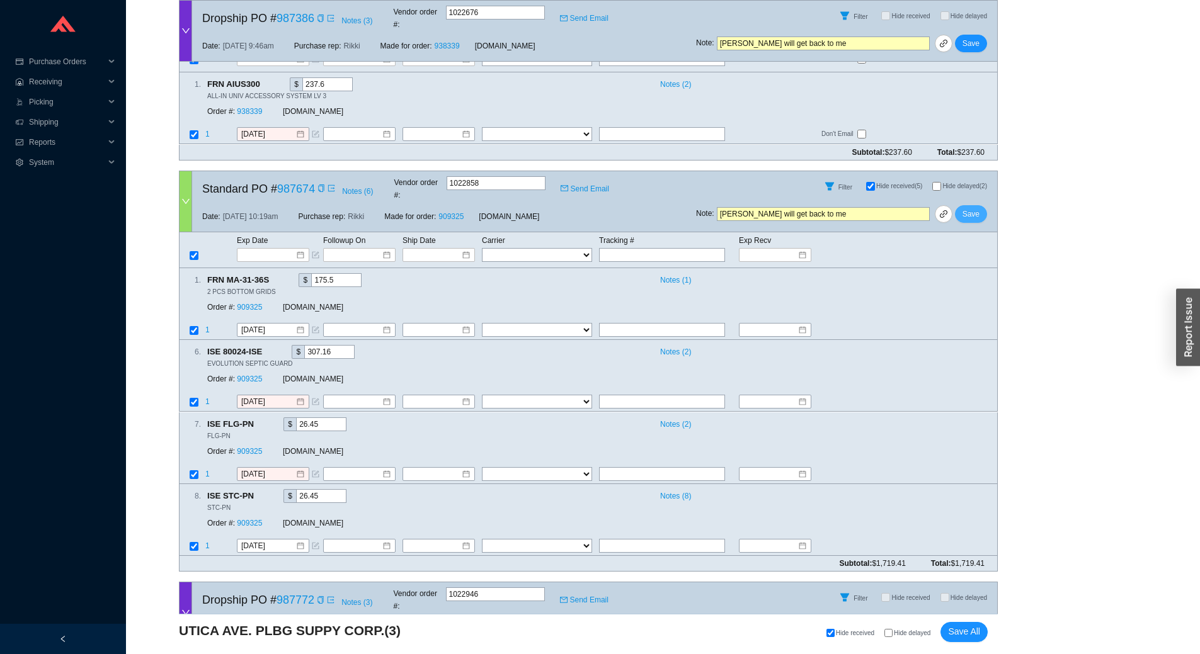
type input "[PERSON_NAME] will get back to me"
click at [976, 208] on span "Save" at bounding box center [971, 214] width 17 height 13
click at [1169, 32] on icon "close" at bounding box center [1167, 32] width 8 height 8
click at [965, 37] on span "Save" at bounding box center [971, 43] width 17 height 13
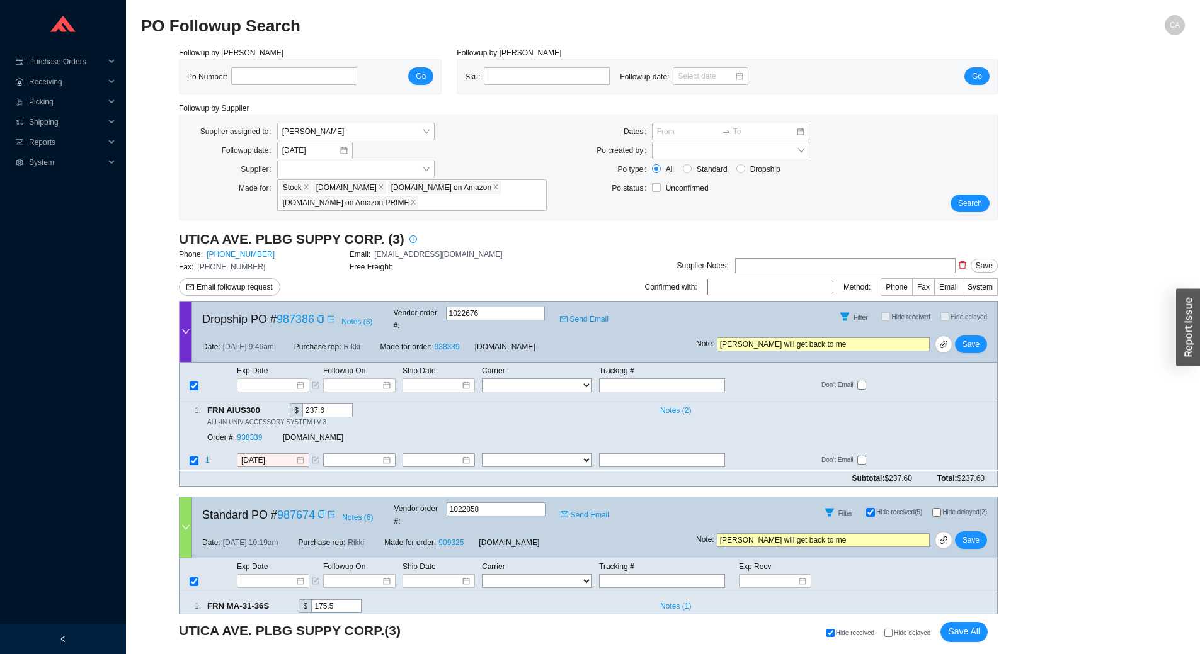
scroll to position [452, 0]
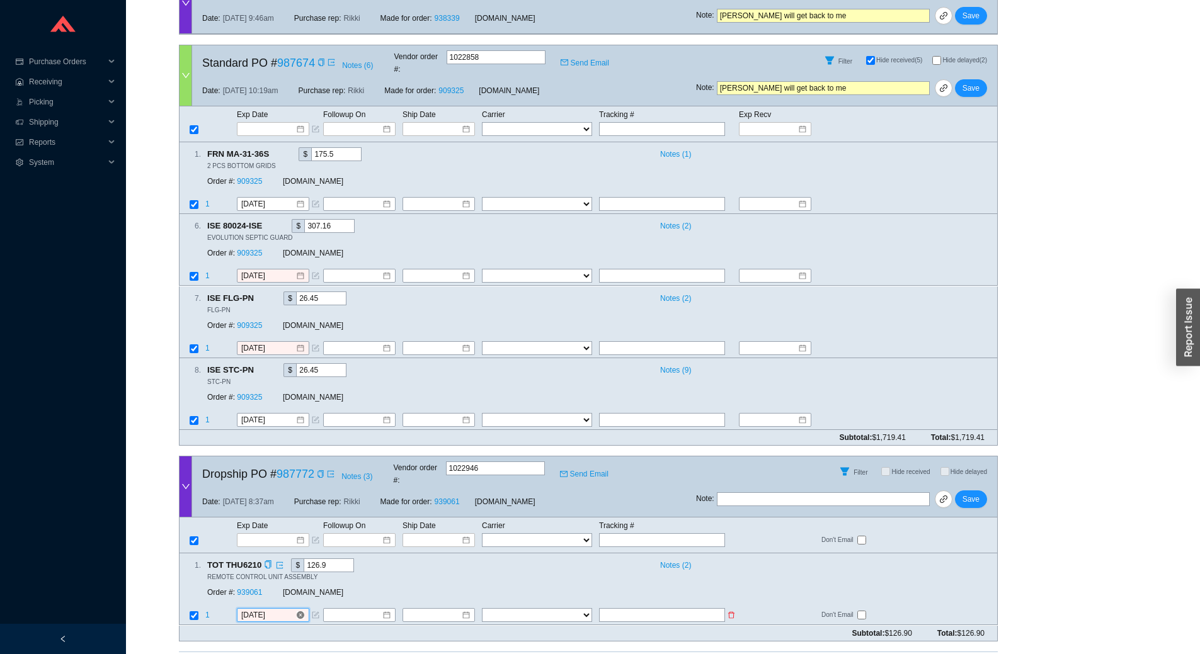
click at [283, 610] on input "[DATE]" at bounding box center [268, 616] width 54 height 13
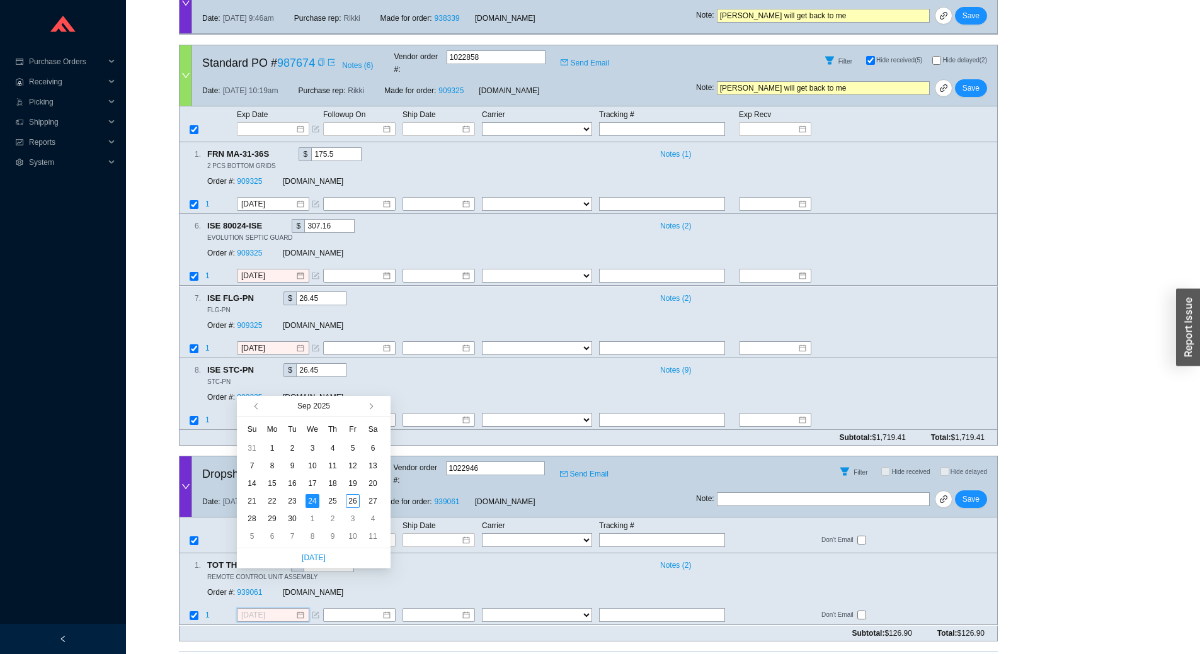
type input "[DATE]"
click at [571, 487] on div "Date: 9/10/25 8:37am Purchase rep: Rikki Made for order: 939061 QualityBath.com" at bounding box center [444, 502] width 504 height 30
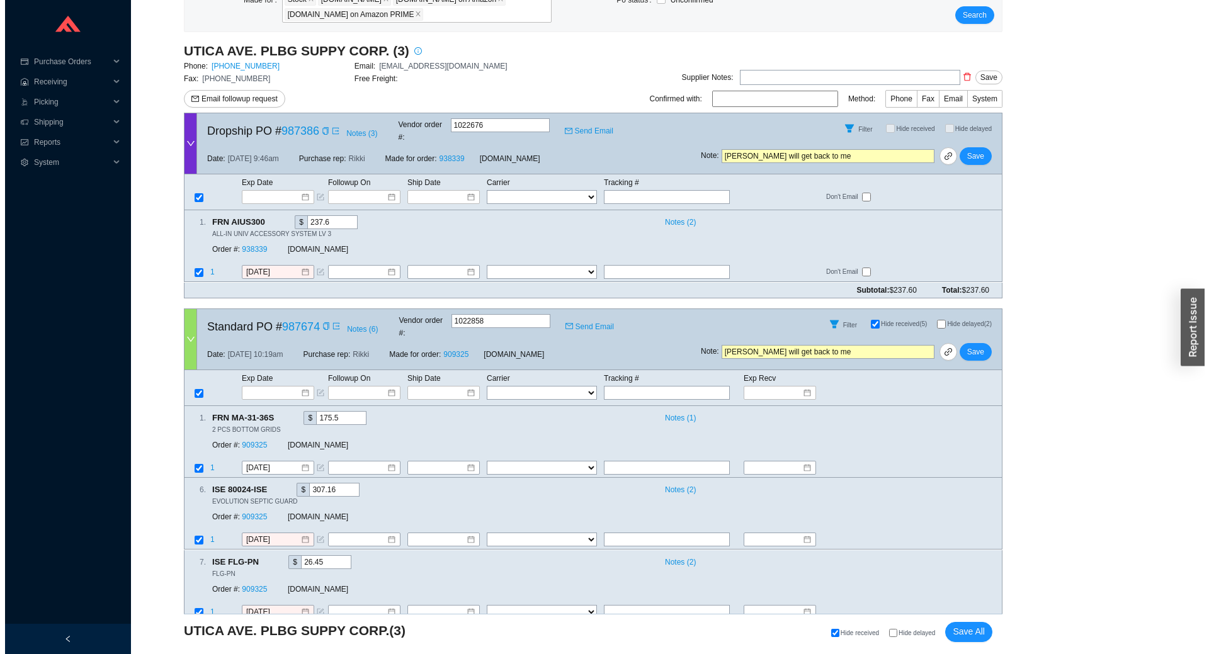
scroll to position [0, 0]
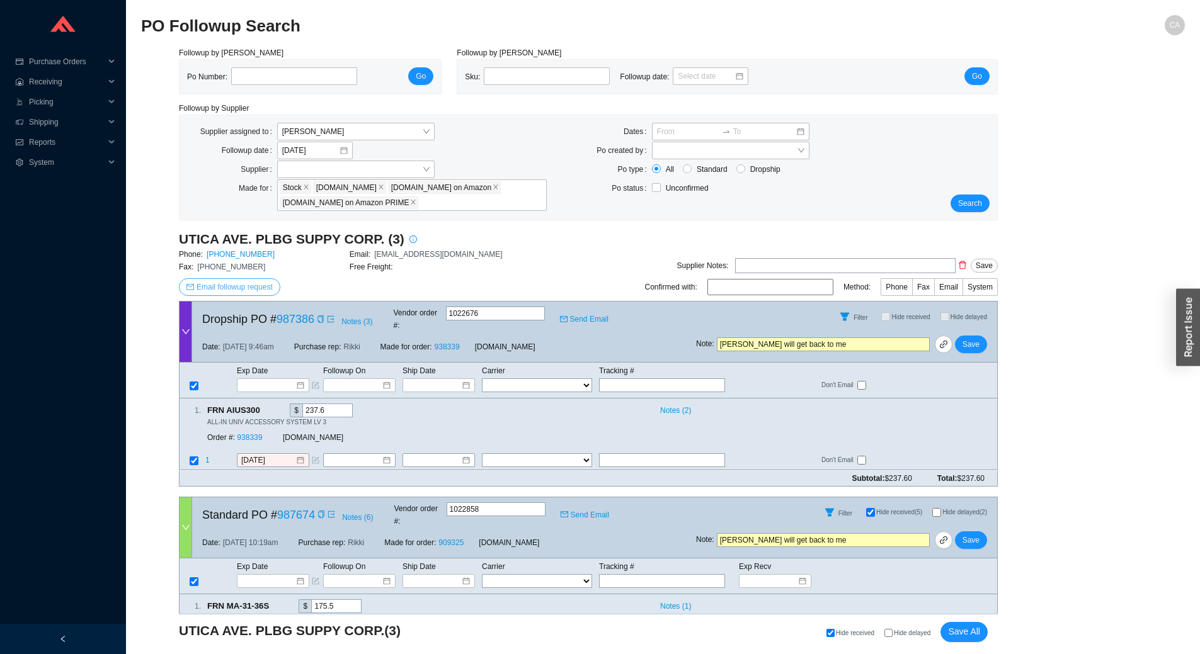
click at [224, 284] on span "Email followup request" at bounding box center [235, 287] width 76 height 13
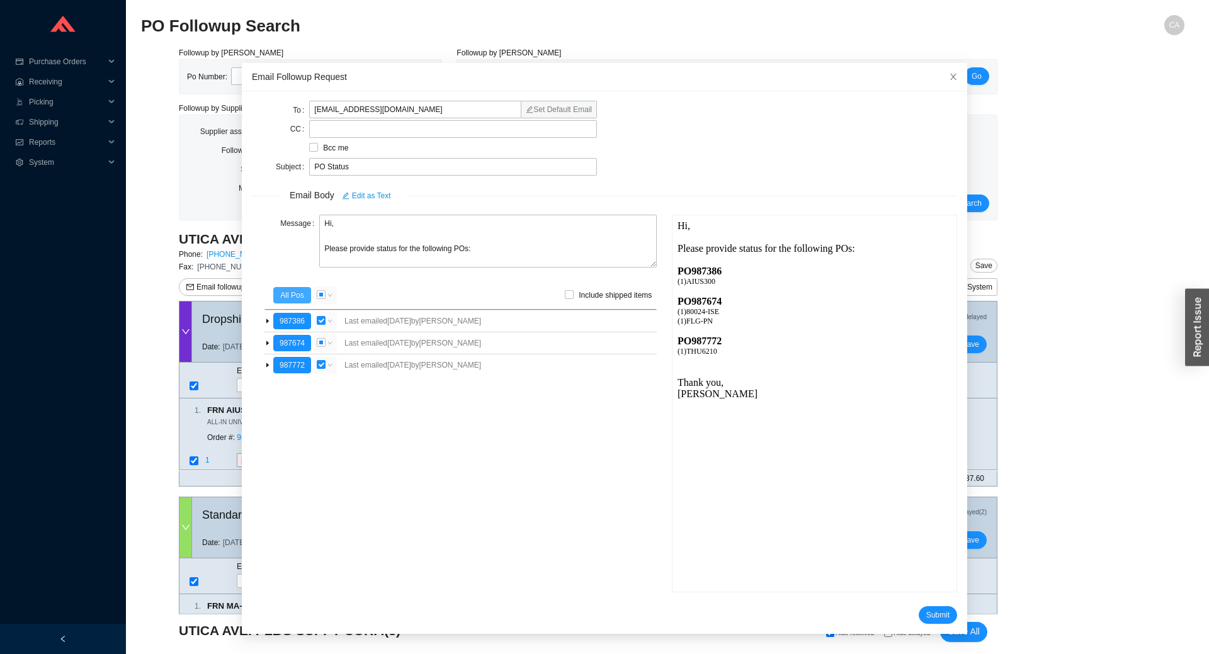
click at [295, 297] on span "All Pos" at bounding box center [291, 295] width 23 height 13
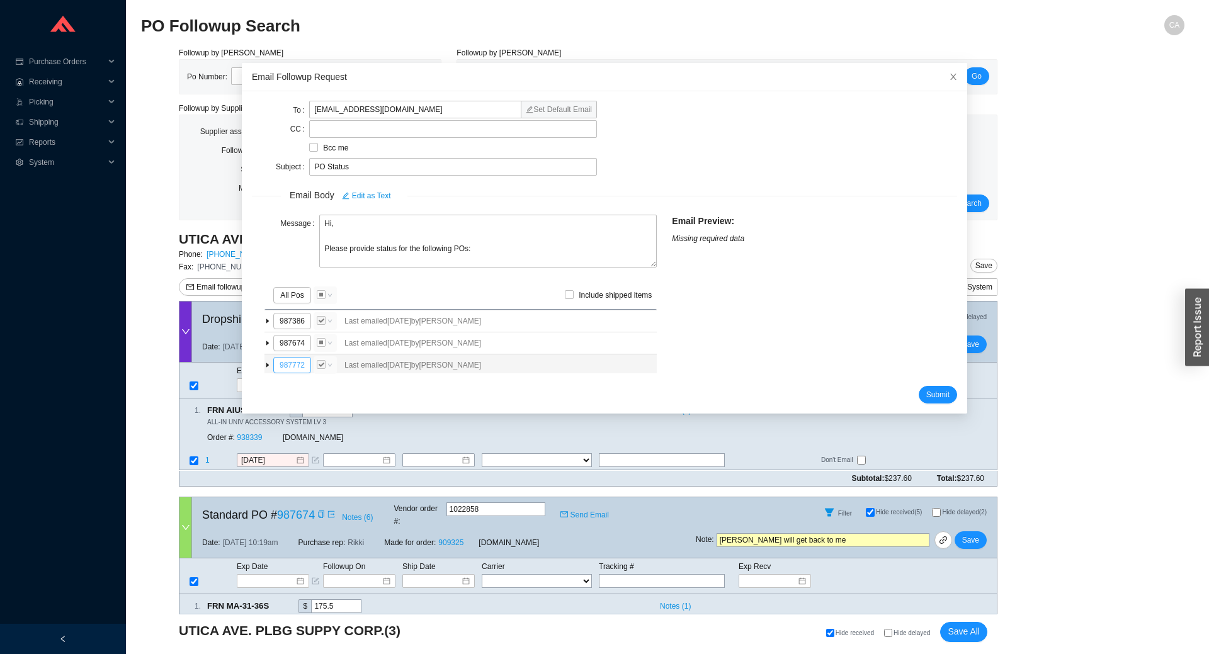
click at [280, 369] on button "987772" at bounding box center [292, 365] width 38 height 16
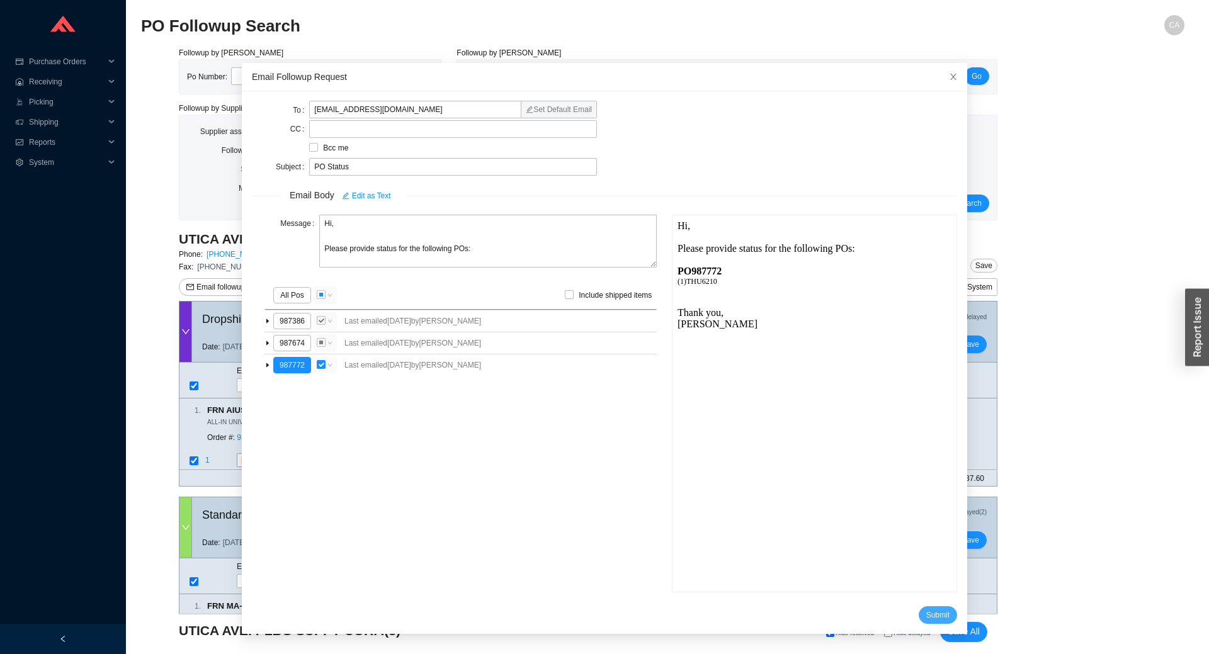
click at [927, 611] on span "Submit" at bounding box center [938, 615] width 23 height 13
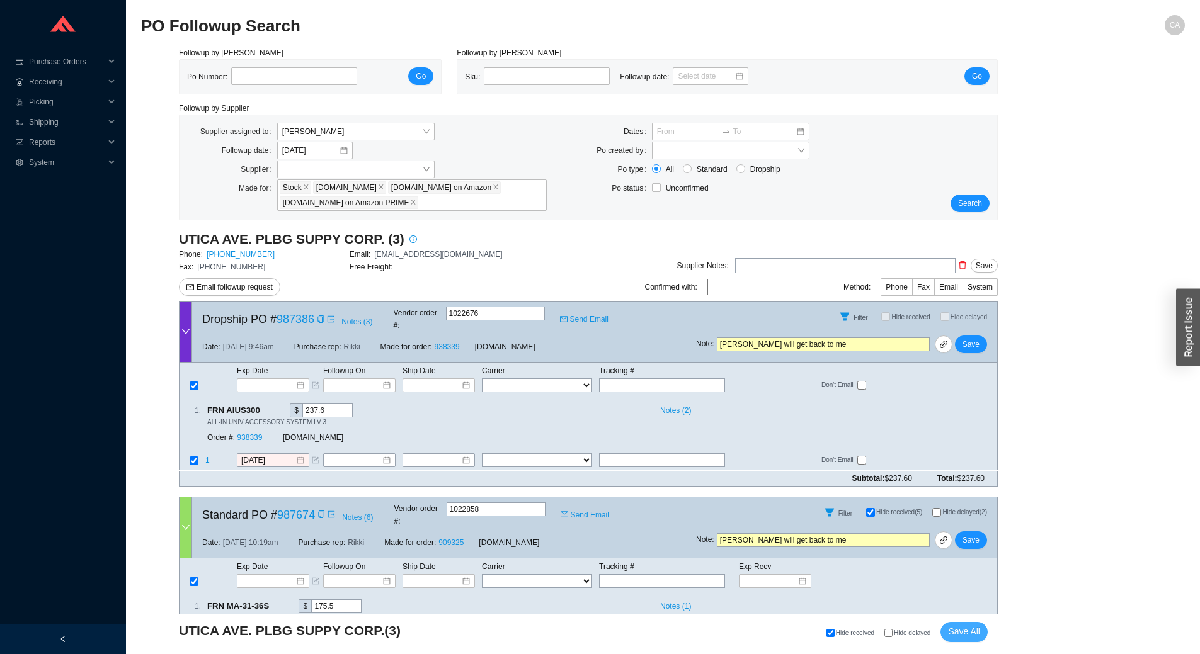
click at [967, 636] on span "Save All" at bounding box center [964, 632] width 32 height 14
click at [980, 201] on span "Search" at bounding box center [970, 203] width 24 height 13
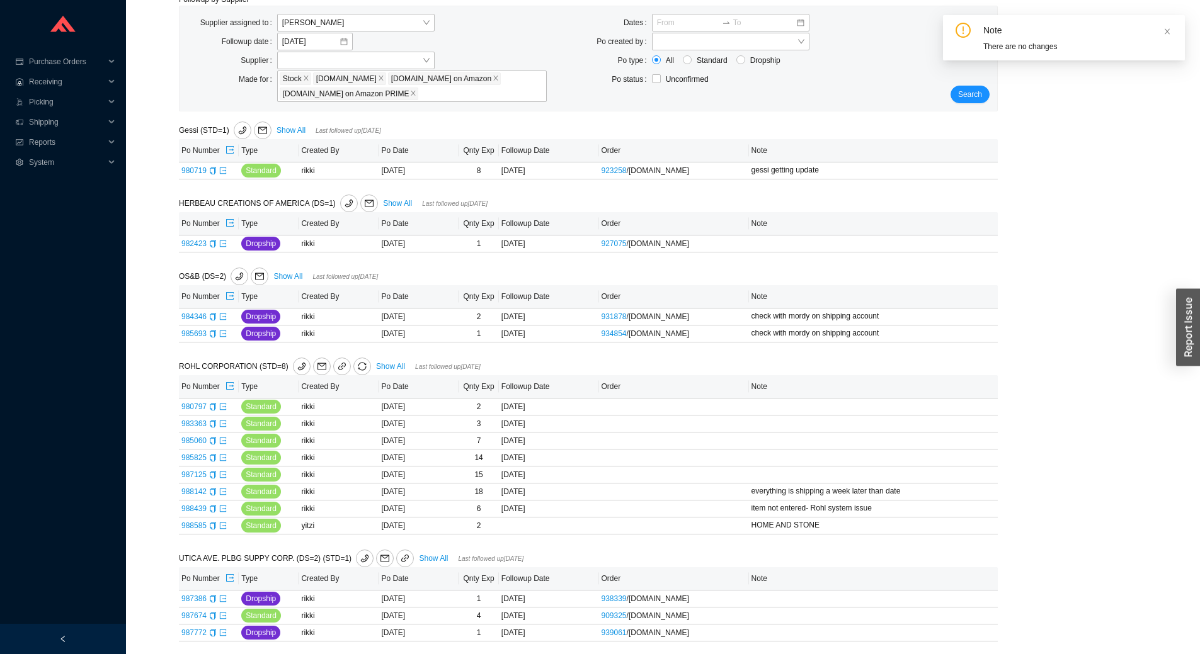
scroll to position [115, 0]
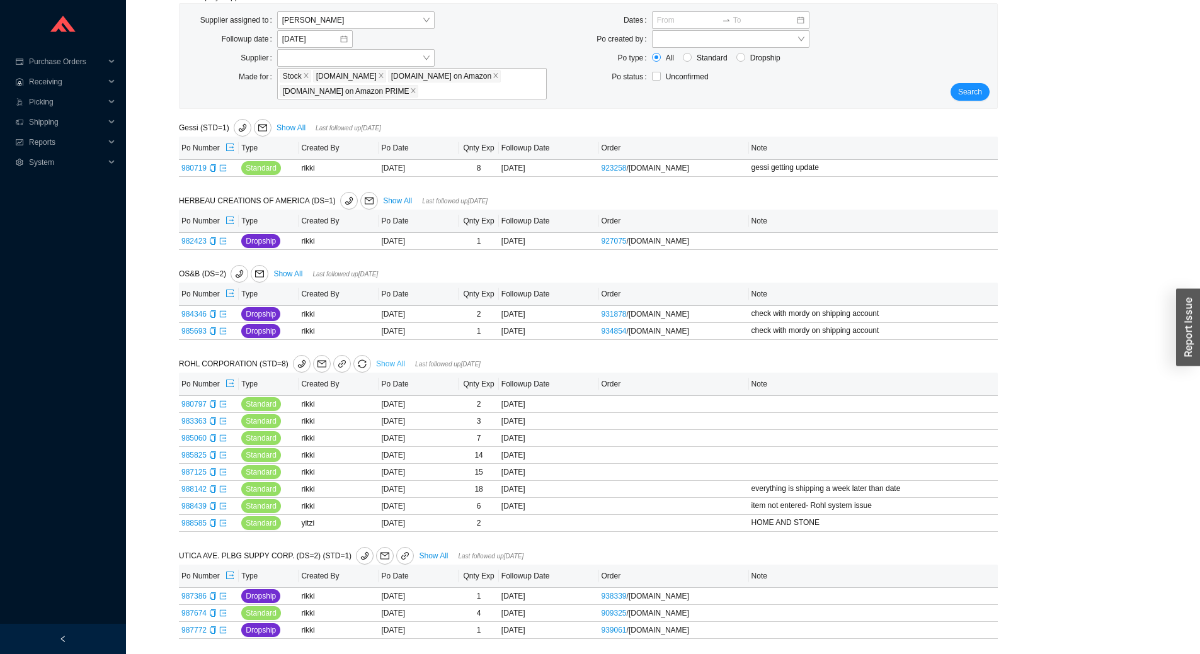
click at [388, 360] on link "Show All" at bounding box center [390, 364] width 29 height 9
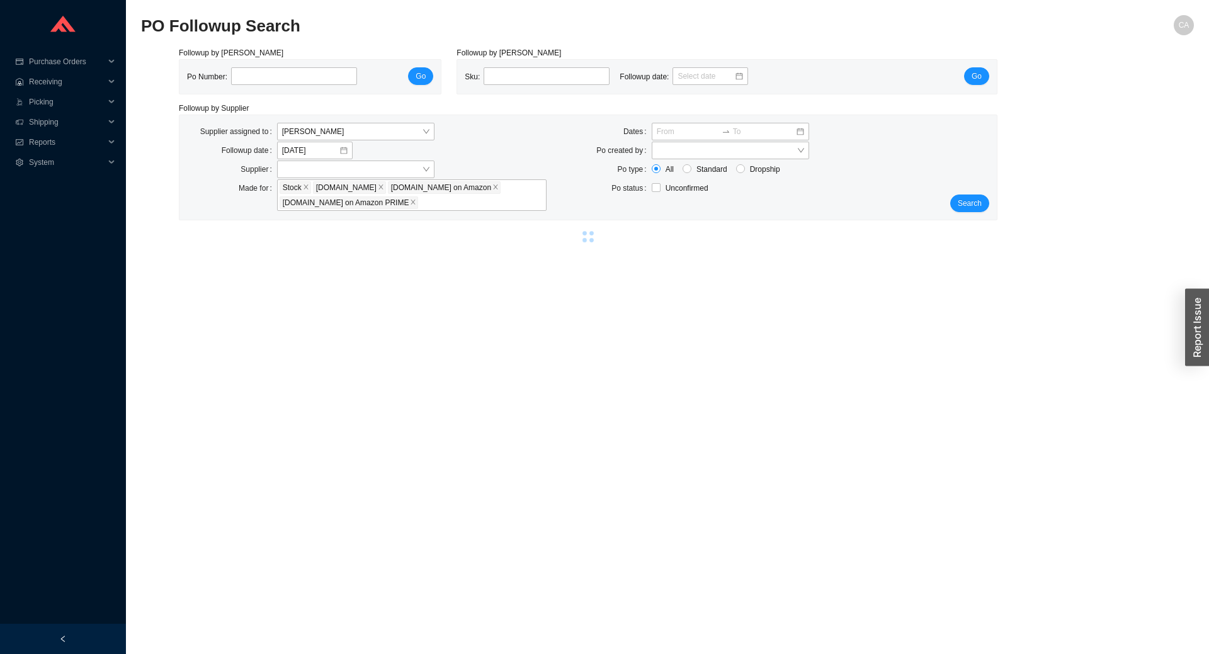
select select "2"
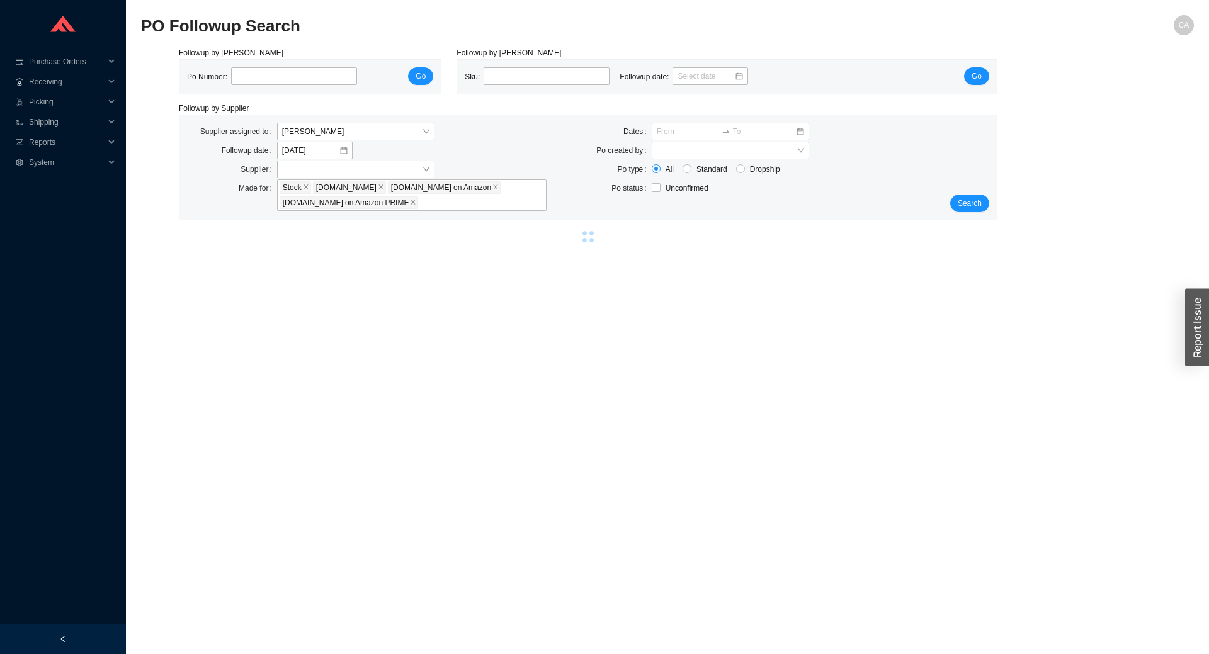
select select "2"
select select "10"
select select "2"
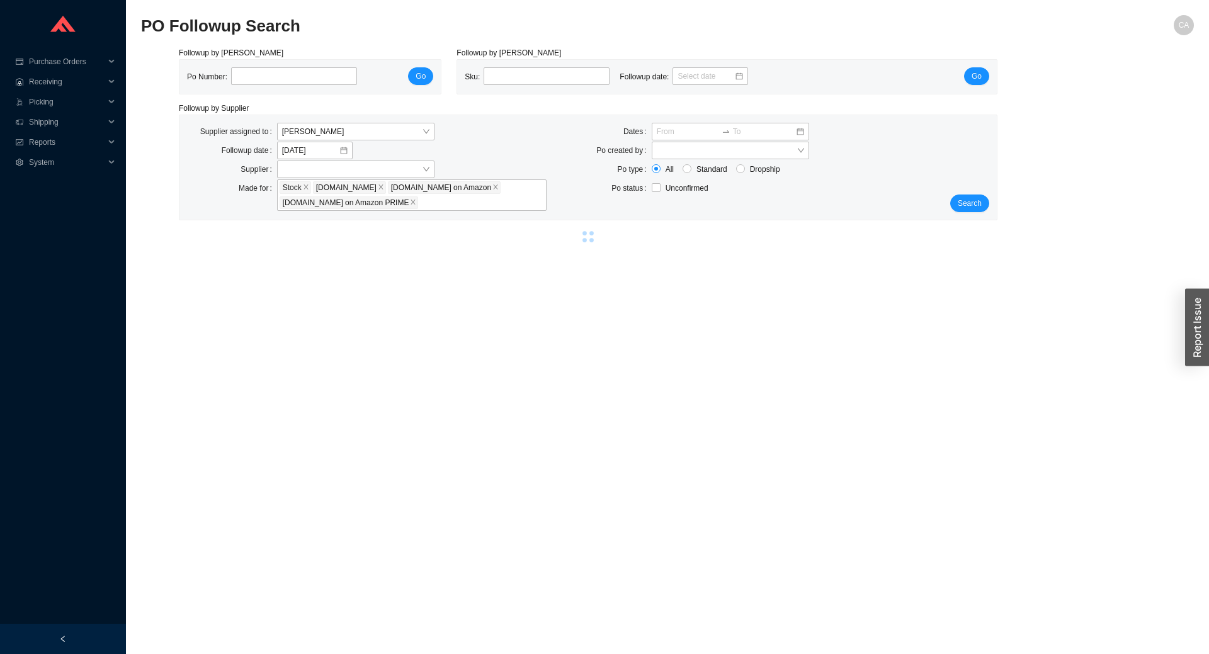
select select "2"
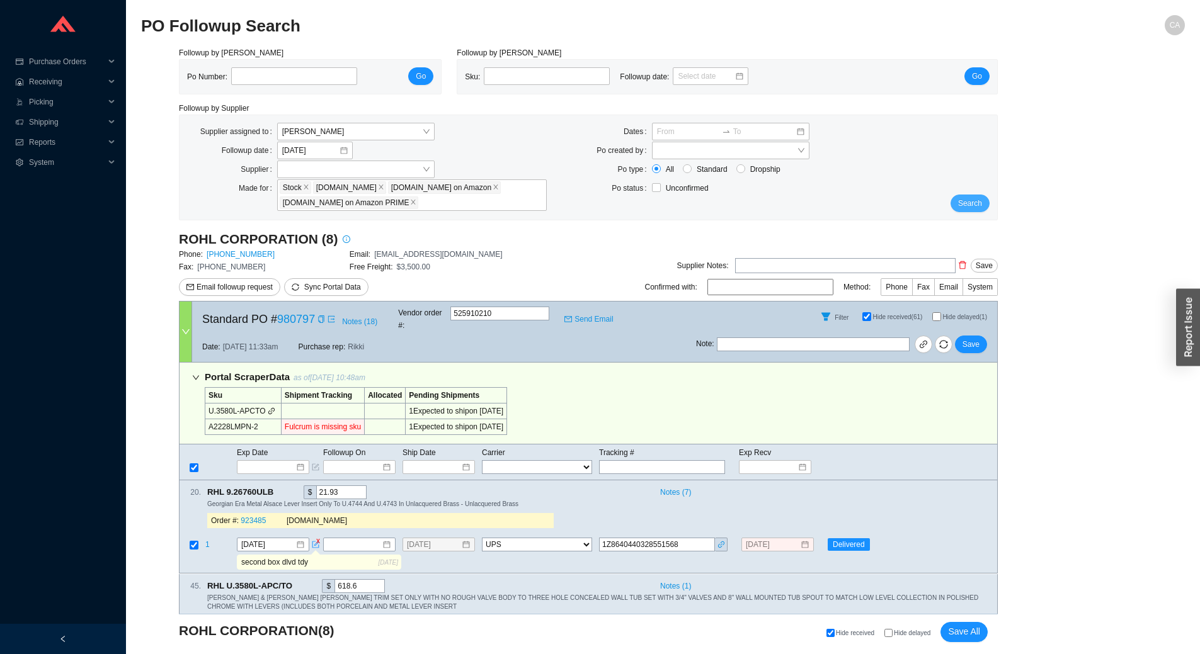
click at [976, 202] on span "Search" at bounding box center [970, 203] width 24 height 13
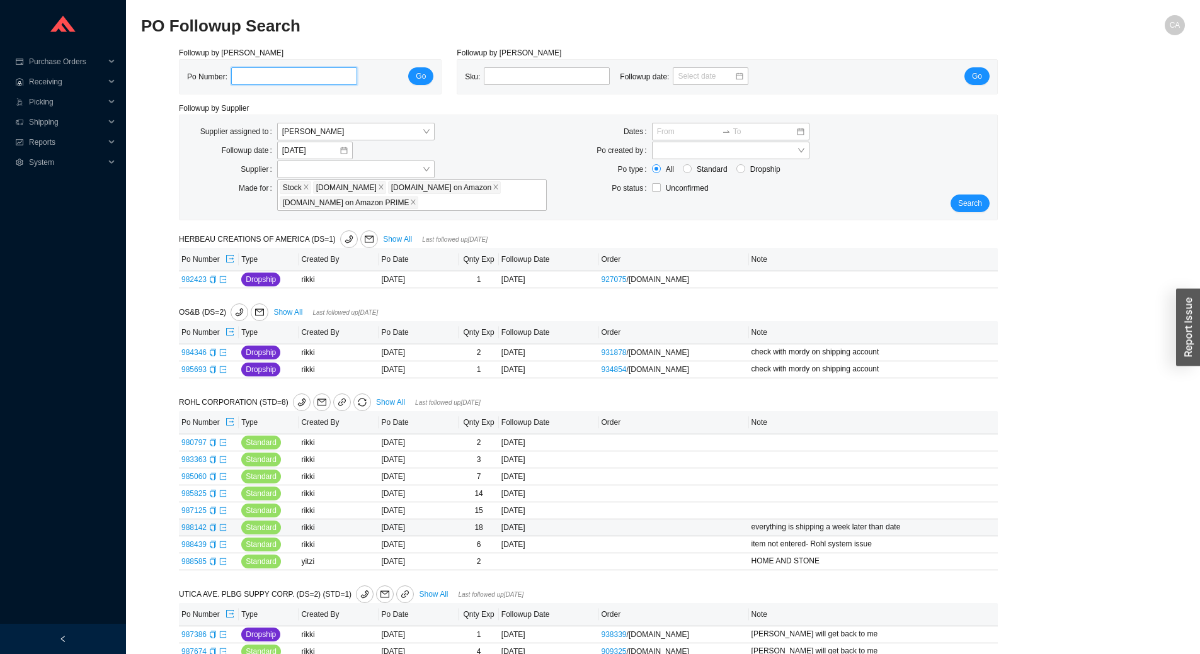
scroll to position [43, 0]
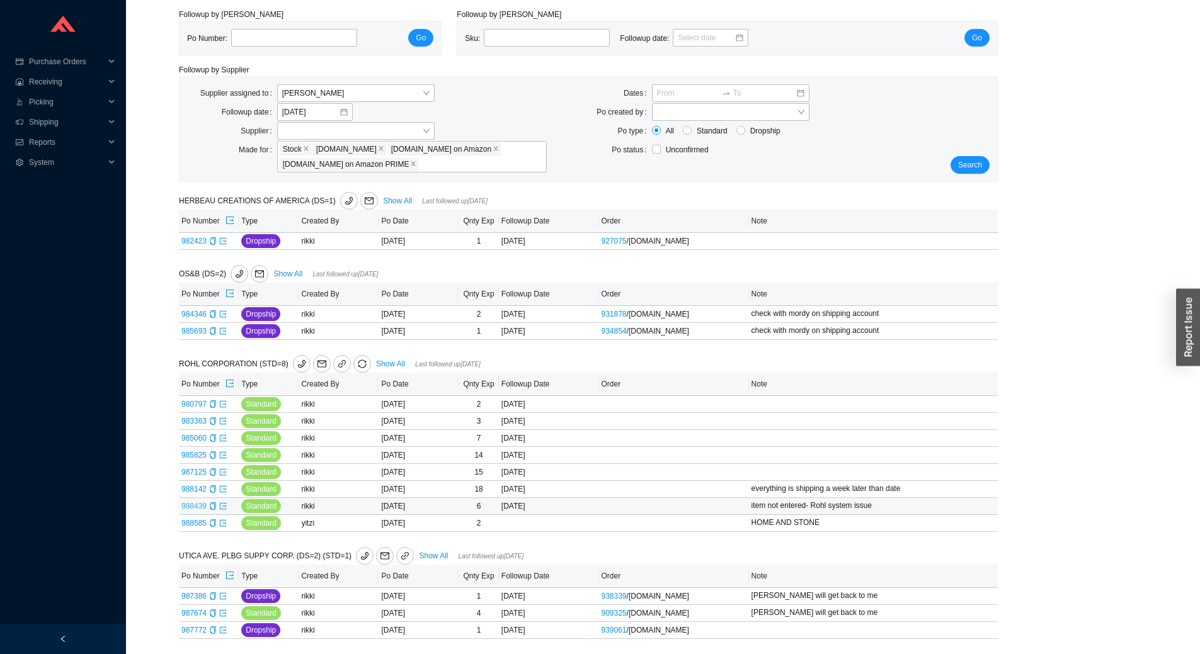
click at [186, 504] on link "988439" at bounding box center [193, 506] width 25 height 9
type input "988439"
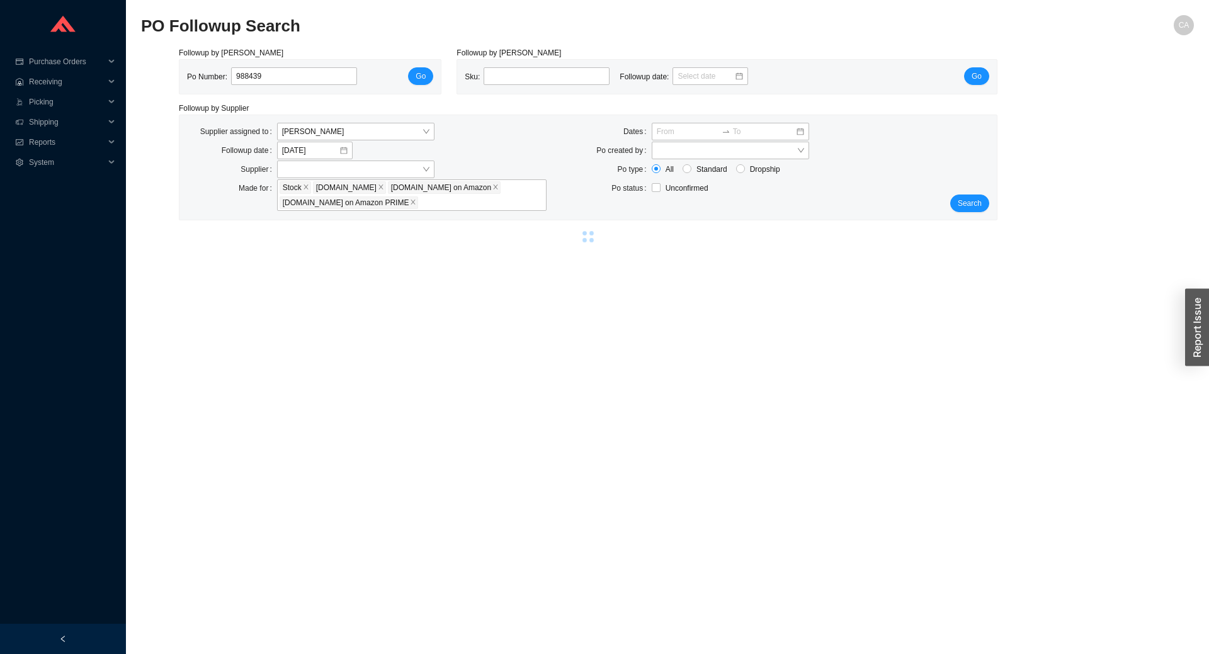
select select "2"
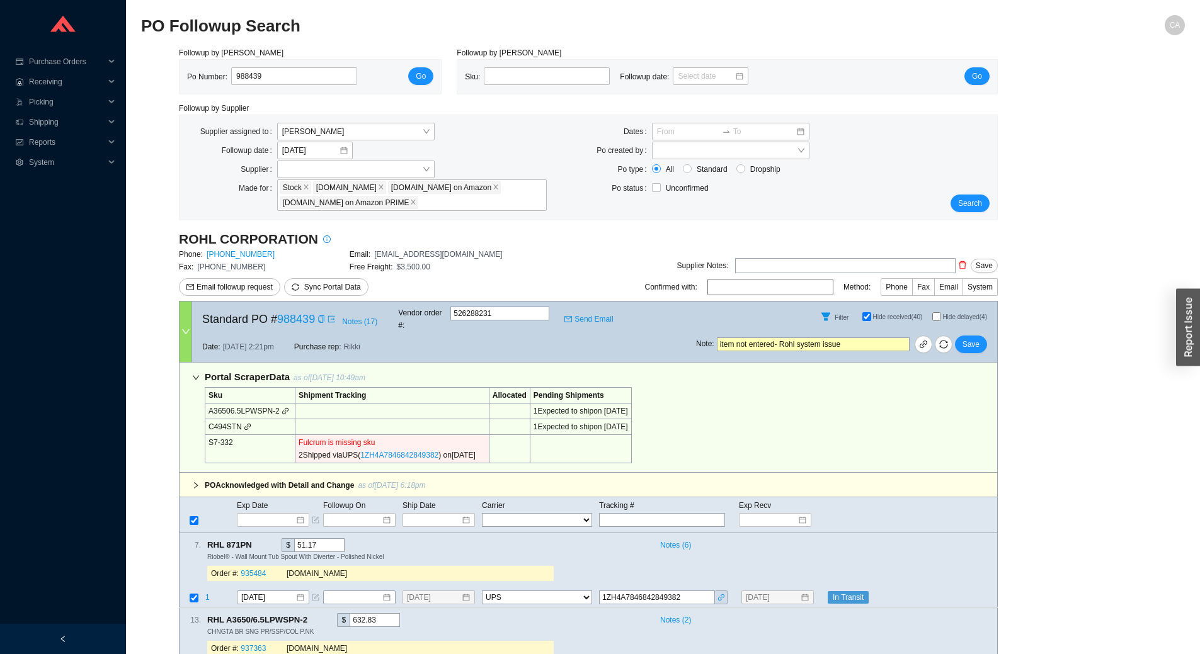
drag, startPoint x: 861, startPoint y: 335, endPoint x: 471, endPoint y: 315, distance: 391.1
click at [471, 315] on div "Standard PO # 988439 Notes ( 17 ) Vendor order # : 526288231 Send Email Filter …" at bounding box center [588, 332] width 819 height 62
click at [971, 338] on span "Save" at bounding box center [971, 344] width 17 height 13
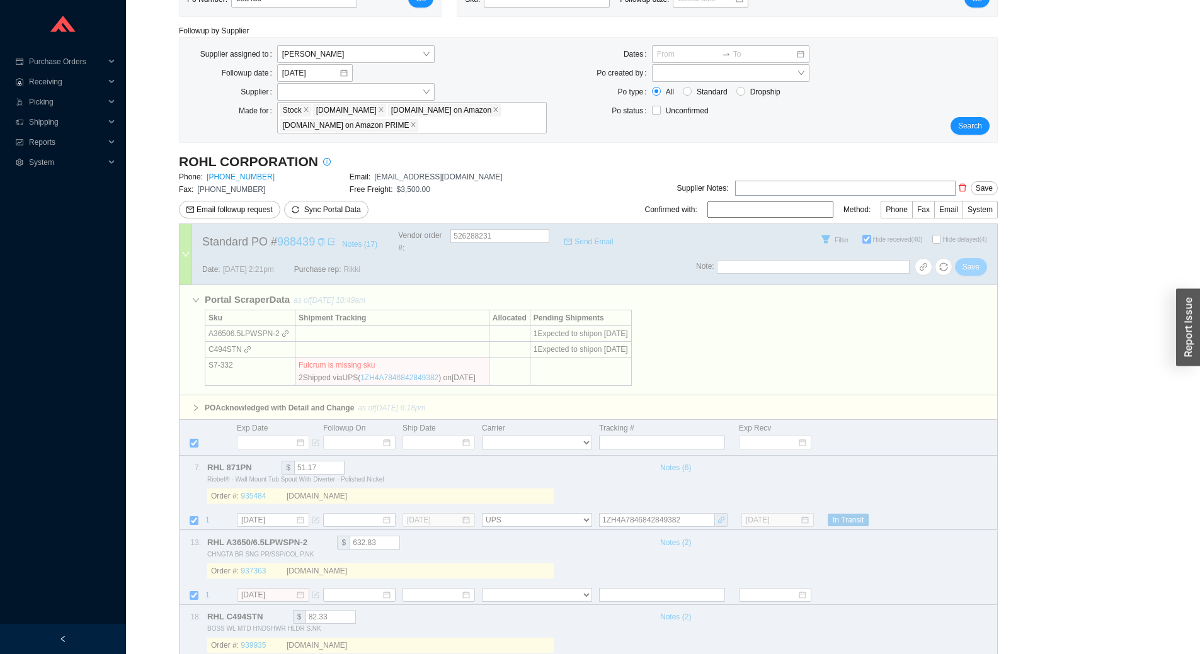
select select "2"
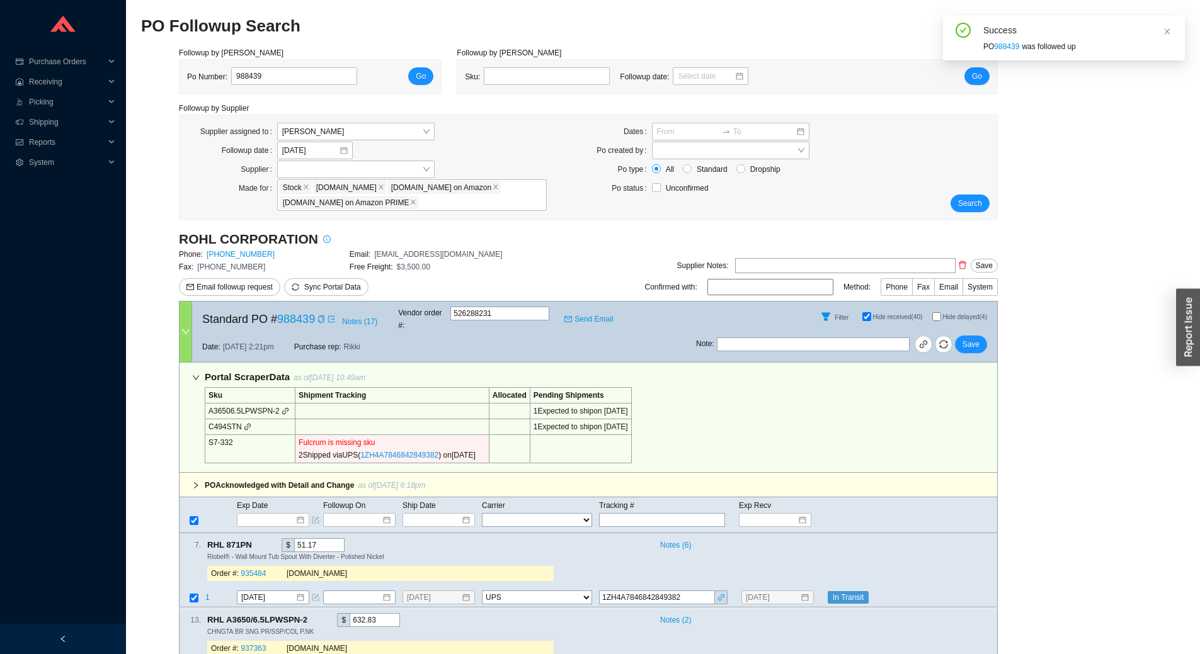
click at [936, 314] on input "Hide delayed (4)" at bounding box center [936, 316] width 9 height 9
checkbox input "true"
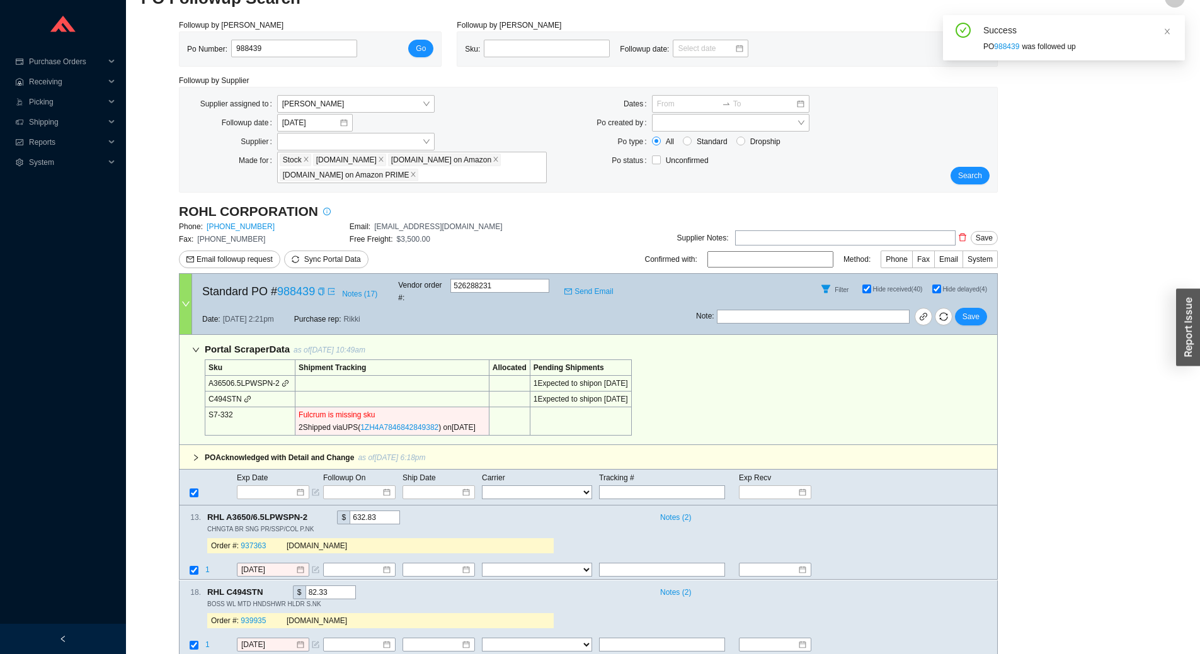
scroll to position [42, 0]
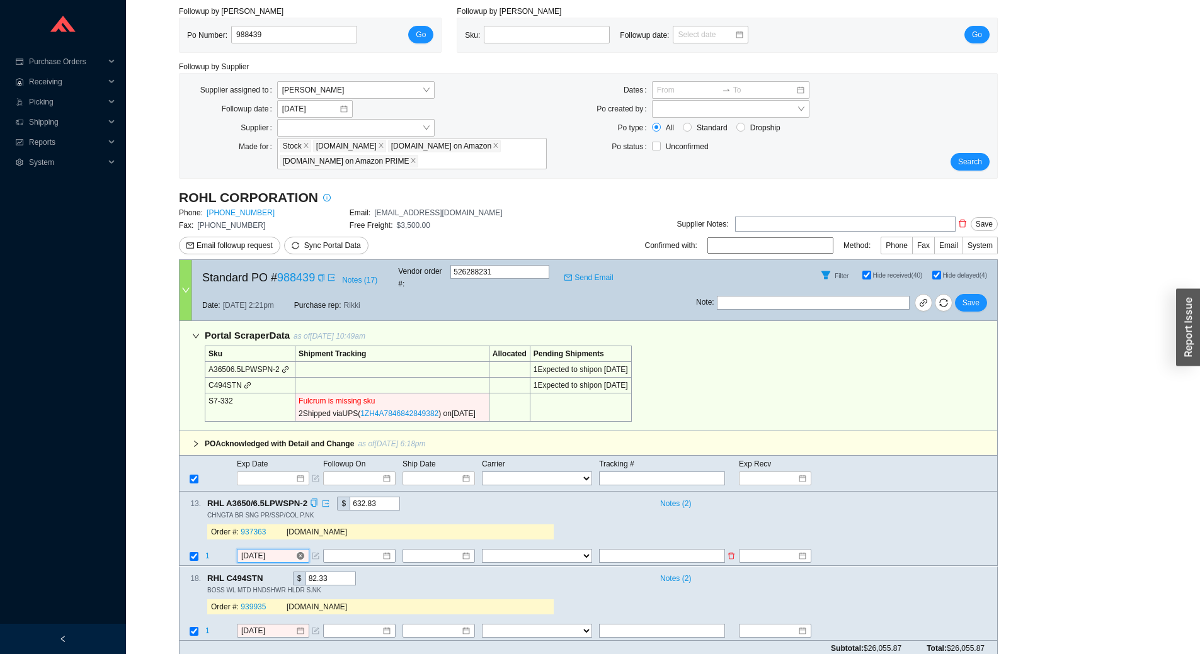
click at [284, 551] on input "9/25/2025" at bounding box center [268, 557] width 54 height 13
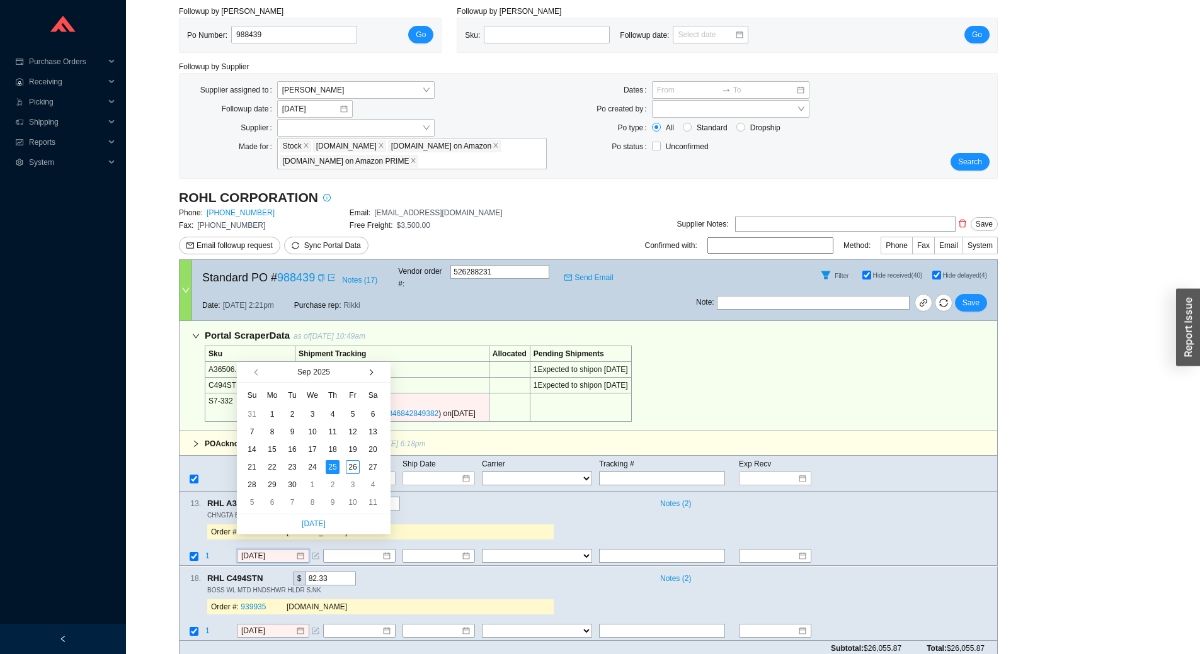
click at [372, 374] on span "button" at bounding box center [370, 372] width 6 height 6
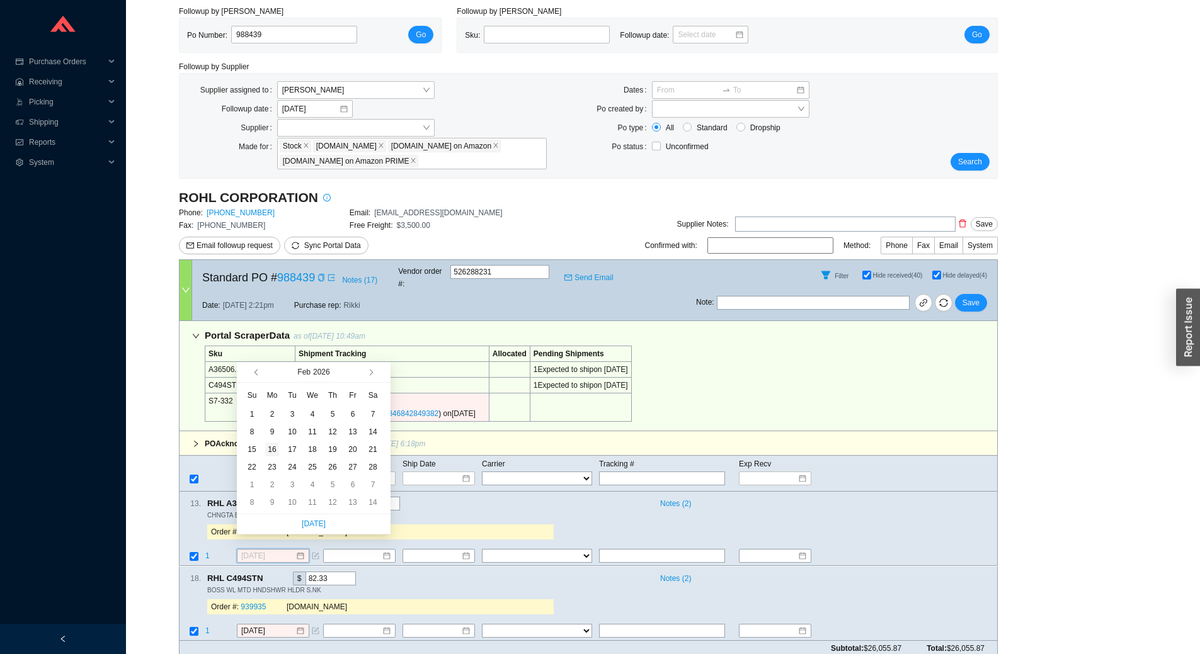
type input "2/16/2026"
click at [273, 451] on div "16" at bounding box center [272, 450] width 14 height 14
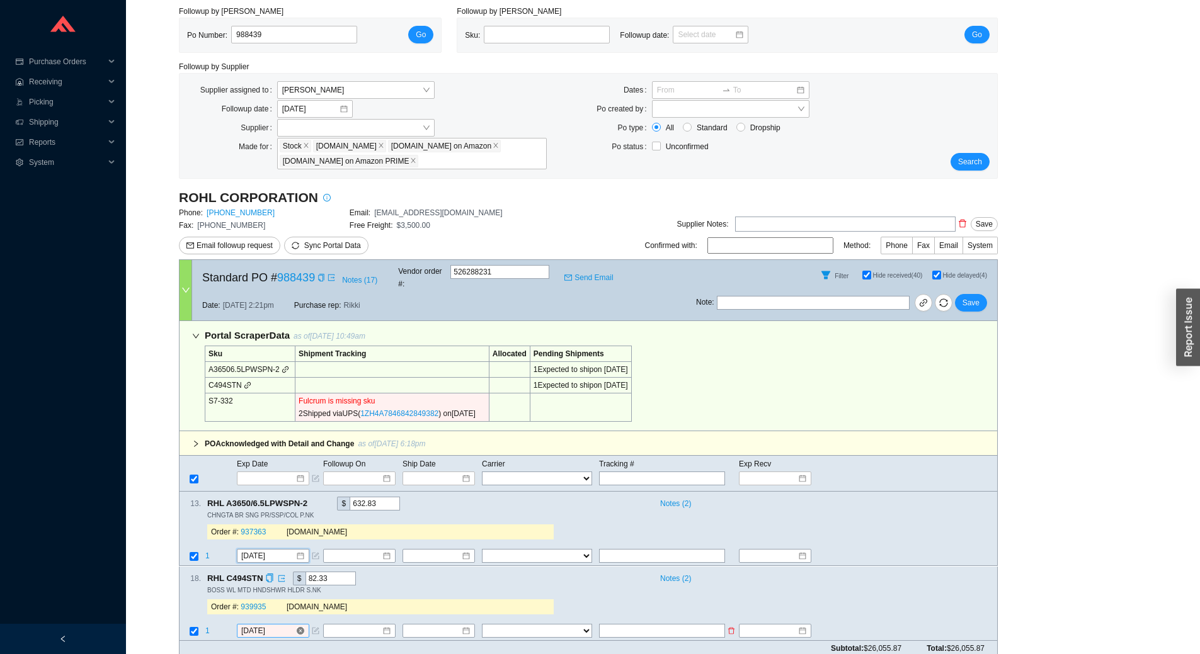
click at [277, 625] on input "9/25/2025" at bounding box center [268, 631] width 54 height 13
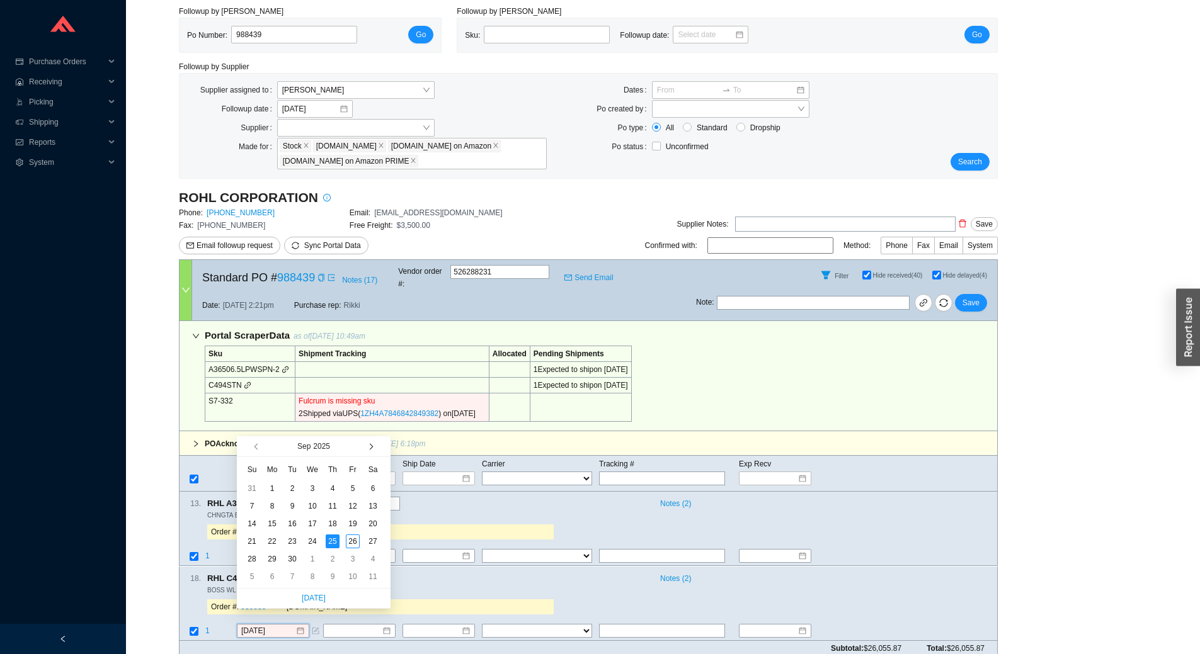
click at [375, 445] on button "button" at bounding box center [370, 447] width 12 height 20
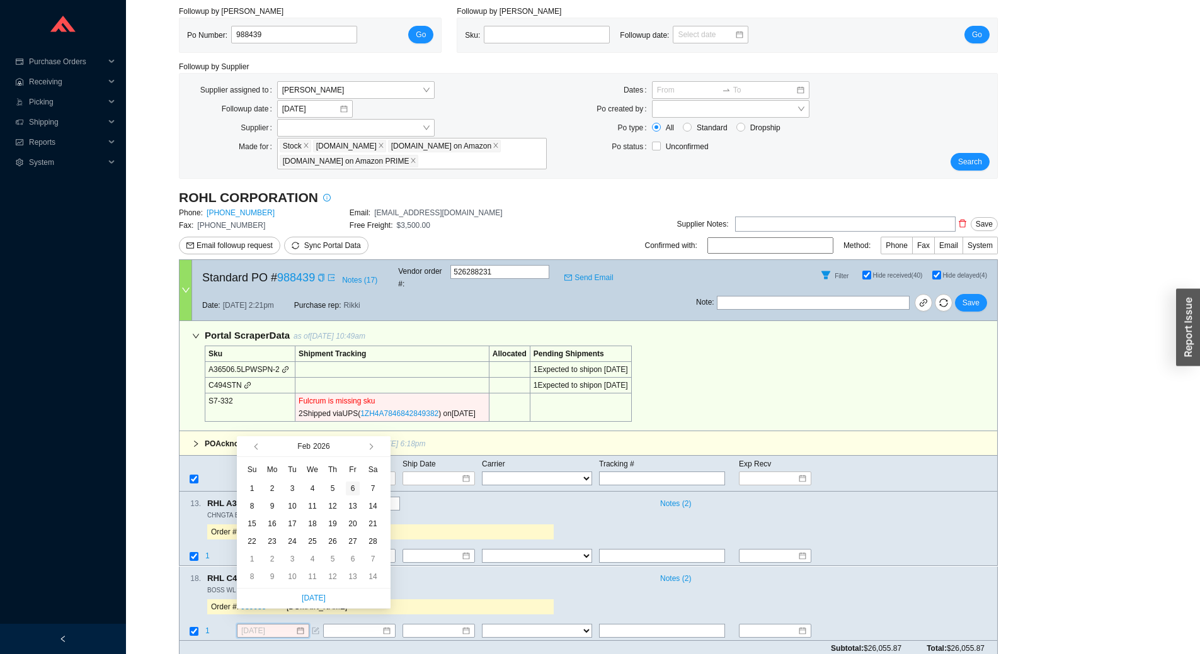
type input "2/6/2026"
click at [351, 487] on div "6" at bounding box center [353, 489] width 14 height 14
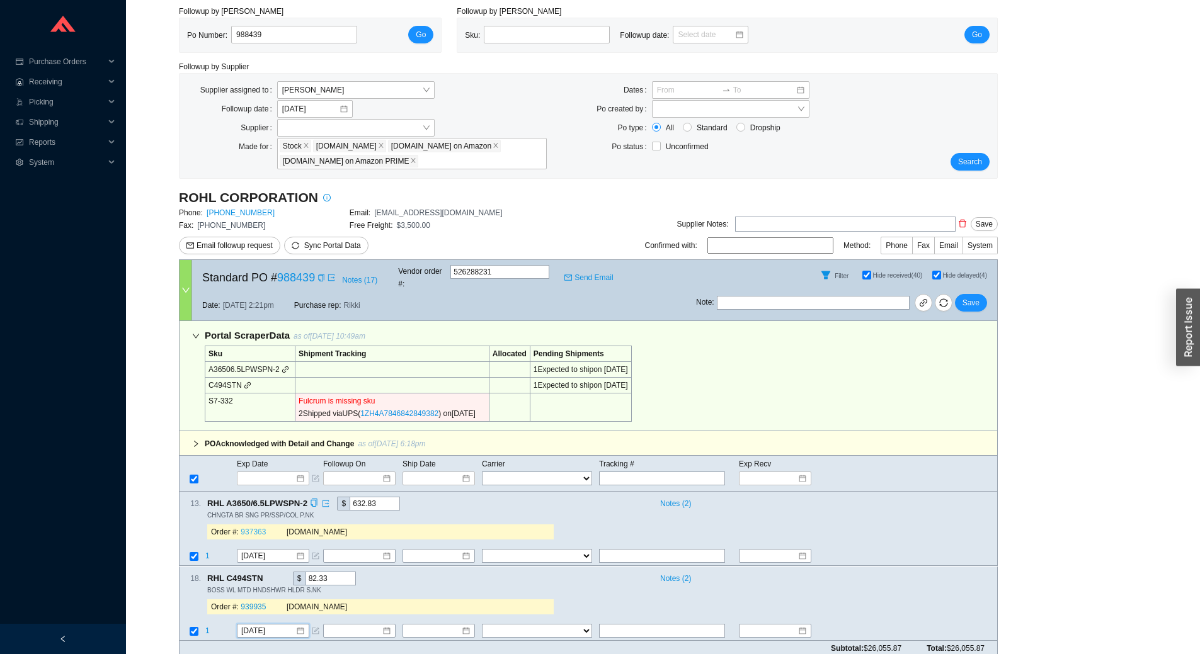
click at [251, 529] on link "937363" at bounding box center [253, 533] width 25 height 9
click at [314, 500] on icon "copy" at bounding box center [314, 504] width 8 height 8
click at [266, 574] on icon "copy" at bounding box center [269, 578] width 6 height 8
click at [260, 603] on link "939935" at bounding box center [253, 607] width 25 height 9
click at [972, 297] on span "Save" at bounding box center [971, 303] width 17 height 13
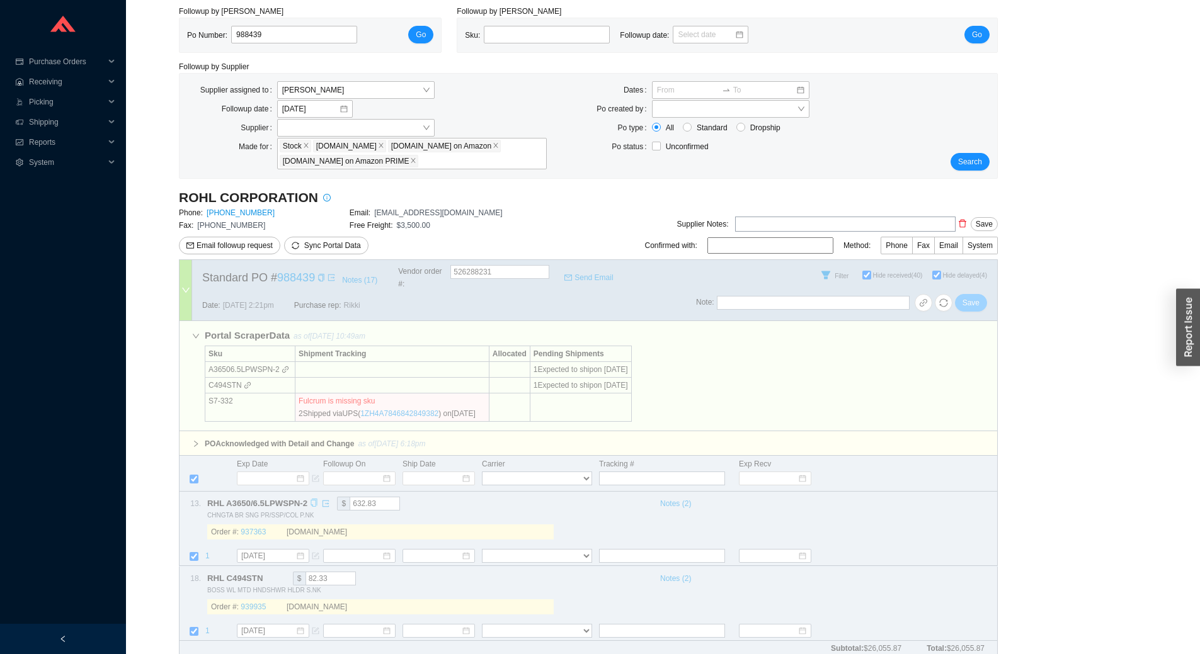
checkbox input "false"
select select "2"
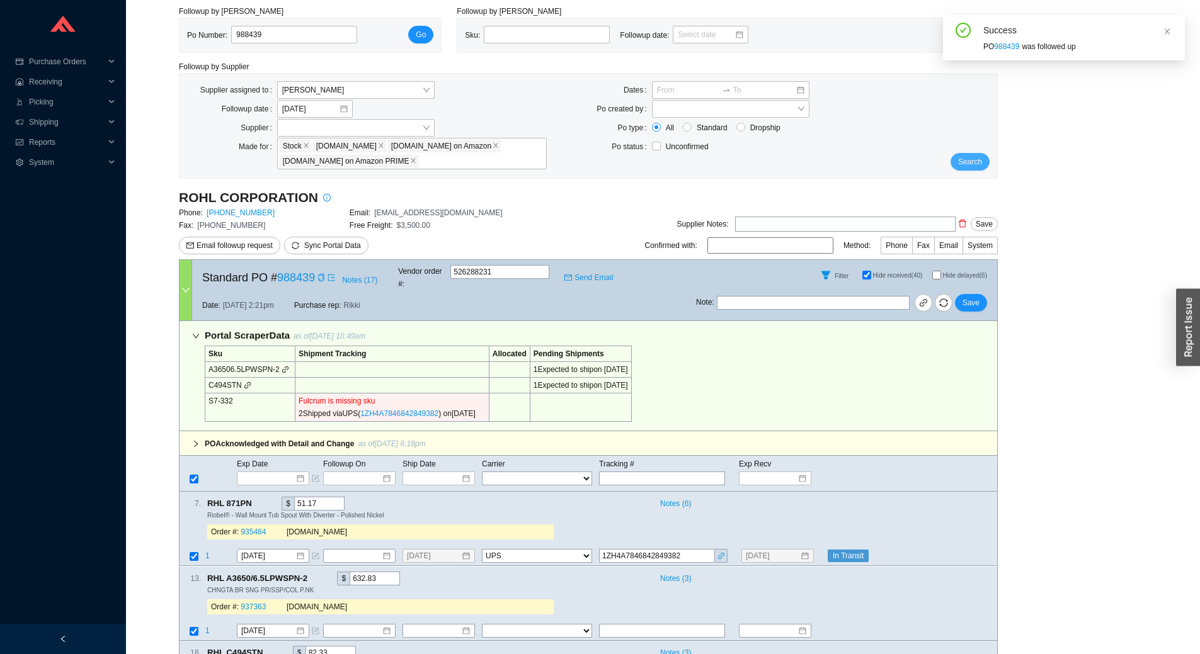
click at [977, 166] on span "Search" at bounding box center [970, 162] width 24 height 13
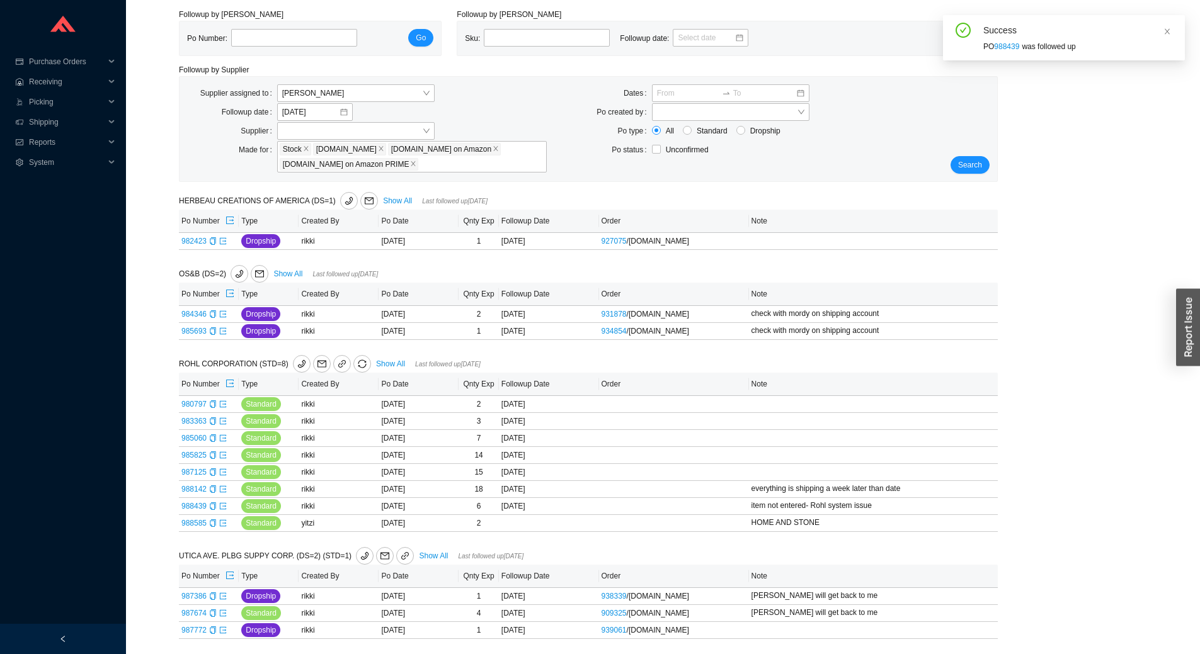
scroll to position [25, 0]
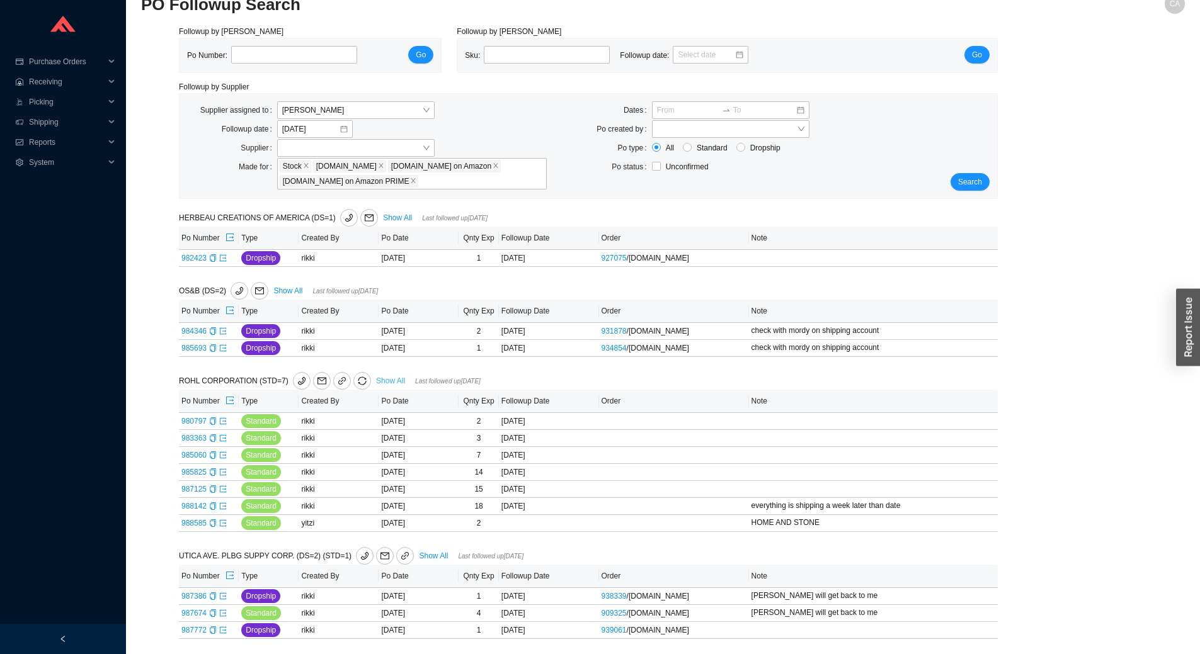
click at [391, 377] on link "Show All" at bounding box center [390, 381] width 29 height 9
select select "2"
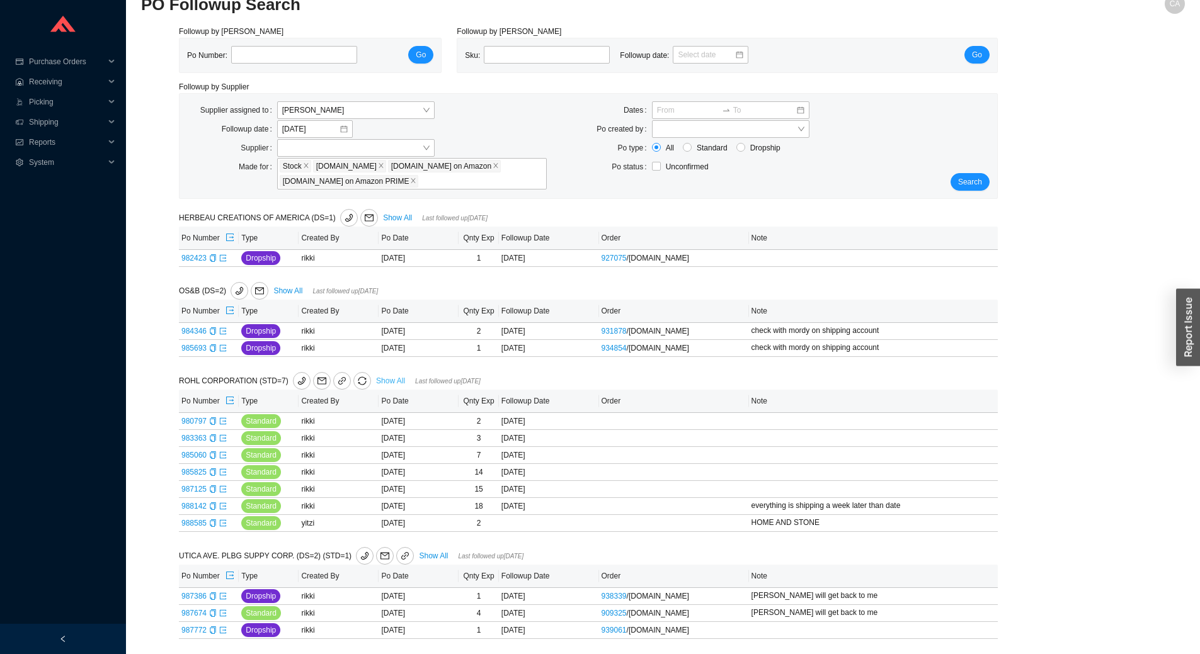
select select "2"
select select "10"
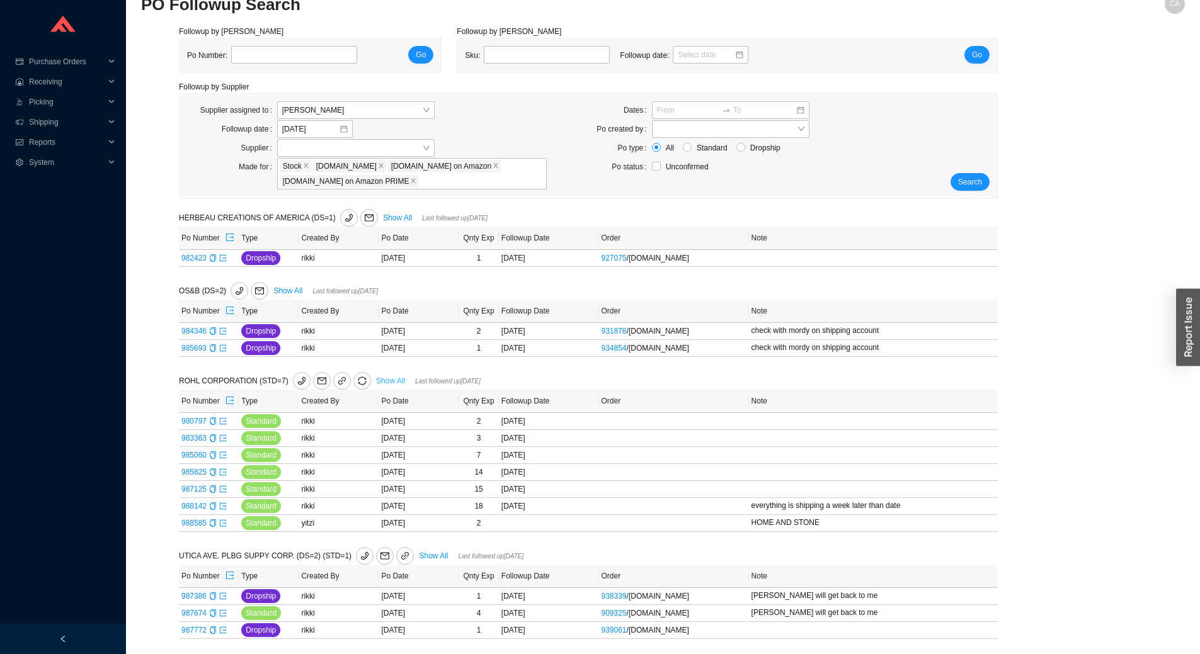
select select "2"
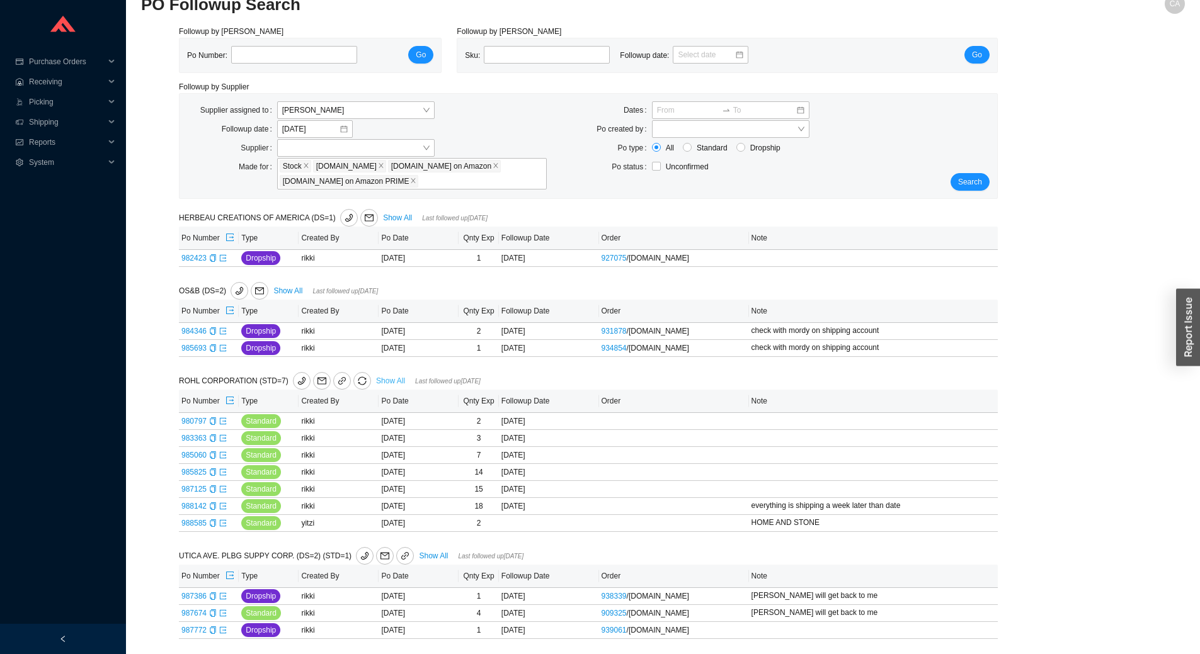
select select "2"
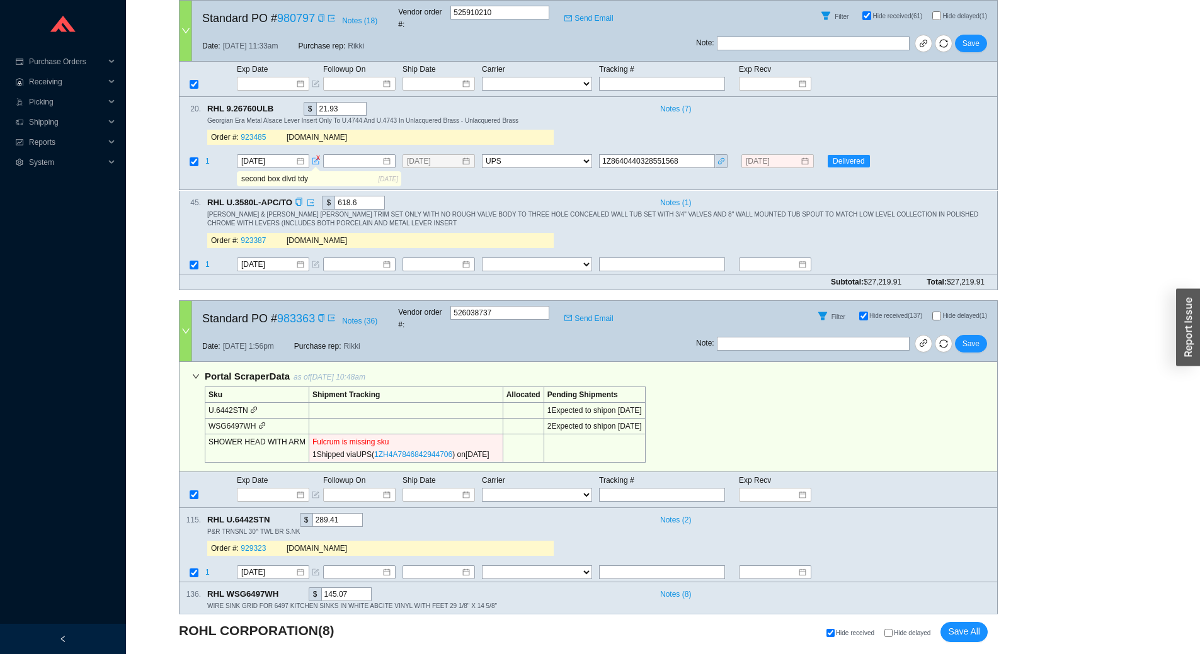
scroll to position [466, 0]
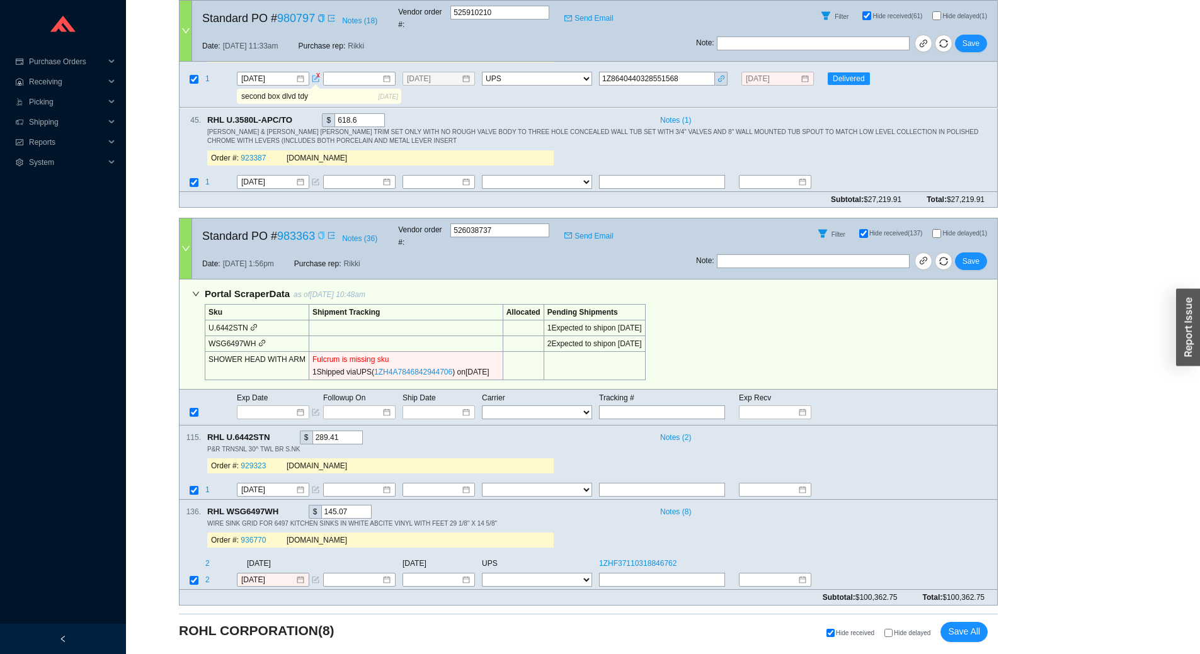
click at [319, 232] on icon "copy" at bounding box center [321, 236] width 6 height 8
click at [283, 507] on icon "copy" at bounding box center [285, 511] width 8 height 8
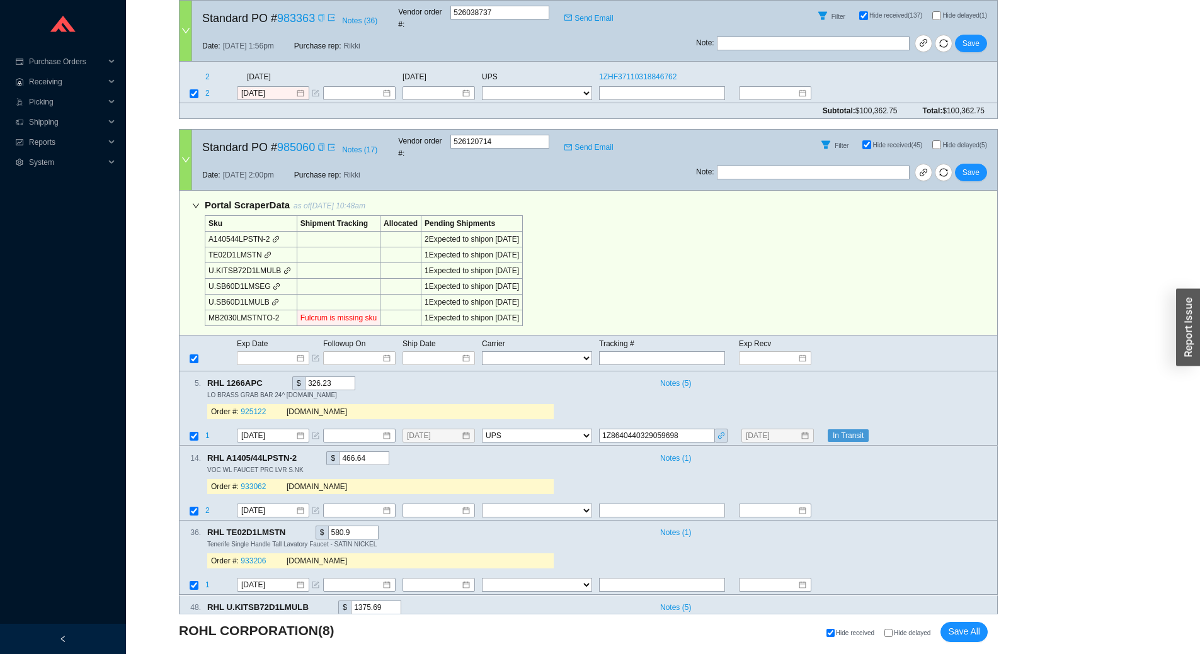
scroll to position [1096, 0]
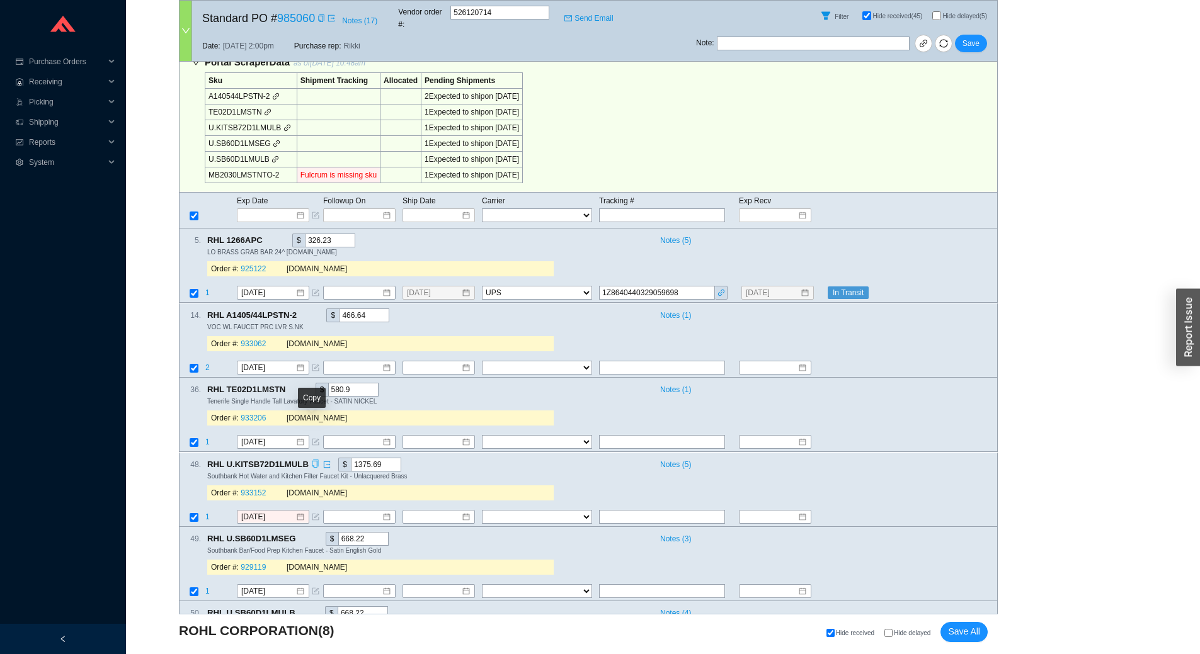
click at [314, 460] on icon "copy" at bounding box center [315, 464] width 6 height 8
click at [275, 511] on input "9/25/2025" at bounding box center [268, 517] width 54 height 13
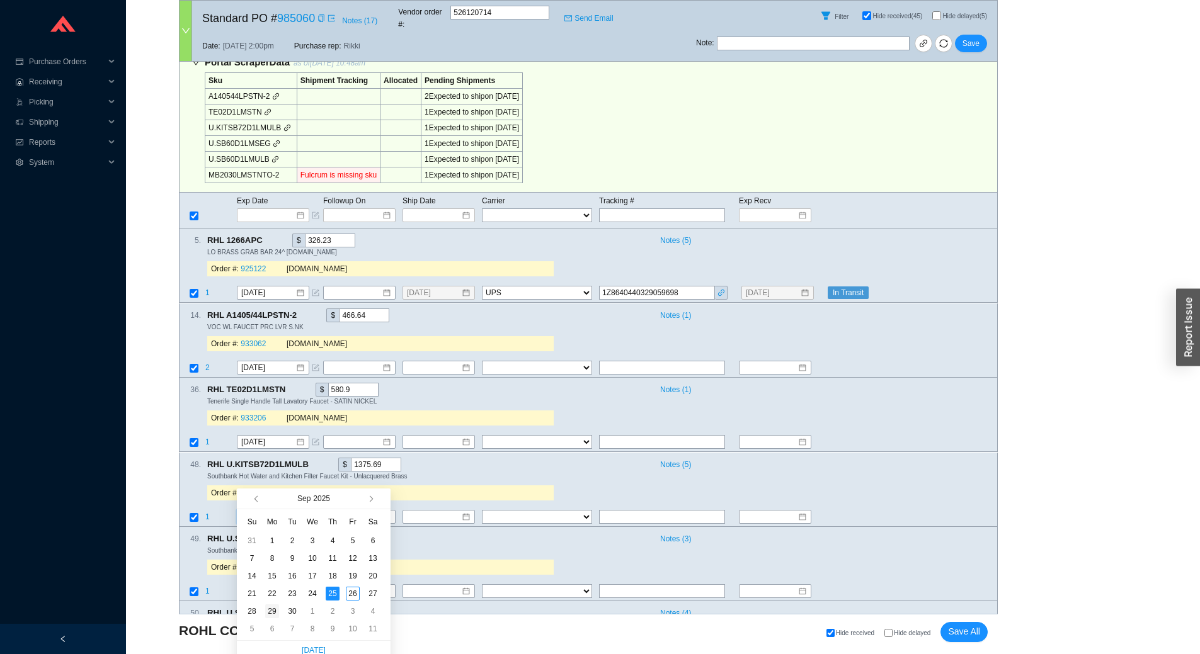
type input "9/29/2025"
click at [268, 610] on div "29" at bounding box center [272, 612] width 14 height 14
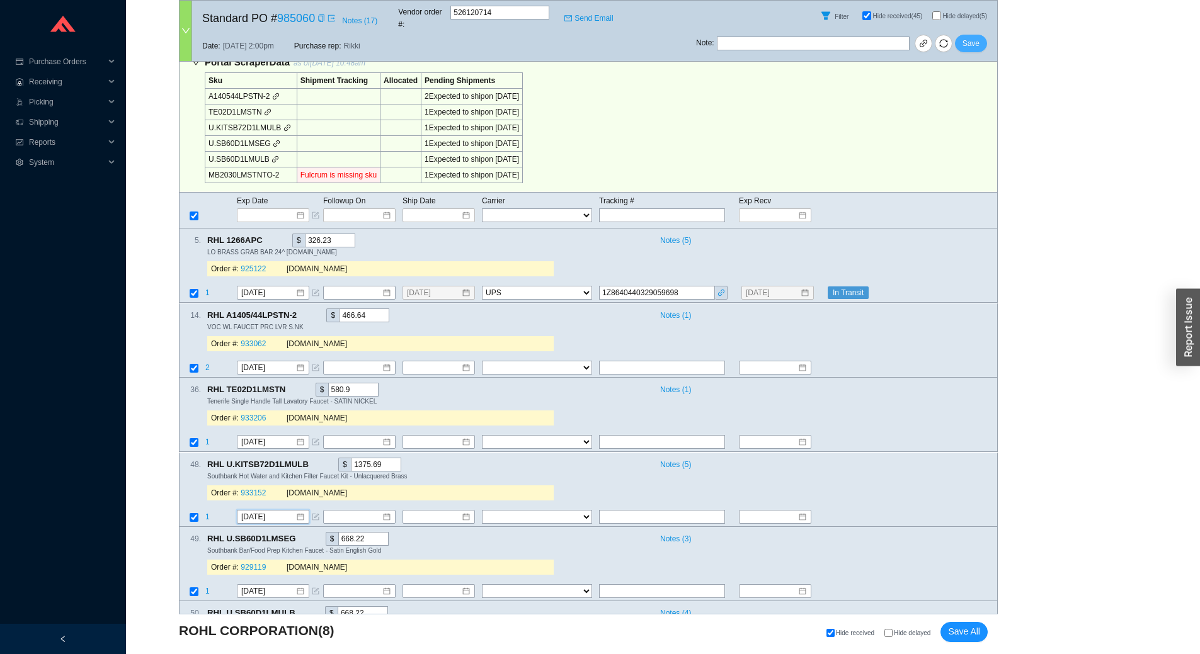
click at [973, 37] on span "Save" at bounding box center [971, 43] width 17 height 13
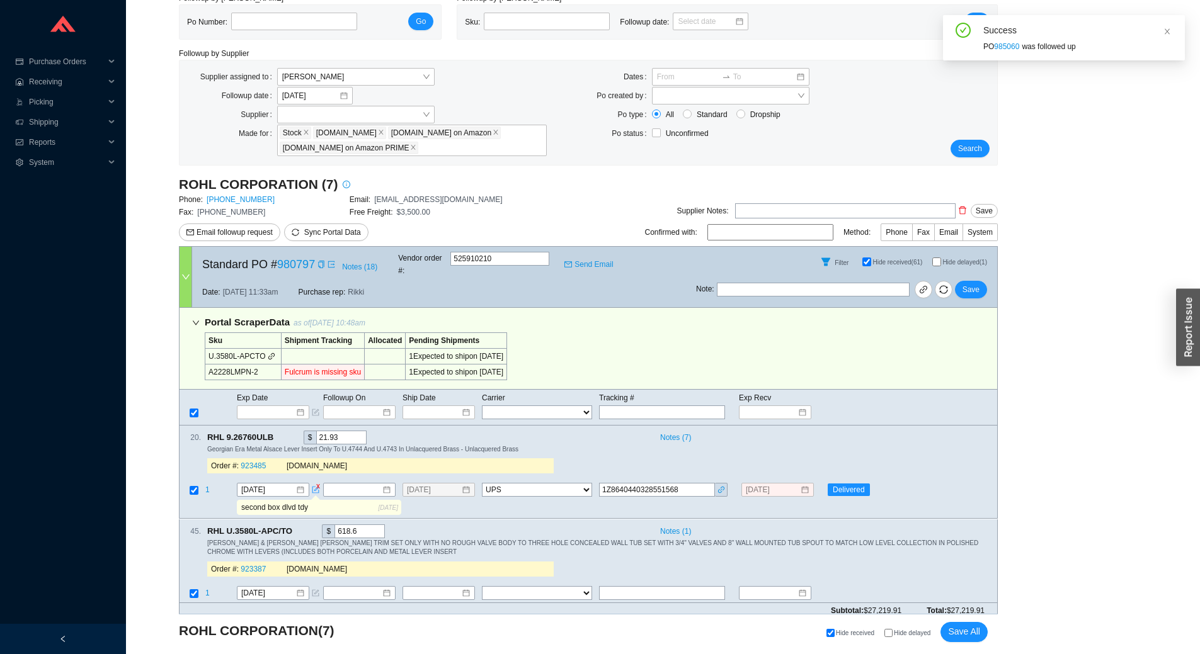
scroll to position [0, 0]
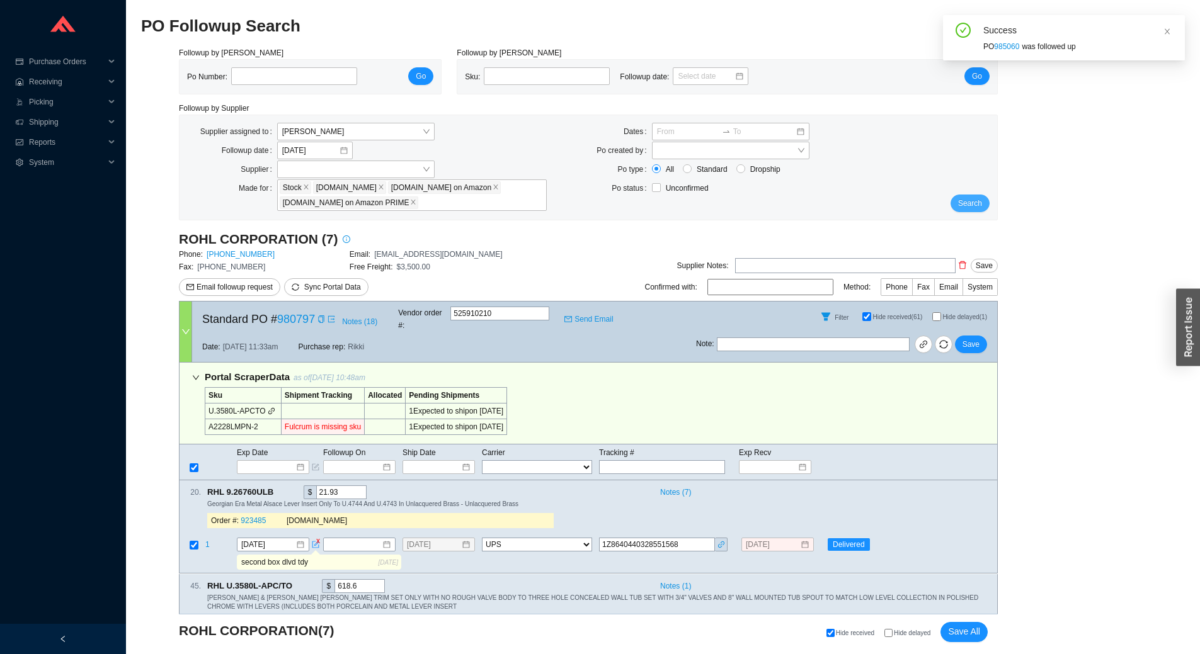
click at [985, 203] on button "Search" at bounding box center [970, 204] width 39 height 18
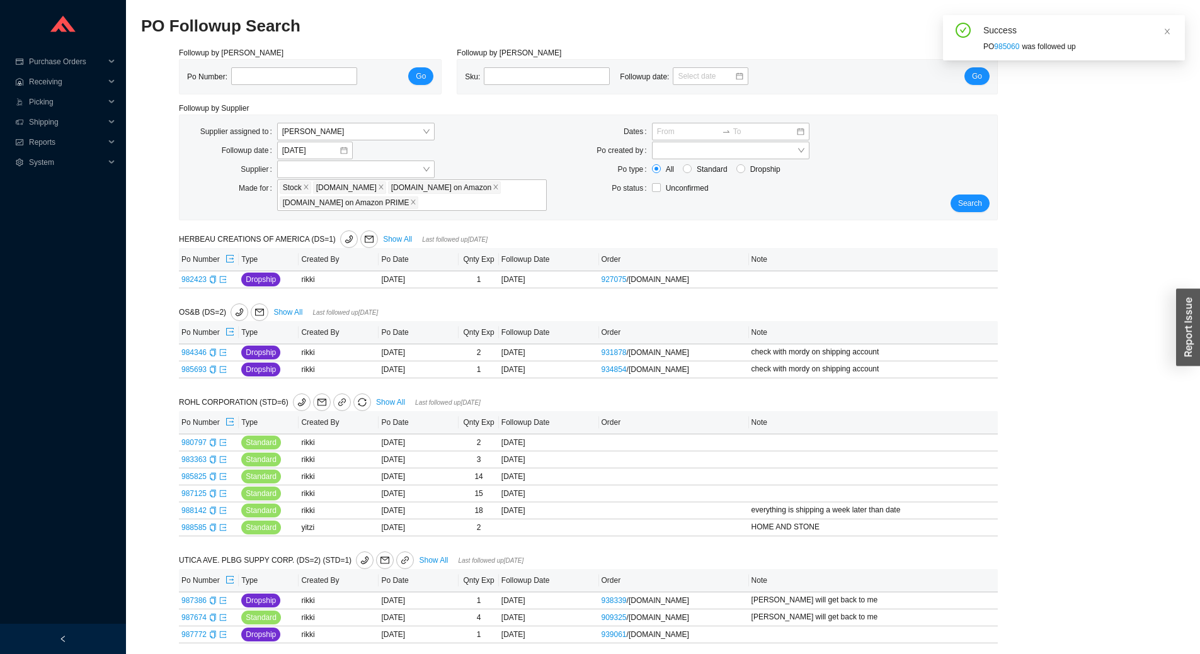
scroll to position [8, 0]
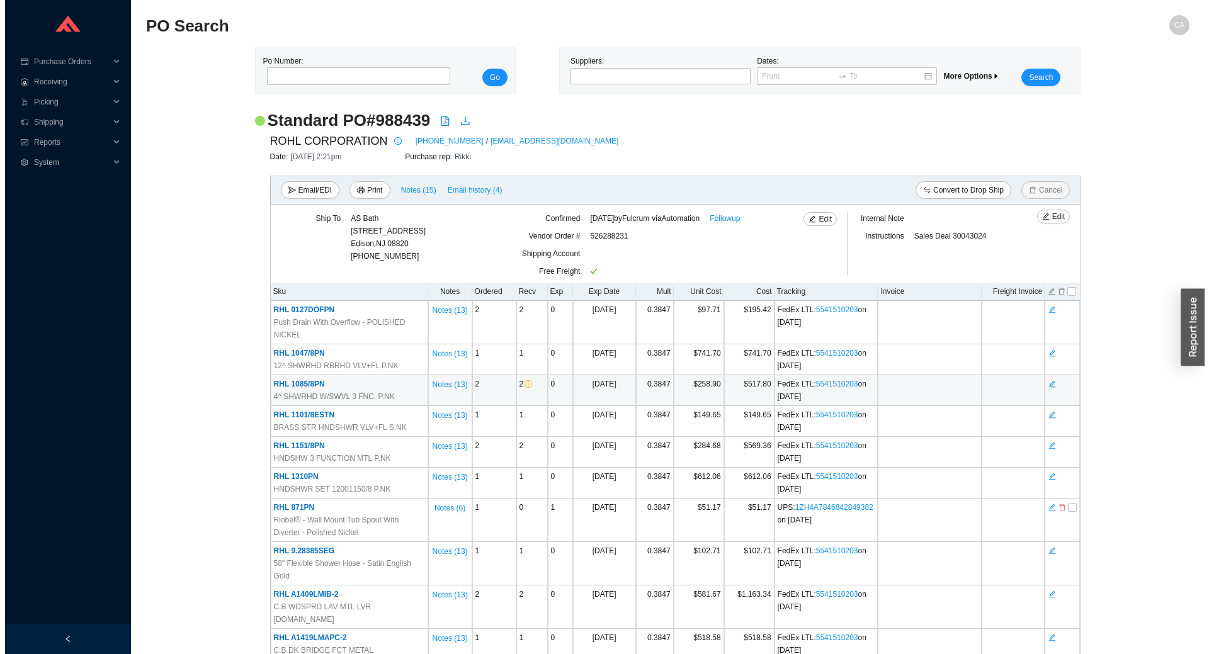
scroll to position [1502, 0]
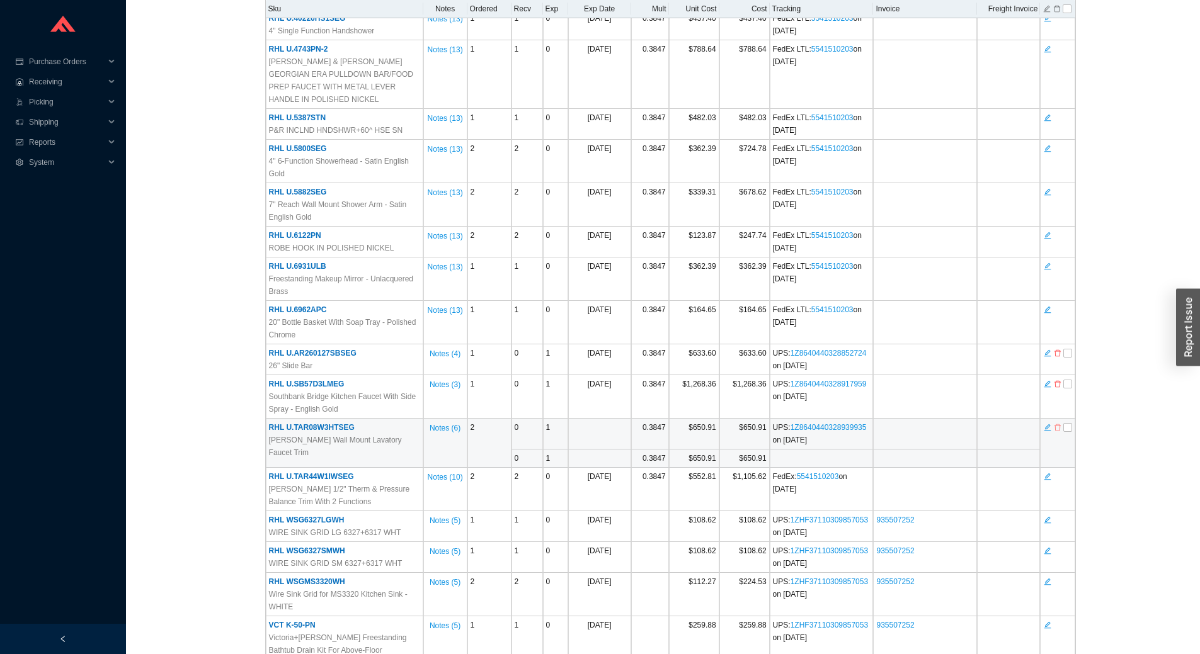
click at [1057, 423] on icon "delete" at bounding box center [1058, 427] width 8 height 9
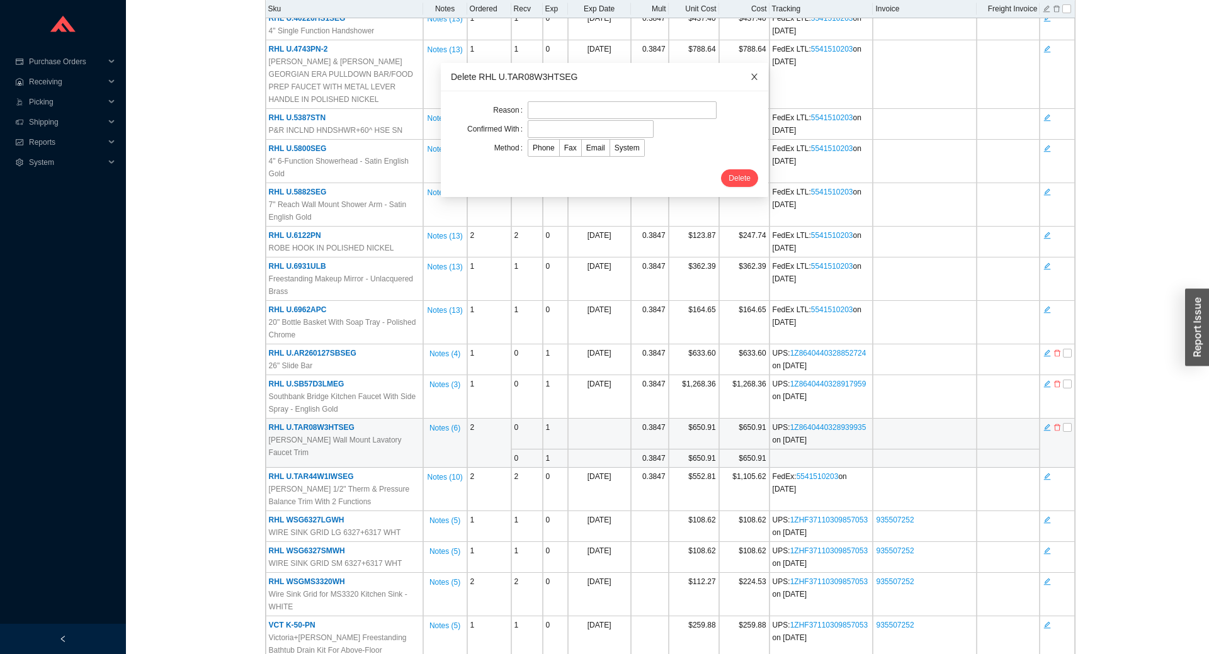
click at [752, 74] on icon "close" at bounding box center [755, 77] width 6 height 6
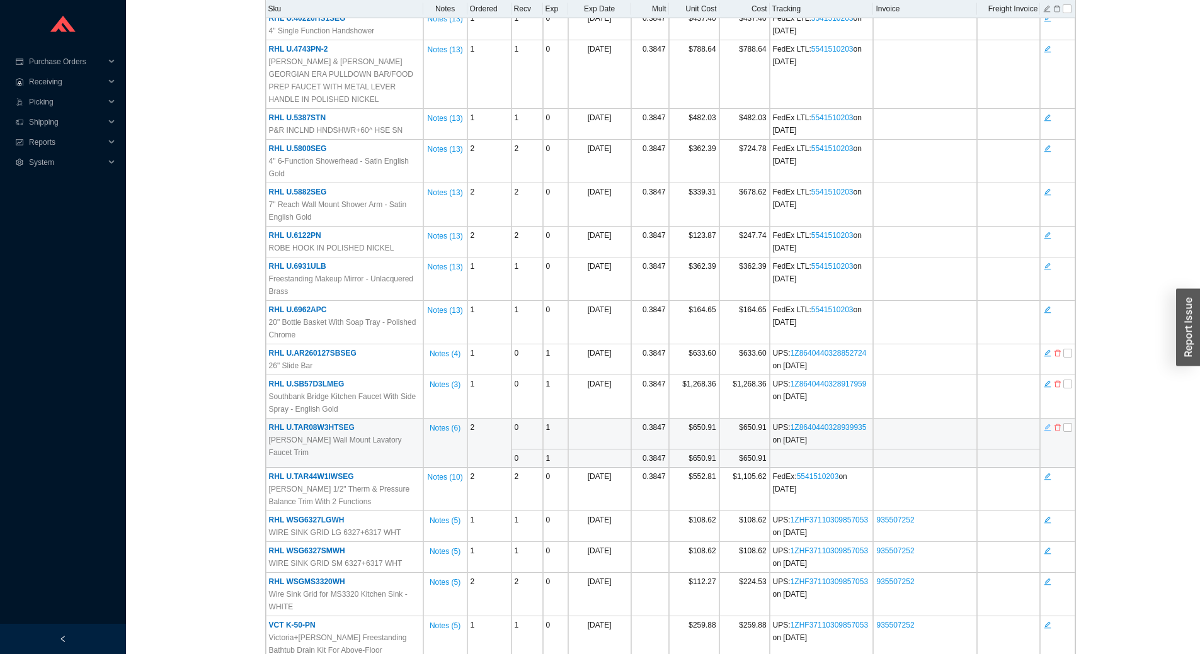
click at [1048, 423] on icon "edit" at bounding box center [1048, 427] width 8 height 9
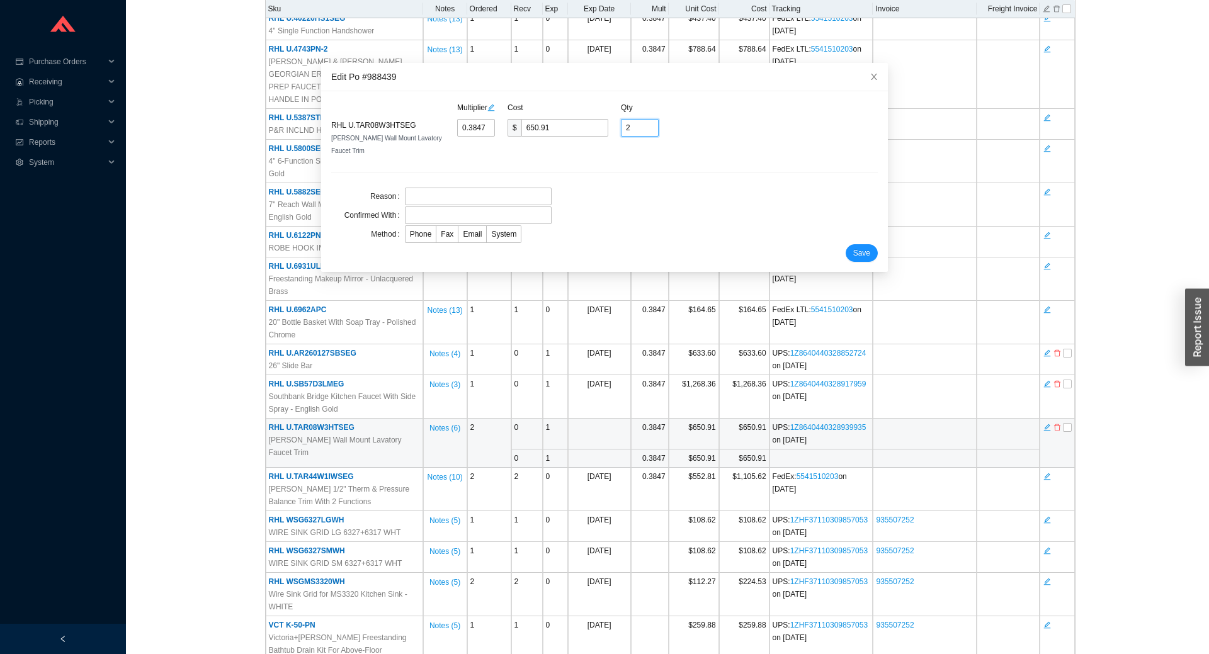
drag, startPoint x: 627, startPoint y: 130, endPoint x: 619, endPoint y: 130, distance: 8.2
click at [621, 130] on input "2" at bounding box center [640, 128] width 38 height 18
type input "1"
click at [447, 188] on input "text" at bounding box center [478, 197] width 147 height 18
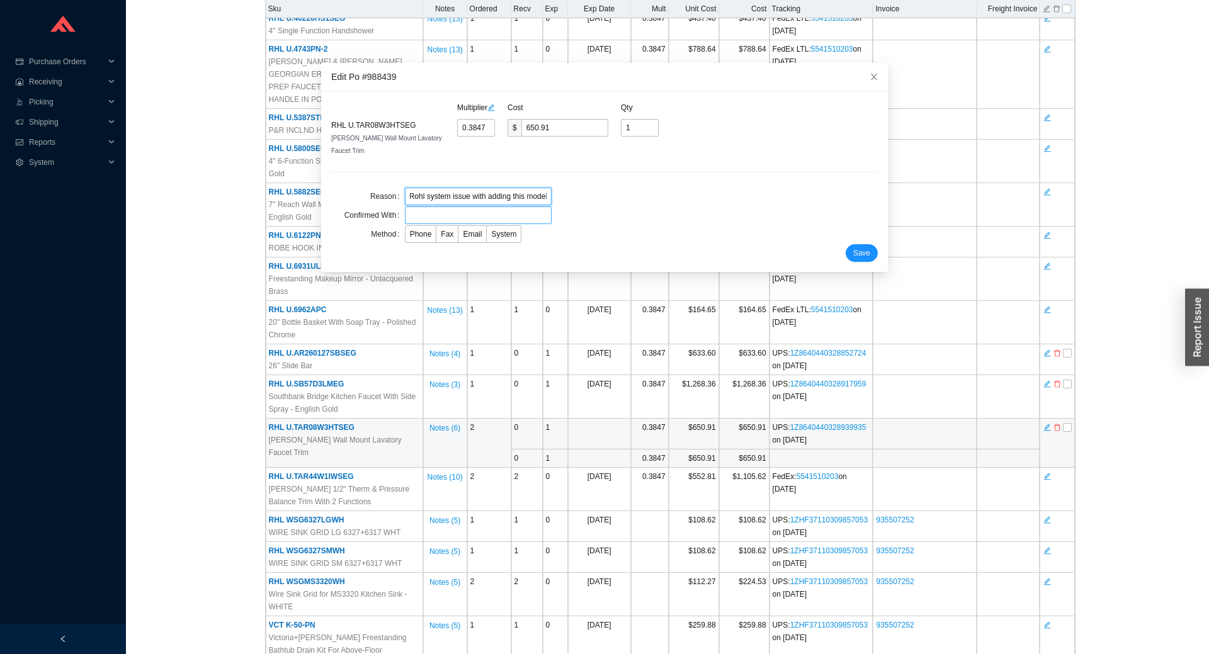
type input "Rohl system issue with adding this model"
click at [428, 207] on input "text" at bounding box center [478, 216] width 147 height 18
type input "portal, phone and email"
click at [470, 230] on span "Email" at bounding box center [472, 234] width 19 height 9
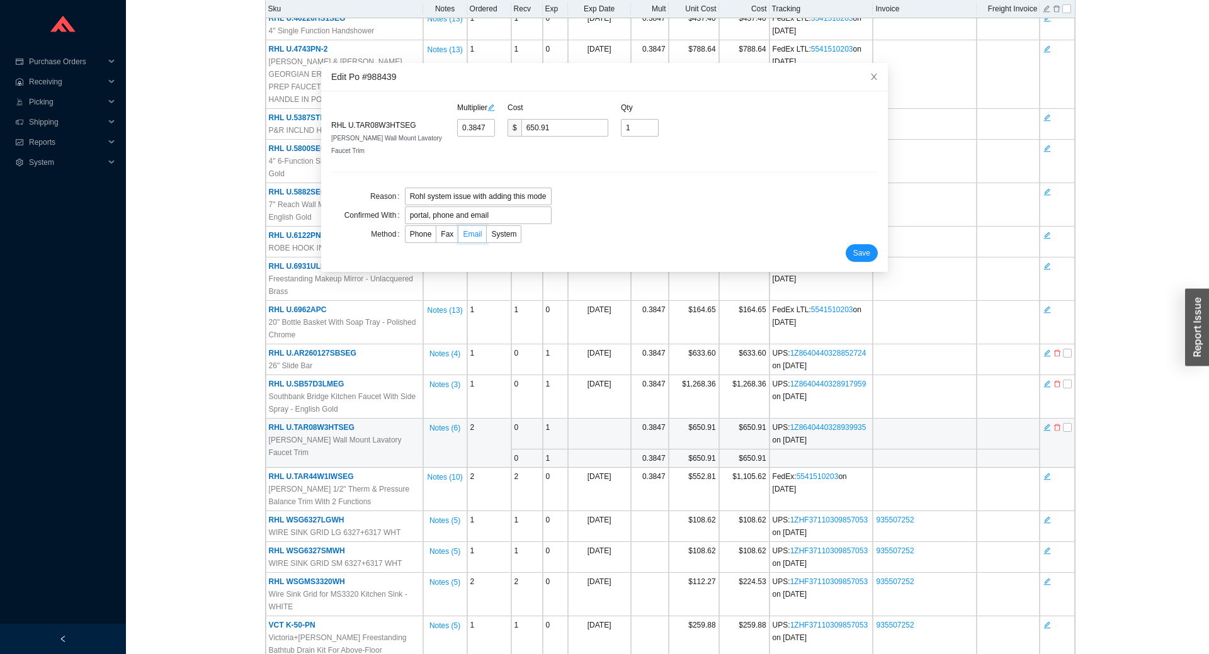
click at [459, 237] on input "Email" at bounding box center [459, 237] width 0 height 0
click at [857, 244] on button "Save" at bounding box center [862, 253] width 32 height 18
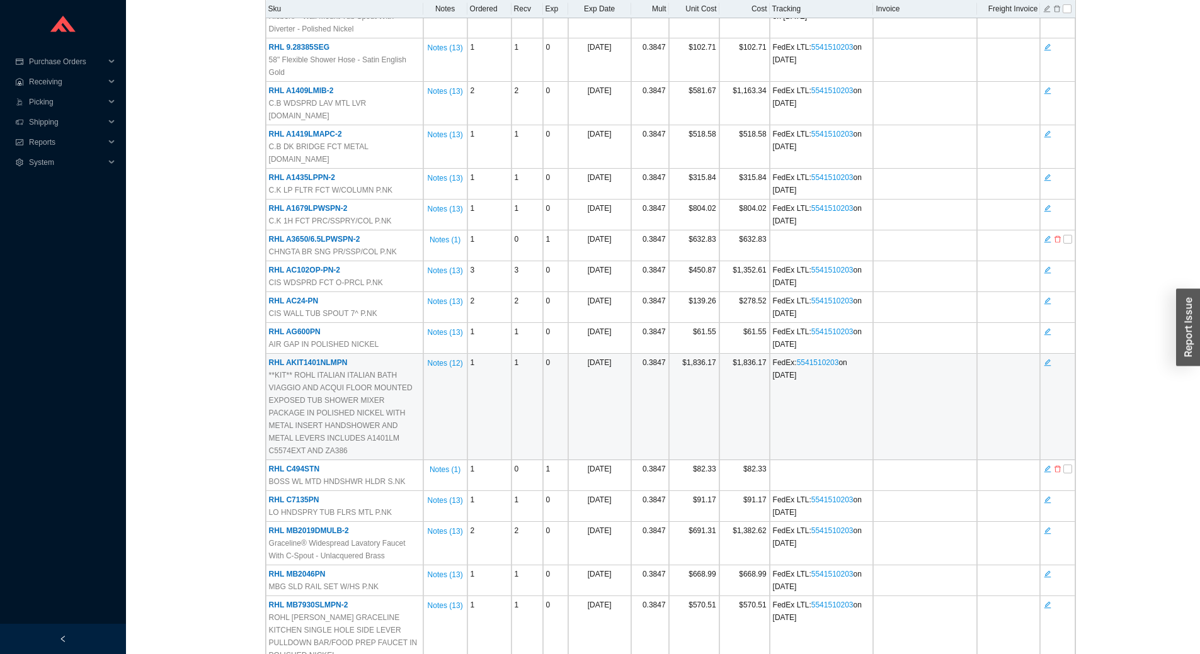
scroll to position [1502, 0]
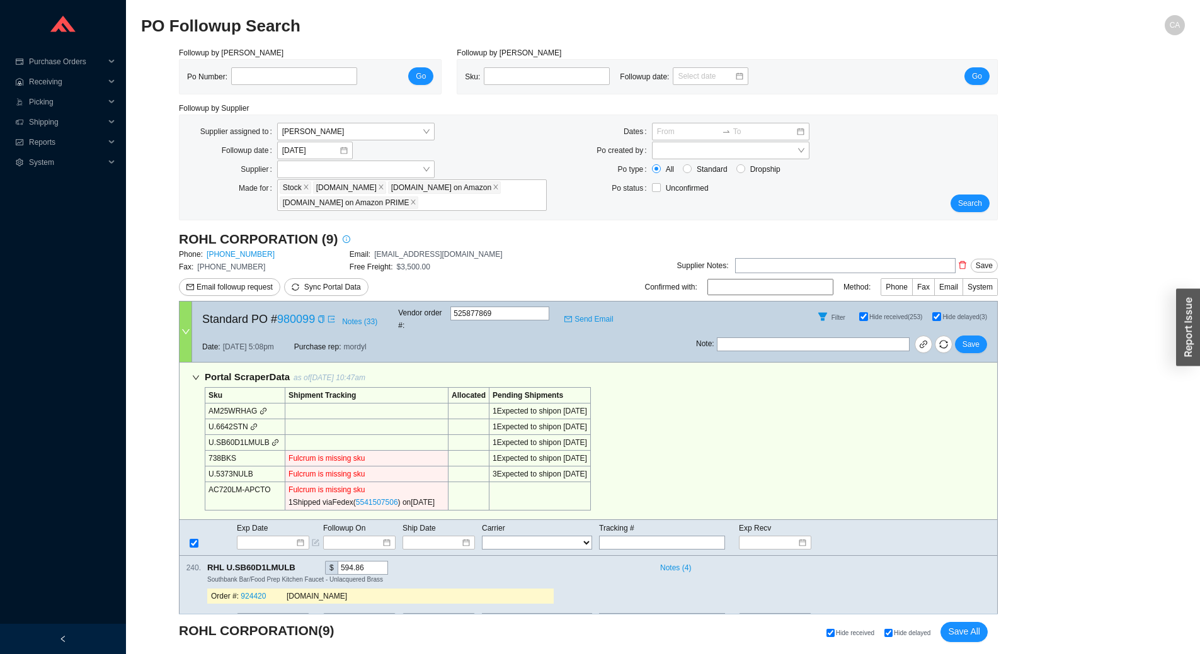
select select "2"
select select "10"
select select "2"
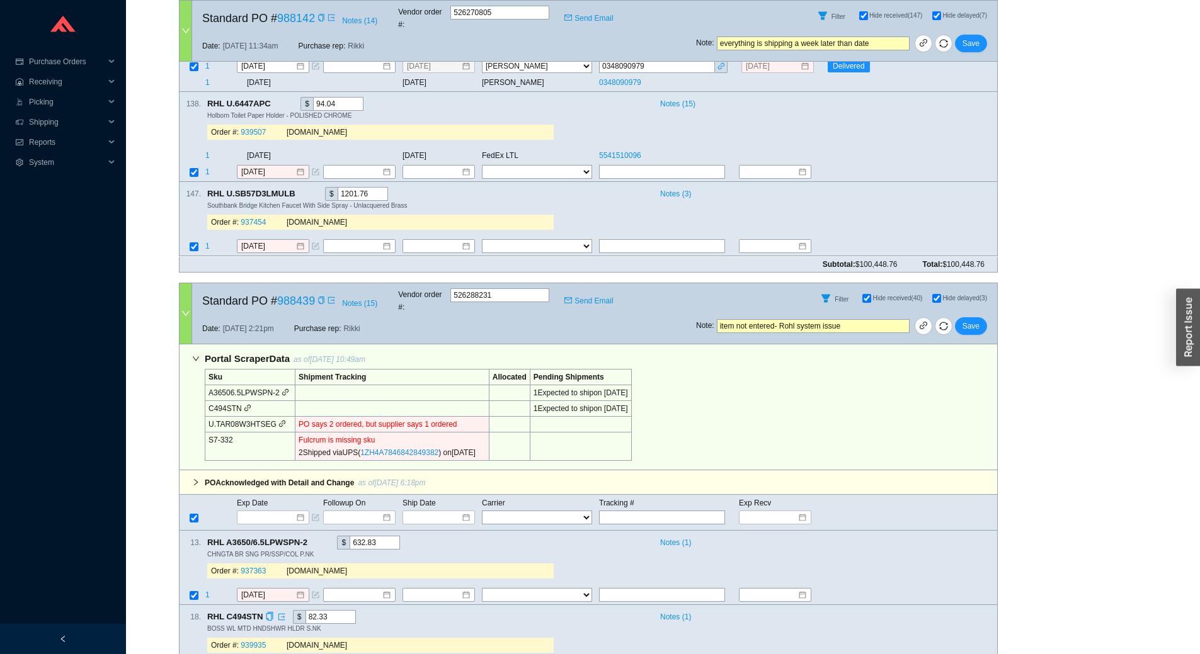
scroll to position [3097, 0]
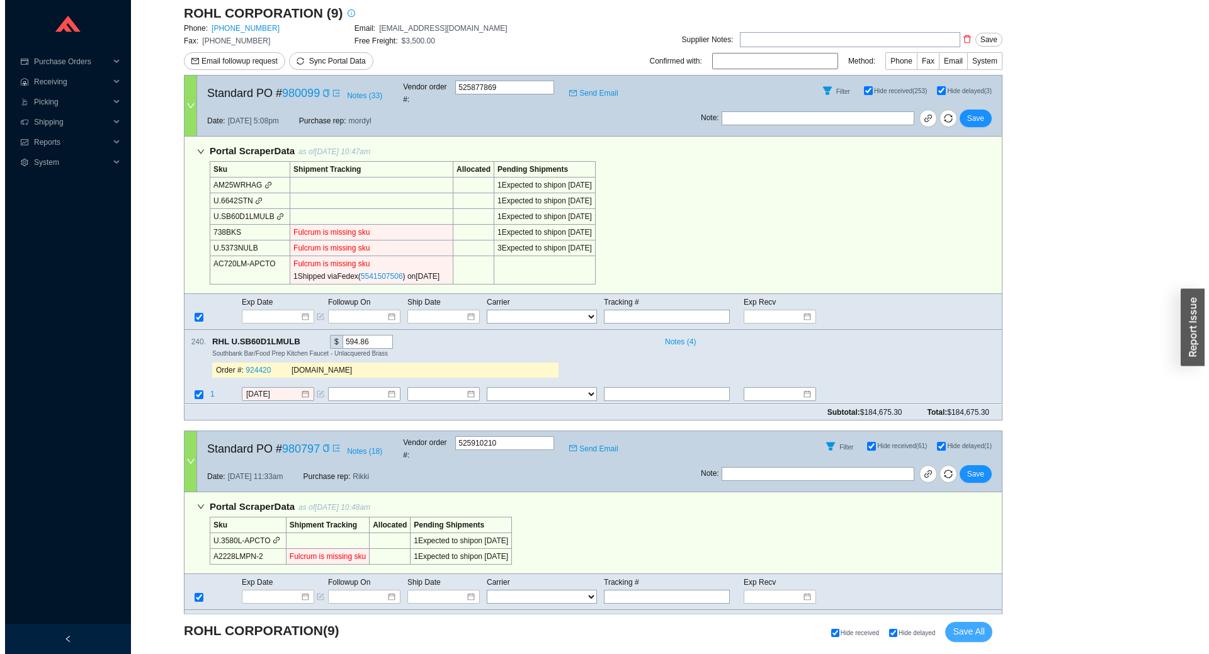
scroll to position [0, 0]
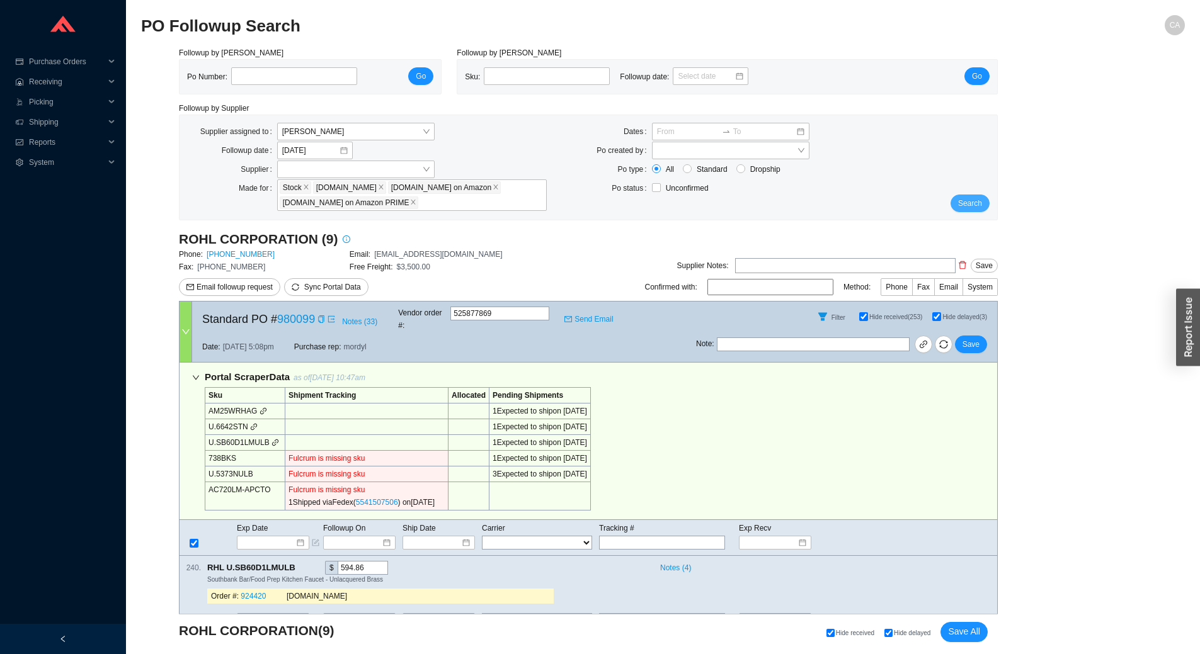
click at [967, 202] on span "Search" at bounding box center [970, 203] width 24 height 13
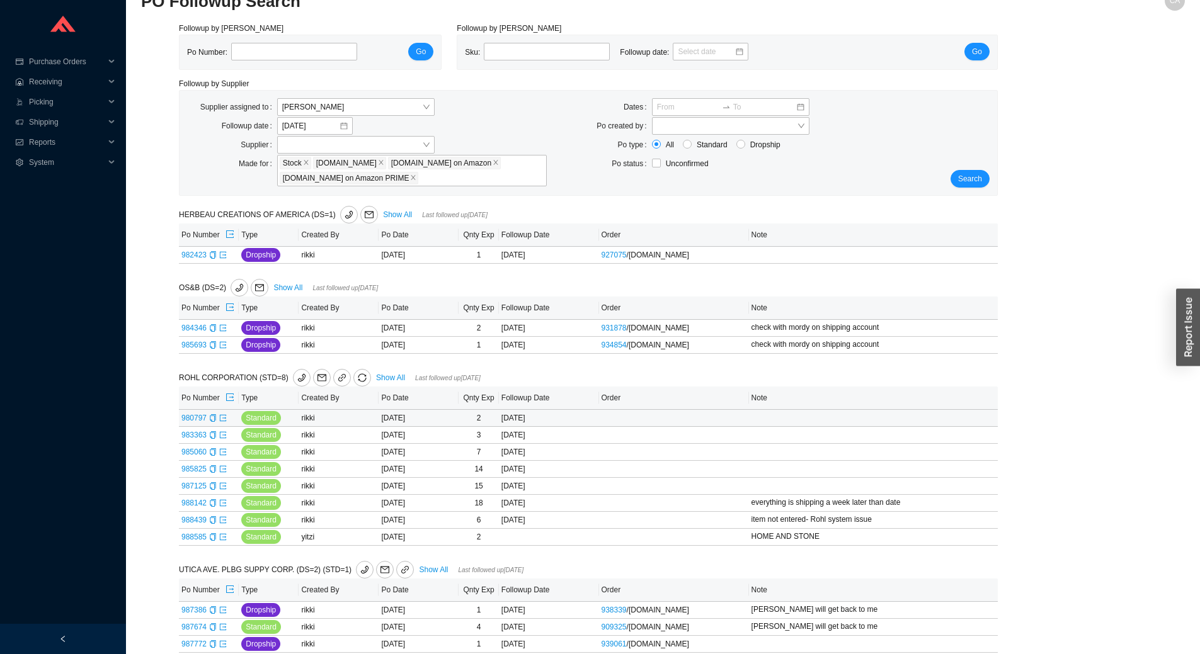
scroll to position [43, 0]
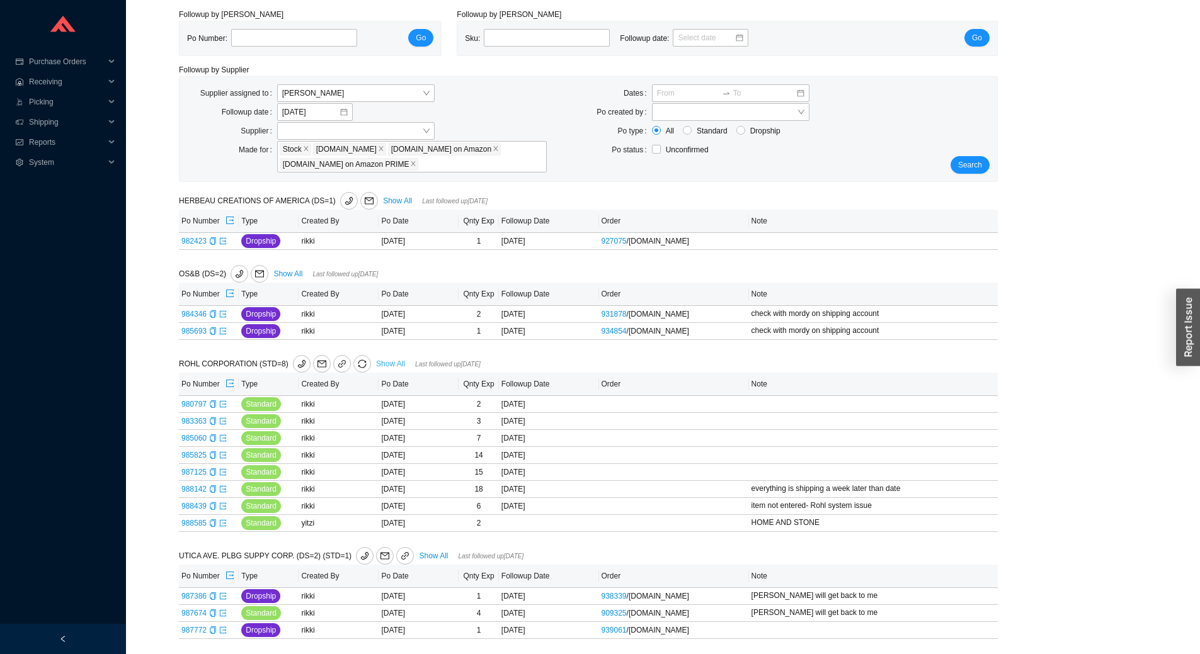
click at [385, 362] on link "Show All" at bounding box center [390, 364] width 29 height 9
select select "2"
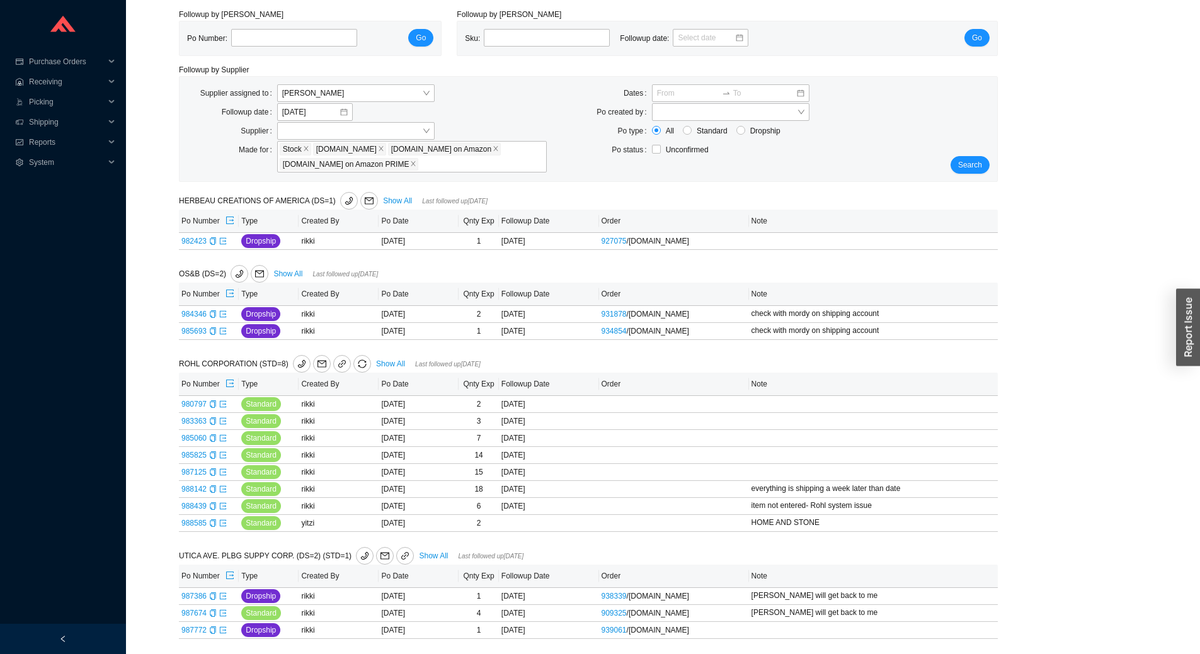
select select "2"
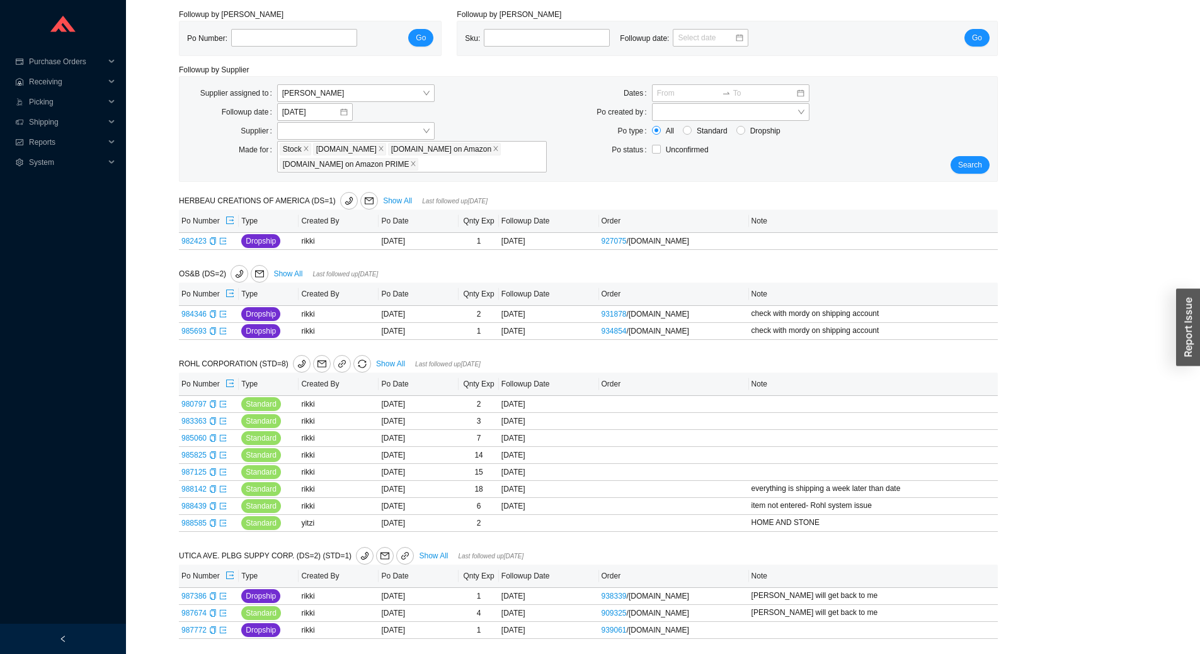
select select "10"
select select "2"
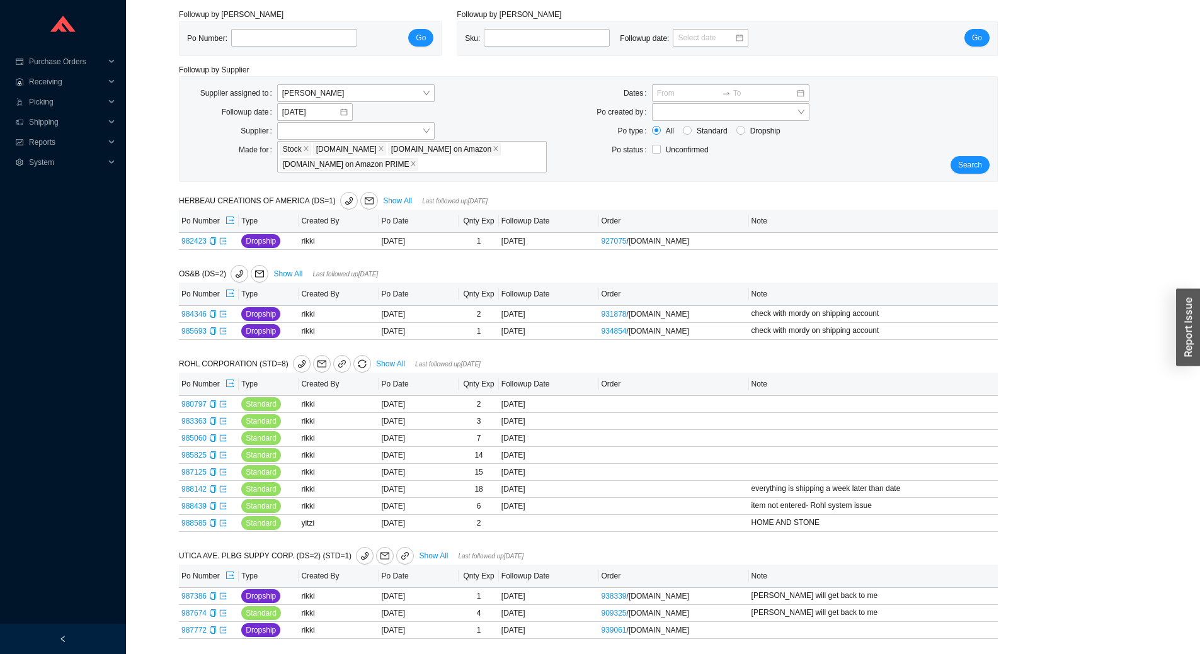
select select "2"
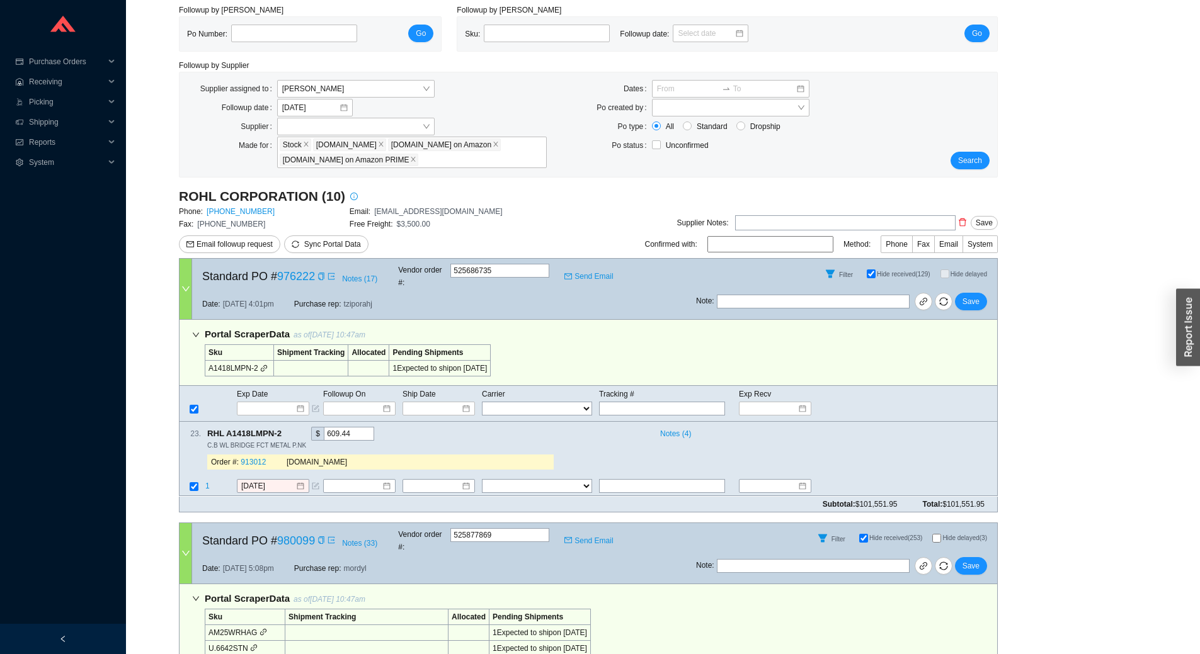
click at [380, 363] on td at bounding box center [368, 369] width 41 height 16
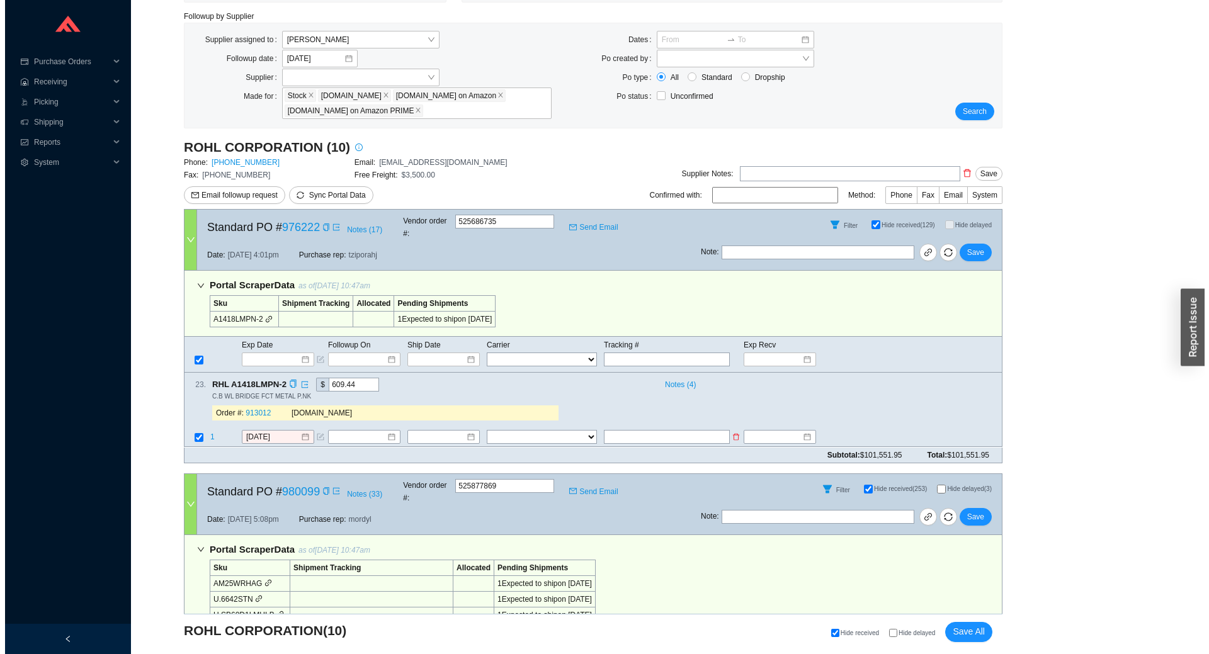
scroll to position [169, 0]
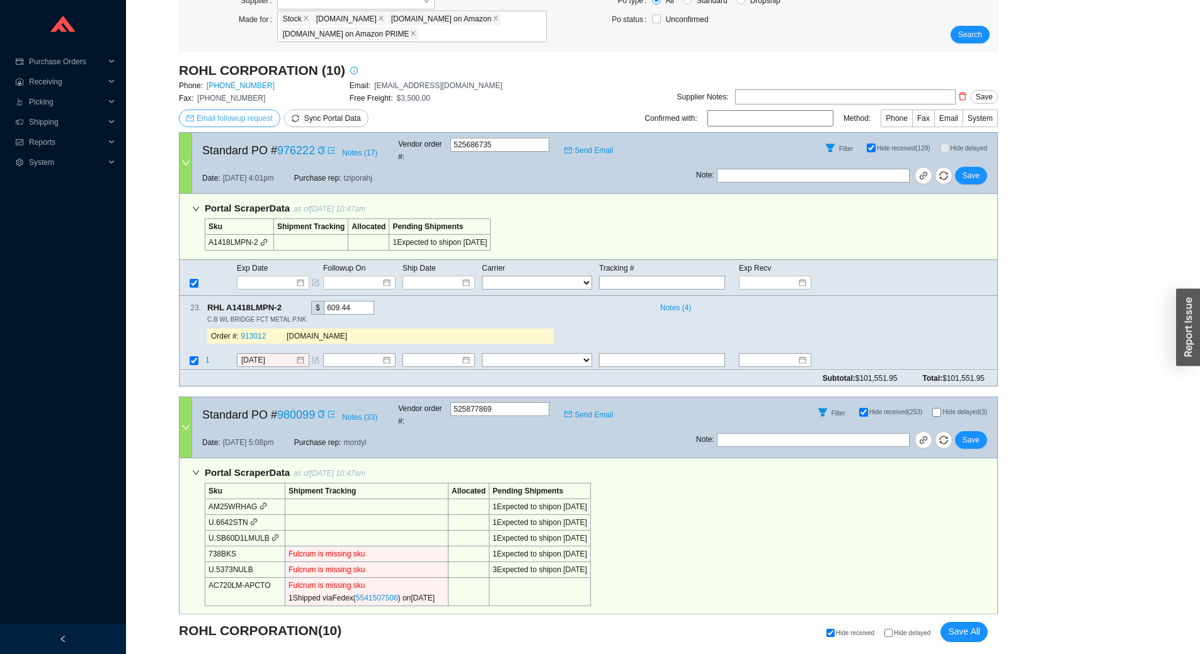
click at [225, 113] on span "Email followup request" at bounding box center [235, 118] width 76 height 13
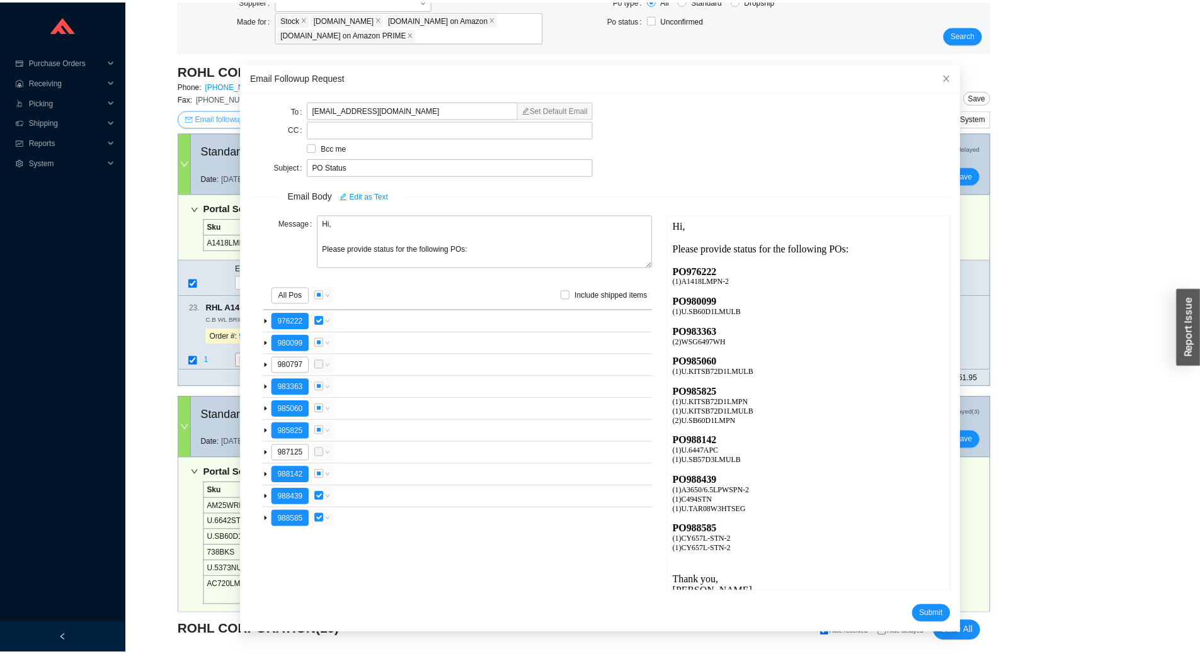
scroll to position [0, 0]
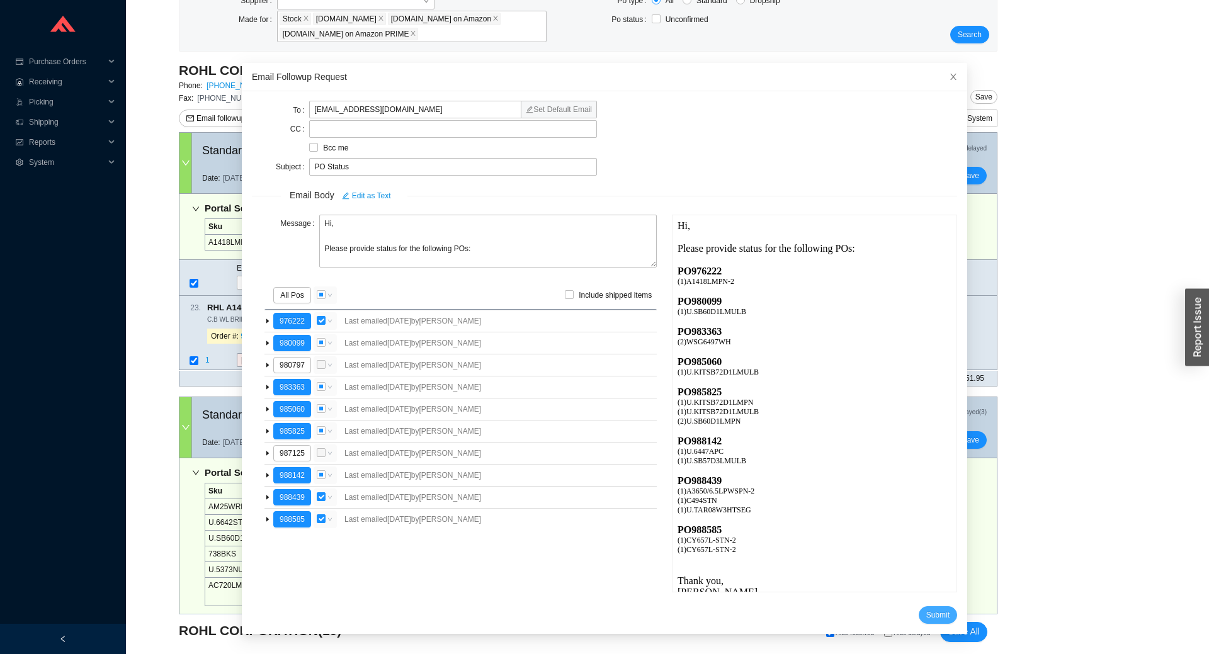
click at [927, 613] on span "Submit" at bounding box center [938, 615] width 23 height 13
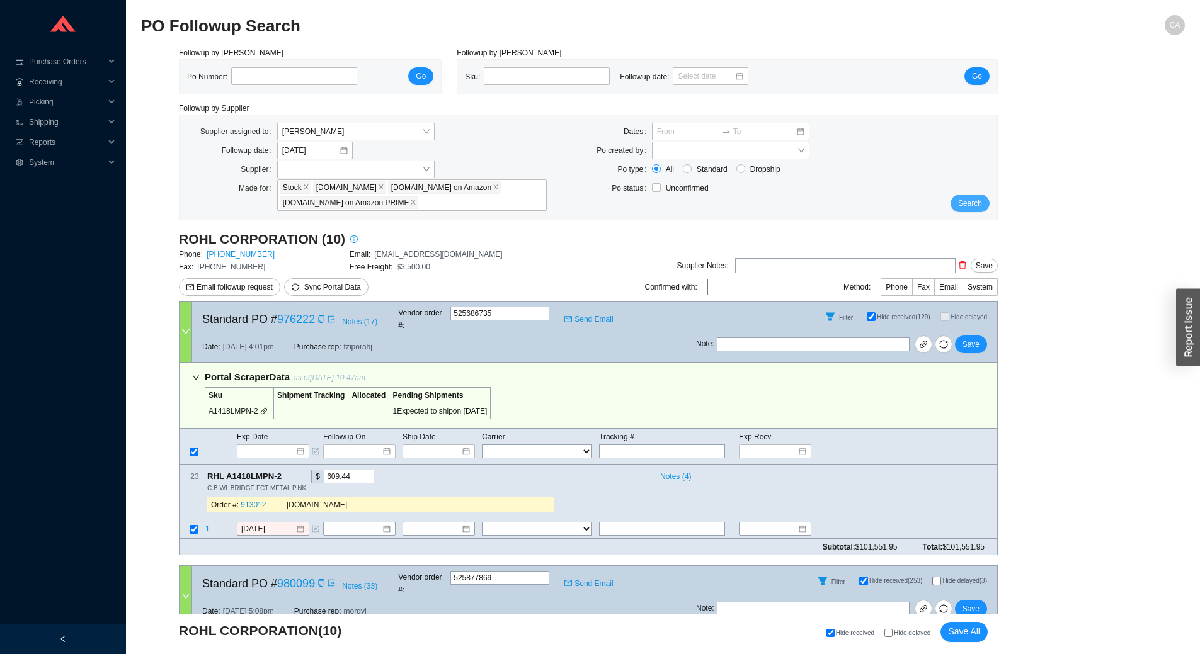
click at [973, 203] on span "Search" at bounding box center [970, 203] width 24 height 13
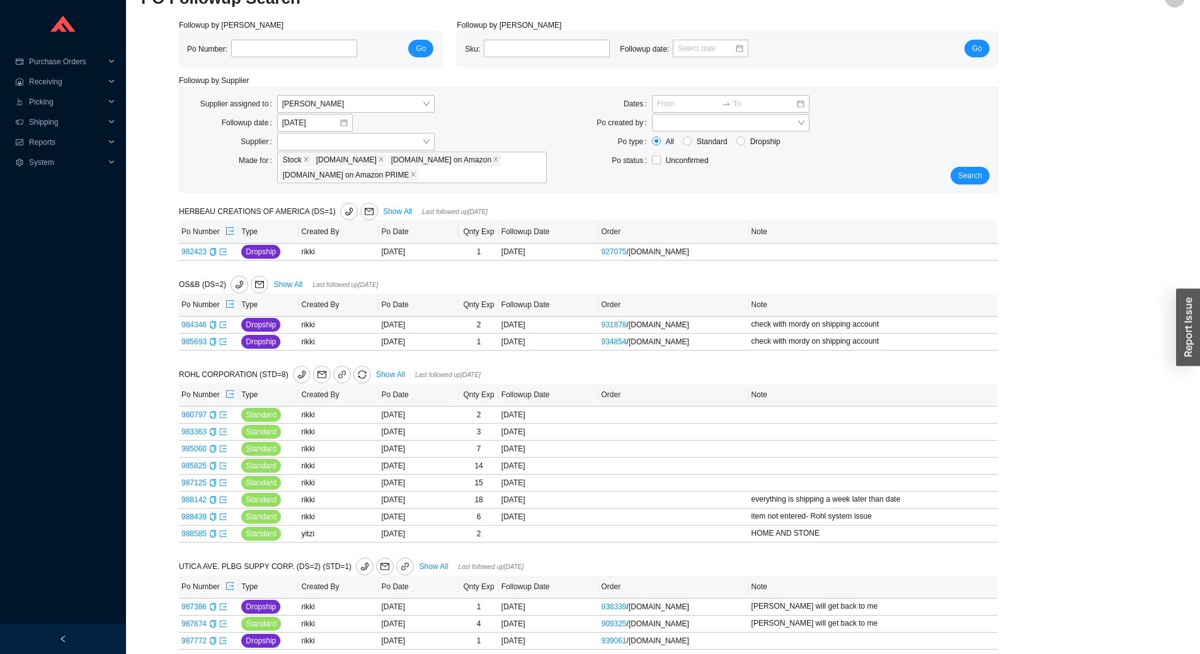
scroll to position [43, 0]
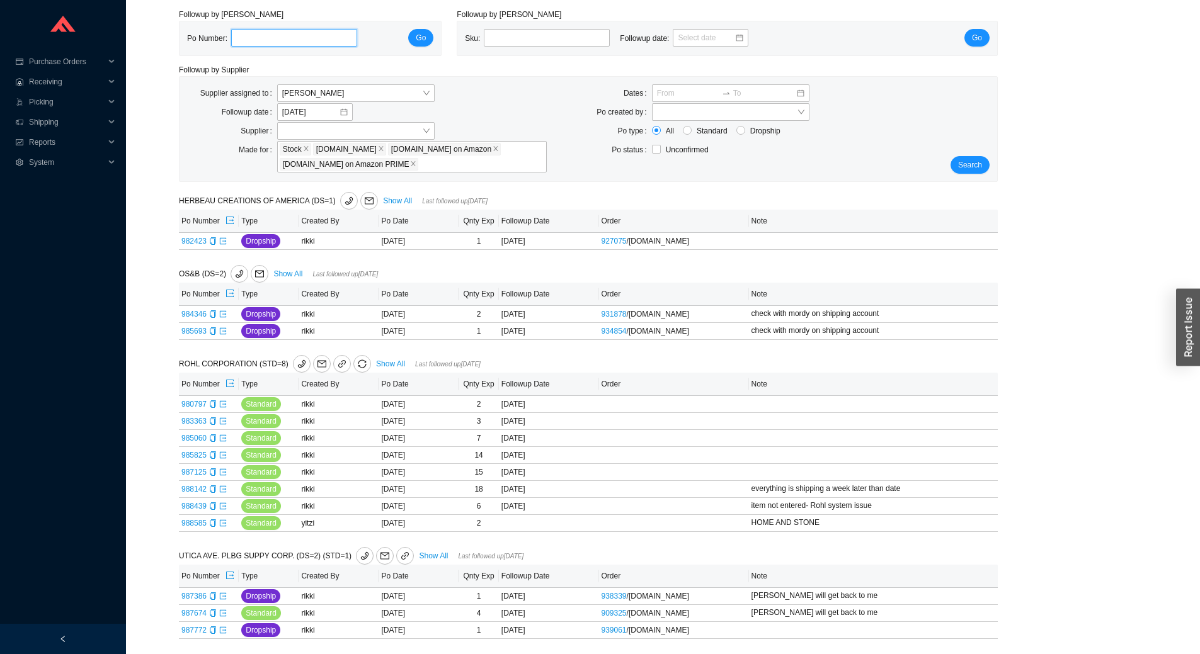
paste input "989141"
type input "989141"
click at [420, 31] on span "Go" at bounding box center [421, 37] width 10 height 13
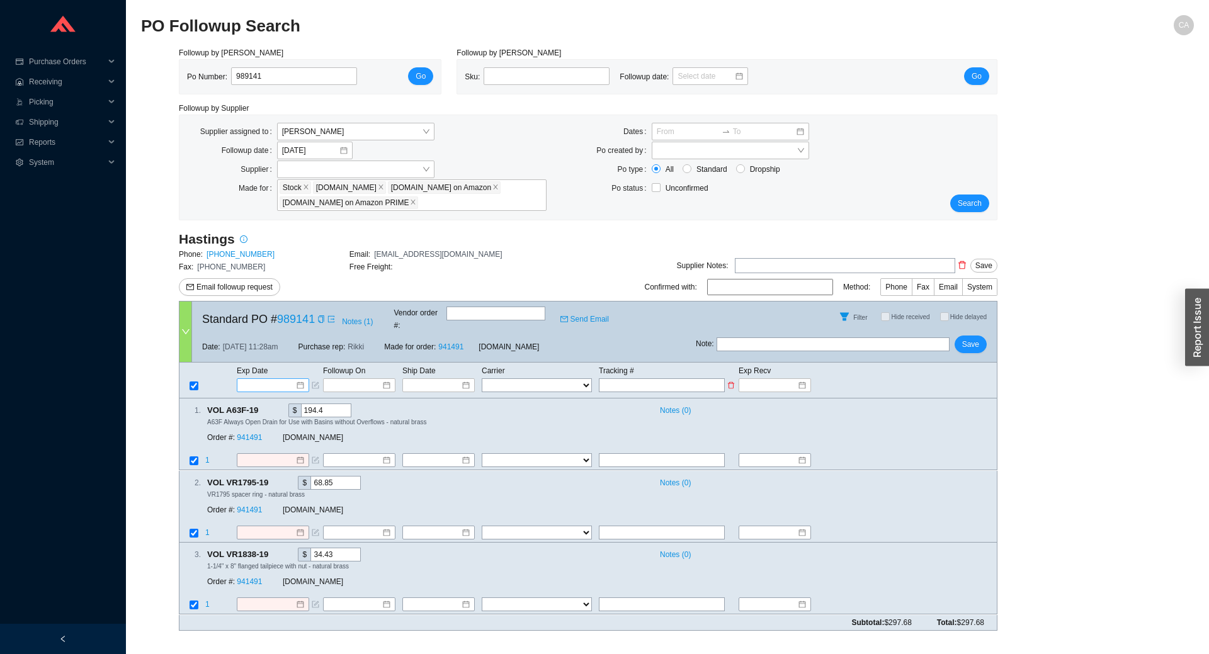
click at [275, 379] on input at bounding box center [269, 385] width 54 height 13
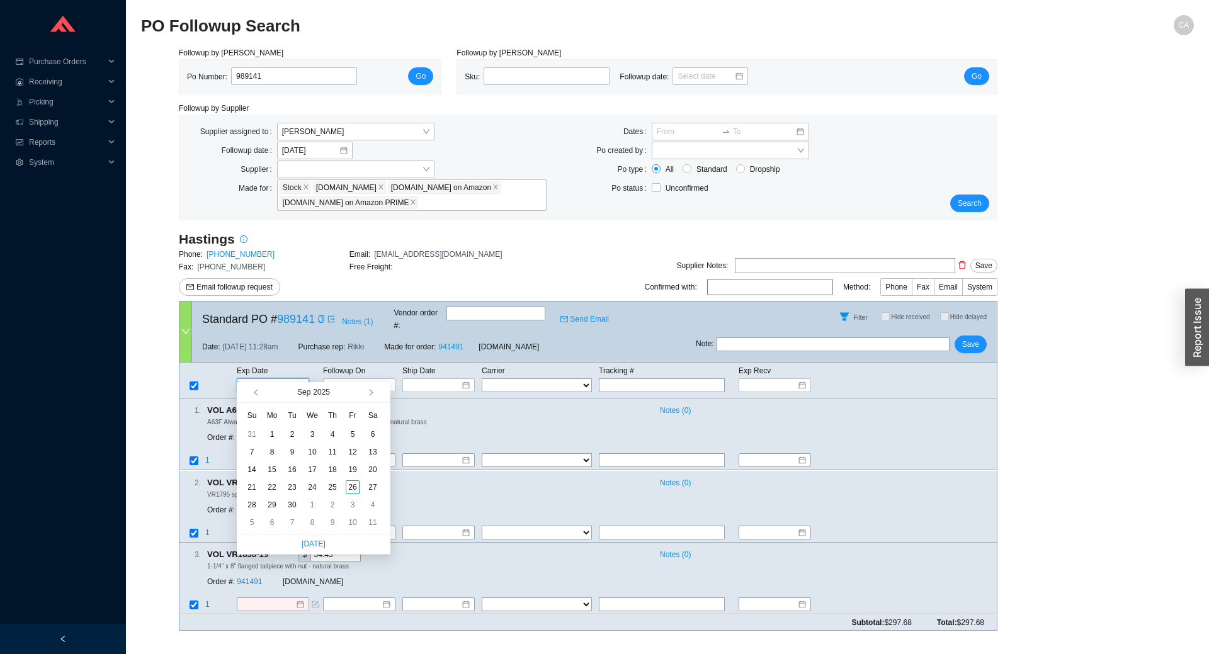
type input "[DATE]"
click at [367, 392] on button "button" at bounding box center [370, 392] width 12 height 20
type input "[DATE]"
click at [350, 526] on div "7" at bounding box center [353, 523] width 14 height 14
type input "[DATE]"
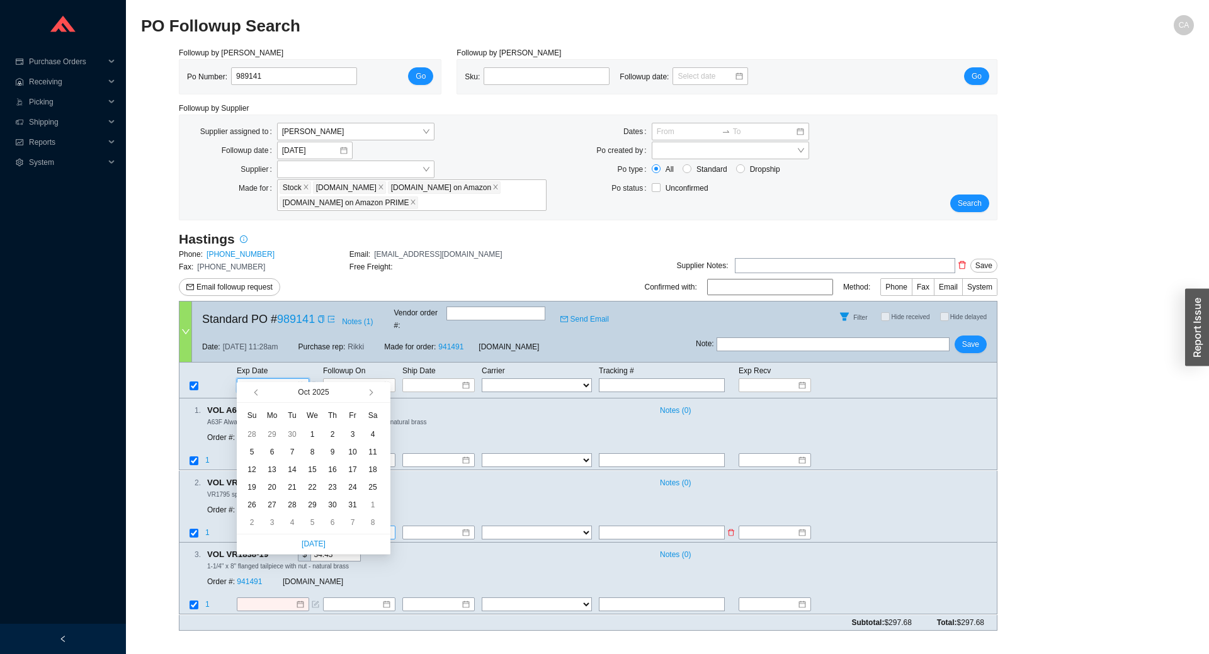
type input "[DATE]"
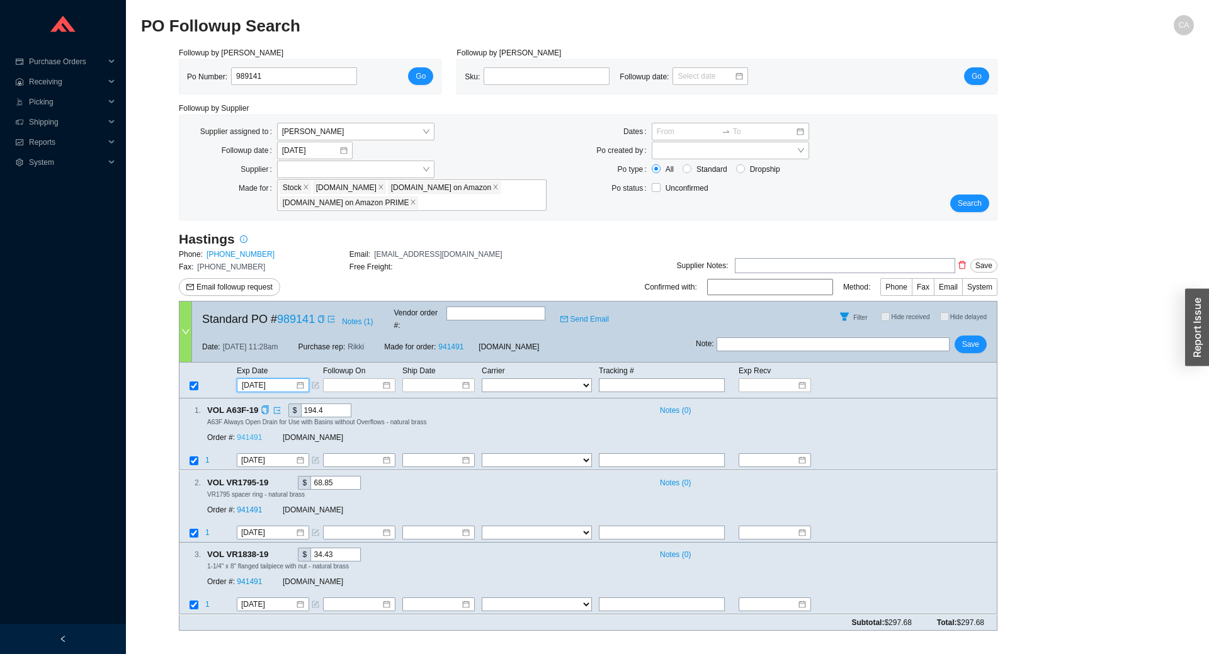
click at [244, 434] on link "941491" at bounding box center [249, 438] width 25 height 9
click at [956, 336] on button "Save" at bounding box center [971, 345] width 32 height 18
click at [270, 84] on input "989141" at bounding box center [294, 76] width 126 height 18
click at [277, 78] on input "989141" at bounding box center [294, 76] width 126 height 18
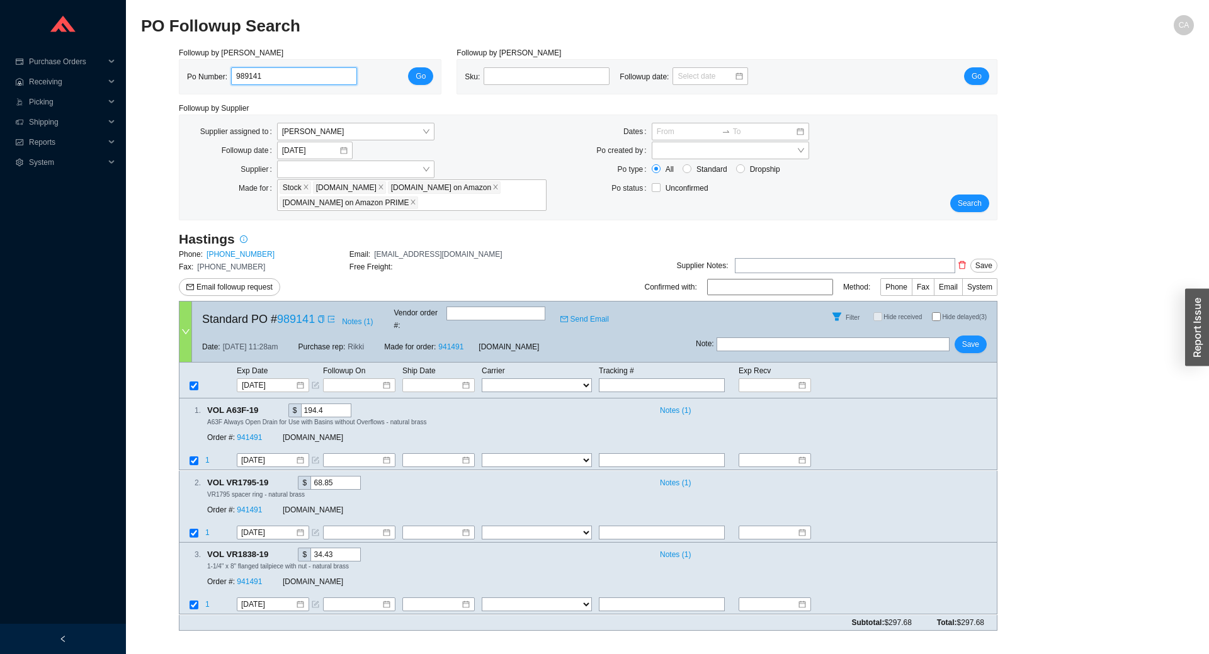
click at [277, 78] on input "989141" at bounding box center [294, 76] width 126 height 18
paste input "22"
type input "989122"
click at [426, 71] on span "Go" at bounding box center [421, 76] width 10 height 13
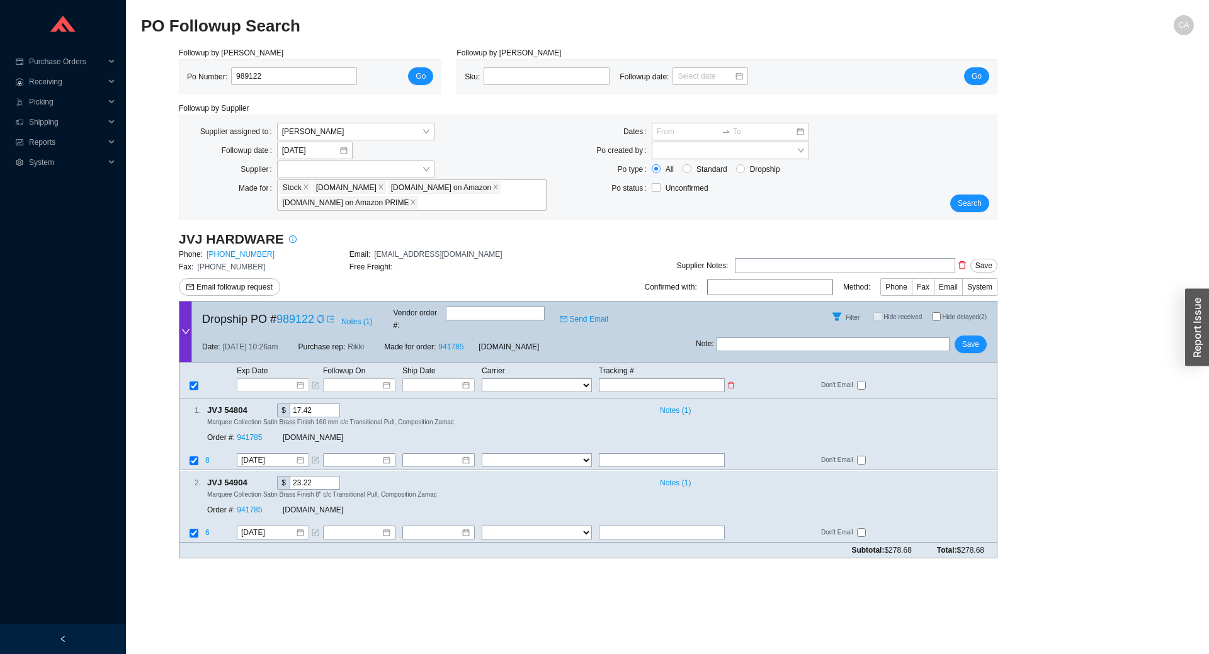
click at [642, 379] on input "text" at bounding box center [662, 386] width 126 height 14
paste input "1Z1X3R450394357985"
type input "1Z1X3R450394357985"
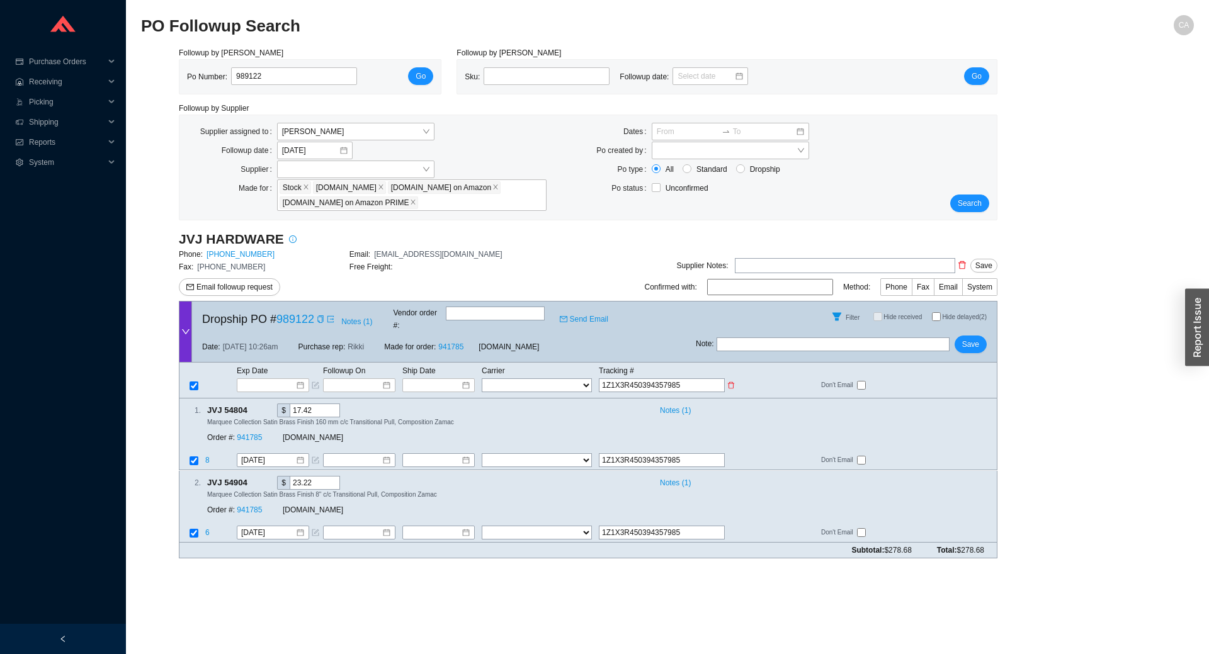
type input "1Z1X3R450394357985"
click at [561, 379] on select "FedEx UPS ---------------- 2 Day Transportation INC A&B Freight A. [PERSON_NAME…" at bounding box center [537, 386] width 110 height 14
select select "2"
click at [482, 379] on select "FedEx UPS ---------------- 2 Day Transportation INC A&B Freight A. [PERSON_NAME…" at bounding box center [537, 386] width 110 height 14
select select "2"
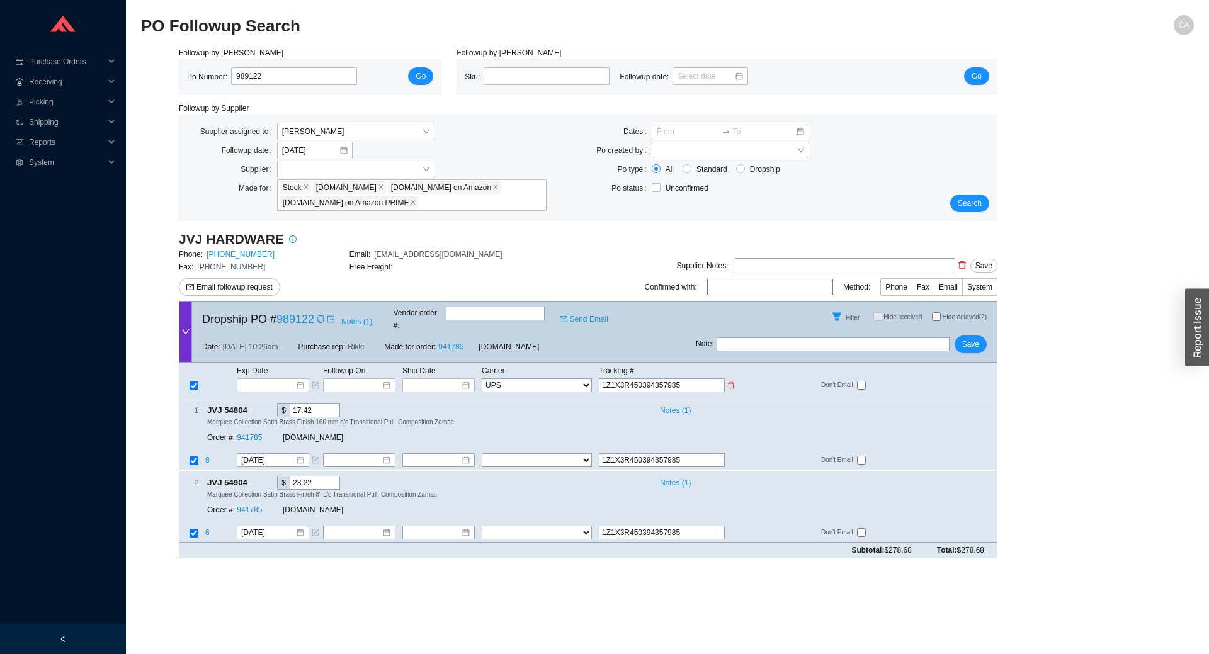
select select "2"
click at [456, 379] on input at bounding box center [435, 385] width 54 height 13
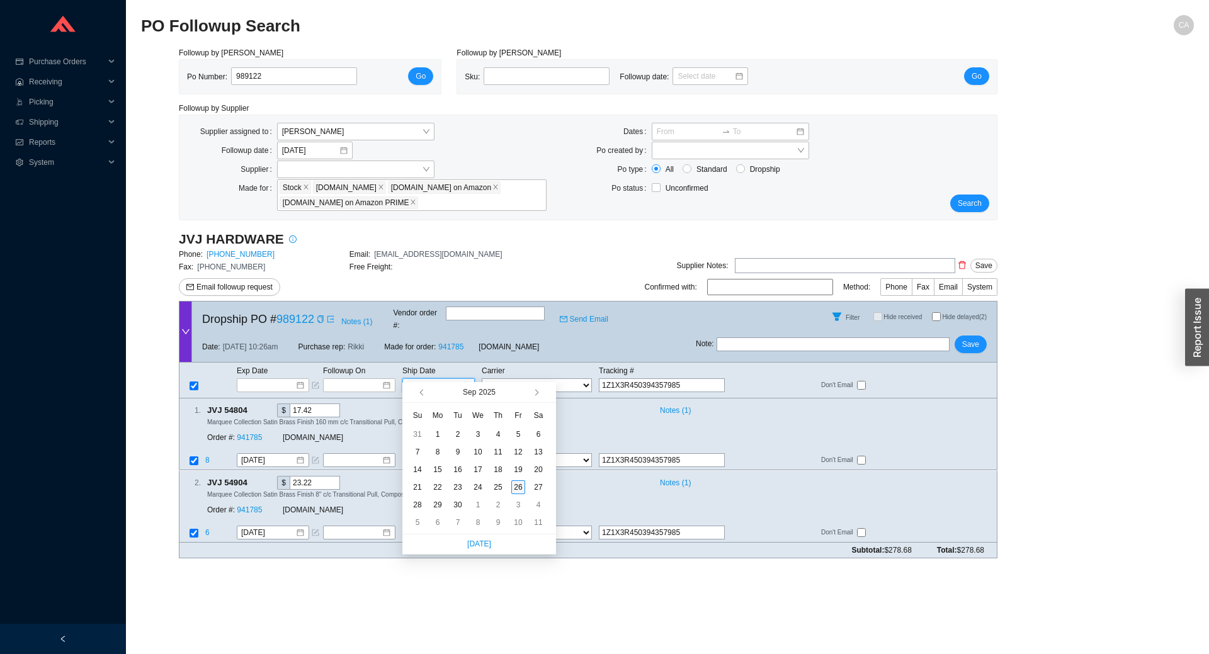
type input "[DATE]"
click at [518, 486] on div "26" at bounding box center [519, 488] width 14 height 14
type input "[DATE]"
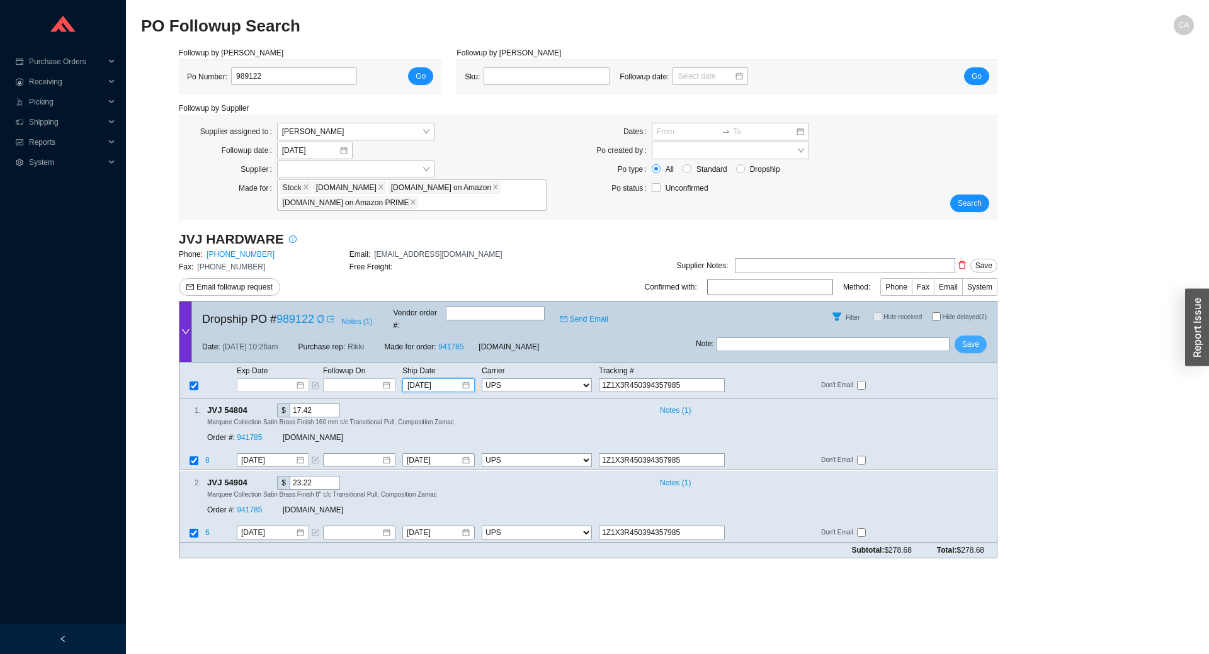
click at [971, 338] on span "Save" at bounding box center [971, 344] width 17 height 13
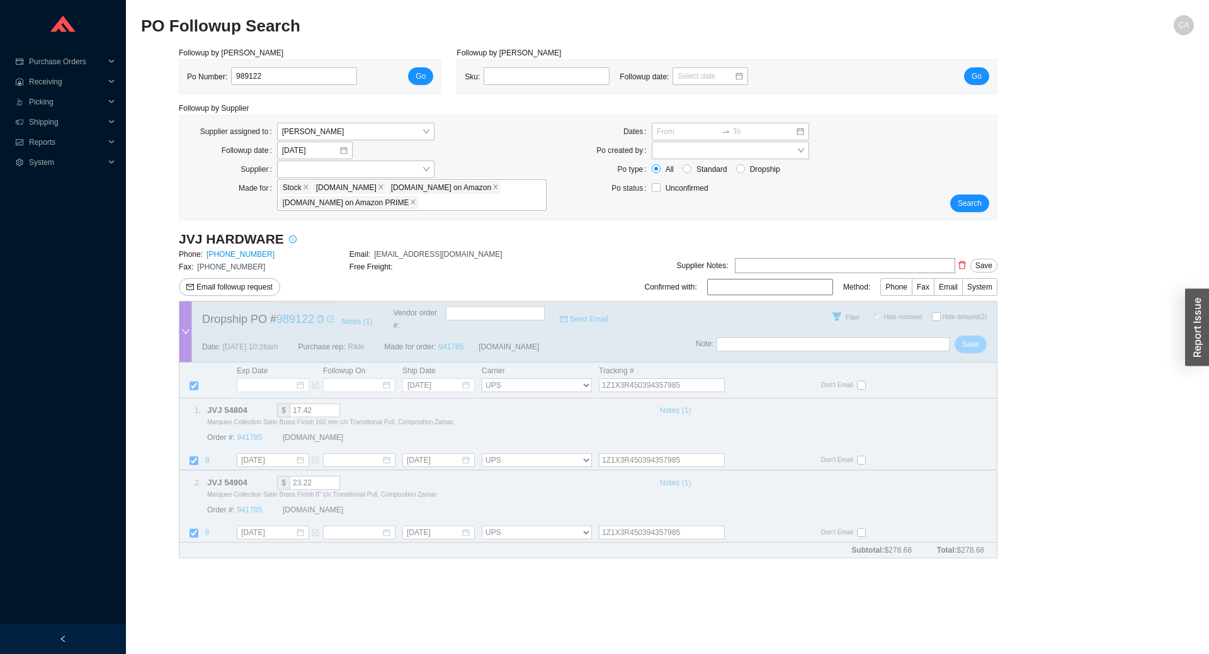
checkbox input "true"
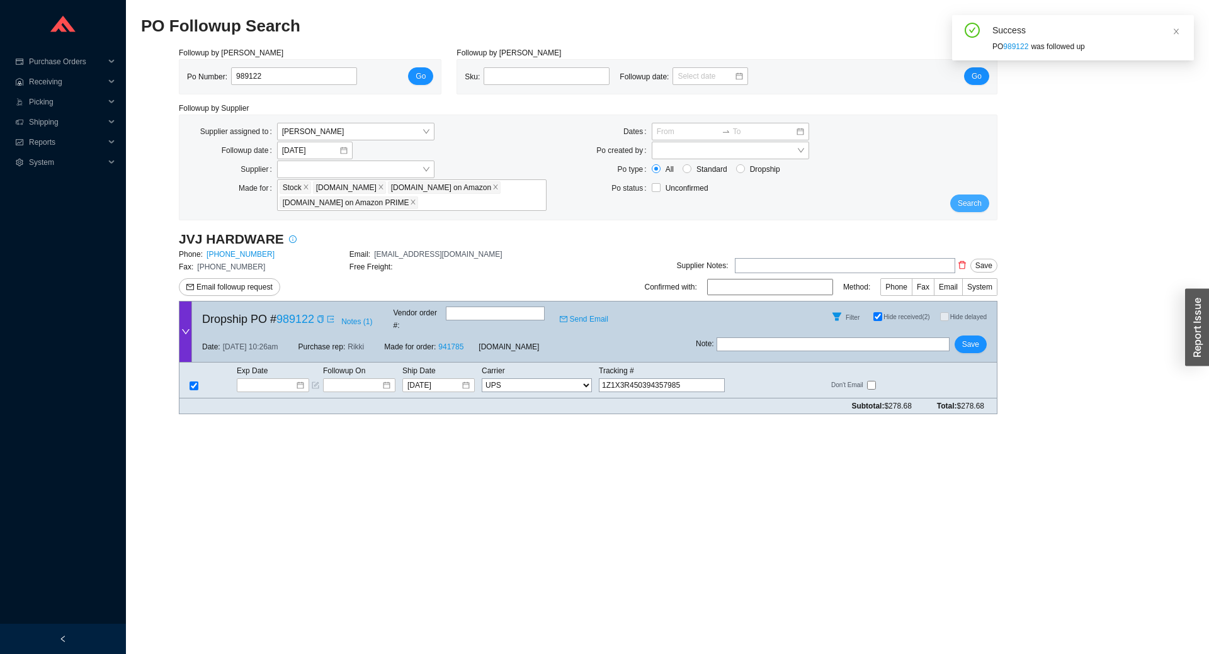
click at [981, 201] on span "Search" at bounding box center [970, 203] width 24 height 13
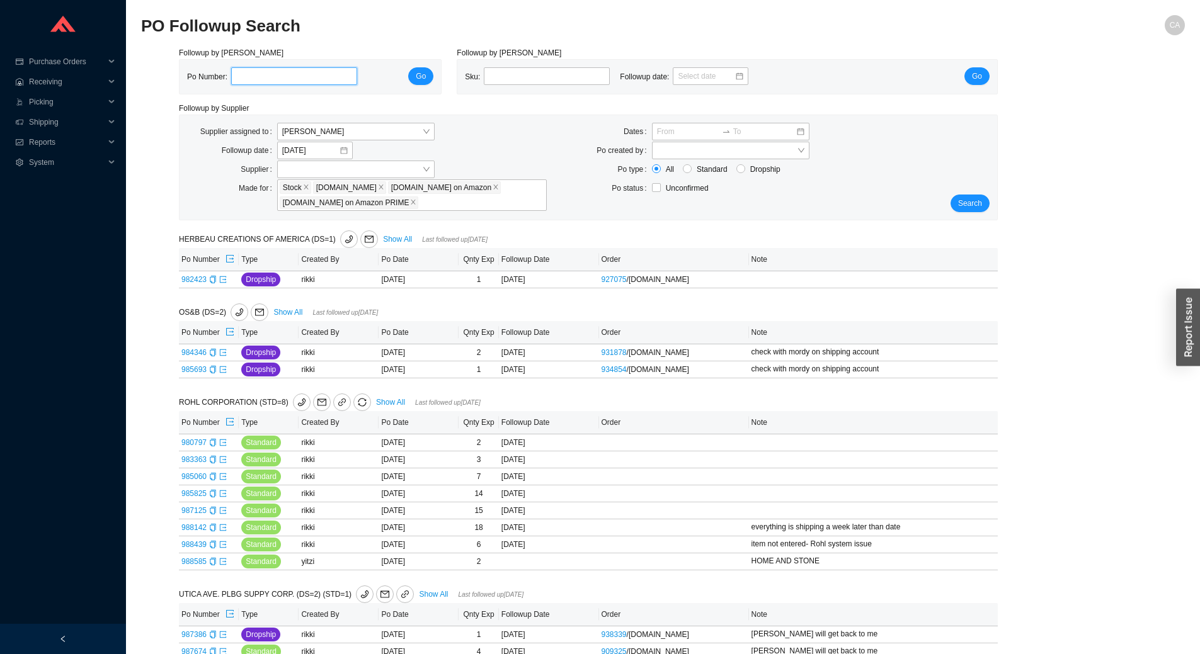
click at [317, 69] on input "tel" at bounding box center [294, 76] width 126 height 18
paste input "989154"
type input "989154"
click at [416, 72] on button "Go" at bounding box center [420, 76] width 25 height 18
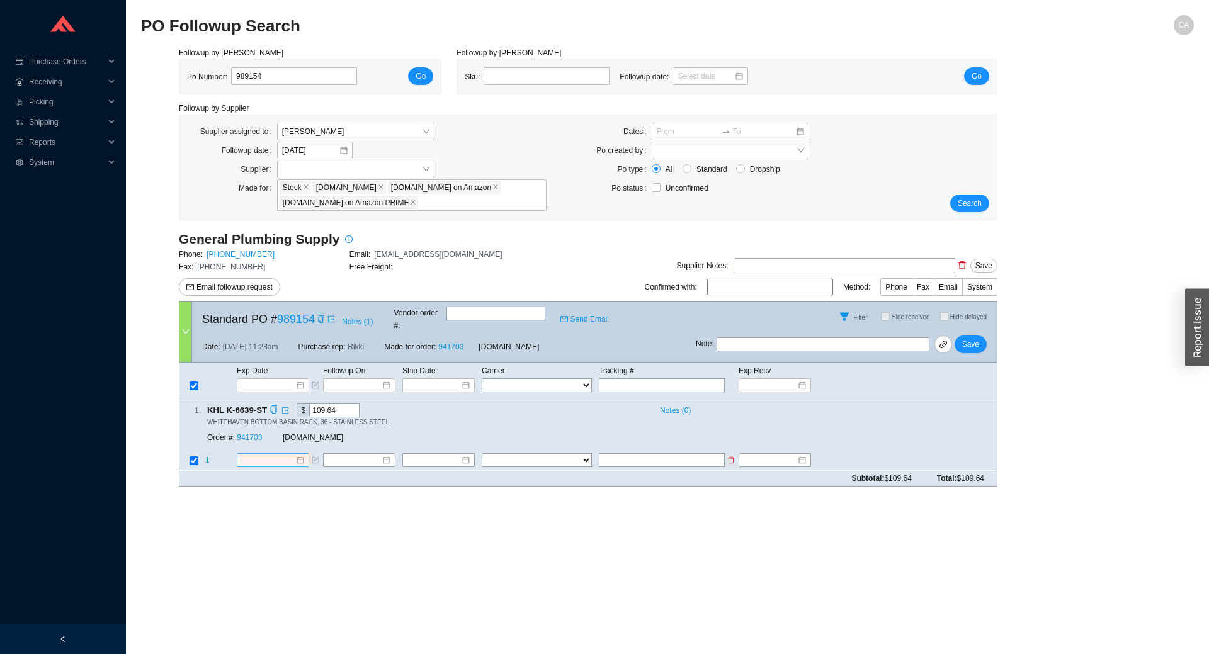
click at [273, 455] on input at bounding box center [268, 461] width 54 height 13
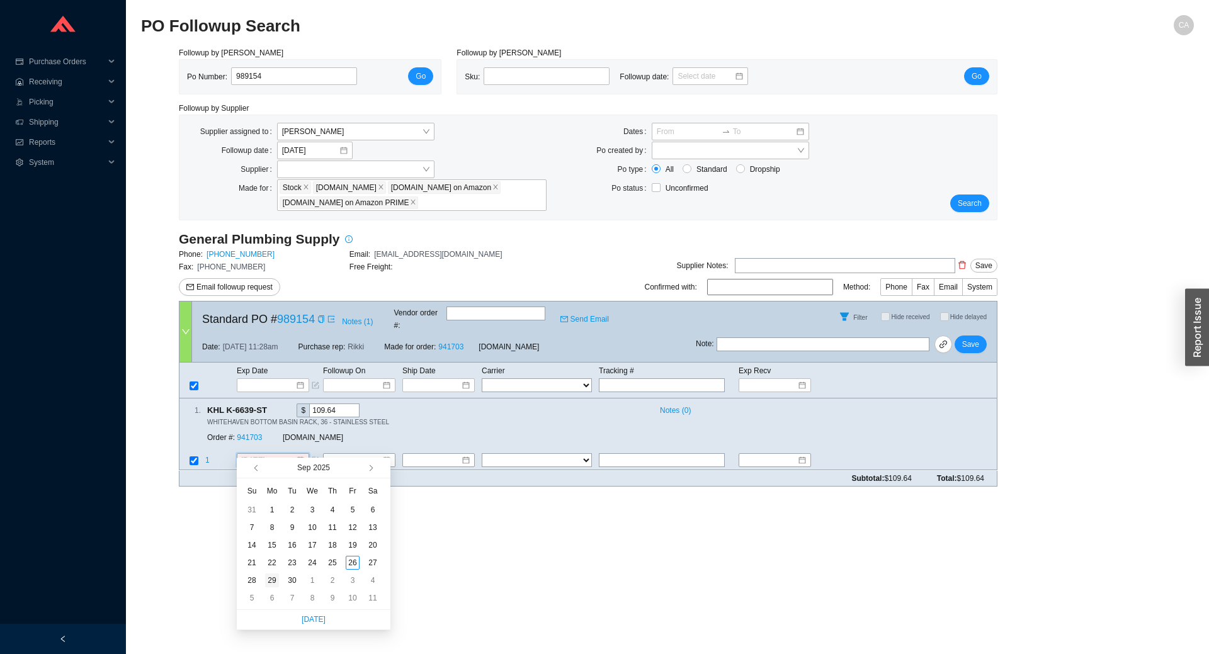
type input "[DATE]"
click at [268, 587] on div "29" at bounding box center [272, 581] width 14 height 14
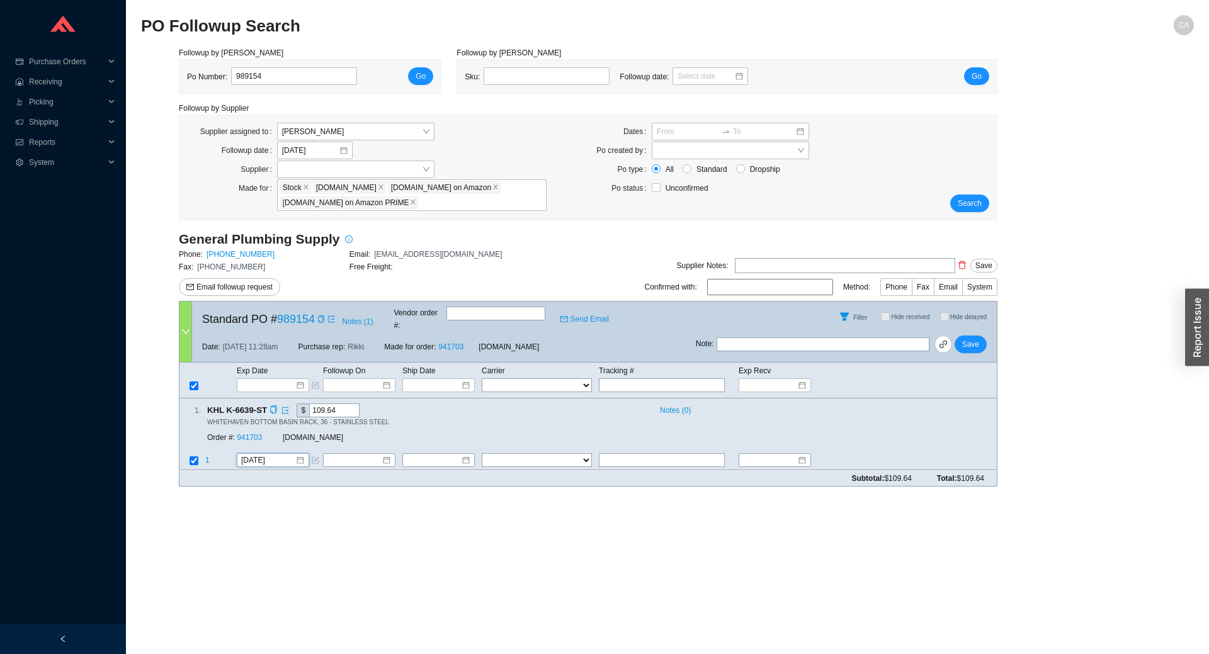
click at [257, 427] on div "Order #: 941703 [DOMAIN_NAME]" at bounding box center [380, 438] width 346 height 23
click at [257, 434] on link "941703" at bounding box center [249, 438] width 25 height 9
click at [976, 338] on span "Save" at bounding box center [971, 344] width 17 height 13
click at [974, 202] on span "Search" at bounding box center [970, 203] width 24 height 13
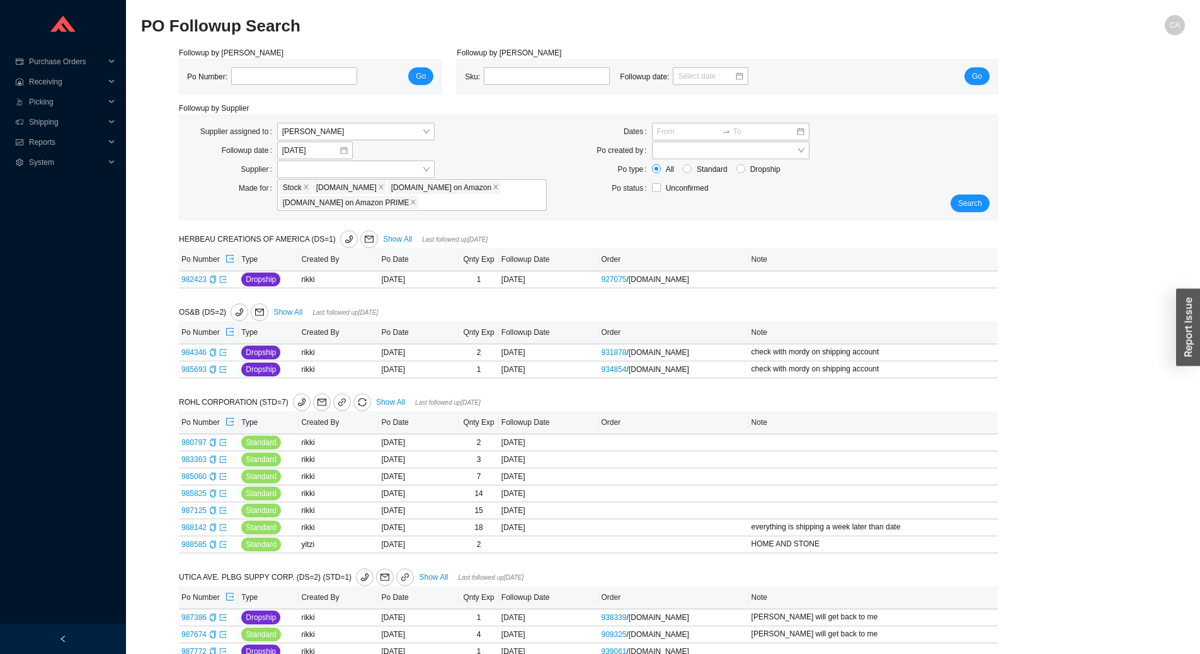
drag, startPoint x: 387, startPoint y: 405, endPoint x: 182, endPoint y: 1, distance: 453.0
click at [387, 405] on link "Show All" at bounding box center [390, 402] width 29 height 9
select select "2"
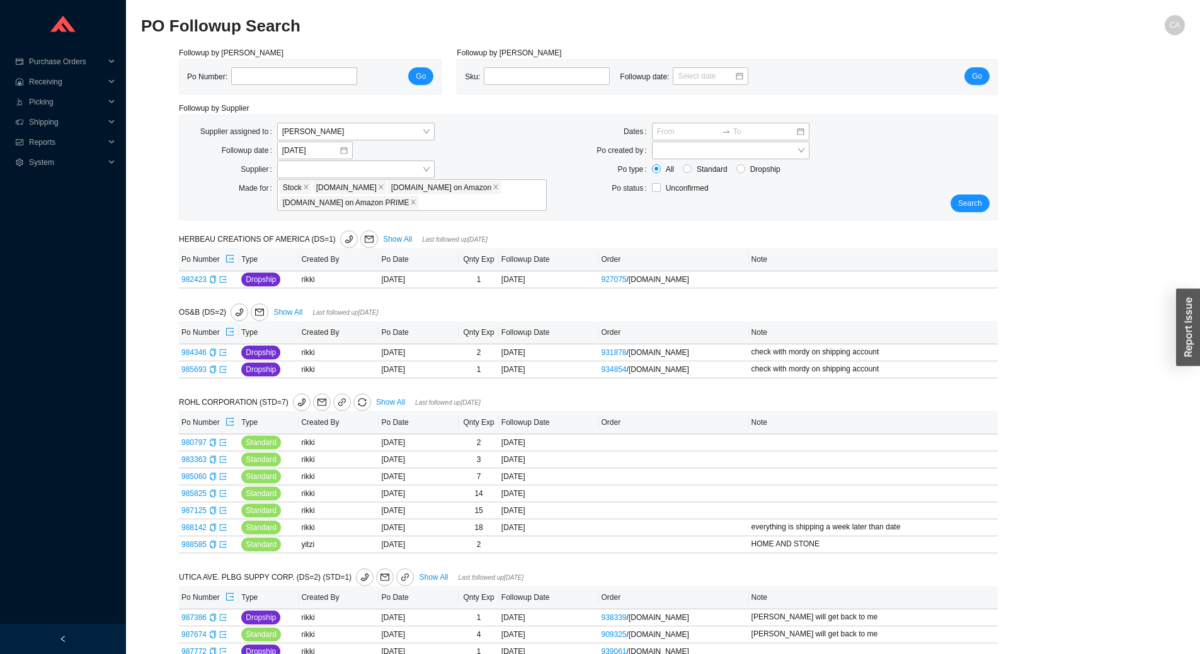
select select "2"
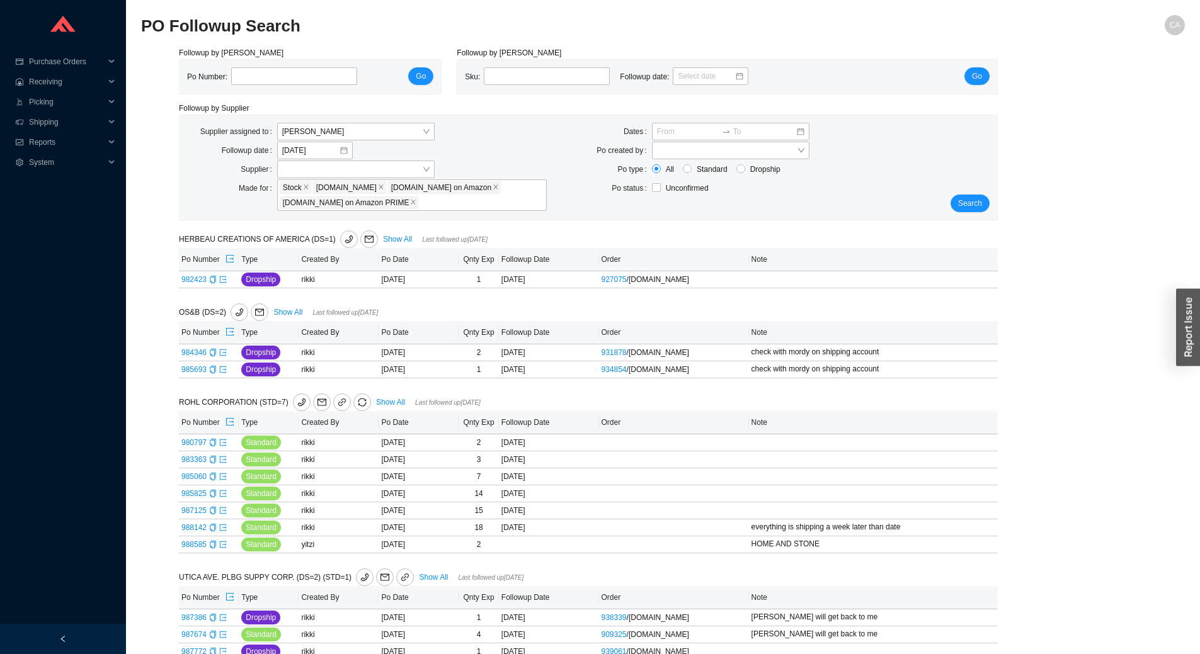
select select "10"
select select "2"
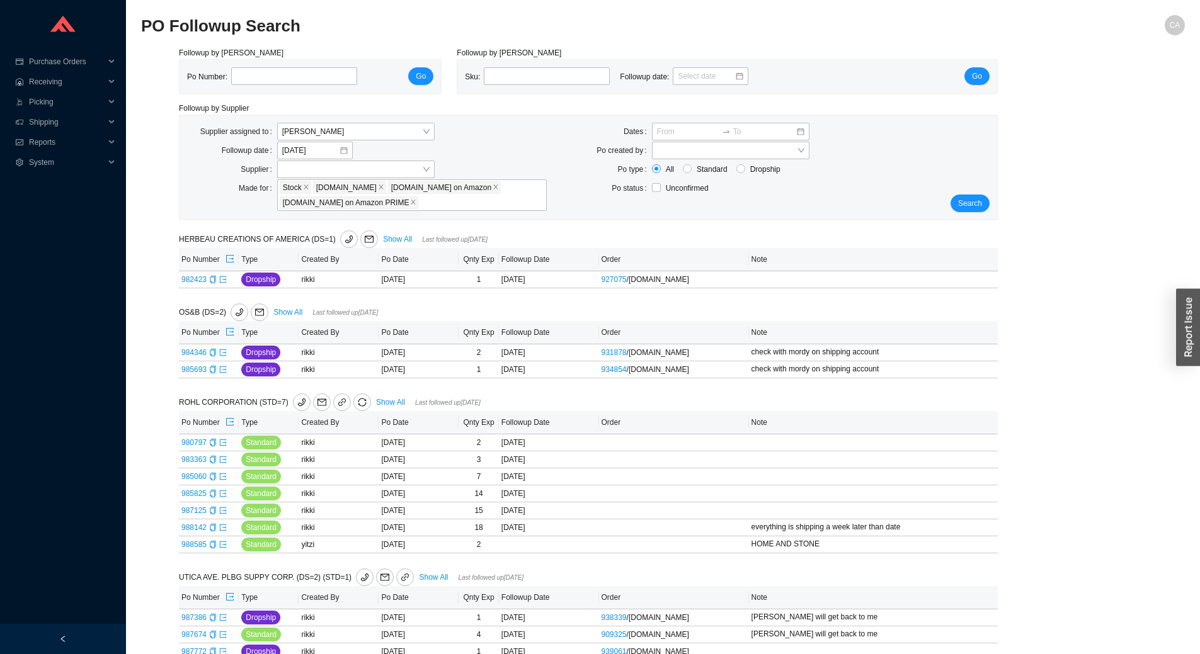
select select "2"
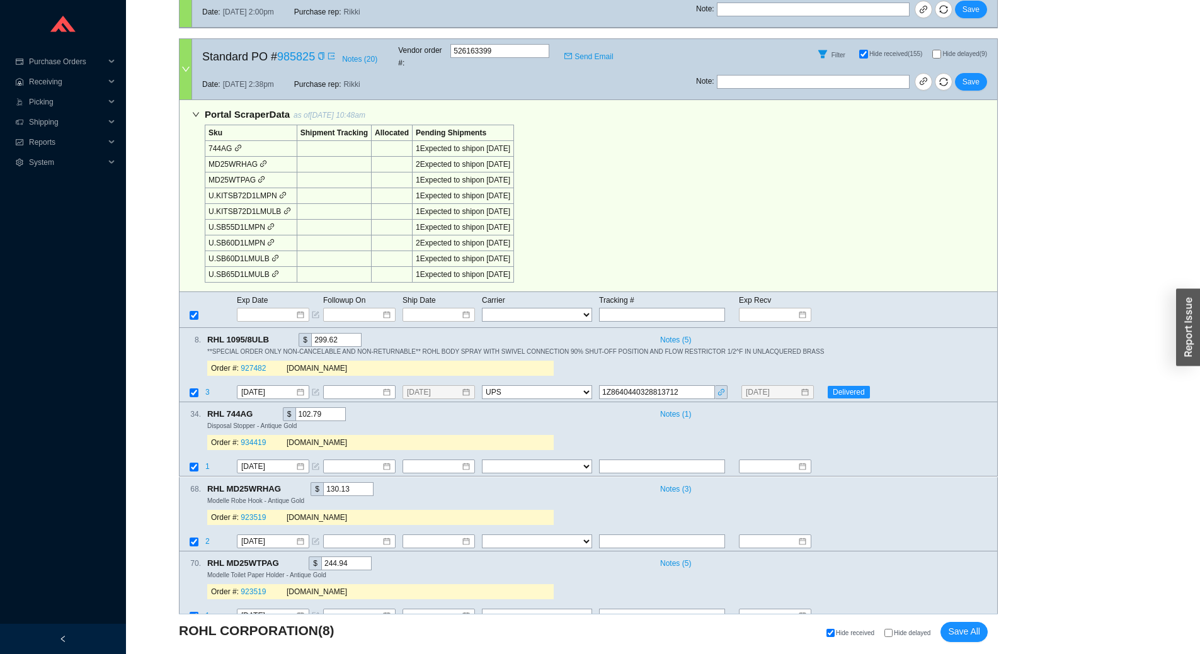
scroll to position [1575, 0]
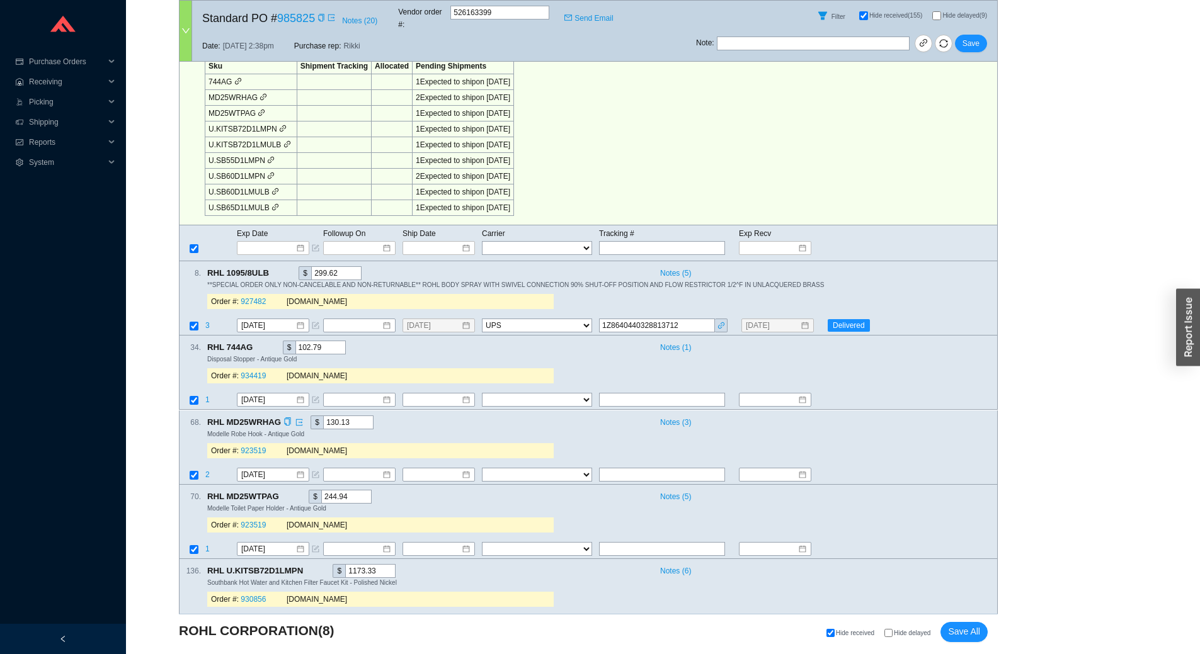
scroll to position [1890, 0]
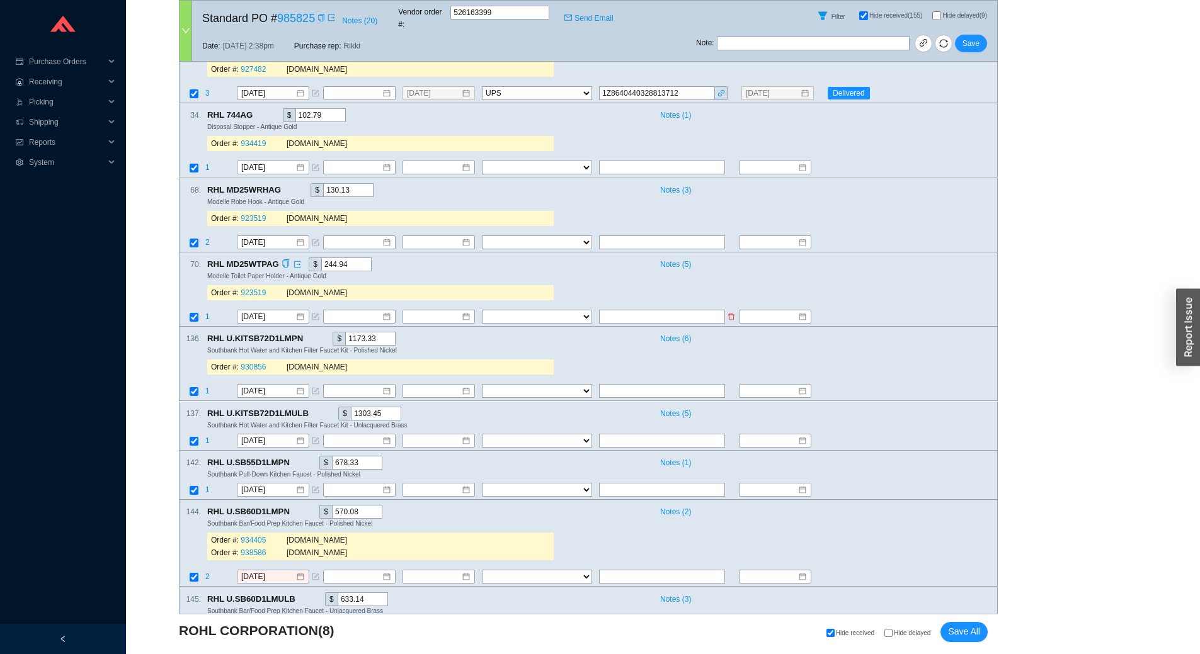
scroll to position [2079, 0]
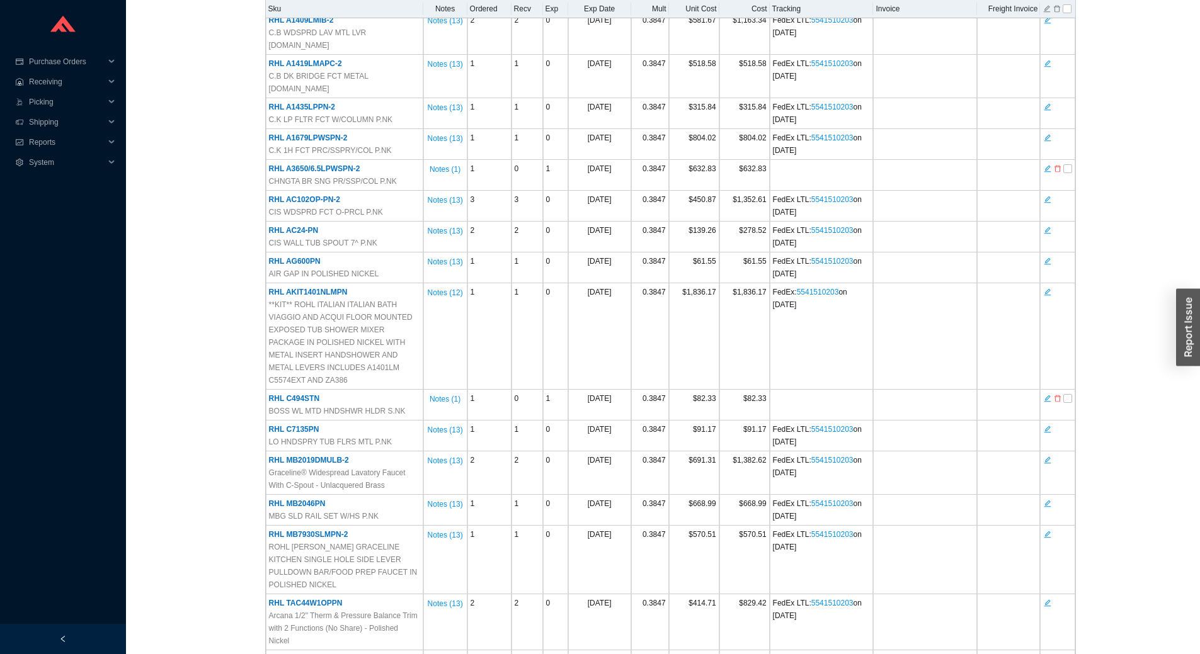
scroll to position [305, 0]
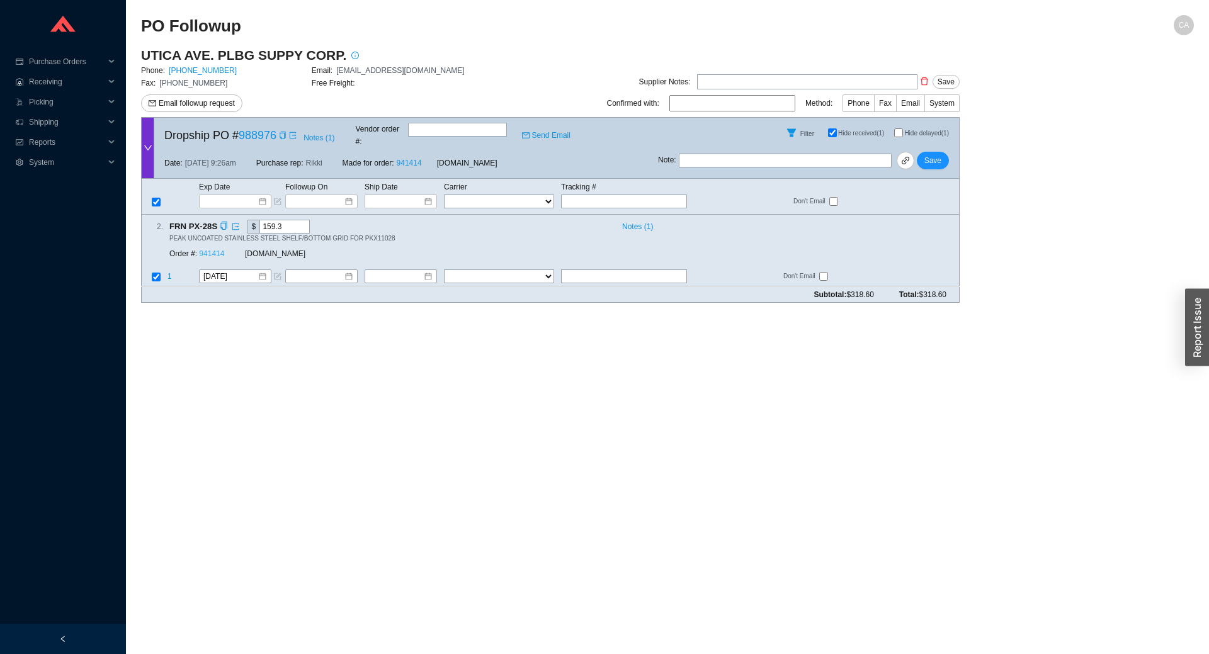
click at [209, 250] on link "941414" at bounding box center [211, 254] width 25 height 9
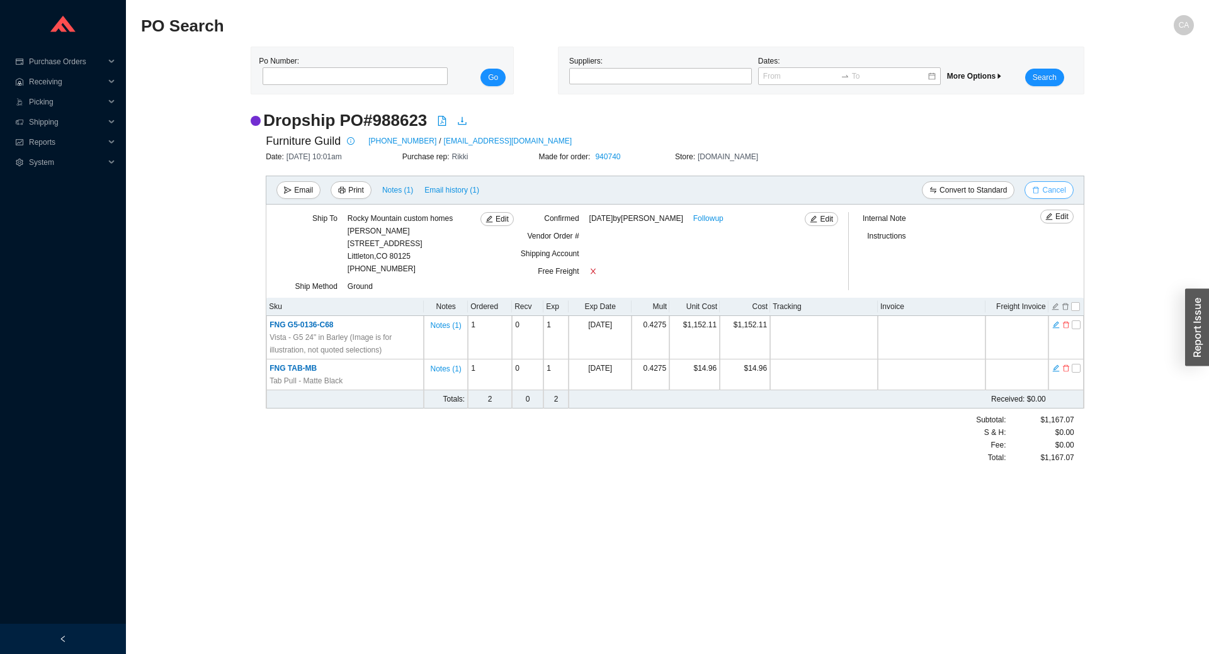
click at [1053, 184] on span "Cancel" at bounding box center [1054, 190] width 23 height 13
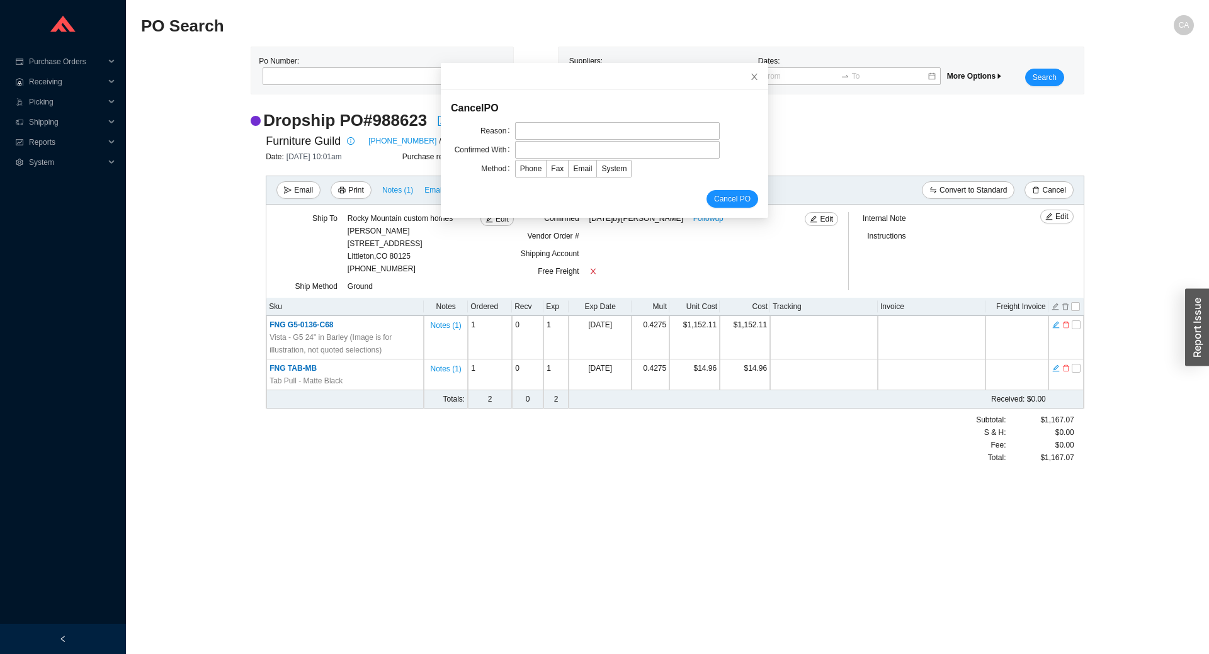
click at [538, 121] on form "Cancel PO Reason Confirmed With Method Phone Fax Email System Cancel PO" at bounding box center [604, 154] width 307 height 108
click at [539, 125] on input "text" at bounding box center [617, 131] width 205 height 18
click at [750, 72] on icon "close" at bounding box center [754, 76] width 9 height 9
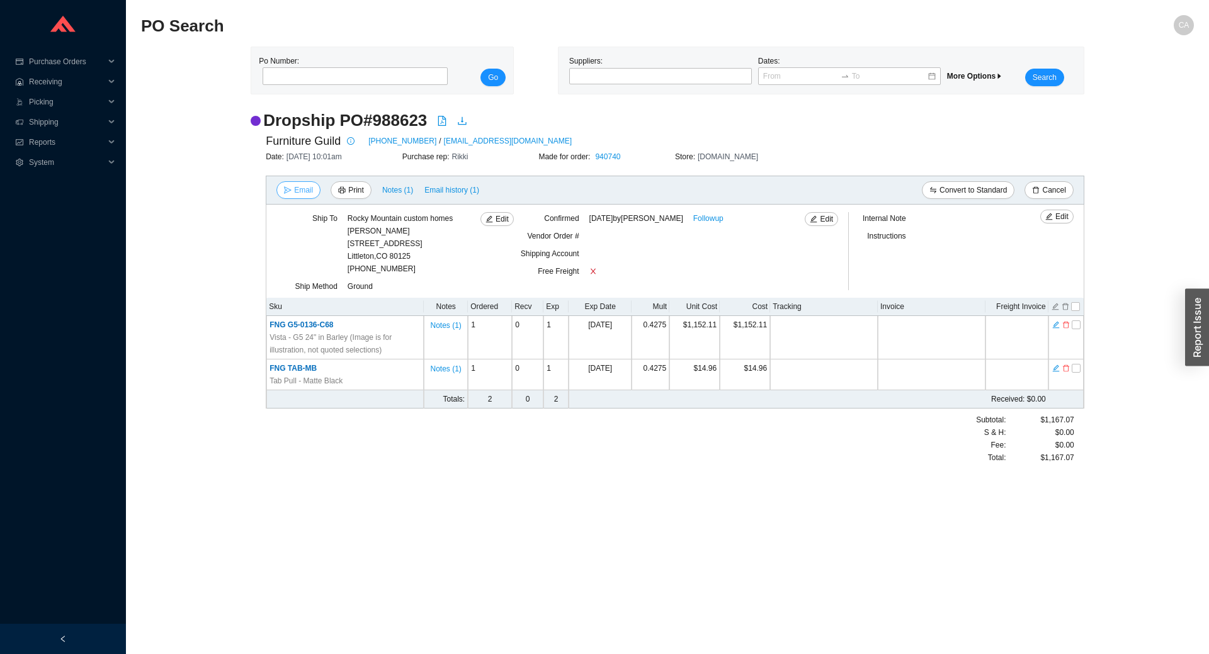
click at [295, 187] on span "Email" at bounding box center [303, 190] width 19 height 13
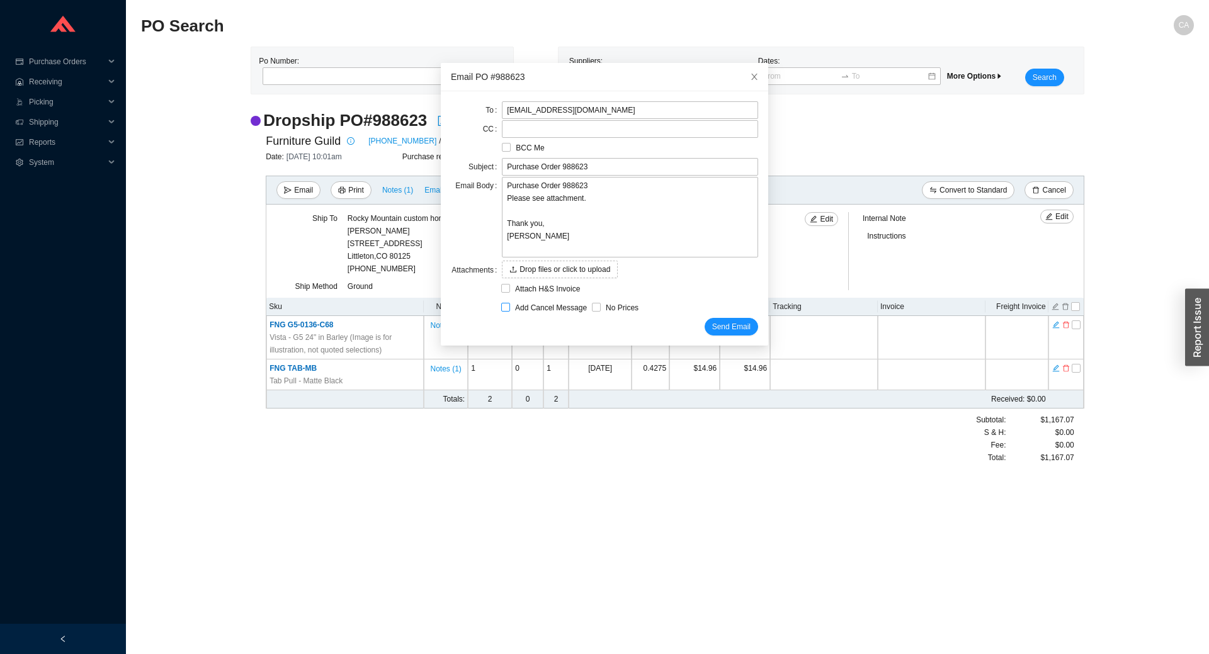
click at [522, 307] on span "Add Cancel Message" at bounding box center [551, 308] width 82 height 13
click at [510, 307] on input "Add Cancel Message" at bounding box center [505, 307] width 9 height 9
checkbox input "true"
type input "Purchase Order 988623 - PLEASE CANCEL"
type textarea "Please cancel and confirm via email. Thank you, [PERSON_NAME]"
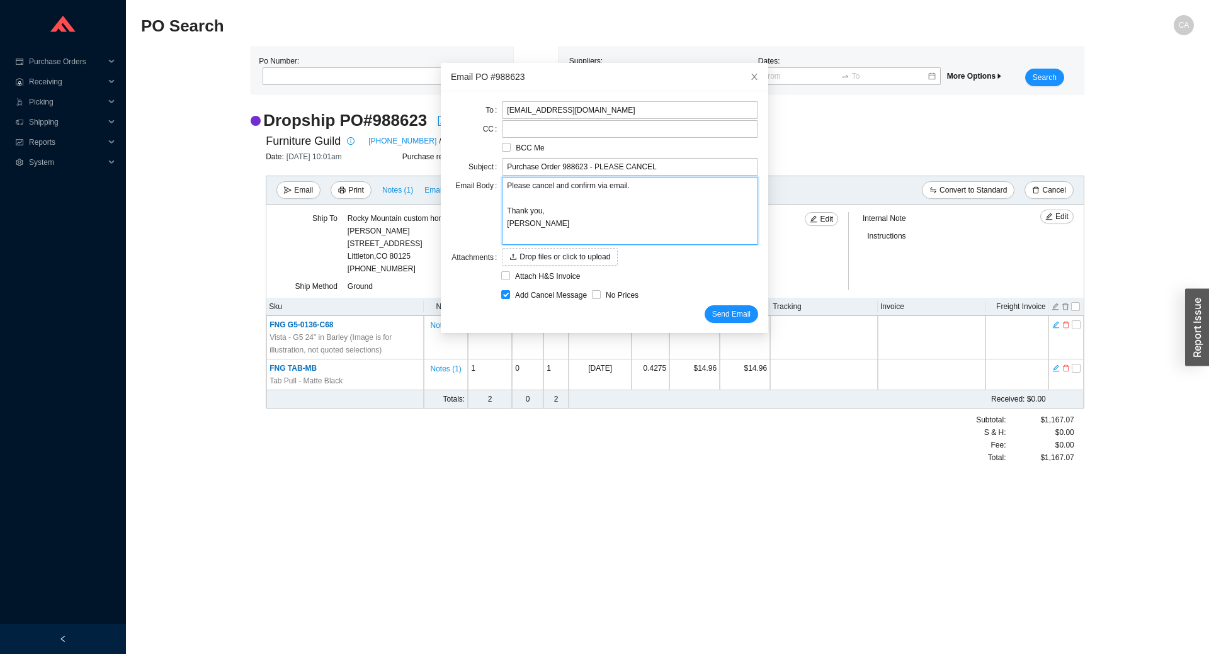
click at [636, 188] on textarea "Please cancel and confirm via email. Thank you, [PERSON_NAME]" at bounding box center [630, 211] width 256 height 68
type textarea "Please cancel and confirm via email. Thank you, [PERSON_NAME]"
type textarea "Please cancel and confirm via email. ( Thank you, [PERSON_NAME]"
type textarea "Please cancel and confirm via email. (C Thank you, [PERSON_NAME]"
type textarea "Please cancel and confirm via email. (Cu Thank you, [PERSON_NAME]"
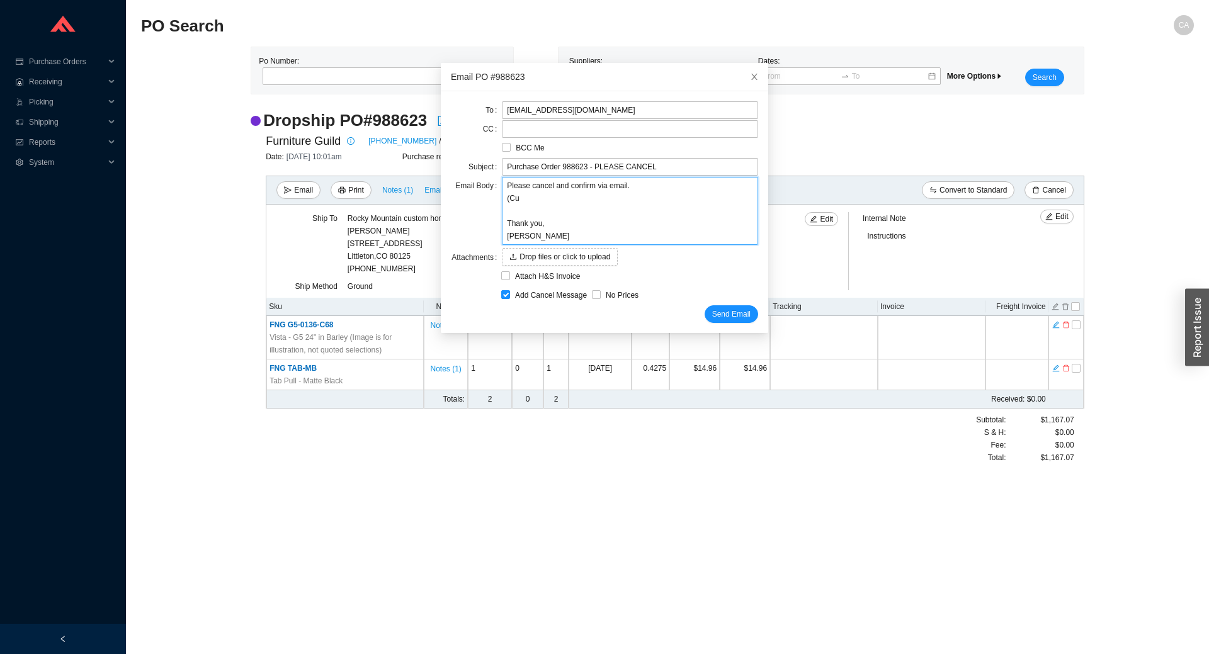
type textarea "Please cancel and confirm via email. (Cus Thank you, [PERSON_NAME]"
type textarea "Please cancel and confirm via email. (Cust Thank you, [PERSON_NAME]"
type textarea "Please cancel and confirm via email. (Custo Thank you, [PERSON_NAME]"
type textarea "Please cancel and confirm via email. (Custom Thank you, [PERSON_NAME]"
type textarea "Please cancel and confirm via email. (Custome Thank you, [PERSON_NAME]"
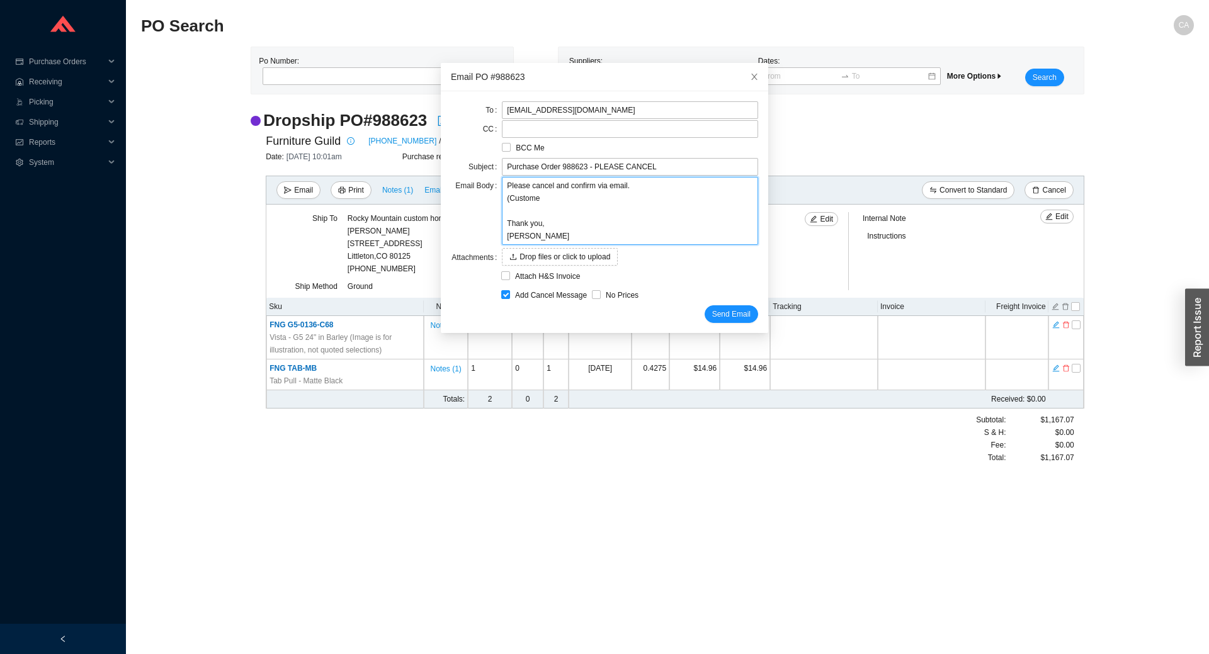
type textarea "Please cancel and confirm via email. (Customer Thank you, [PERSON_NAME]"
type textarea "Please cancel and confirm via email. (Customer s Thank you, [PERSON_NAME]"
type textarea "Please cancel and confirm via email. (Customer si Thank you, [PERSON_NAME]"
type textarea "Please cancel and confirm via email. (Customer s Thank you, [PERSON_NAME]"
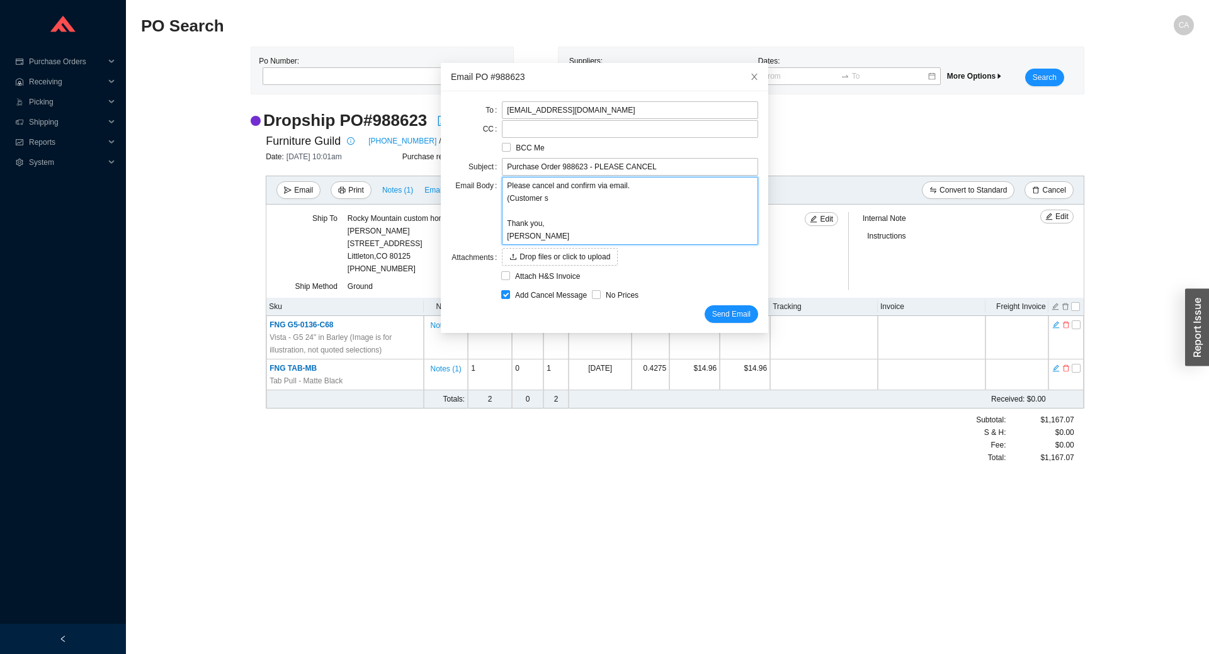
type textarea "Please cancel and confirm via email. (Customer Thank you, [PERSON_NAME]"
type textarea "Please cancel and confirm via email. (Customer w Thank you, [PERSON_NAME]"
type textarea "Please cancel and confirm via email. (Customer wi Thank you, [PERSON_NAME]"
type textarea "Please cancel and confirm via email. (Customer wil Thank you, [PERSON_NAME]"
type textarea "Please cancel and confirm via email. (Customer will Thank you, [PERSON_NAME]"
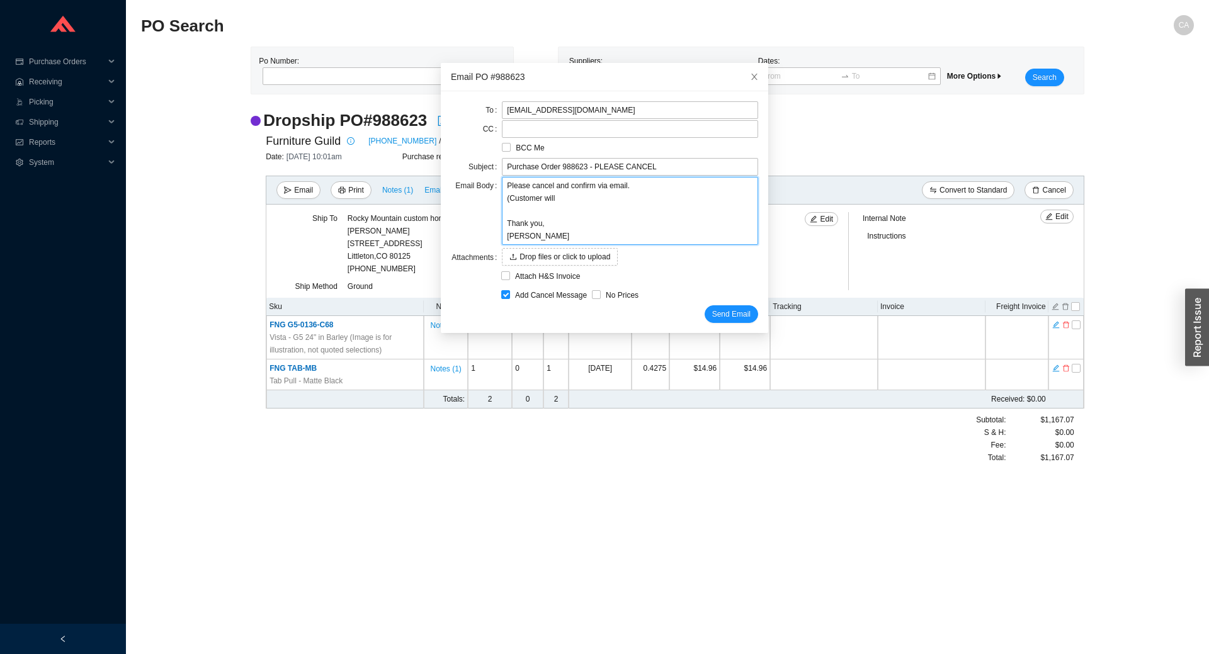
type textarea "Please cancel and confirm via email. (Customer will Thank you, [PERSON_NAME]"
type textarea "Please cancel and confirm via email. (Customer will s Thank you, [PERSON_NAME]"
type textarea "Please cancel and confirm via email. (Customer will se Thank you, [PERSON_NAME]"
type textarea "Please cancel and confirm via email. (Customer will sep Thank you, [PERSON_NAME]"
type textarea "Please cancel and confirm via email. (Customer will sepa Thank you, [PERSON_NAM…"
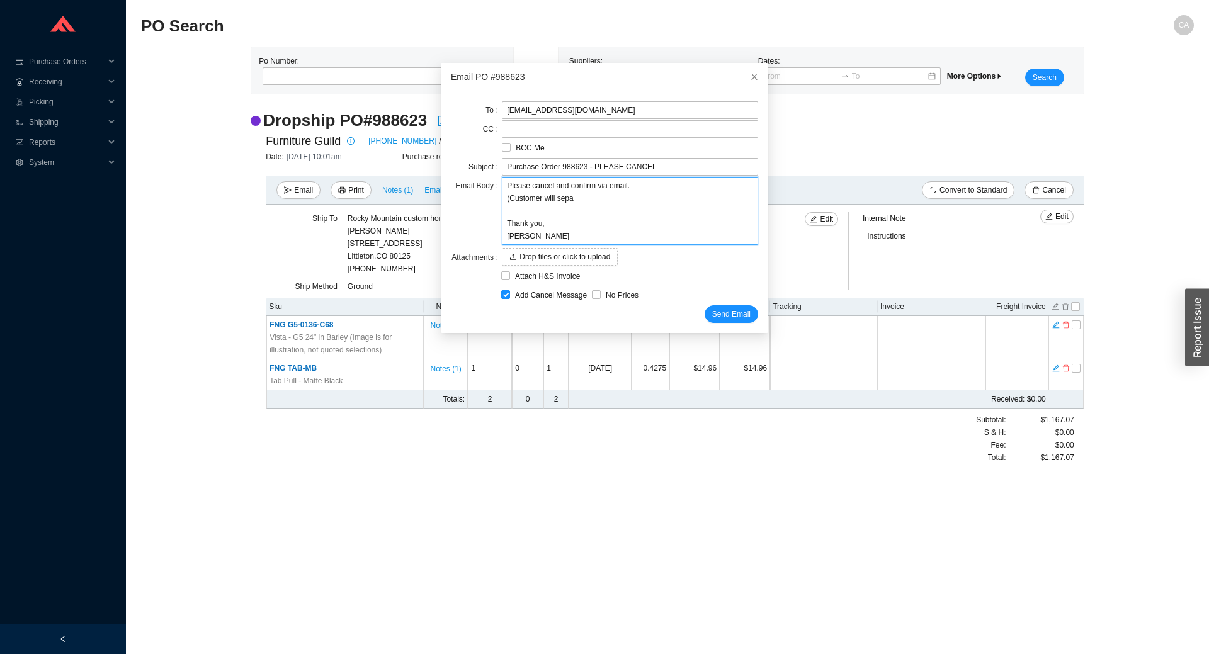
type textarea "Please cancel and confirm via email. (Customer will separ Thank you, [PERSON_NA…"
type textarea "Please cancel and confirm via email. (Customer will separa Thank you, [PERSON_N…"
type textarea "Please cancel and confirm via email. (Customer will separat Thank you, [PERSON_…"
type textarea "Please cancel and confirm via email. (Customer will separate Thank you, [PERSON…"
type textarea "Please cancel and confirm via email. (Customer will separatel Thank you, [PERSO…"
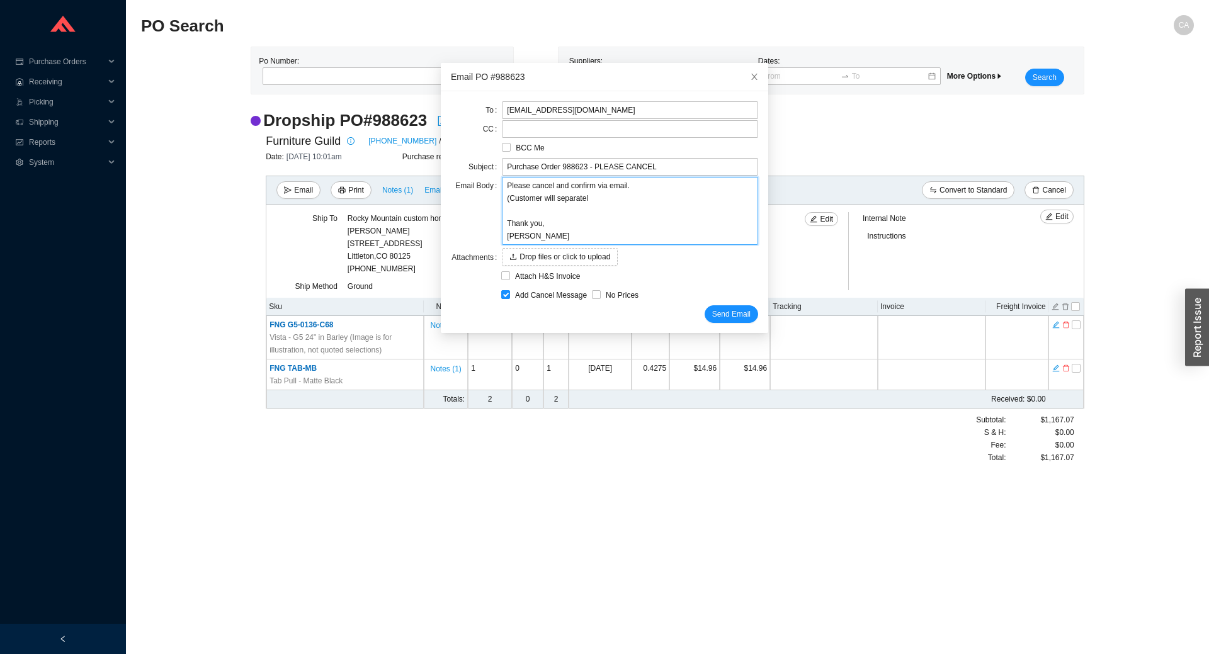
type textarea "Please cancel and confirm via email. (Customer will separately Thank you, [PERS…"
type textarea "Please cancel and confirm via email. (Customer will separately o Thank you, [PE…"
type textarea "Please cancel and confirm via email. (Customer will separately or Thank you, [P…"
type textarea "Please cancel and confirm via email. (Customer will separately ord Thank you, […"
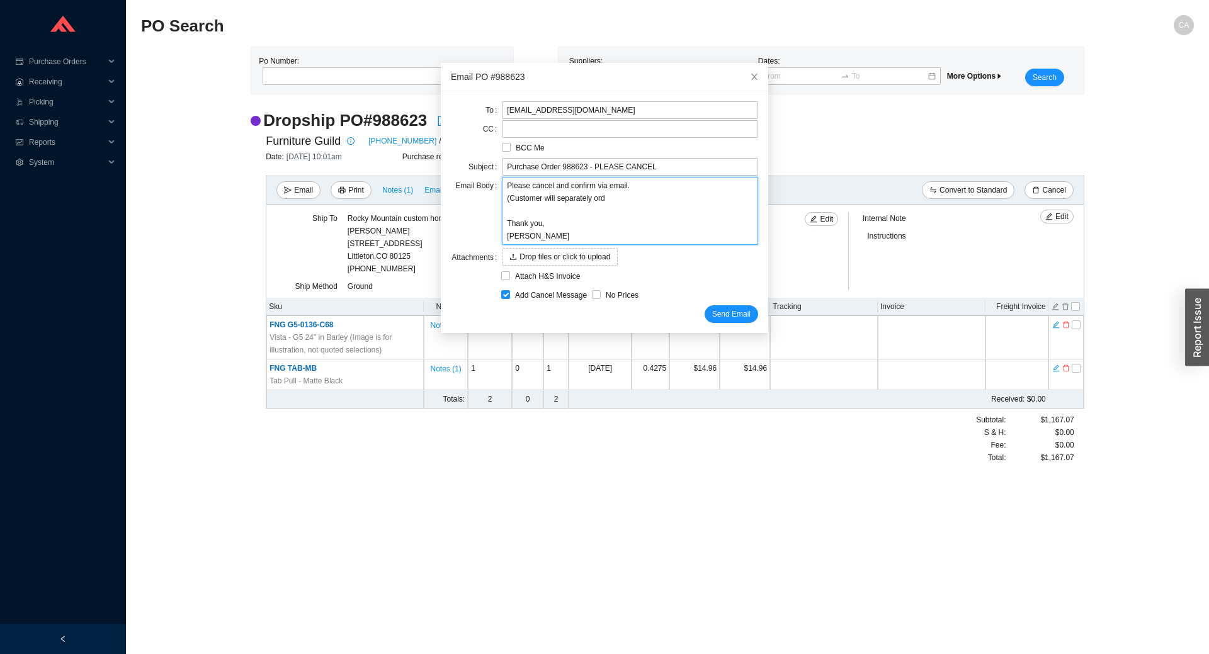
type textarea "Please cancel and confirm via email. (Customer will separately orde Thank you, …"
type textarea "Please cancel and confirm via email. (Customer will separately order Thank you,…"
type textarea "Please cancel and confirm via email. (Customer will separately order a Thank yo…"
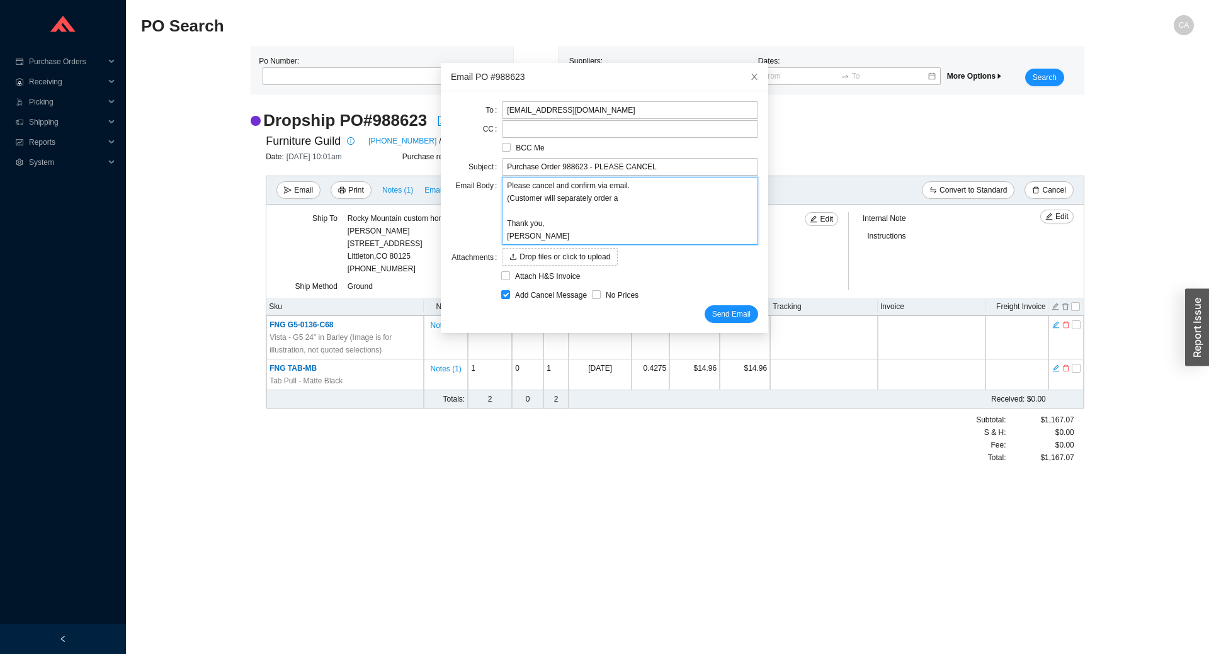
type textarea "Please cancel and confirm via email. (Customer will separately order a s Thank …"
type textarea "Please cancel and confirm via email. (Customer will separately order a sm Thank…"
type textarea "Please cancel and confirm via email. (Customer will separately order a sma Than…"
type textarea "Please cancel and confirm via email. (Customer will separately order a smal Tha…"
type textarea "Please cancel and confirm via email. (Customer will separately order a small Th…"
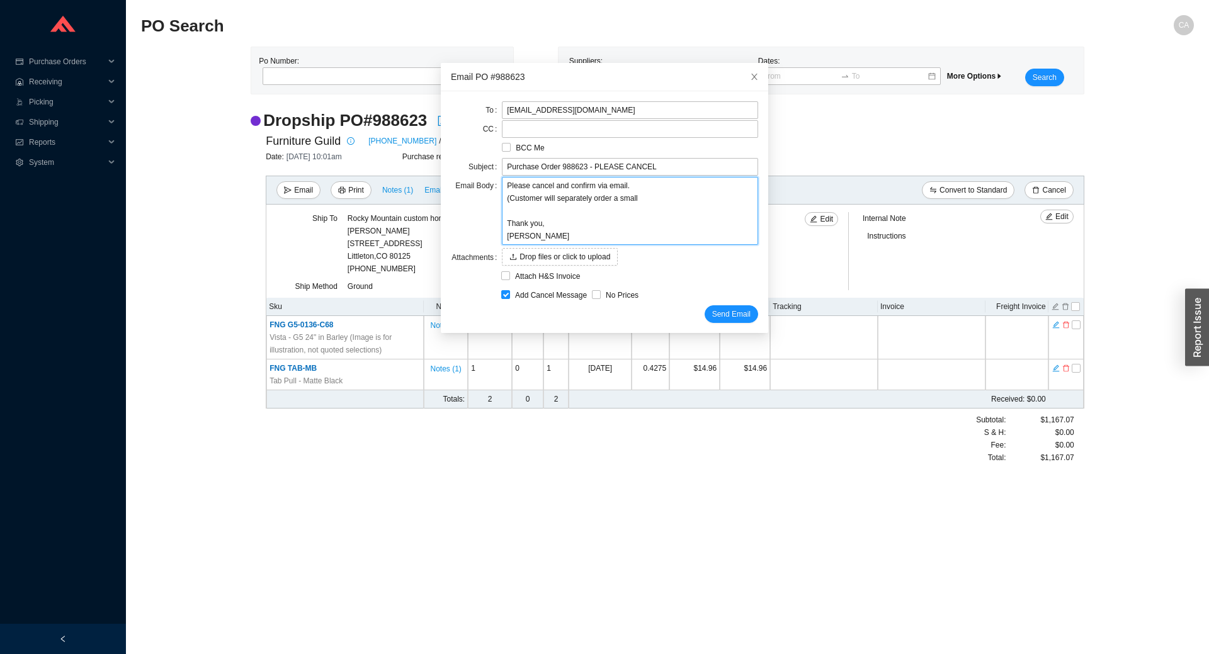
type textarea "Please cancel and confirm via email. (Customer will separately order a smalle T…"
type textarea "Please cancel and confirm via email. (Customer will separately order a smaller …"
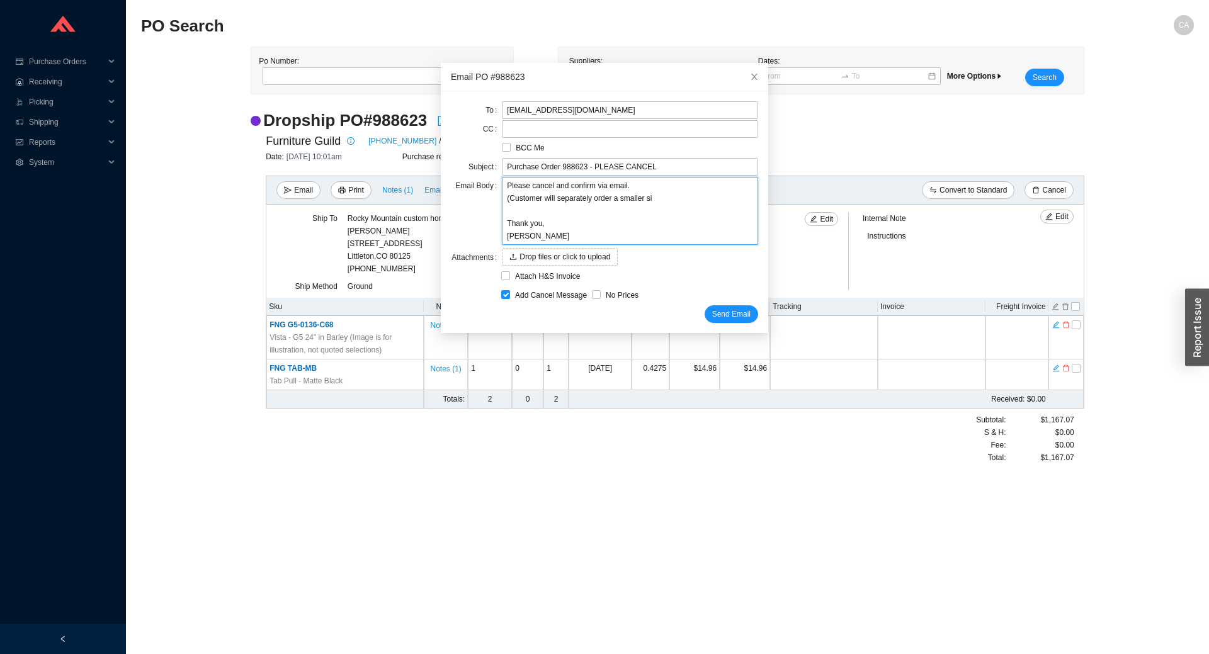
type textarea "Please cancel and confirm via email. (Customer will separately order a smaller …"
click at [729, 315] on span "Send Email" at bounding box center [731, 314] width 38 height 13
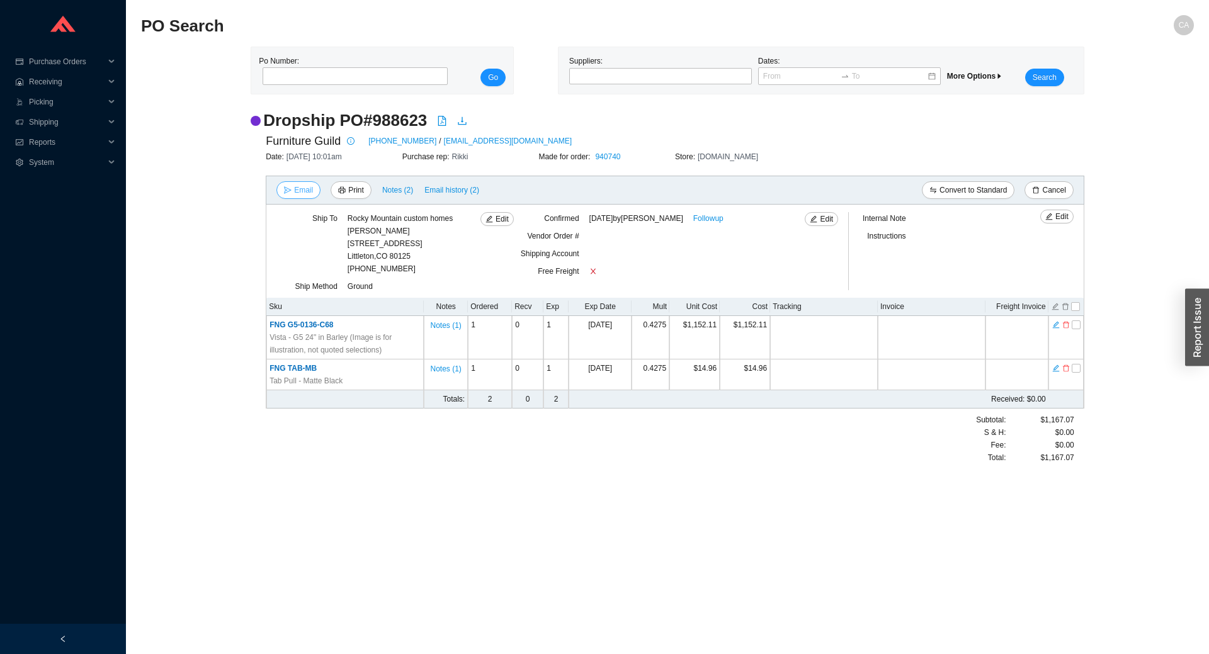
click at [299, 183] on button "Email" at bounding box center [299, 190] width 44 height 18
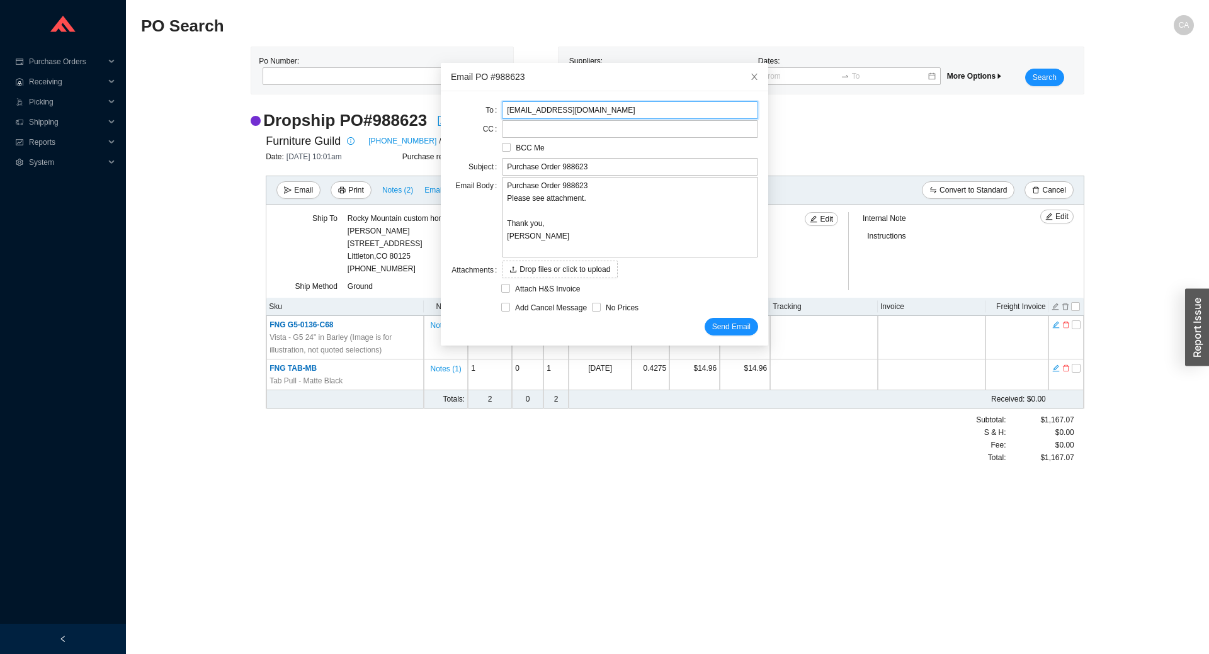
drag, startPoint x: 636, startPoint y: 105, endPoint x: 420, endPoint y: 100, distance: 215.5
click at [420, 100] on body "Purchase Orders .warehouse_svg__a{fill:none;stroke:currentColor;stroke-linecap:…" at bounding box center [604, 327] width 1209 height 654
paste input "orders@furnitureguild"
type input "[EMAIL_ADDRESS][DOMAIN_NAME]"
click at [538, 127] on label at bounding box center [630, 129] width 256 height 18
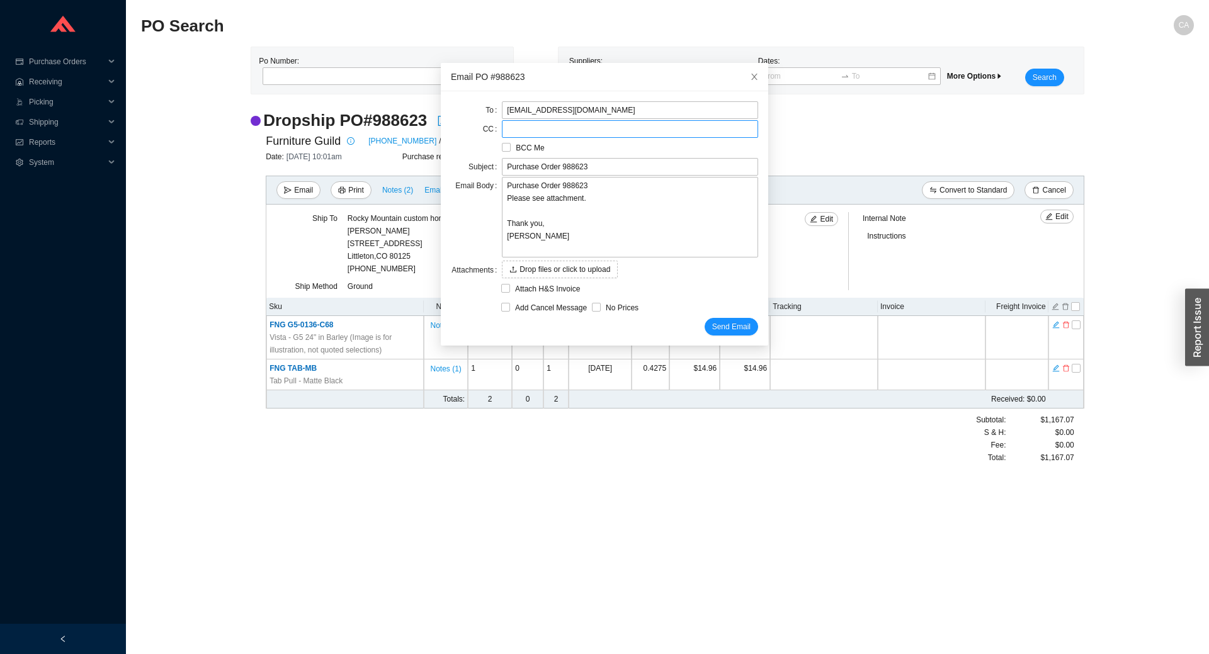
click at [513, 127] on input at bounding box center [508, 129] width 9 height 14
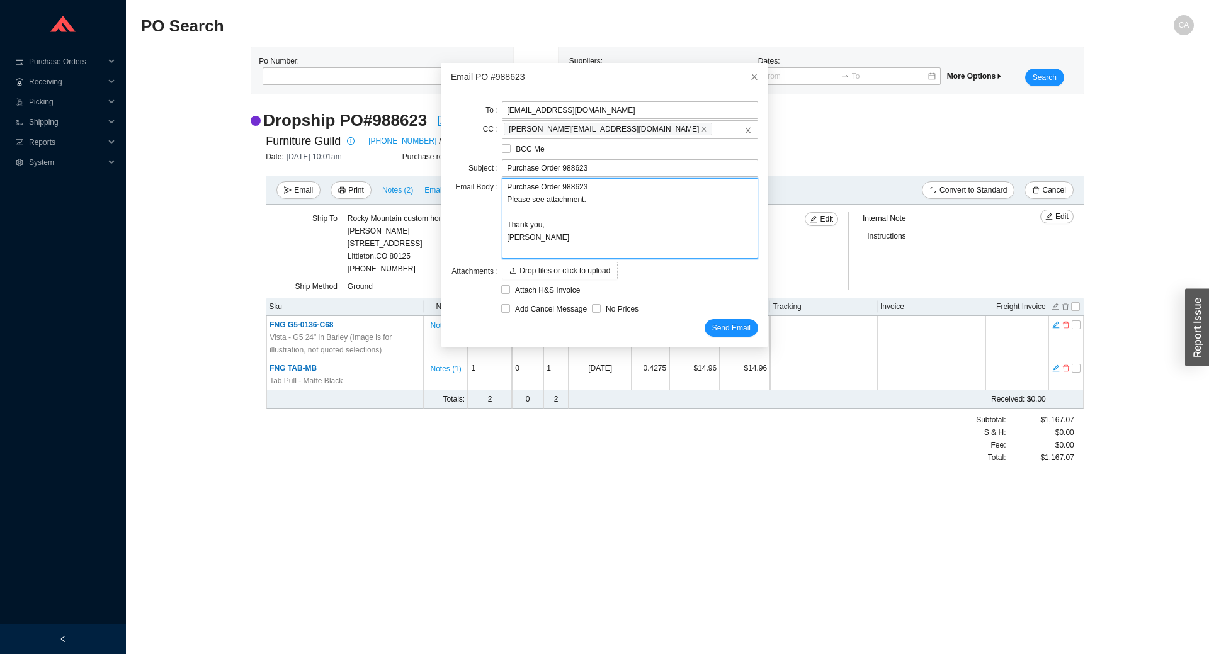
click at [597, 231] on textarea "Purchase Order 988623 Please see attachment. Thank you, [PERSON_NAME]" at bounding box center [630, 218] width 256 height 81
click at [505, 307] on label "Add Cancel Message" at bounding box center [546, 309] width 91 height 13
click at [501, 309] on input "Add Cancel Message" at bounding box center [505, 308] width 9 height 9
checkbox input "true"
type input "Purchase Order 988623 - PLEASE CANCEL"
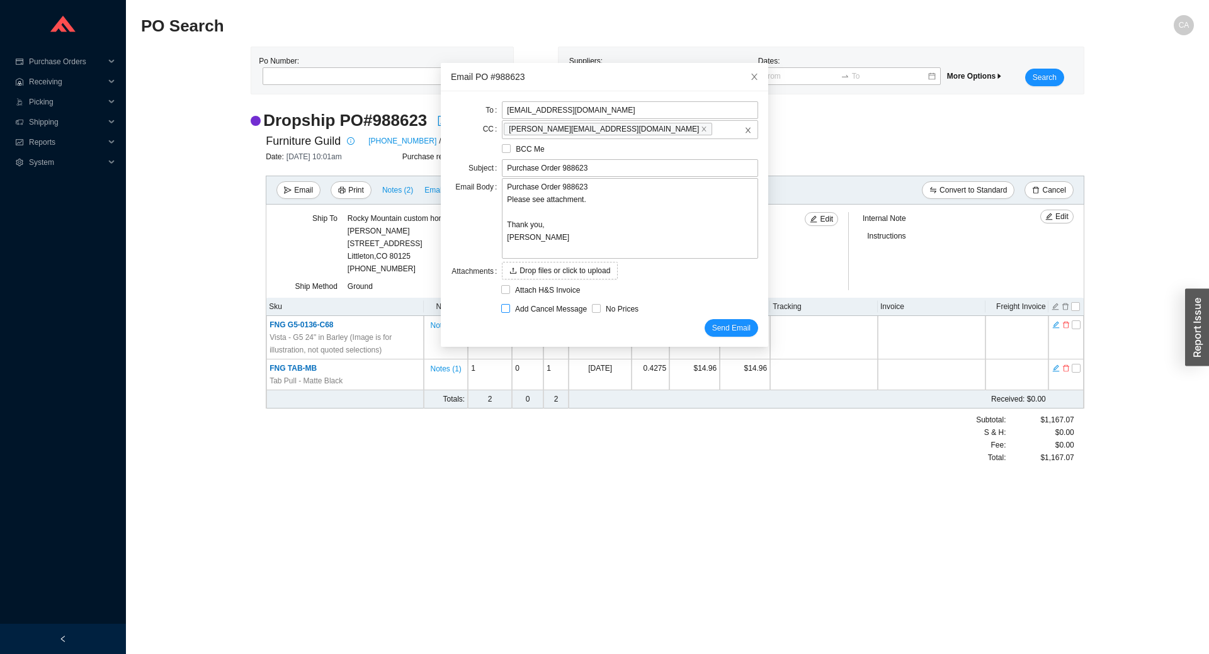
type textarea "Please cancel and confirm via email. Thank you, [PERSON_NAME]"
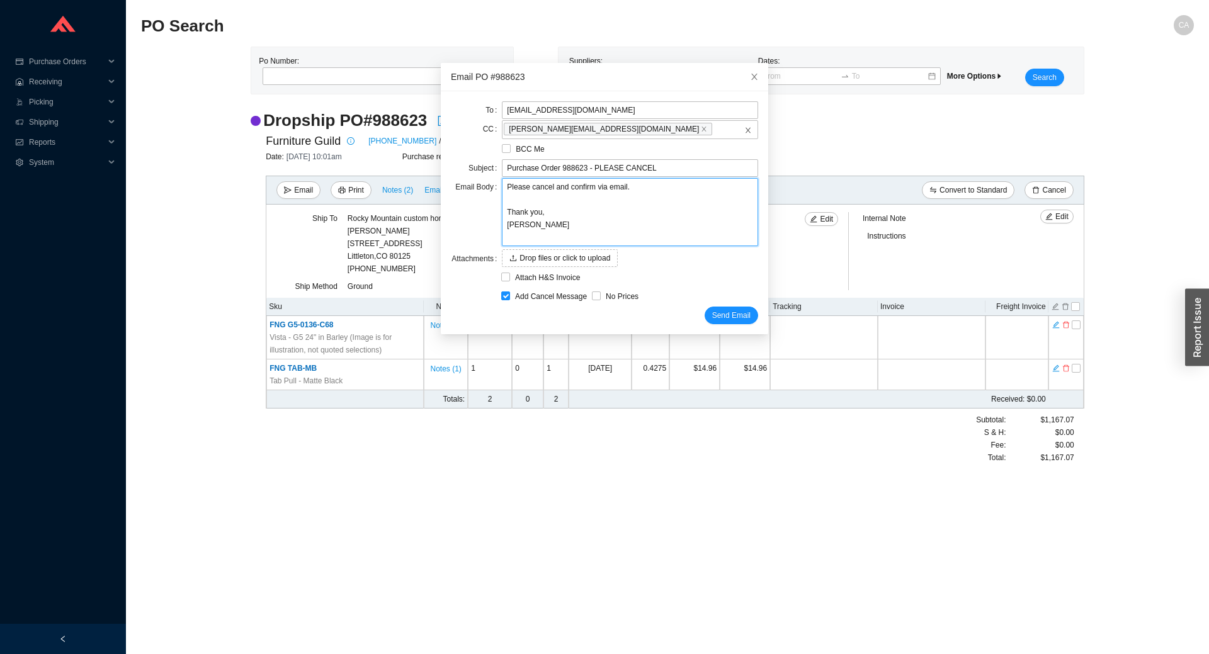
click at [566, 198] on textarea "Please cancel and confirm via email. Thank you, [PERSON_NAME]" at bounding box center [630, 212] width 256 height 68
click at [649, 189] on textarea "Please cancel and confirm via email. Thank you, [PERSON_NAME]" at bounding box center [630, 212] width 256 height 68
type textarea "Please cancel and confirm via email. Thank you, [PERSON_NAME]"
type textarea "Please cancel and confirm via email. ( Thank you, [PERSON_NAME]"
type textarea "Please cancel and confirm via email. (T Thank you, [PERSON_NAME]"
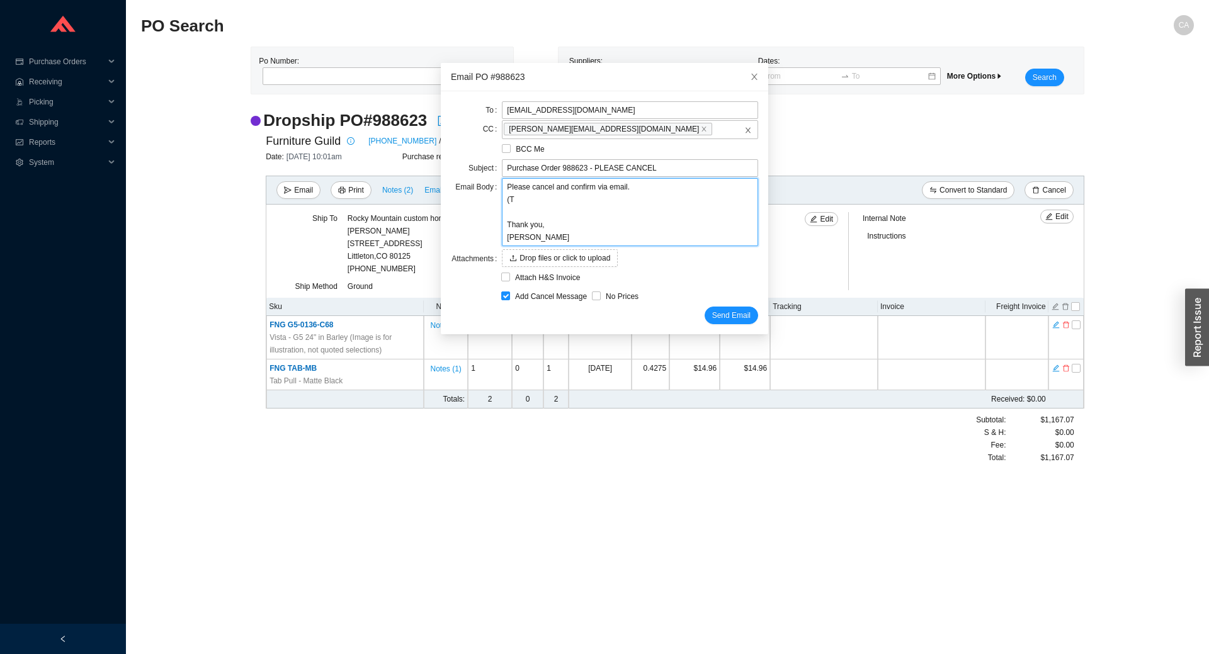
type textarea "Please cancel and confirm via email. (Th Thank you, [PERSON_NAME]"
type textarea "Please cancel and confirm via email. (The Thank you, [PERSON_NAME]"
type textarea "Please cancel and confirm via email. (The c Thank you, [PERSON_NAME]"
type textarea "Please cancel and confirm via email. (The cu Thank you, [PERSON_NAME]"
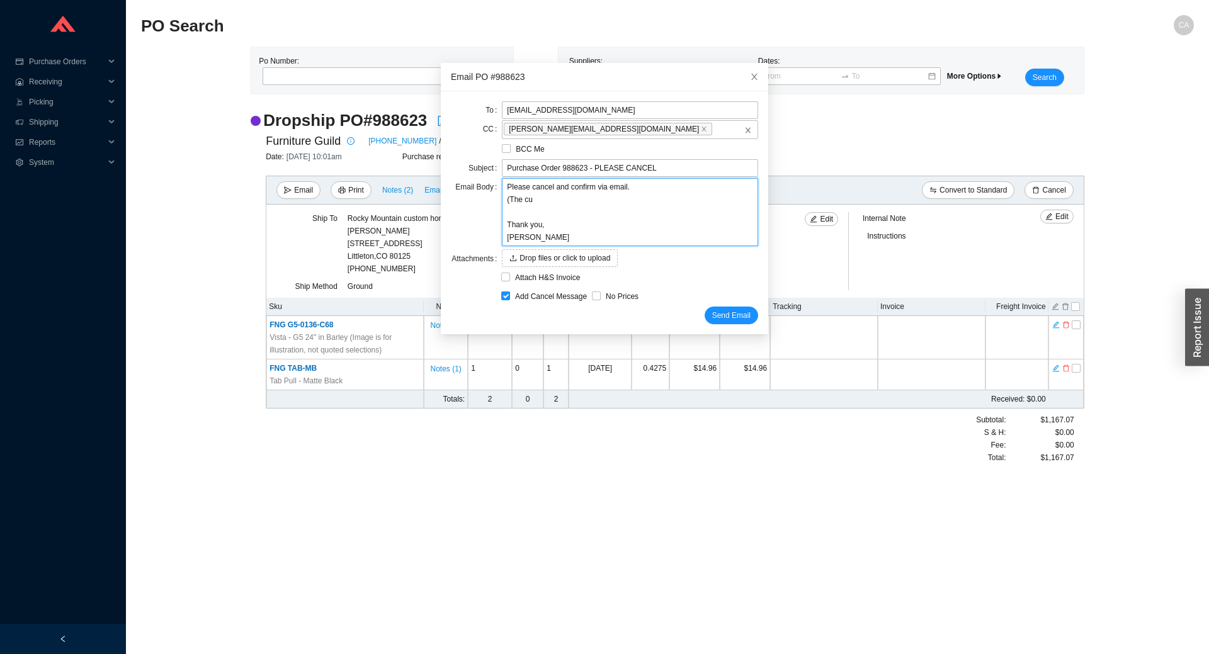
type textarea "Please cancel and confirm via email. (The cus Thank you, [PERSON_NAME]"
type textarea "Please cancel and confirm via email. (The cust Thank you, [PERSON_NAME]"
type textarea "Please cancel and confirm via email. (The custo Thank you, [PERSON_NAME]"
type textarea "Please cancel and confirm via email. (The custom Thank you, [PERSON_NAME]"
type textarea "Please cancel and confirm via email. (The custome Thank you, [PERSON_NAME]"
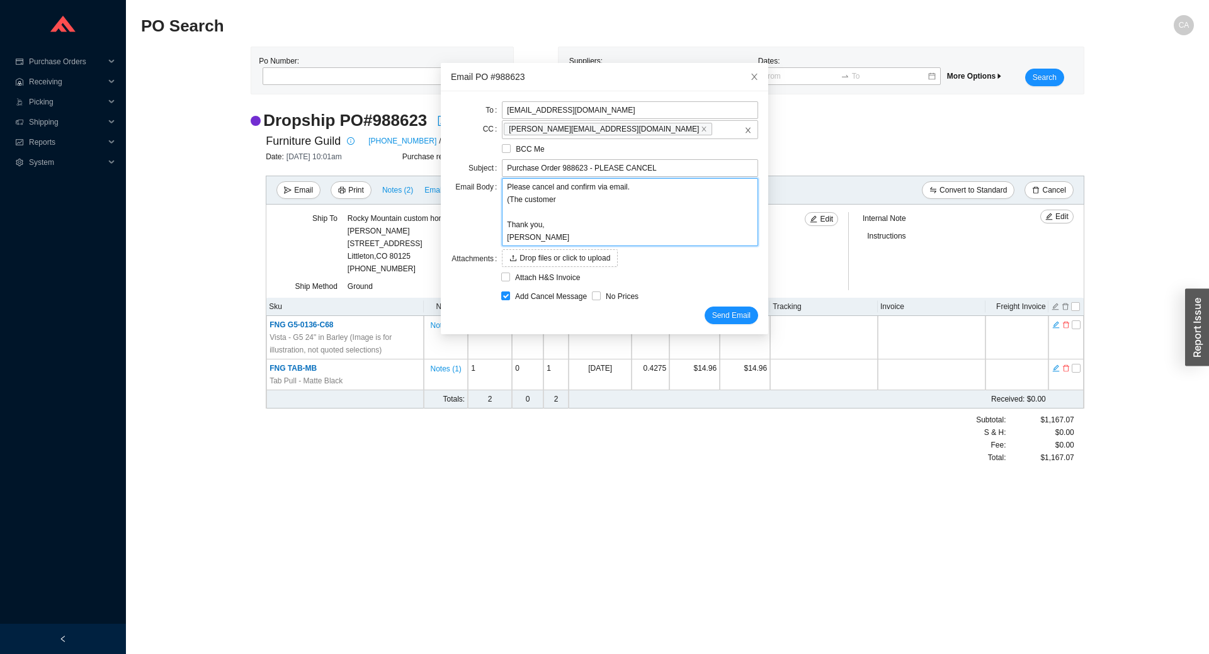
type textarea "Please cancel and confirm via email. (The customer Thank you, [PERSON_NAME]"
type textarea "Please cancel and confirm via email. (The customer w Thank you, [PERSON_NAME]"
type textarea "Please cancel and confirm via email. (The customer wi Thank you, [PERSON_NAME]"
type textarea "Please cancel and confirm via email. (The customer wil Thank you, [PERSON_NAME]"
type textarea "Please cancel and confirm via email. (The customer will Thank you, [PERSON_NAME]"
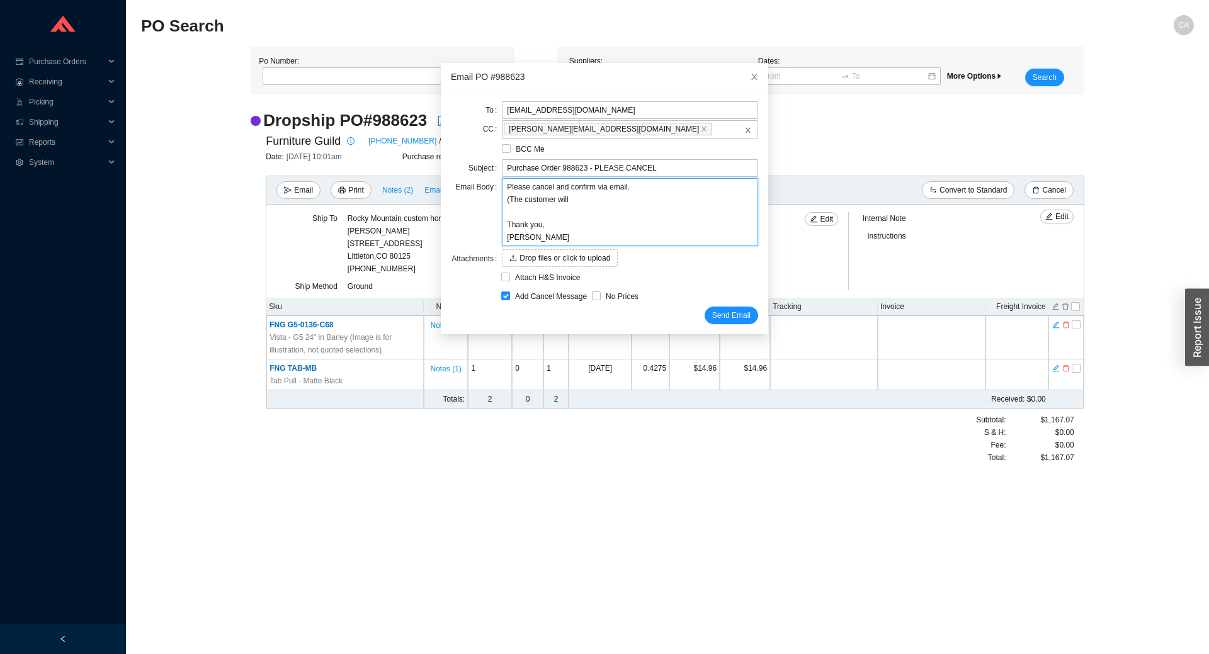
type textarea "Please cancel and confirm via email. (The customer will s Thank you, [PERSON_NA…"
type textarea "Please cancel and confirm via email. (The customer will sep Thank you, [PERSON_…"
type textarea "Please cancel and confirm via email. (The customer will sepa Thank you, [PERSON…"
type textarea "Please cancel and confirm via email. (The customer will separ Thank you, [PERSO…"
type textarea "Please cancel and confirm via email. (The customer will separa Thank you, [PERS…"
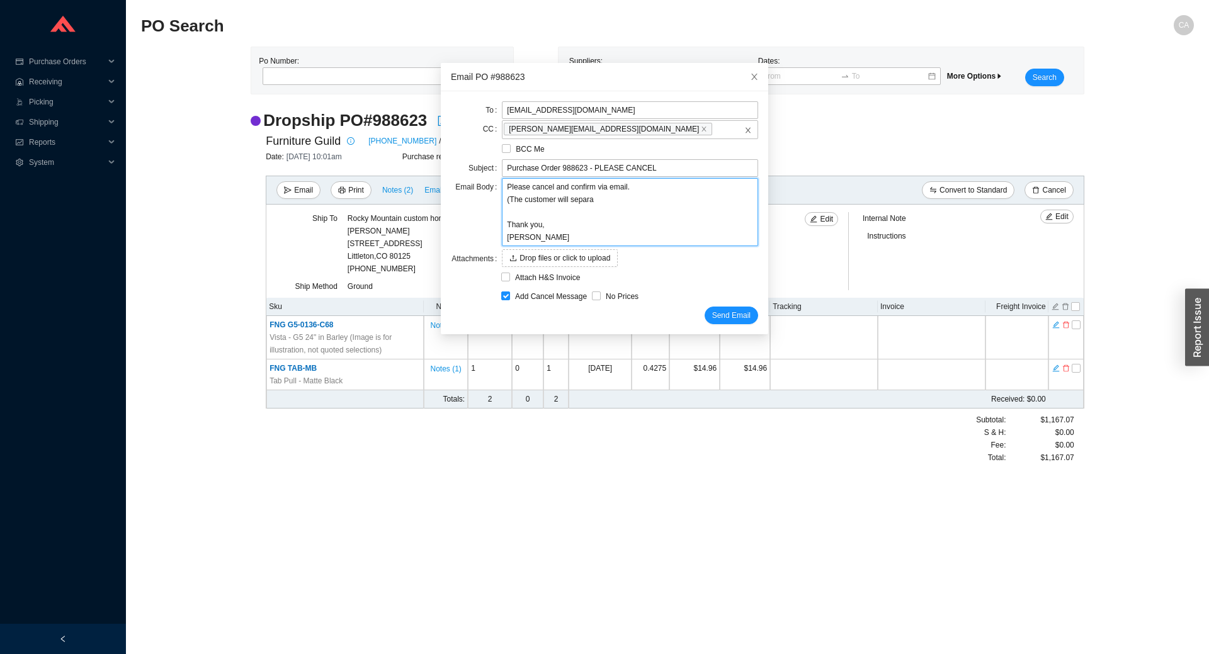
type textarea "Please cancel and confirm via email. (The customer will separat Thank you, [PER…"
type textarea "Please cancel and confirm via email. (The customer will separate Thank you, [PE…"
type textarea "Please cancel and confirm via email. (The customer will separatel Thank you, [P…"
type textarea "Please cancel and confirm via email. (The customer will separately Thank you, […"
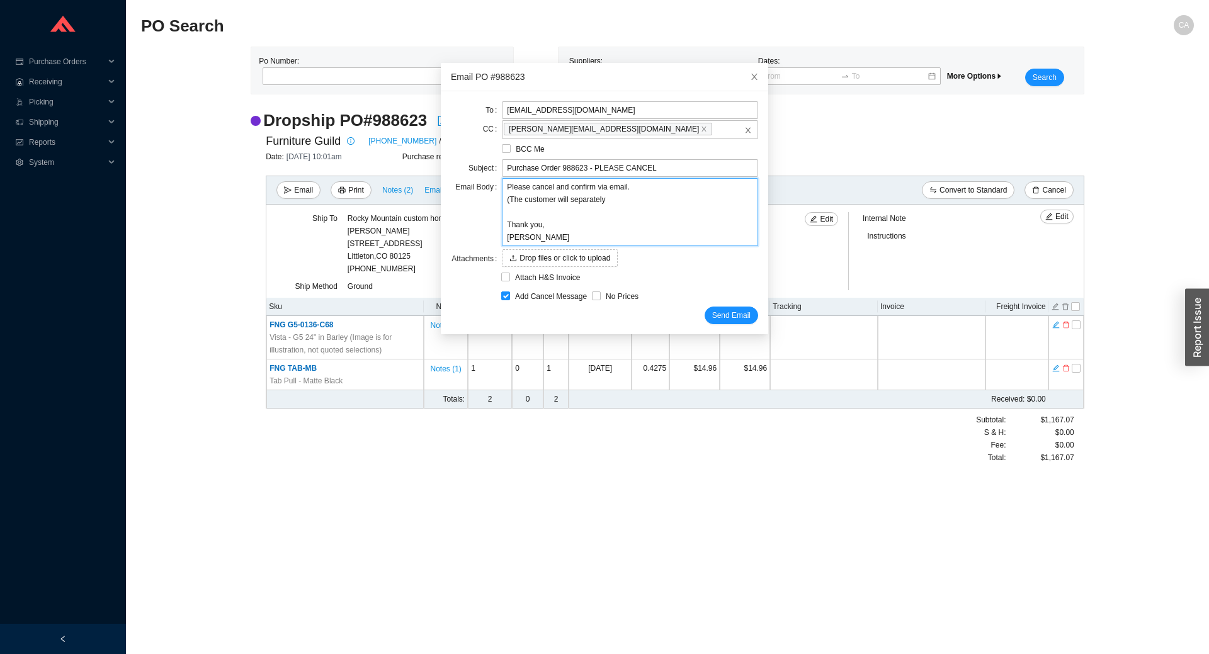
type textarea "Please cancel and confirm via email. (The customer will separately o Thank you,…"
type textarea "Please cancel and confirm via email. (The customer will separately or Thank you…"
type textarea "Please cancel and confirm via email. (The customer will separately ord Thank yo…"
type textarea "Please cancel and confirm via email. (The customer will separately orde Thank y…"
type textarea "Please cancel and confirm via email. (The customer will separately order Thank …"
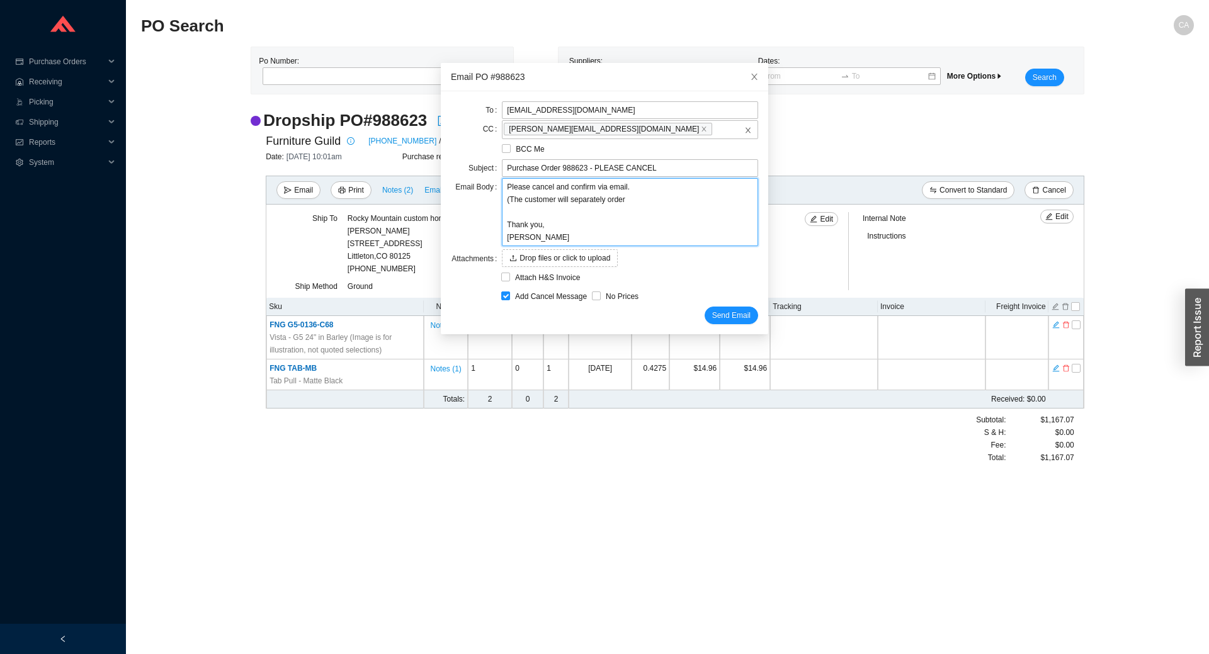
type textarea "Please cancel and confirm via email. (The customer will separately order Thank …"
type textarea "Please cancel and confirm via email. (The customer will separately order a Than…"
type textarea "Please cancel and confirm via email. (The customer will separately order a s Th…"
type textarea "Please cancel and confirm via email. (The customer will separately order a sm T…"
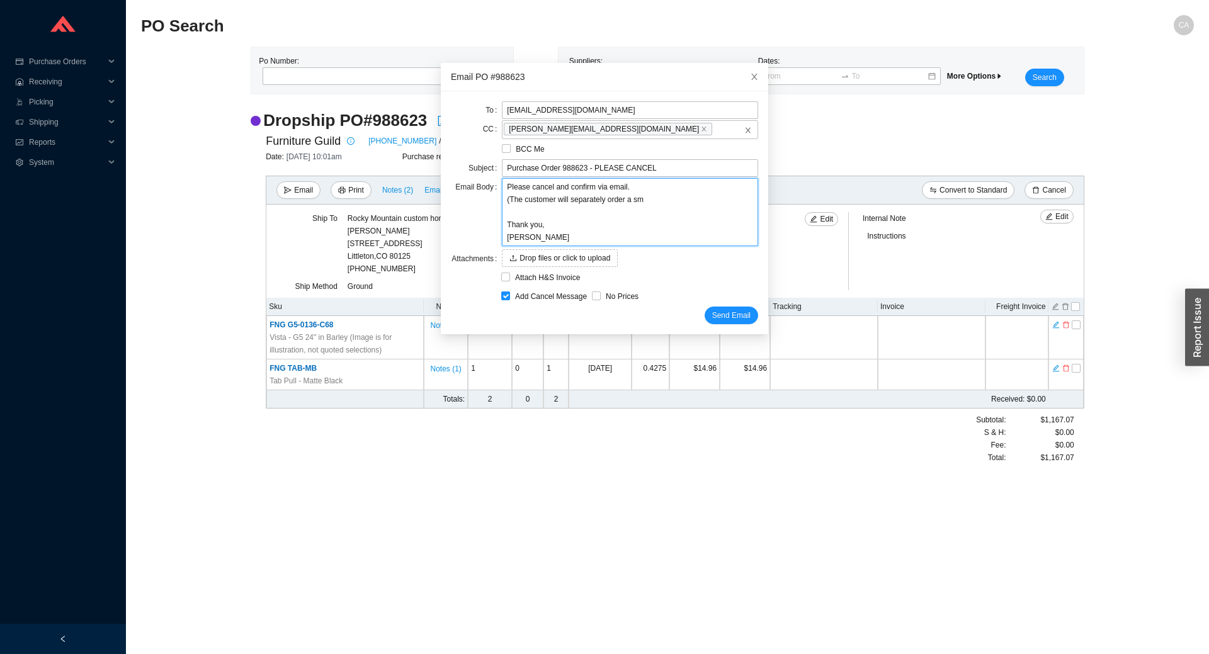
type textarea "Please cancel and confirm via email. (The customer will separately order a sma …"
type textarea "Please cancel and confirm via email. (The customer will separately order a smal…"
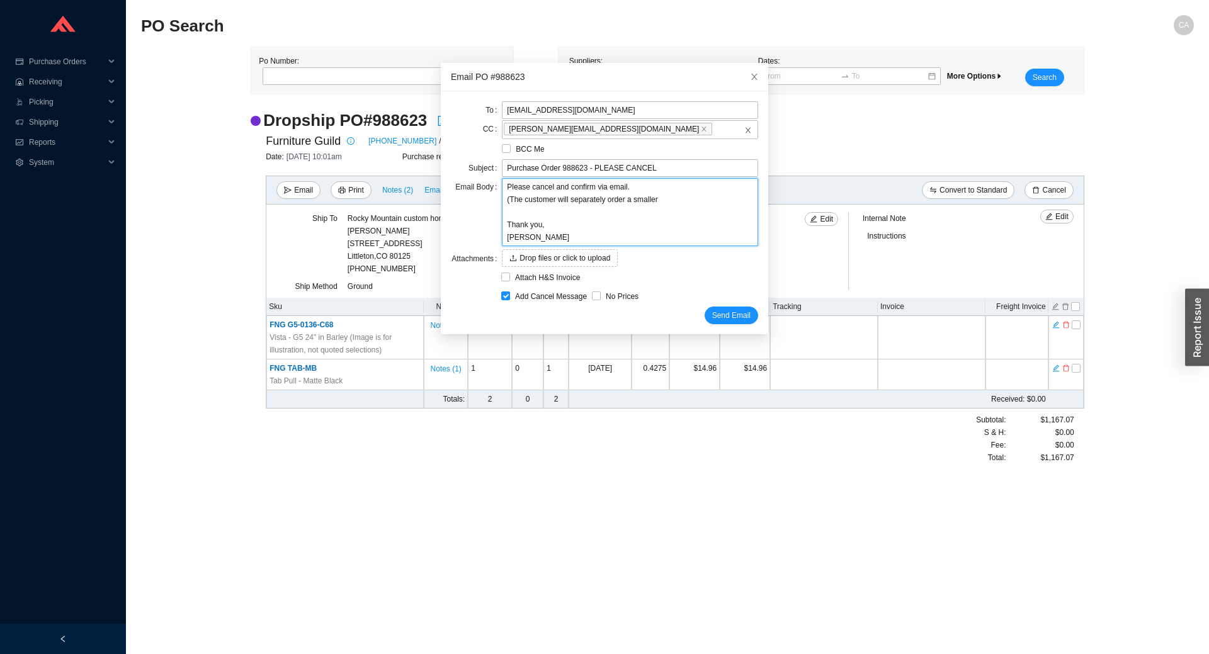
type textarea "Please cancel and confirm via email. (The customer will separately order a smal…"
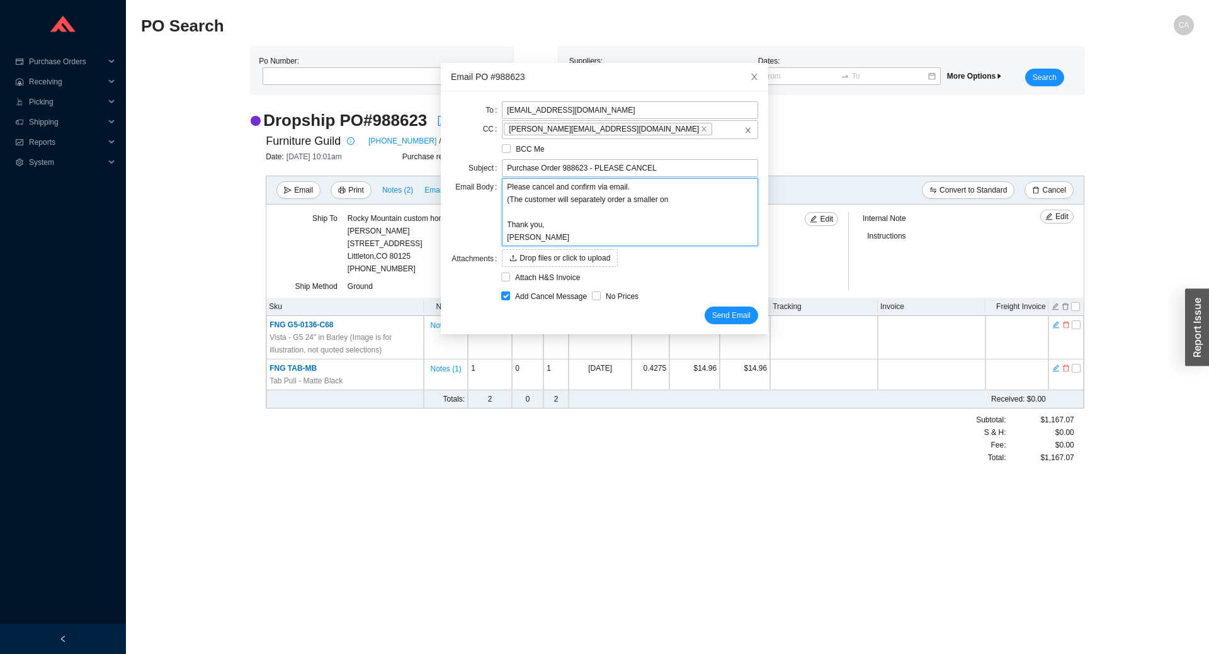
type textarea "Please cancel and confirm via email. (The customer will separately order a smal…"
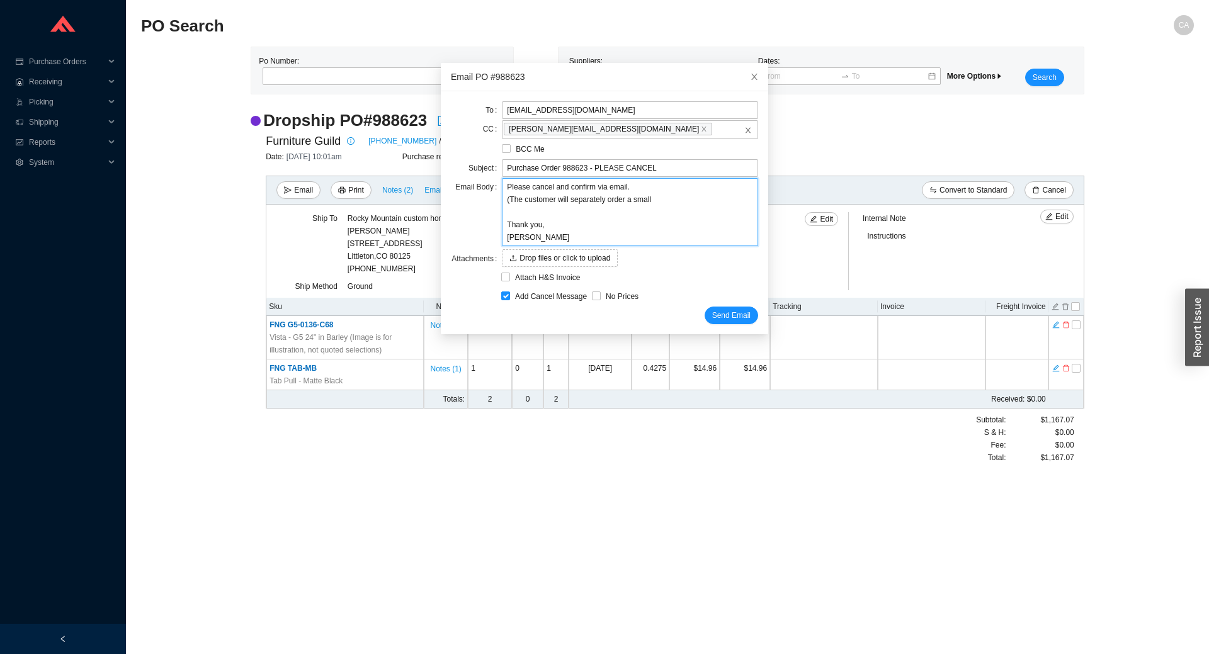
type textarea "Please cancel and confirm via email. (The customer will separately order a smal…"
type textarea "Please cancel and confirm via email. (The customer will separately order a sma …"
type textarea "Please cancel and confirm via email. (The customer will separately order a s Th…"
type textarea "Please cancel and confirm via email. (The customer will separately order a Than…"
type textarea "Please cancel and confirm via email. (The customer will separately order a d Th…"
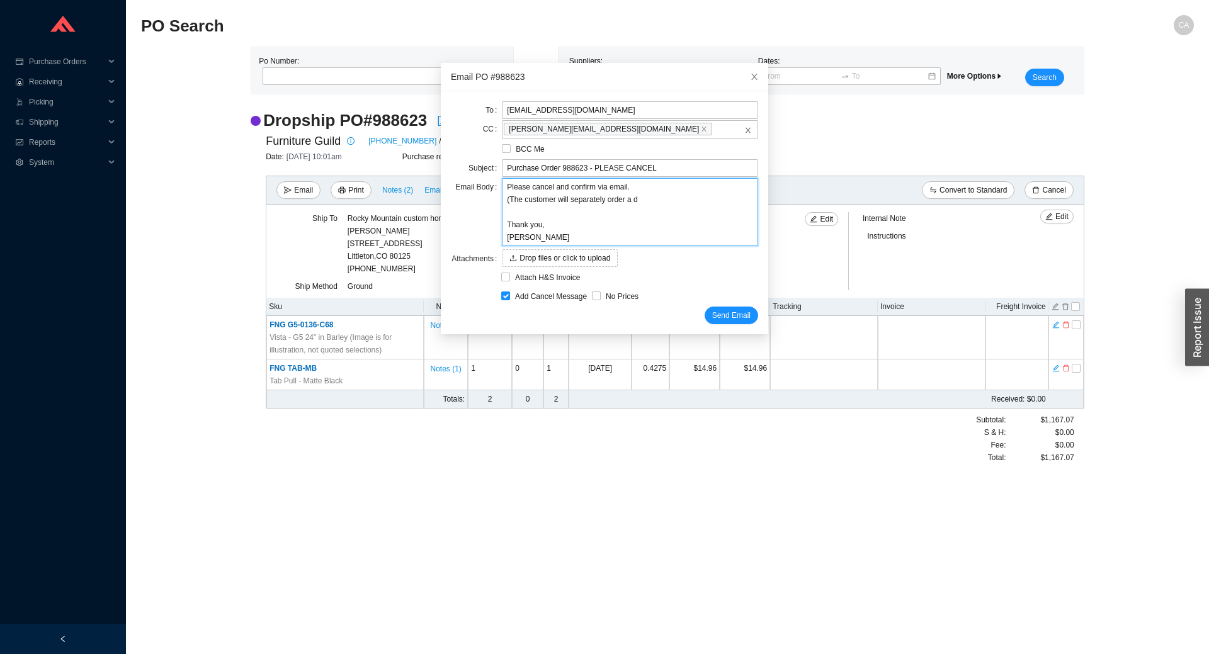
type textarea "Please cancel and confirm via email. (The customer will separately order a di T…"
type textarea "Please cancel and confirm via email. (The customer will separately order a dif …"
type textarea "Please cancel and confirm via email. (The customer will separately order a diff…"
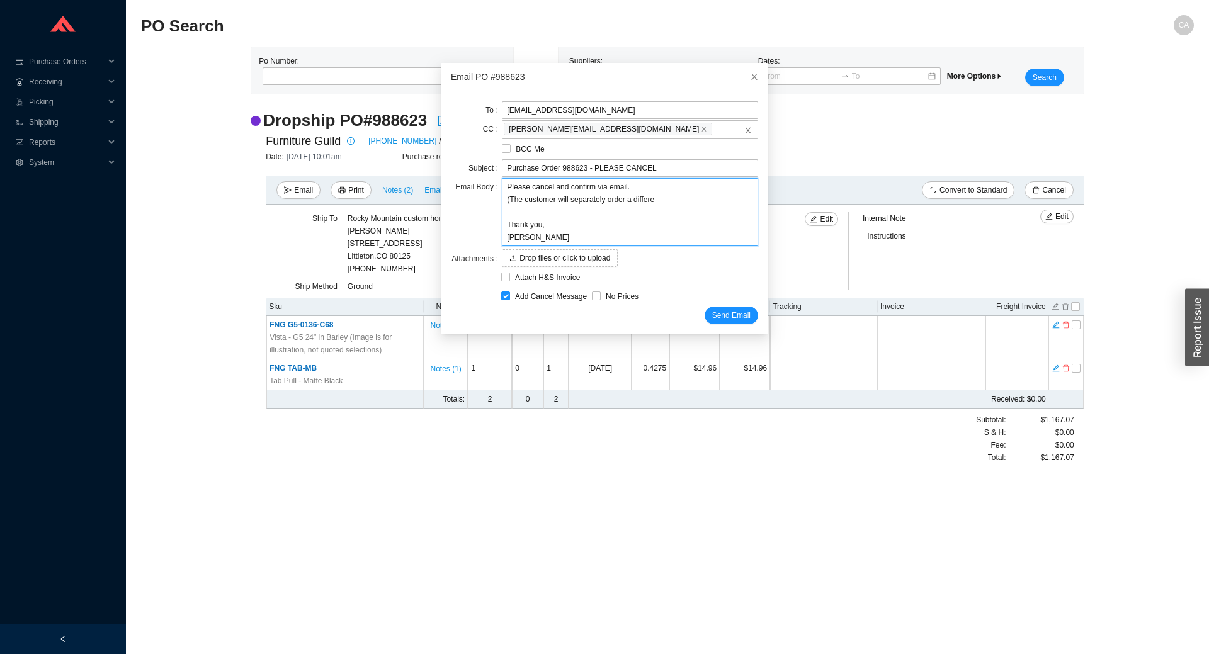
type textarea "Please cancel and confirm via email. (The customer will separately order a diff…"
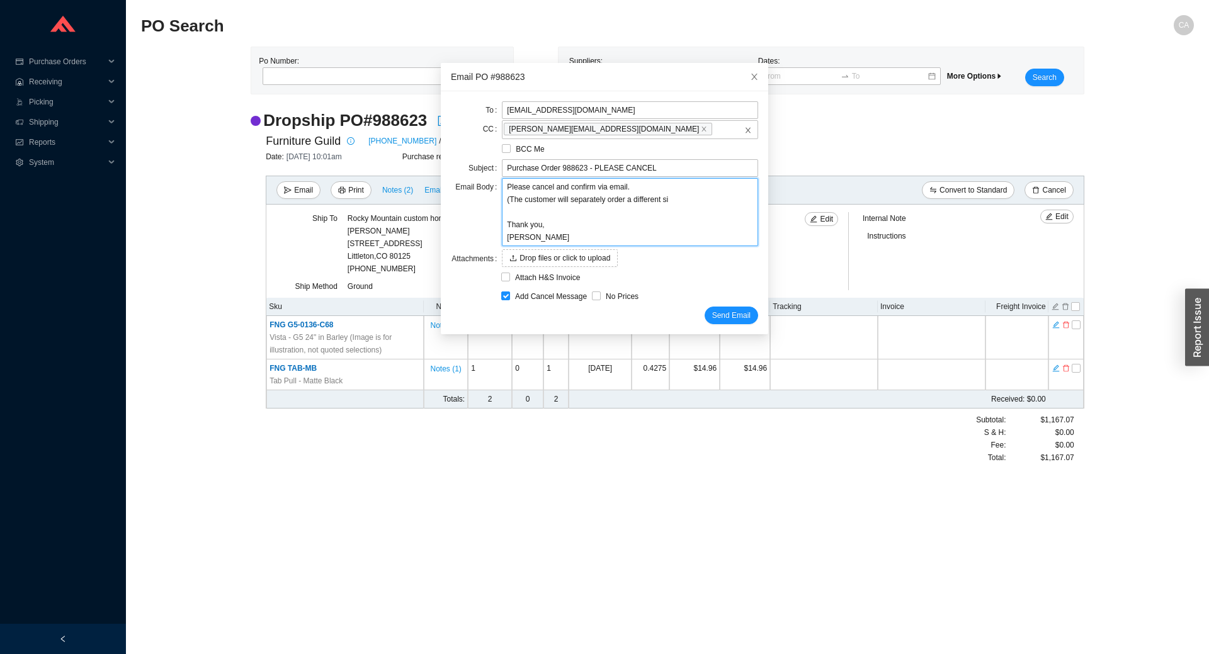
type textarea "Please cancel and confirm via email. (The customer will separately order a diff…"
click at [718, 316] on span "Send Email" at bounding box center [731, 315] width 38 height 13
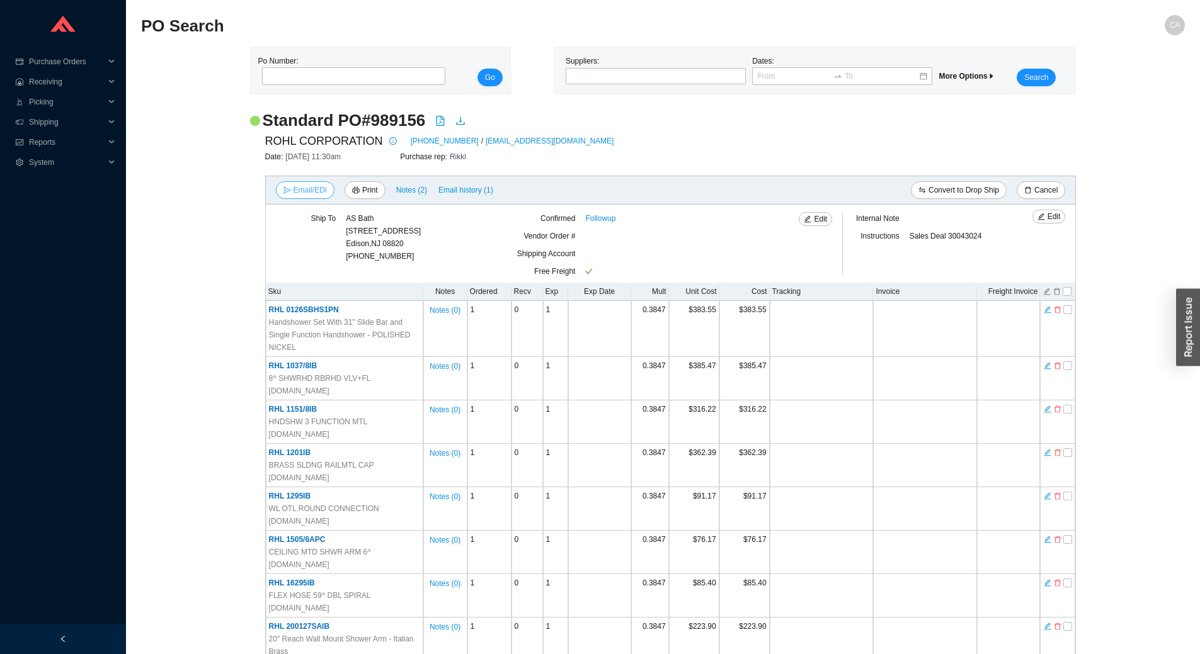
click at [299, 191] on span "Email/EDI" at bounding box center [310, 190] width 33 height 13
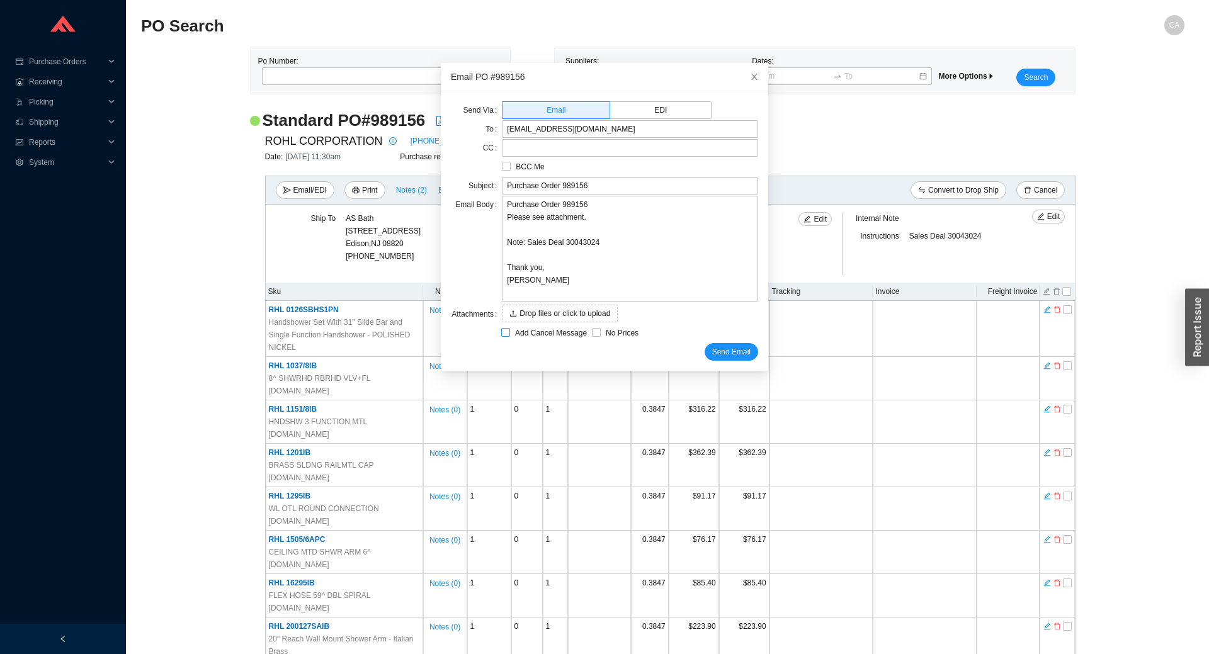
click at [503, 331] on input "Add Cancel Message" at bounding box center [505, 332] width 9 height 9
checkbox input "true"
type input "Purchase Order 989156 - PLEASE CANCEL"
type textarea "Please cancel and confirm via email. Thank you, [PERSON_NAME]"
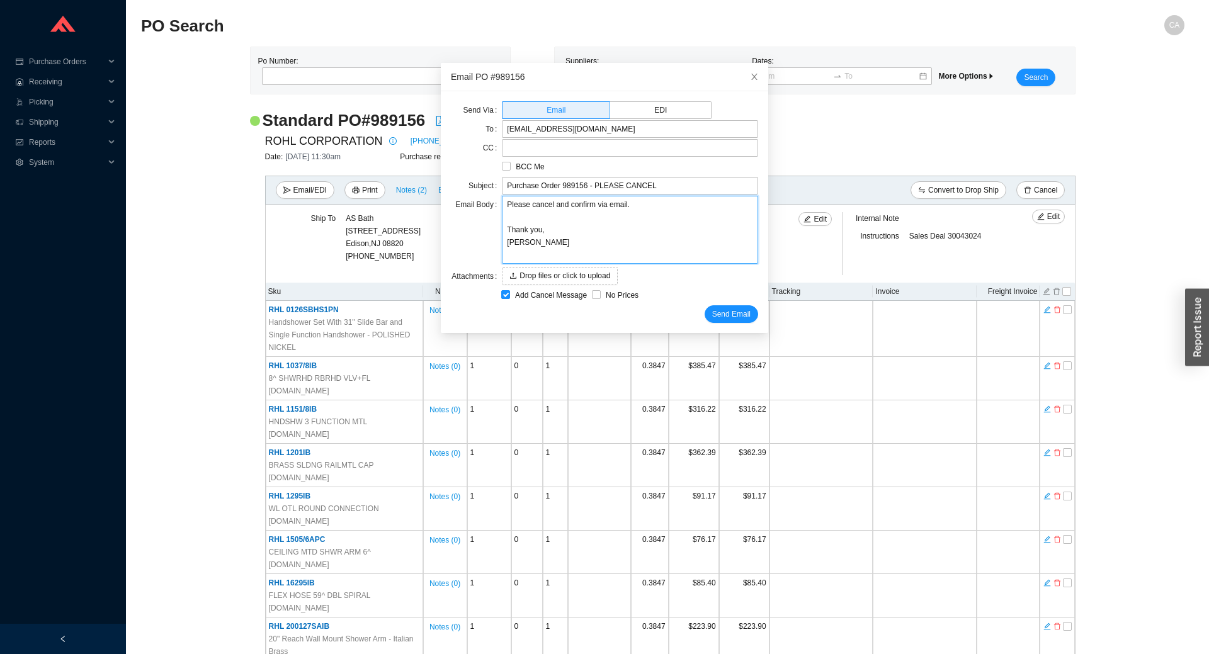
click at [549, 208] on textarea "Please cancel and confirm via email. Thank you, [PERSON_NAME]" at bounding box center [630, 230] width 256 height 68
click at [546, 208] on textarea "Please cancel and confirm via email. Thank you, [PERSON_NAME]" at bounding box center [630, 230] width 256 height 68
type textarea "Please cancel and confirm via email. Thank you, [PERSON_NAME]"
type textarea "Please cancel i and confirm via email. Thank you, [PERSON_NAME]"
type textarea "Please cancel it and confirm via email. Thank you, [PERSON_NAME]"
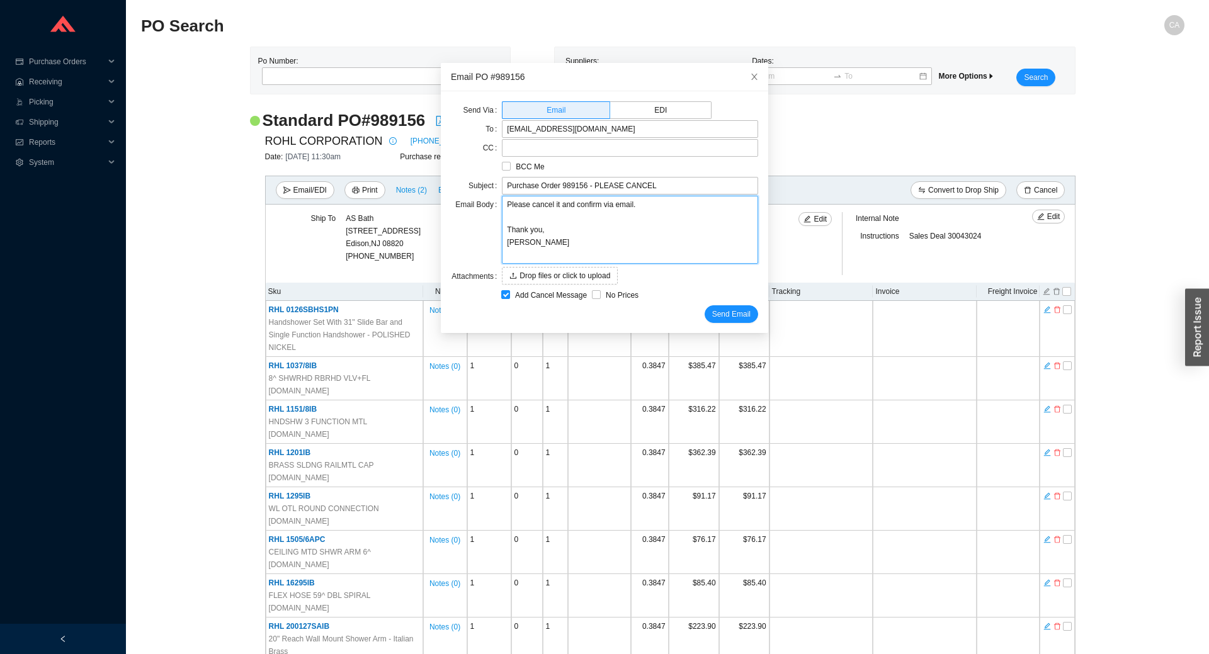
type textarea "Please cancel ite and confirm via email. Thank you, [PERSON_NAME]"
type textarea "Please cancel item and confirm via email. Thank you, [PERSON_NAME]"
paste textarea "U.4776L-ULB-2"
type textarea "Please cancel item U.4776L-ULB-2 and confirm via email. Thank you, [PERSON_NAME]"
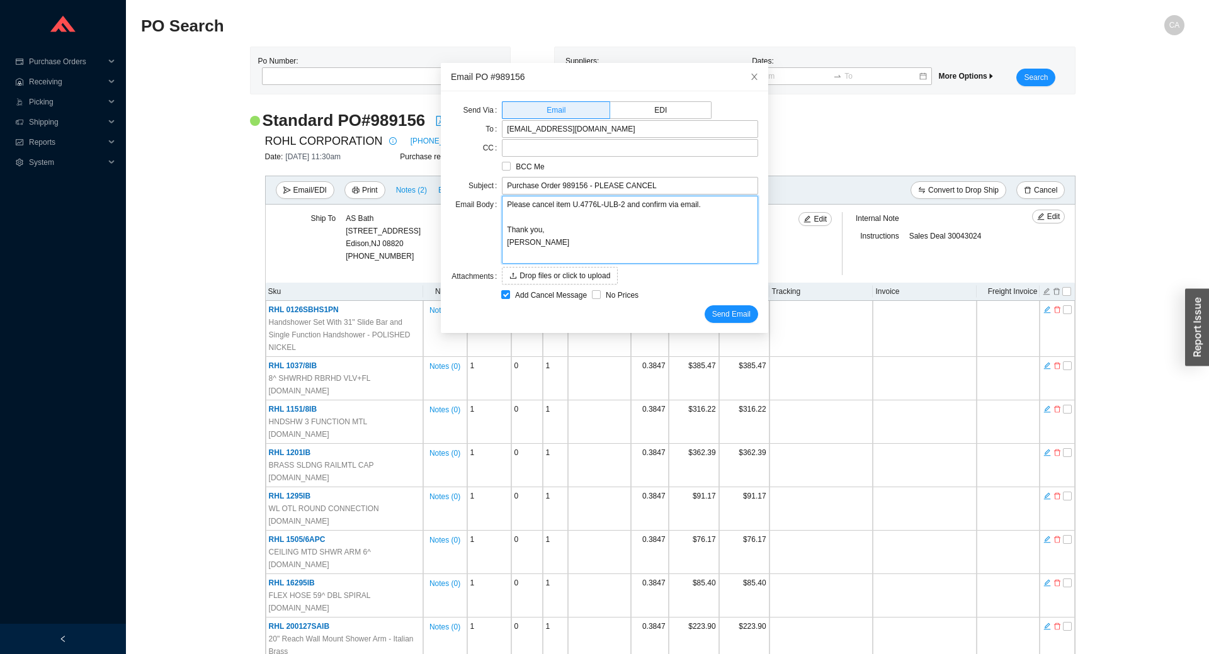
type textarea "Please cancel item U.4776L-ULB-2 and confirm via email. Thank you, [PERSON_NAME]"
type textarea "Please cancel item U.4776L-ULB-2 f and confirm via email. Thank you, [PERSON_NA…"
type textarea "Please cancel item U.4776L-ULB-2 fr and confirm via email. Thank you, [PERSON_N…"
type textarea "Please cancel item U.4776L-ULB-2 fro and confirm via email. Thank you, [PERSON_…"
type textarea "Please cancel item U.4776L-ULB-2 from and confirm via email. Thank you, [PERSON…"
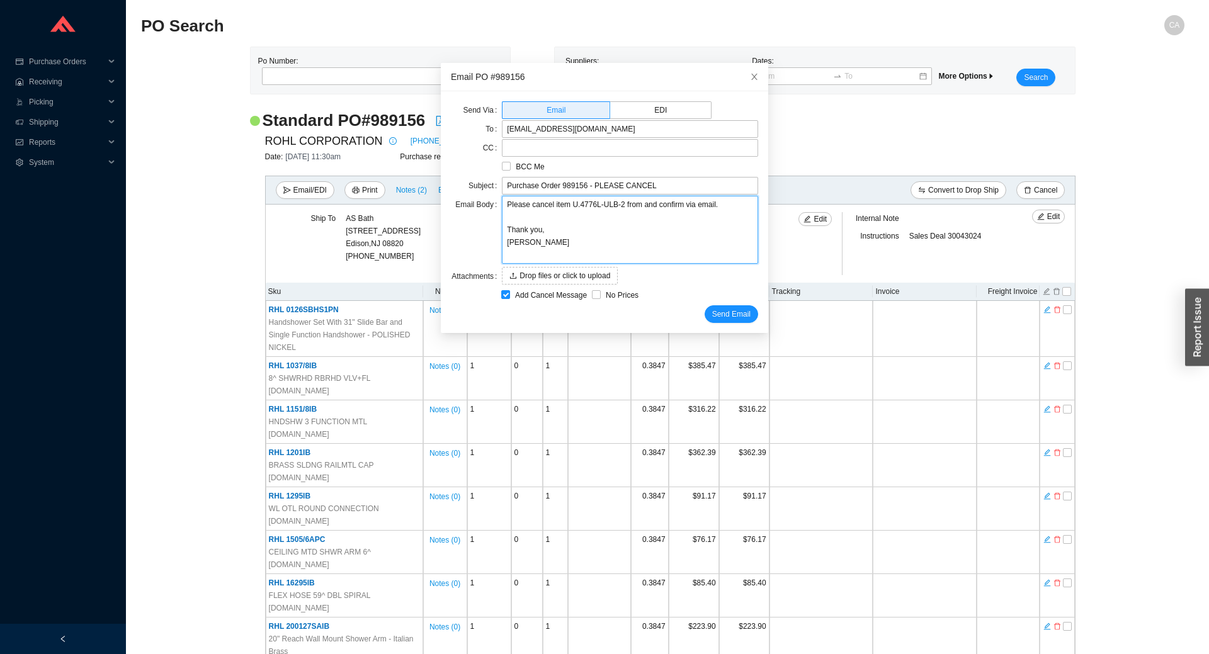
type textarea "Please cancel item U.4776L-ULB-2 from and confirm via email. Thank you, [PERSON…"
drag, startPoint x: 579, startPoint y: 186, endPoint x: 432, endPoint y: 183, distance: 147.4
click at [432, 183] on body "Purchase Orders .warehouse_svg__a{fill:none;stroke:currentColor;stroke-linecap:…" at bounding box center [600, 327] width 1200 height 654
type input "- PLEASE CANCEL"
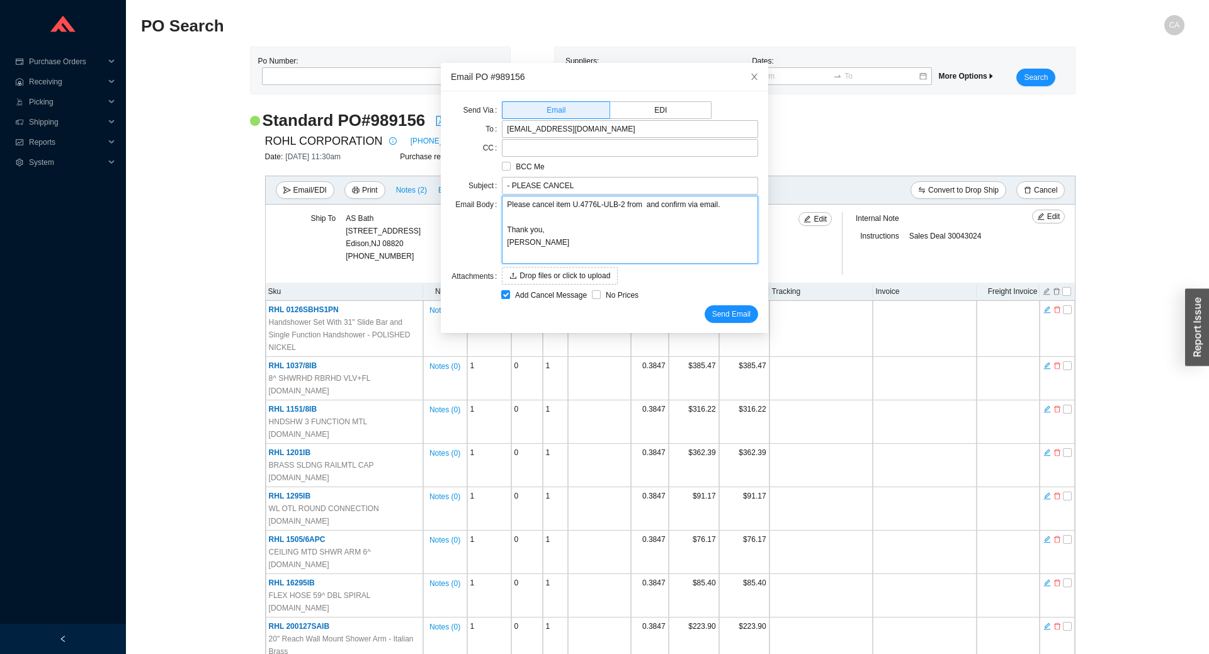
click at [634, 205] on textarea "Please cancel item U.4776L-ULB-2 from and confirm via email. Thank you, [PERSON…" at bounding box center [630, 230] width 256 height 68
paste textarea "Purchase Order 989156"
type textarea "Please cancel item U.4776L-ULB-2 from Purchase Order 989156 and confirm via ema…"
drag, startPoint x: 510, startPoint y: 183, endPoint x: 433, endPoint y: 183, distance: 76.9
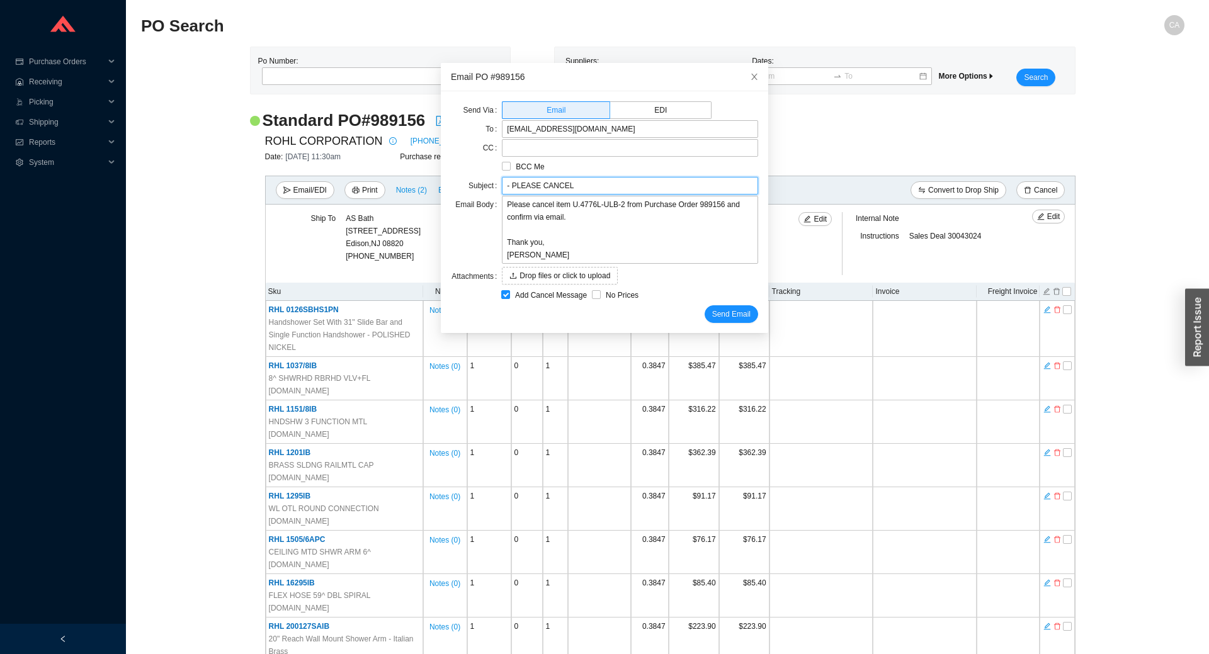
click at [433, 183] on body "Purchase Orders .warehouse_svg__a{fill:none;stroke:currentColor;stroke-linecap:…" at bounding box center [600, 327] width 1200 height 654
type input "PLEASE CANCEL"
click at [607, 218] on textarea "Please cancel item U.4776L-ULB-2 from Purchase Order 989156 and confirm via ema…" at bounding box center [630, 230] width 256 height 68
click at [717, 314] on span "Send Email" at bounding box center [731, 314] width 38 height 13
